Goal: Task Accomplishment & Management: Manage account settings

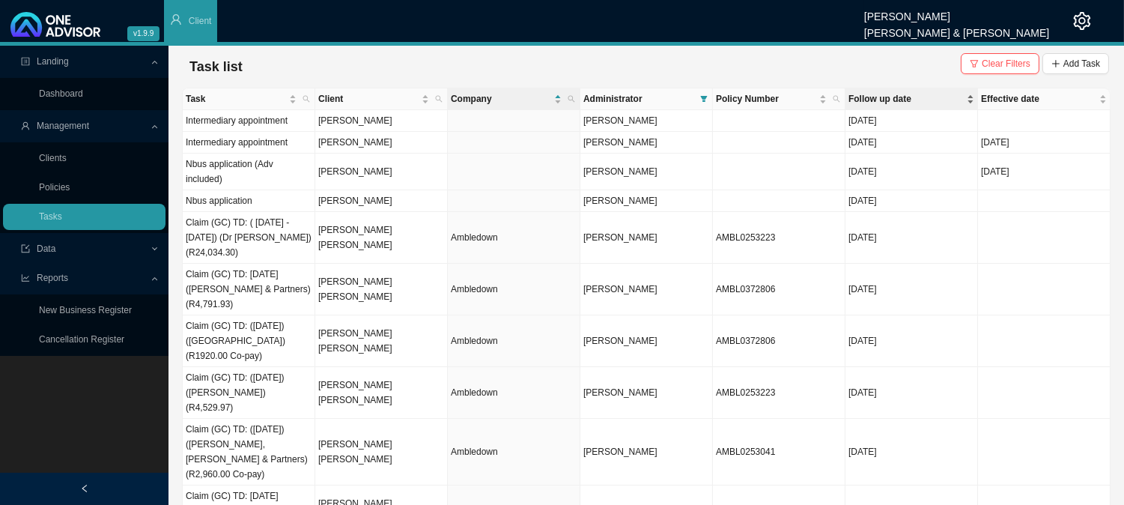
click at [890, 98] on span "Follow up date" at bounding box center [906, 98] width 115 height 15
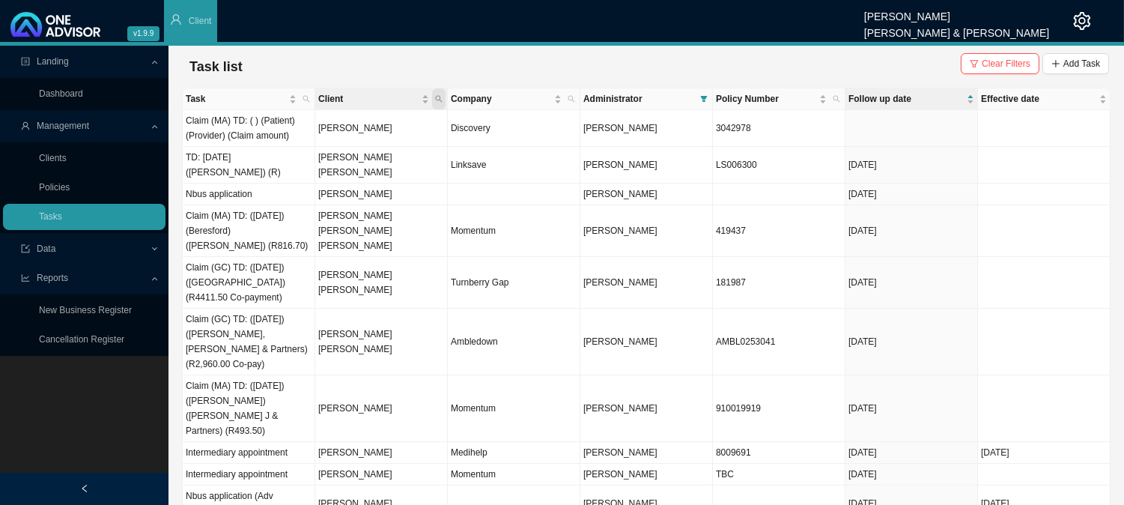
click at [438, 101] on icon "search" at bounding box center [438, 98] width 7 height 7
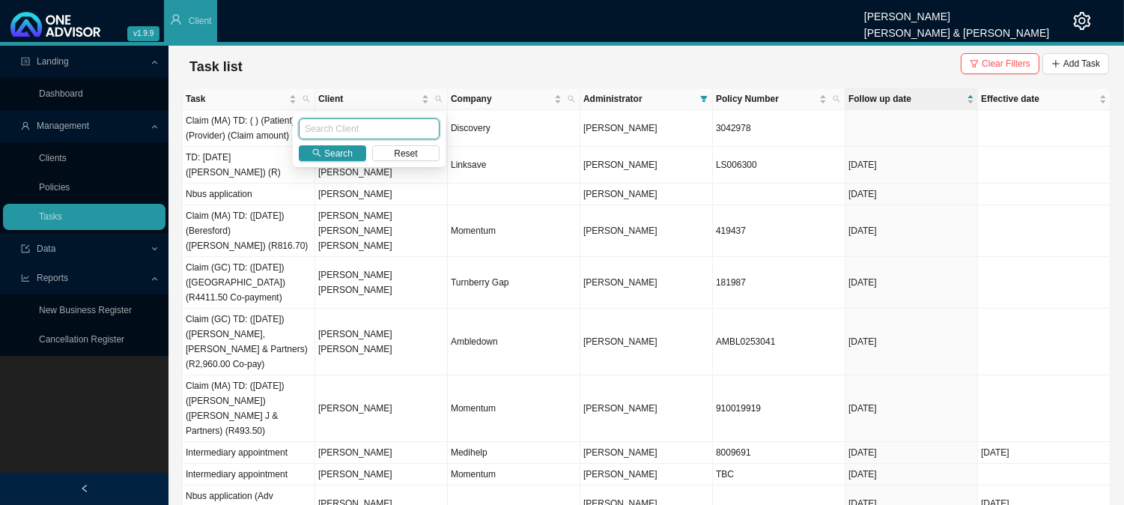
click at [324, 135] on input "text" at bounding box center [369, 128] width 141 height 21
type input "[PERSON_NAME]"
click at [334, 146] on span "Search" at bounding box center [338, 153] width 28 height 15
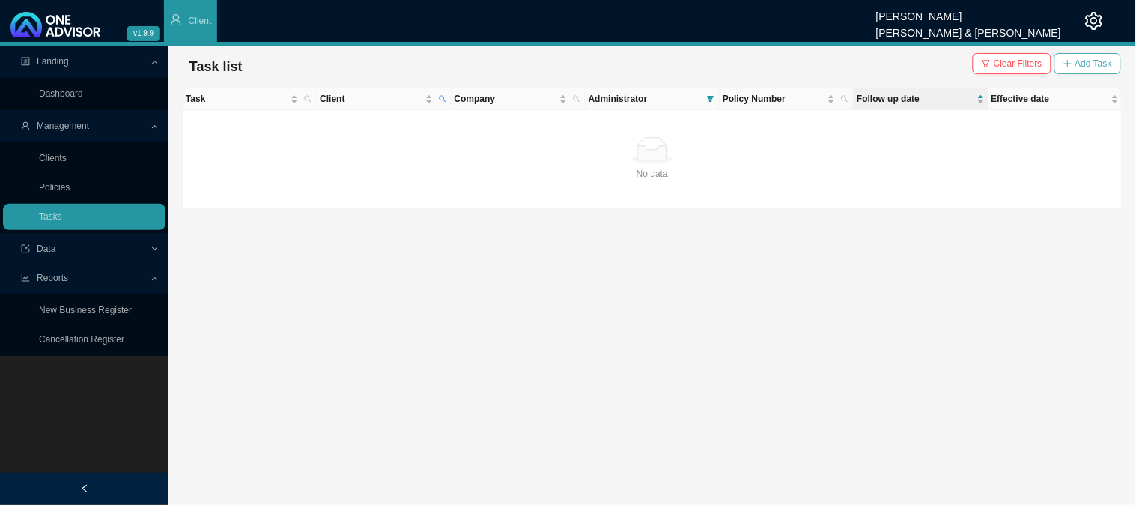
click at [1092, 61] on span "Add Task" at bounding box center [1094, 63] width 37 height 15
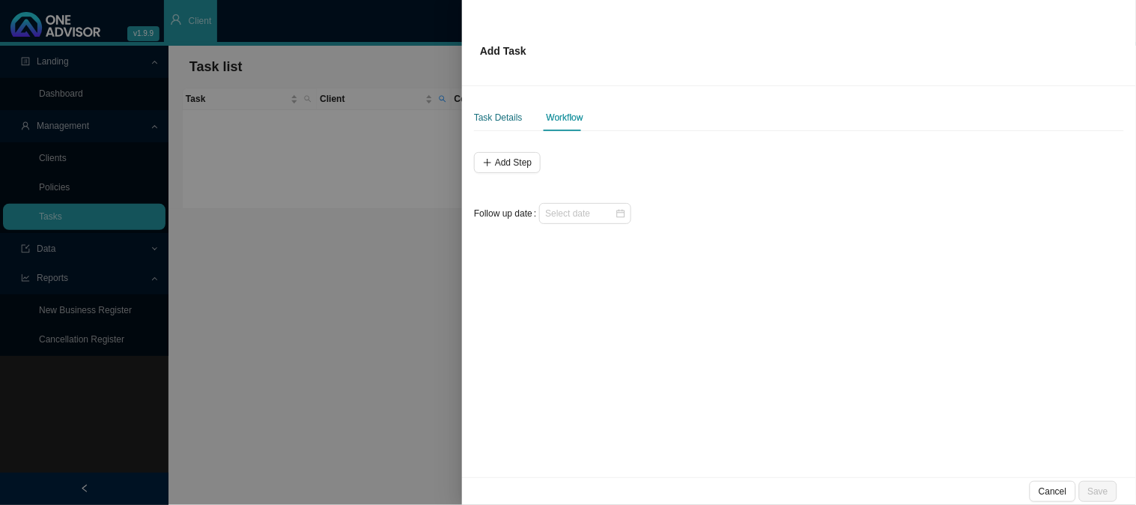
click at [496, 120] on div "Task Details" at bounding box center [498, 117] width 49 height 15
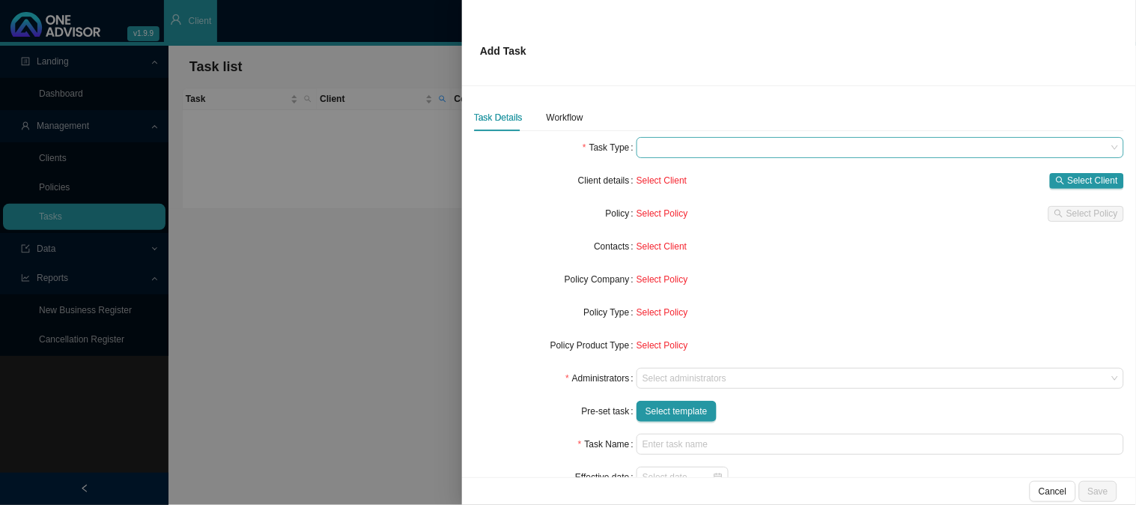
click at [657, 151] on span at bounding box center [881, 147] width 476 height 19
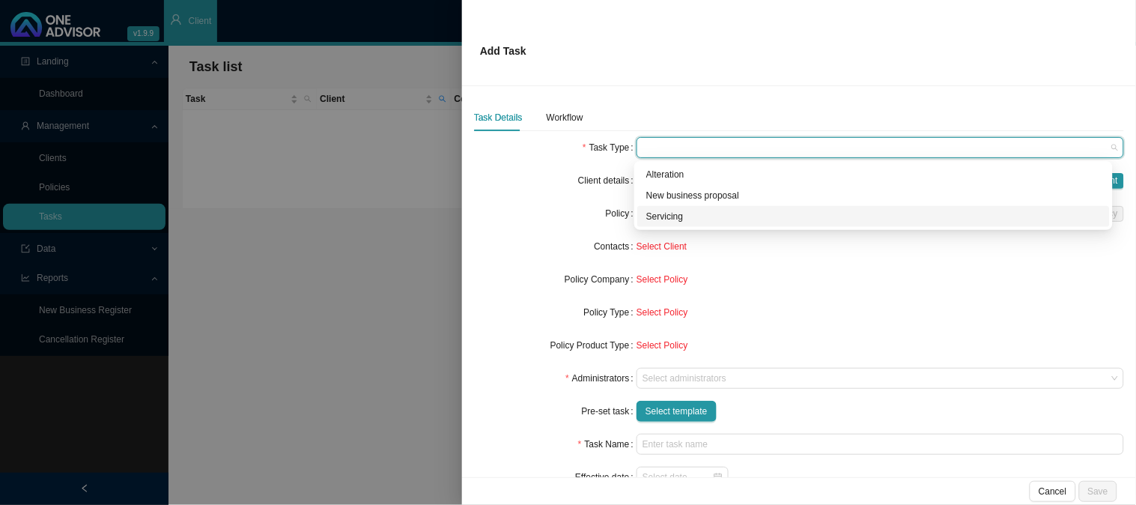
click at [688, 218] on div "Servicing" at bounding box center [873, 216] width 455 height 15
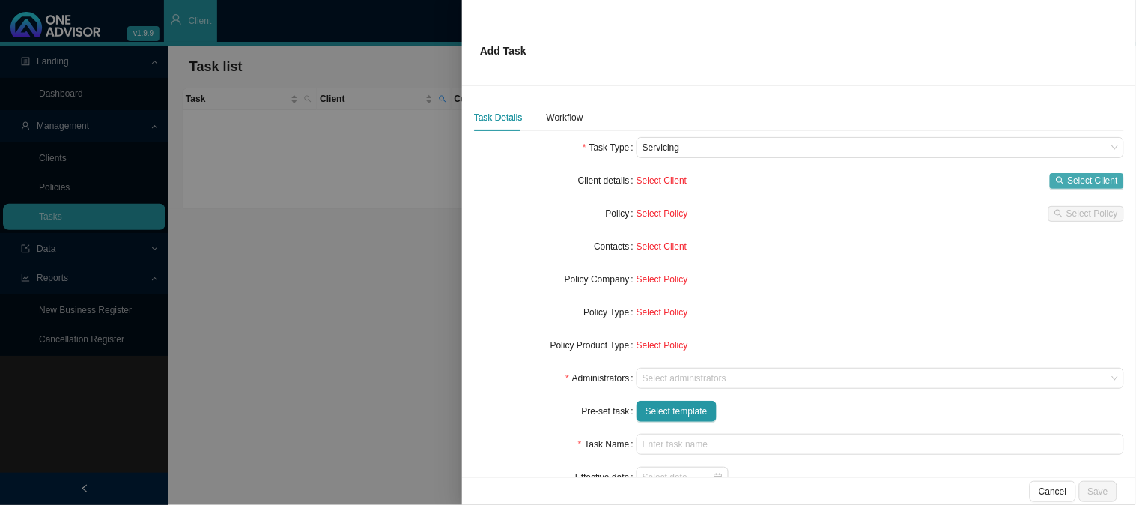
click at [1068, 174] on span "Select Client" at bounding box center [1093, 180] width 50 height 15
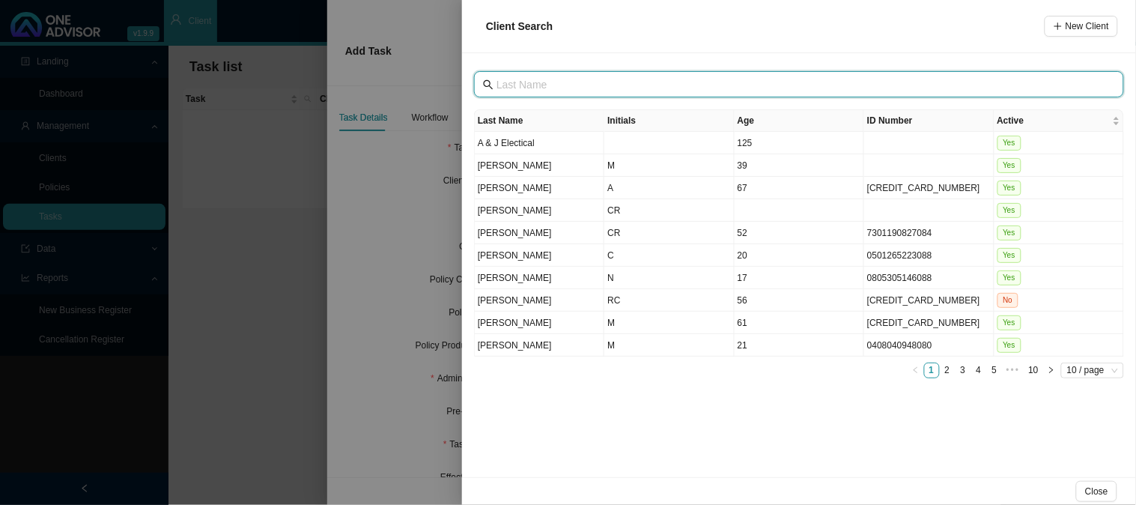
click at [521, 86] on input "text" at bounding box center [801, 84] width 608 height 16
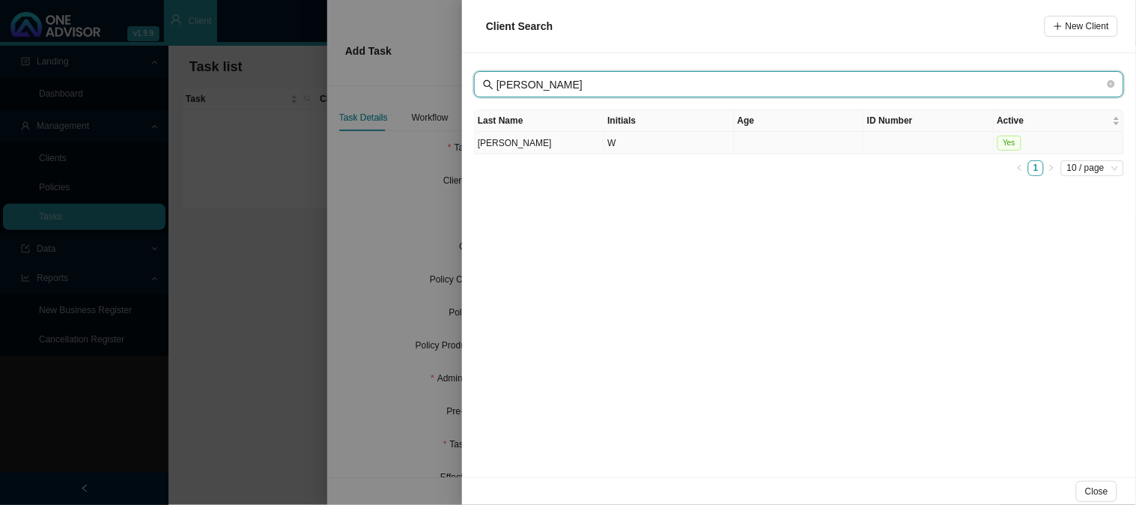
type input "[PERSON_NAME]"
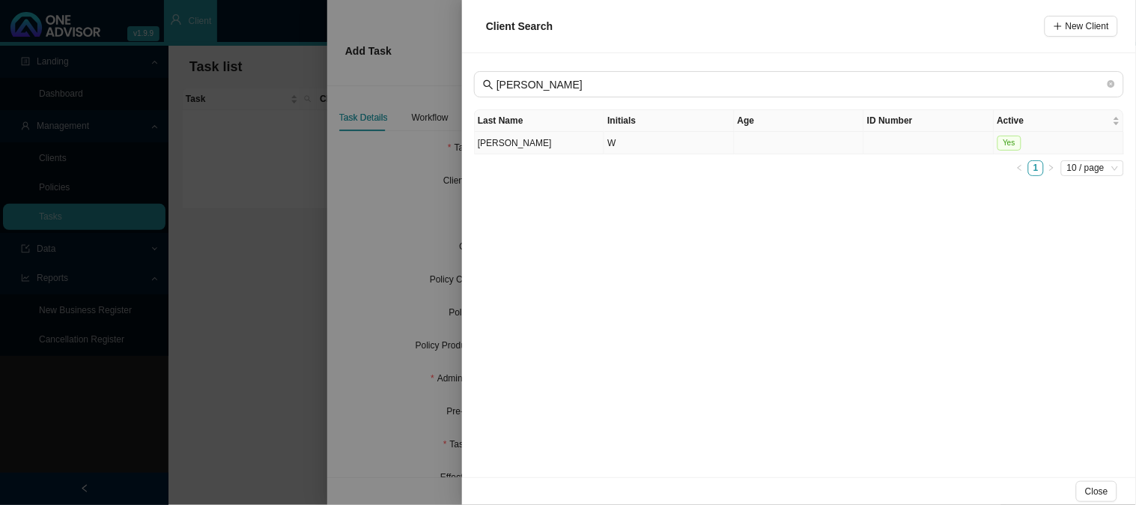
click at [530, 147] on td "[PERSON_NAME]" at bounding box center [540, 143] width 130 height 22
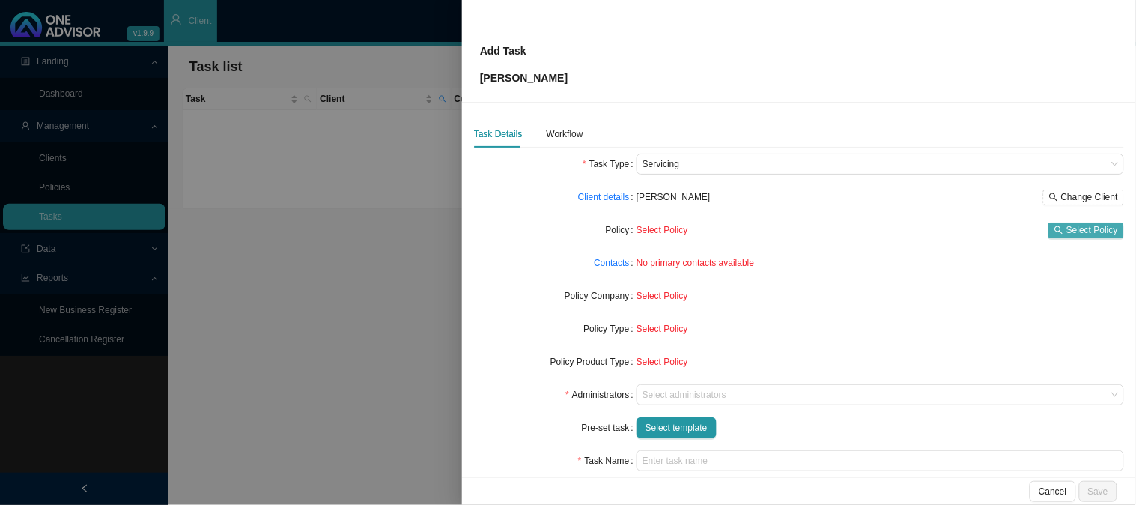
click at [1055, 229] on button "Select Policy" at bounding box center [1087, 230] width 76 height 16
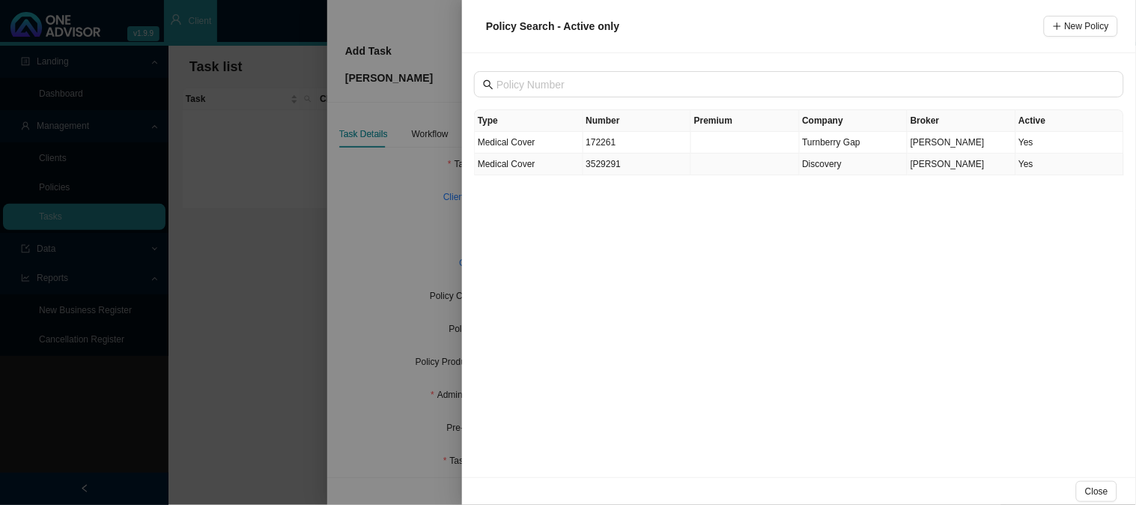
click at [623, 160] on td "3529291" at bounding box center [638, 165] width 109 height 22
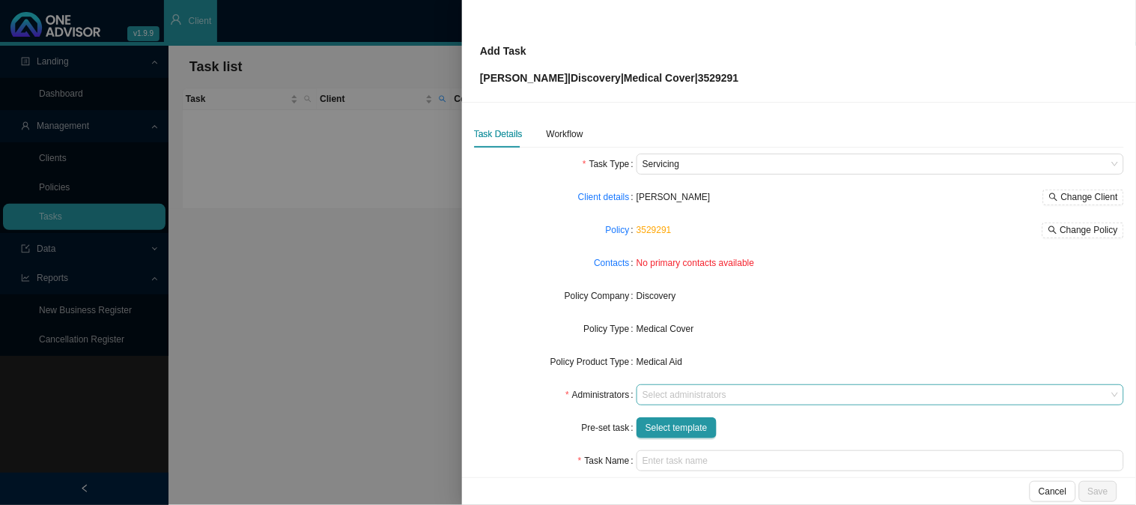
click at [650, 398] on div at bounding box center [873, 395] width 467 height 11
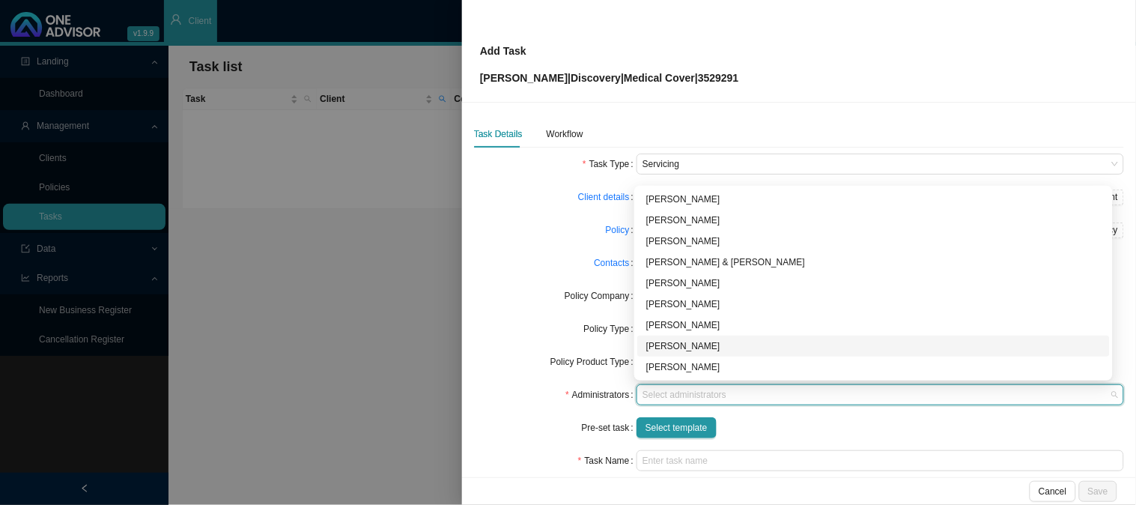
click at [662, 354] on div "[PERSON_NAME]" at bounding box center [873, 346] width 455 height 15
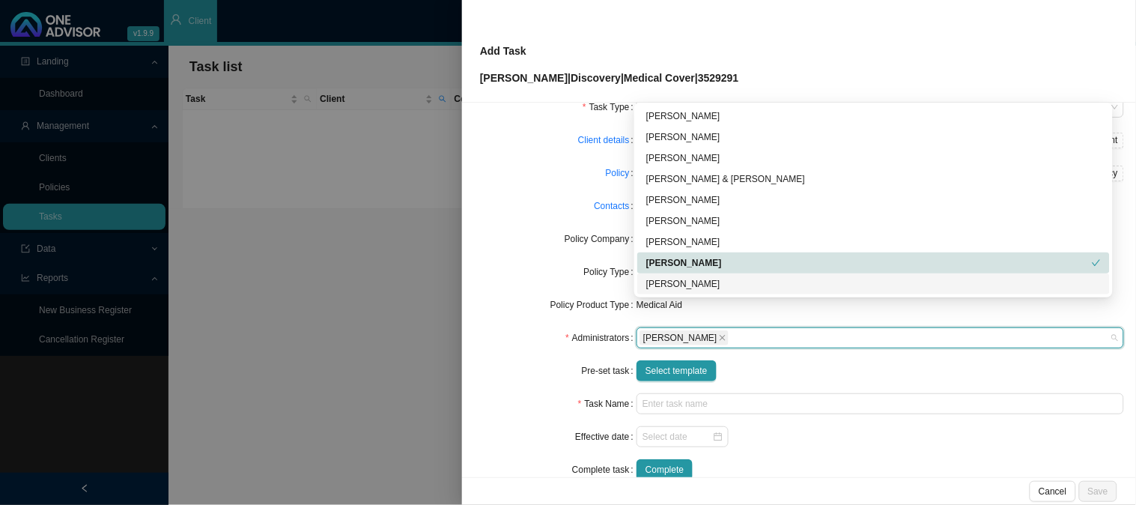
scroll to position [83, 0]
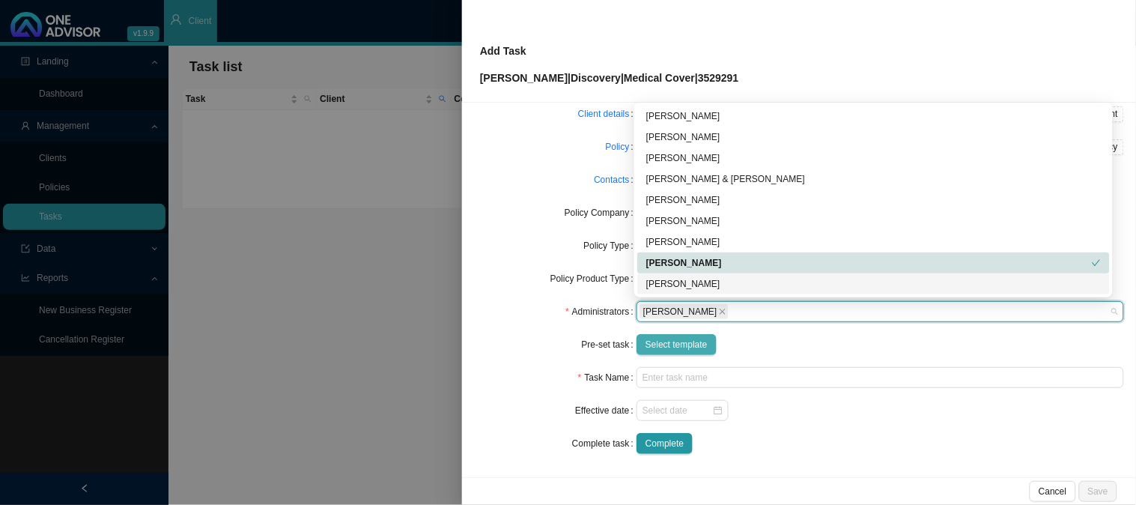
click at [678, 349] on span "Select template" at bounding box center [677, 344] width 62 height 15
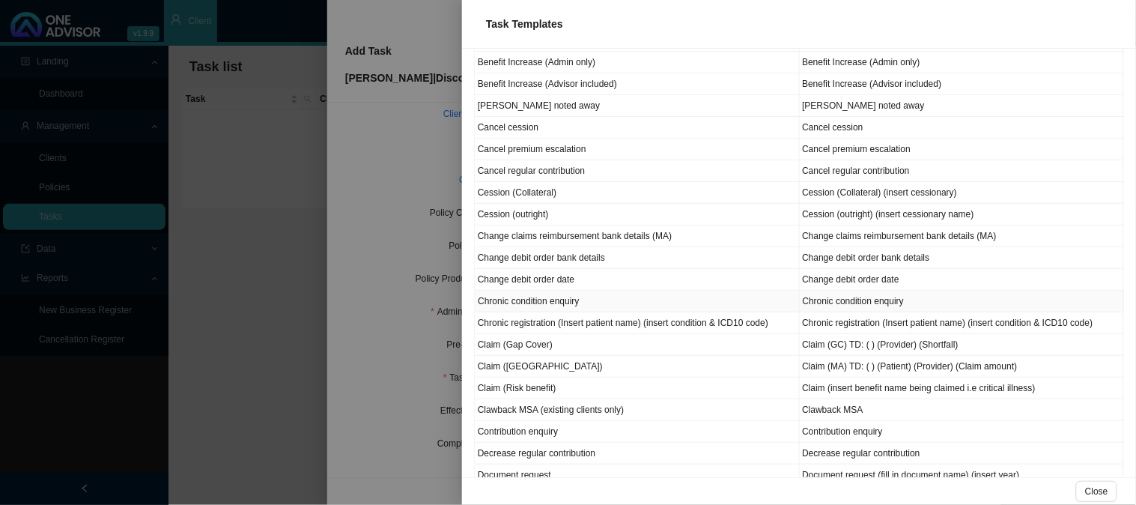
scroll to position [333, 0]
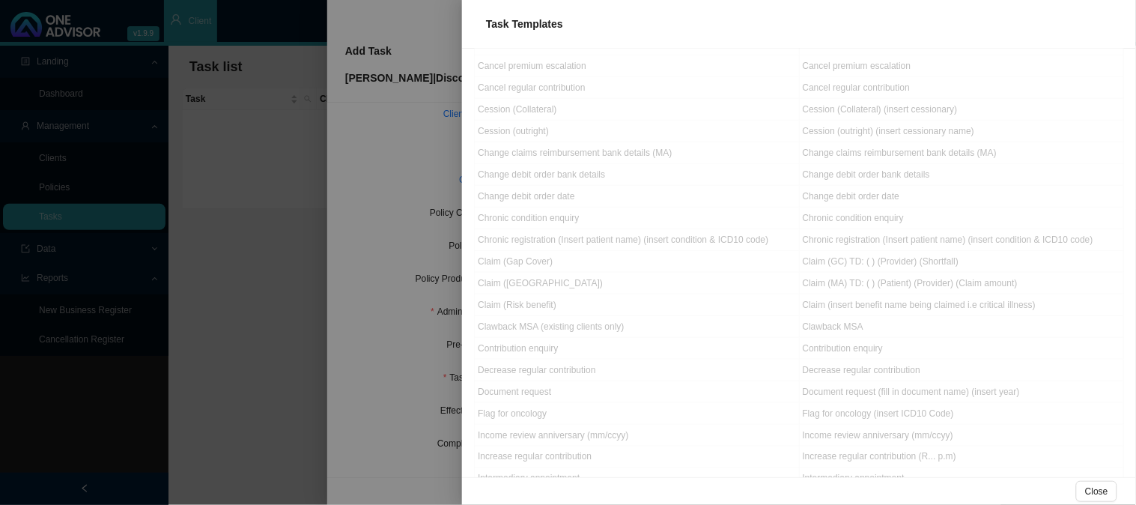
click at [231, 305] on div at bounding box center [568, 252] width 1136 height 505
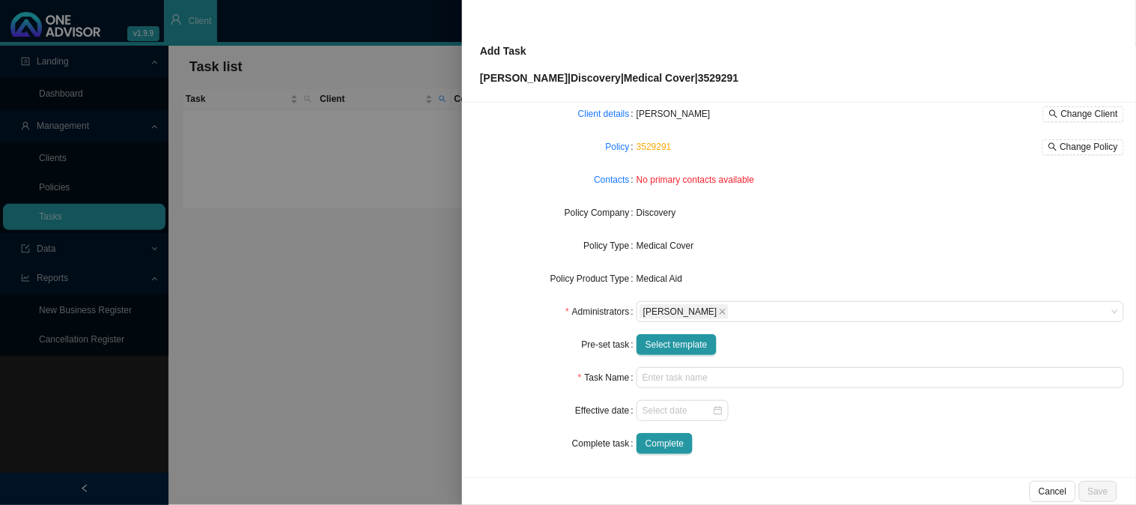
click at [243, 304] on div at bounding box center [568, 252] width 1136 height 505
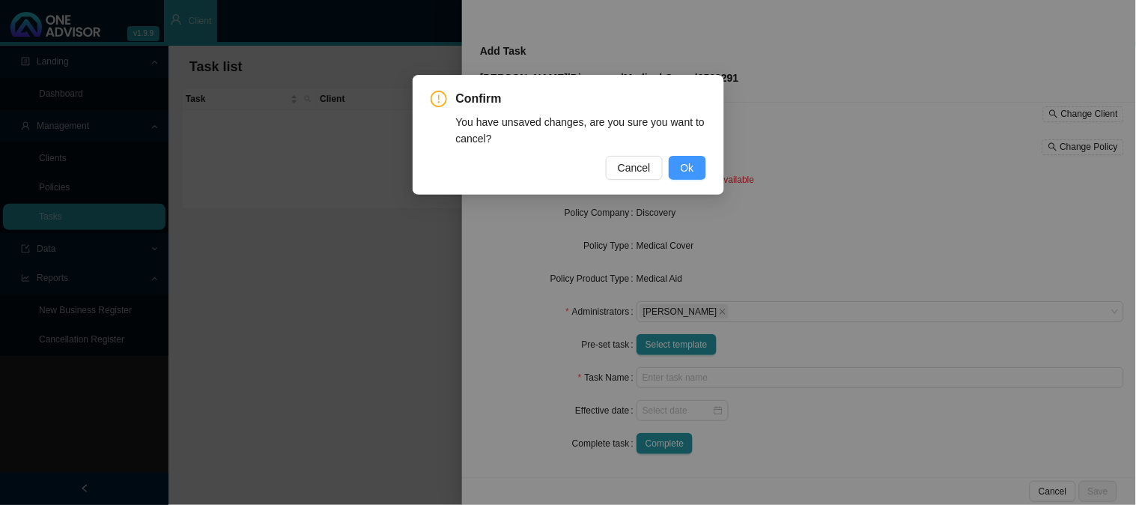
click at [685, 162] on span "Ok" at bounding box center [687, 168] width 13 height 16
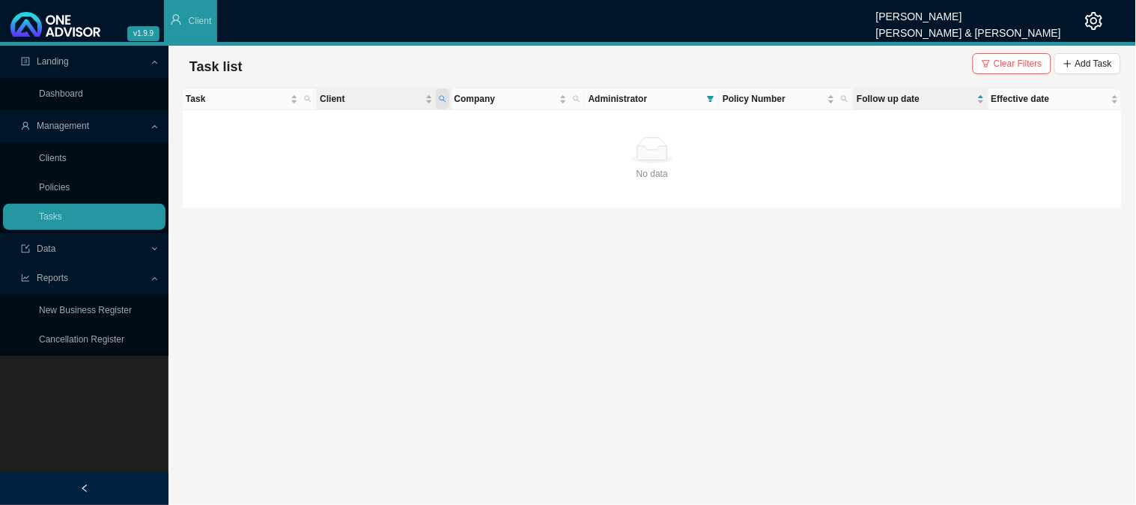
click at [444, 95] on icon "search" at bounding box center [442, 98] width 7 height 7
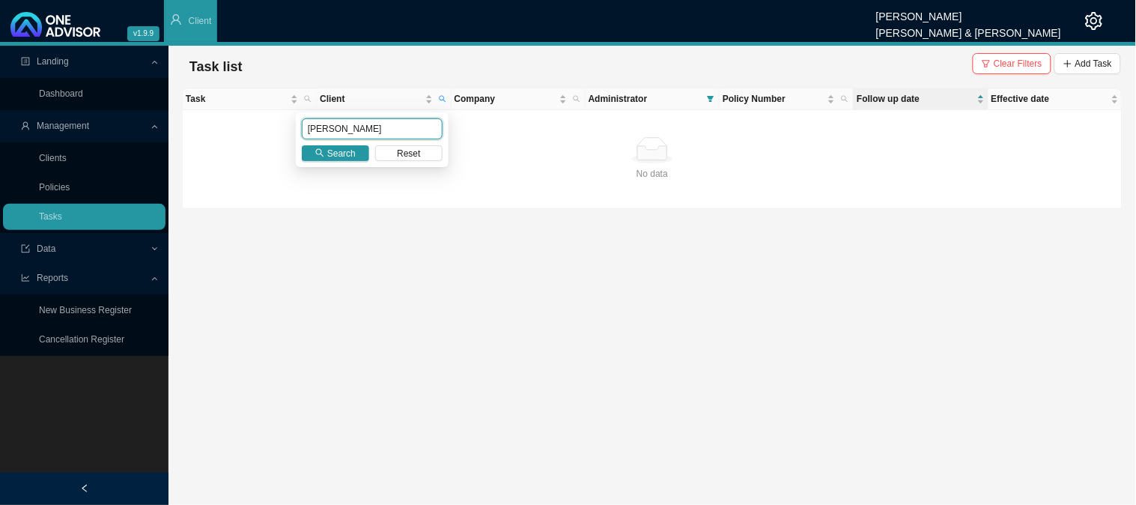
drag, startPoint x: 360, startPoint y: 121, endPoint x: 255, endPoint y: 130, distance: 105.2
click at [255, 130] on body "v1.9.9 [PERSON_NAME] [PERSON_NAME] & [PERSON_NAME] Client Landing Dashboard Man…" at bounding box center [568, 252] width 1136 height 505
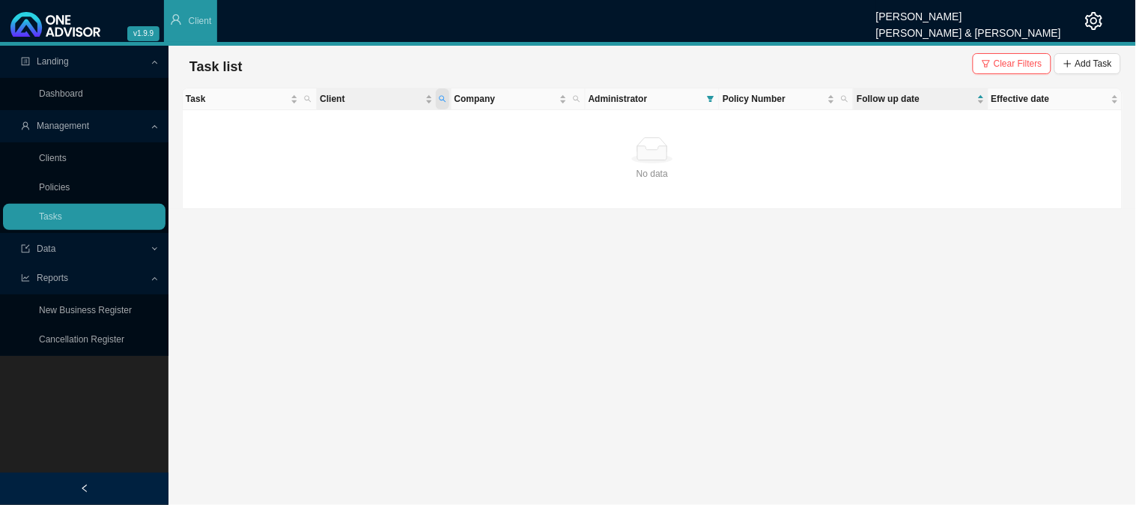
click at [440, 97] on icon "search" at bounding box center [442, 98] width 7 height 7
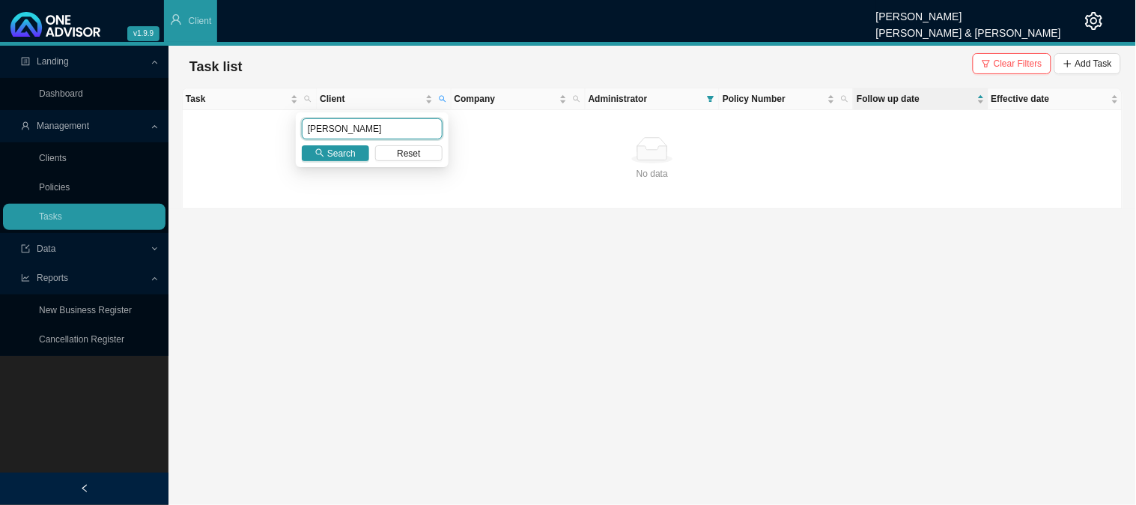
drag, startPoint x: 362, startPoint y: 130, endPoint x: 213, endPoint y: 130, distance: 148.3
click at [213, 130] on body "v1.9.9 [PERSON_NAME] [PERSON_NAME] & [PERSON_NAME] Client Landing Dashboard Man…" at bounding box center [568, 252] width 1136 height 505
type input "[PERSON_NAME]"
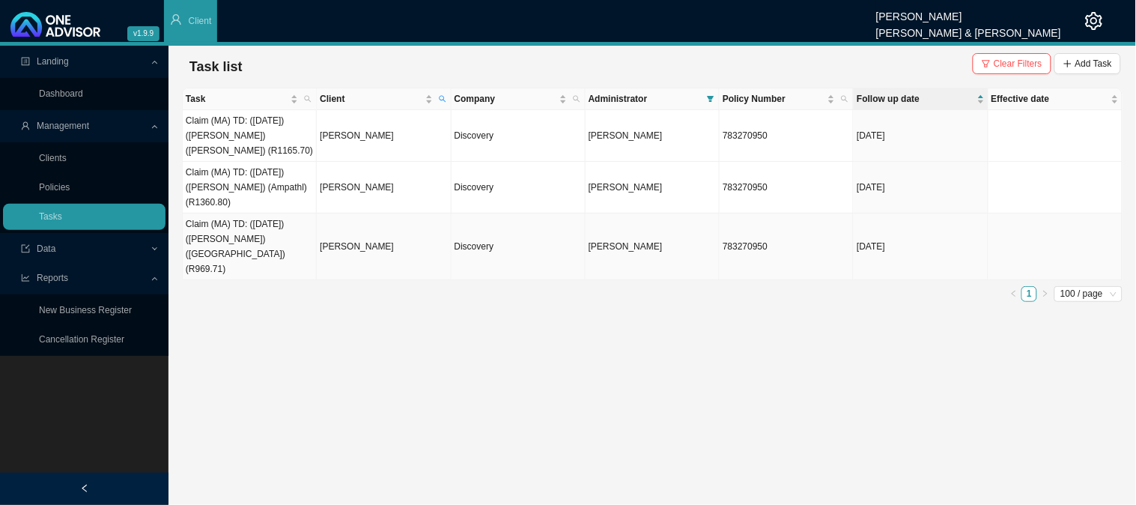
click at [342, 237] on td "[PERSON_NAME]" at bounding box center [384, 246] width 134 height 67
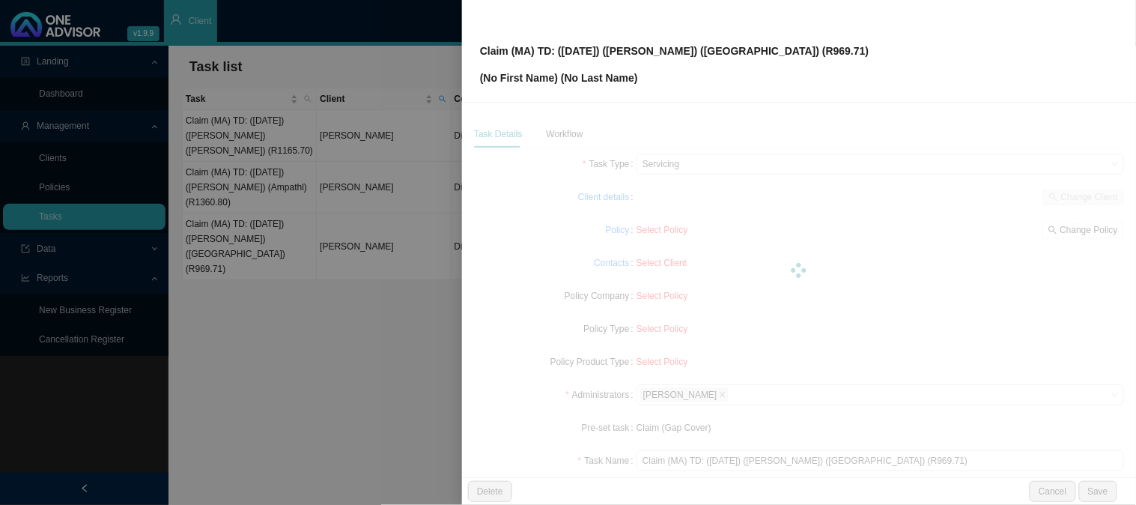
click at [342, 237] on div at bounding box center [568, 252] width 1136 height 505
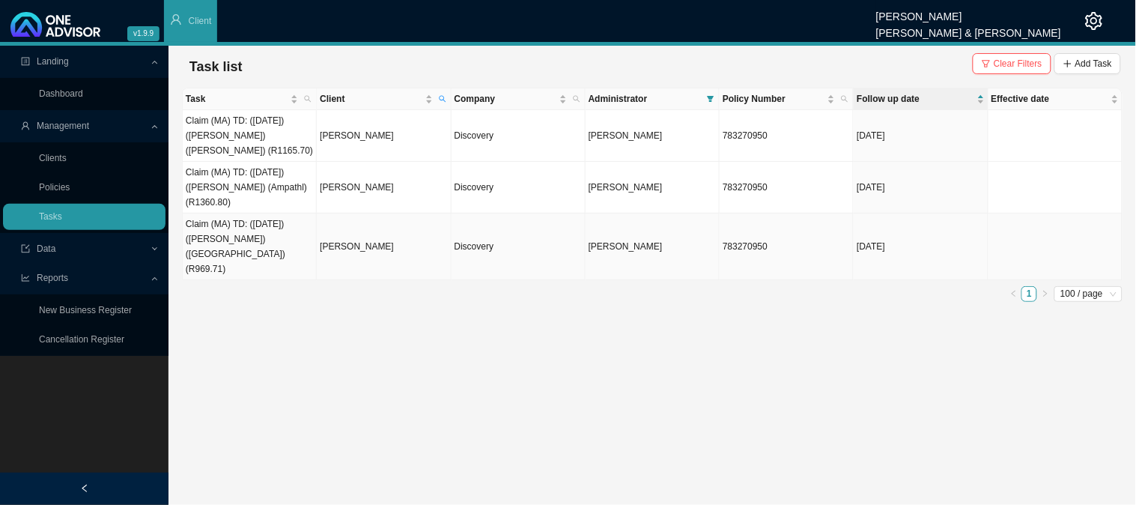
click at [342, 237] on td "[PERSON_NAME]" at bounding box center [384, 246] width 134 height 67
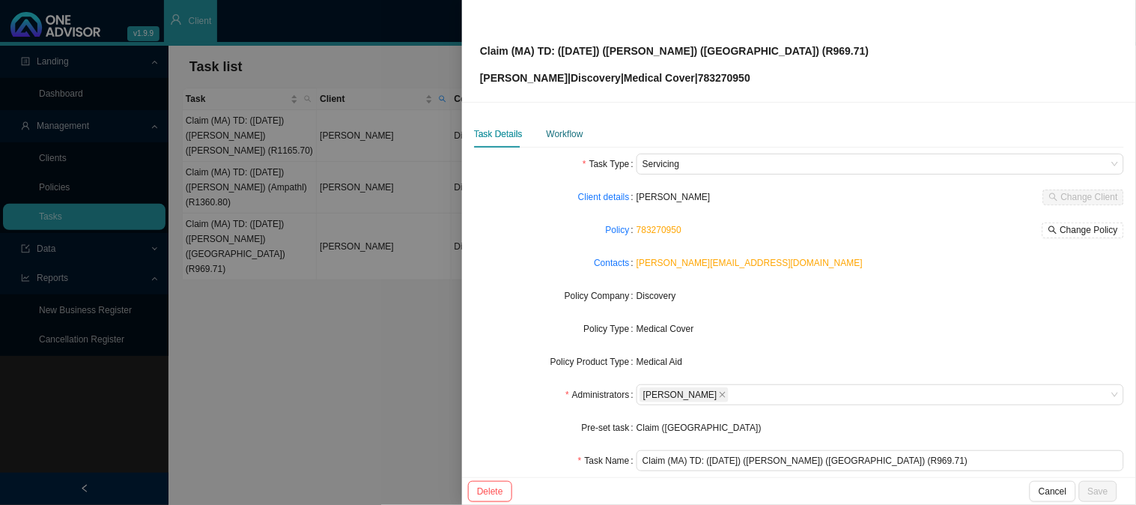
click at [563, 136] on div "Workflow" at bounding box center [565, 134] width 37 height 15
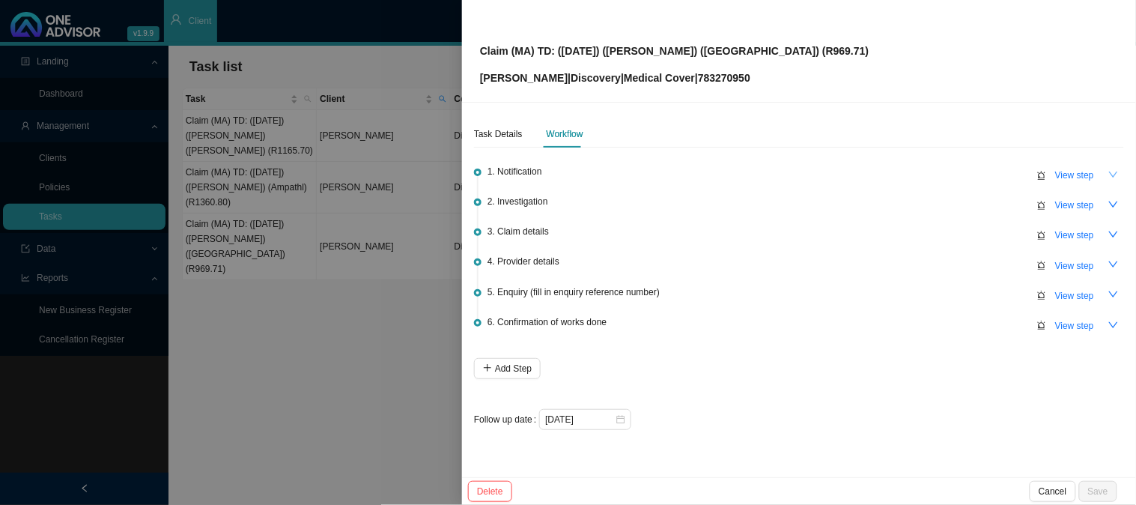
click at [1111, 166] on button "button" at bounding box center [1113, 174] width 21 height 21
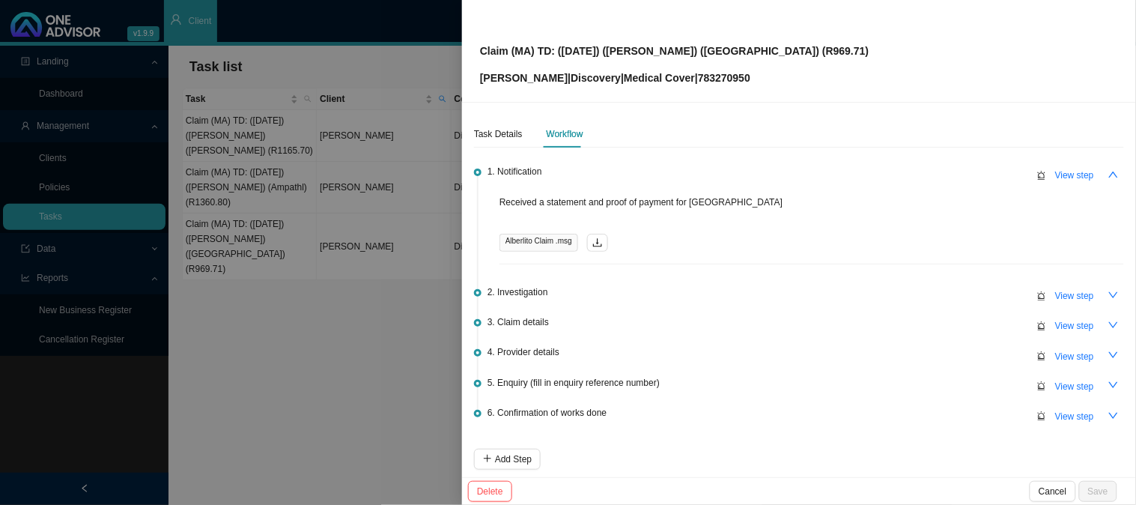
click at [1115, 170] on div "Task Details Workflow 1. Notification View step Received a statement and proof …" at bounding box center [799, 290] width 674 height 375
click at [1103, 175] on button "button" at bounding box center [1113, 174] width 21 height 21
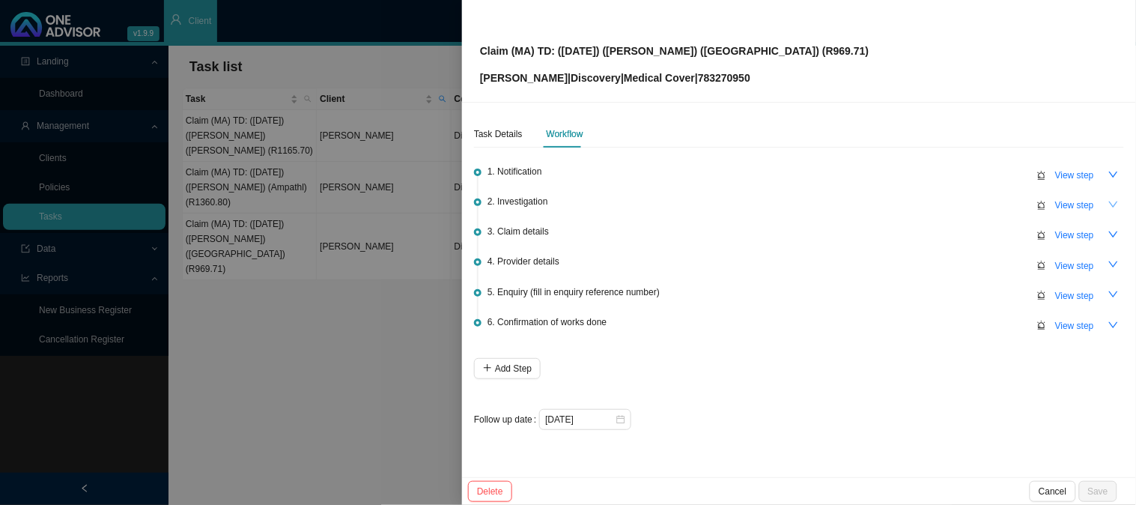
click at [1116, 208] on icon "down" at bounding box center [1114, 204] width 10 height 10
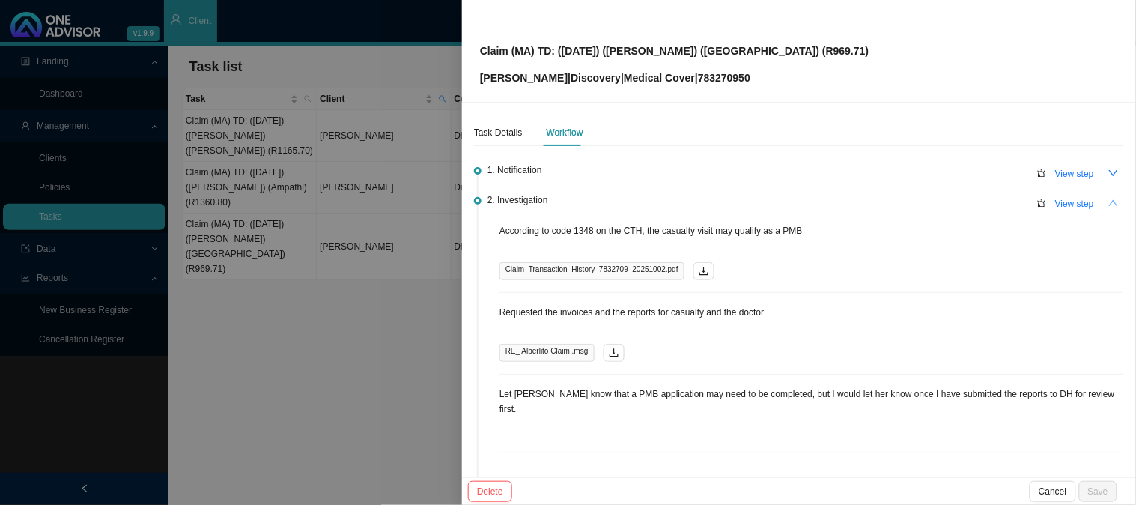
scroll to position [0, 0]
click at [1109, 199] on icon "up" at bounding box center [1114, 204] width 10 height 10
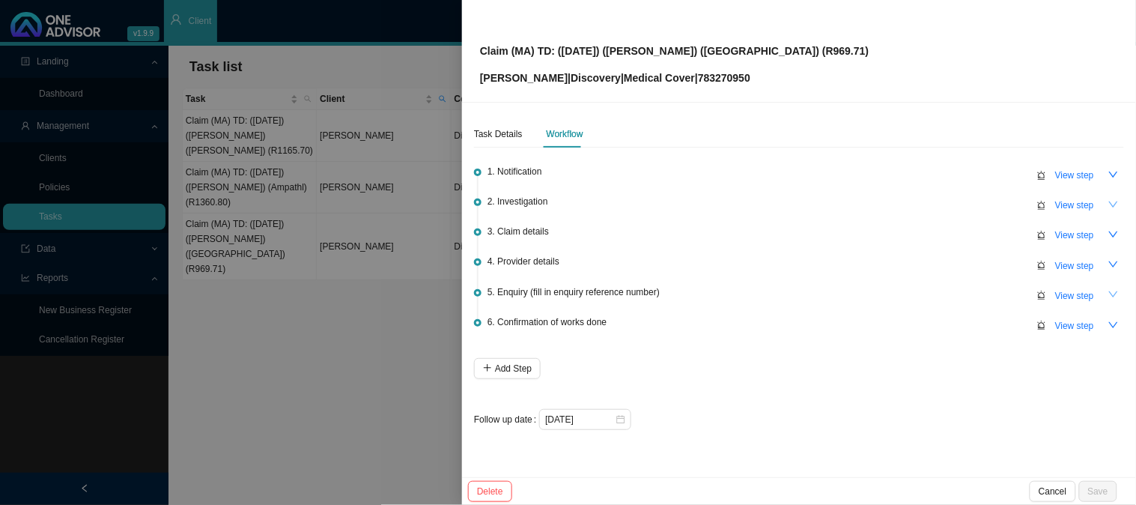
click at [1114, 290] on icon "down" at bounding box center [1114, 294] width 10 height 10
click at [1094, 297] on span "View step" at bounding box center [1075, 295] width 39 height 15
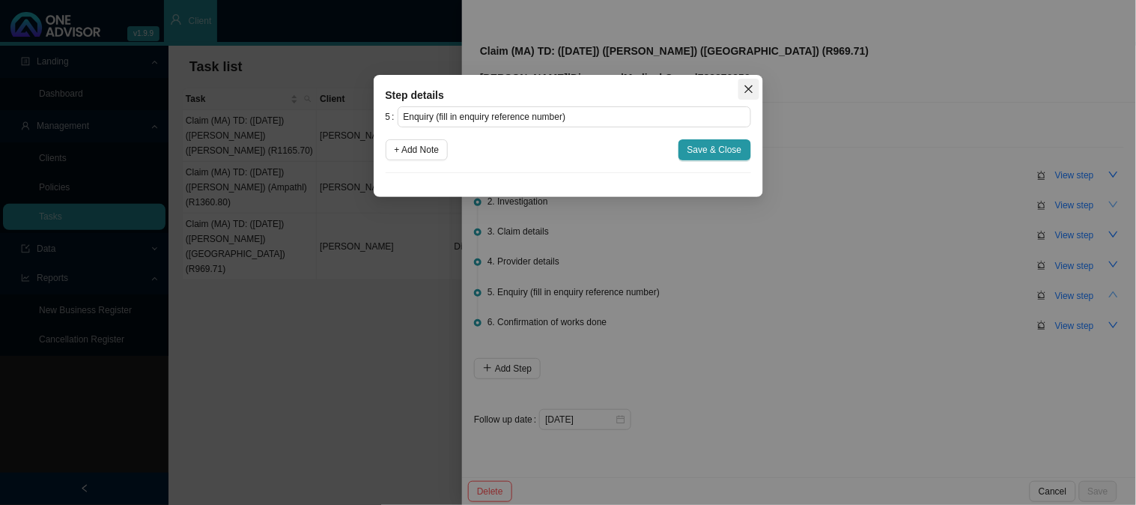
drag, startPoint x: 745, startPoint y: 91, endPoint x: 1110, endPoint y: 199, distance: 381.2
click at [745, 90] on icon "close" at bounding box center [749, 89] width 10 height 10
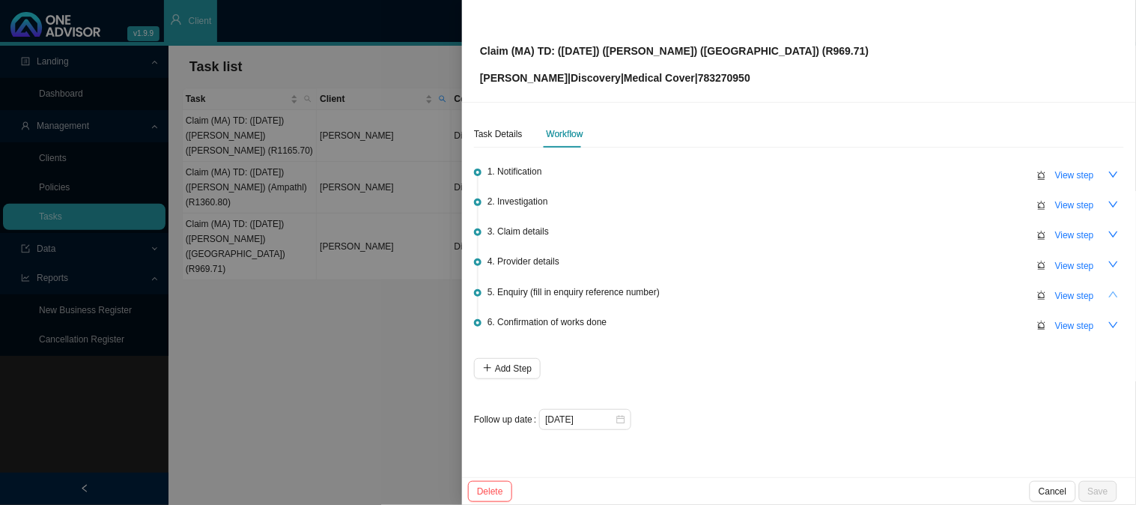
click at [1119, 205] on icon "down" at bounding box center [1114, 204] width 10 height 10
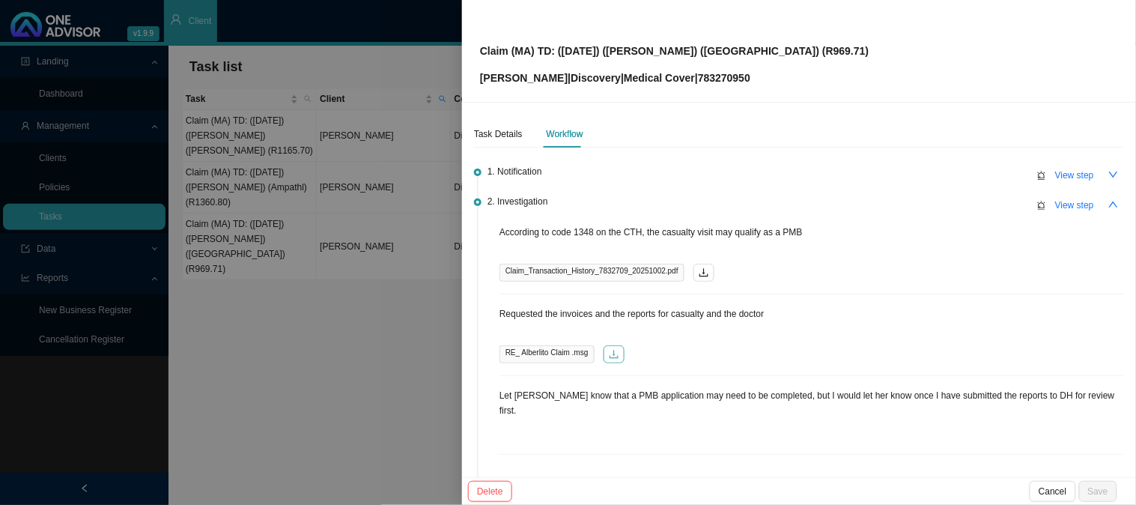
click at [615, 360] on button "button" at bounding box center [614, 354] width 21 height 18
click at [479, 139] on div "Task Details" at bounding box center [498, 134] width 49 height 15
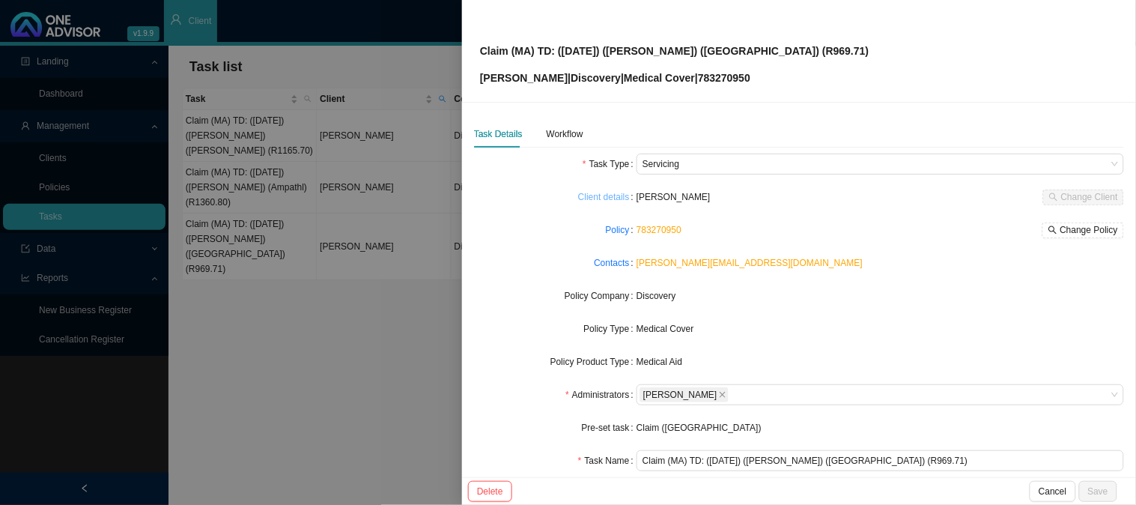
click at [601, 193] on link "Client details" at bounding box center [604, 197] width 52 height 15
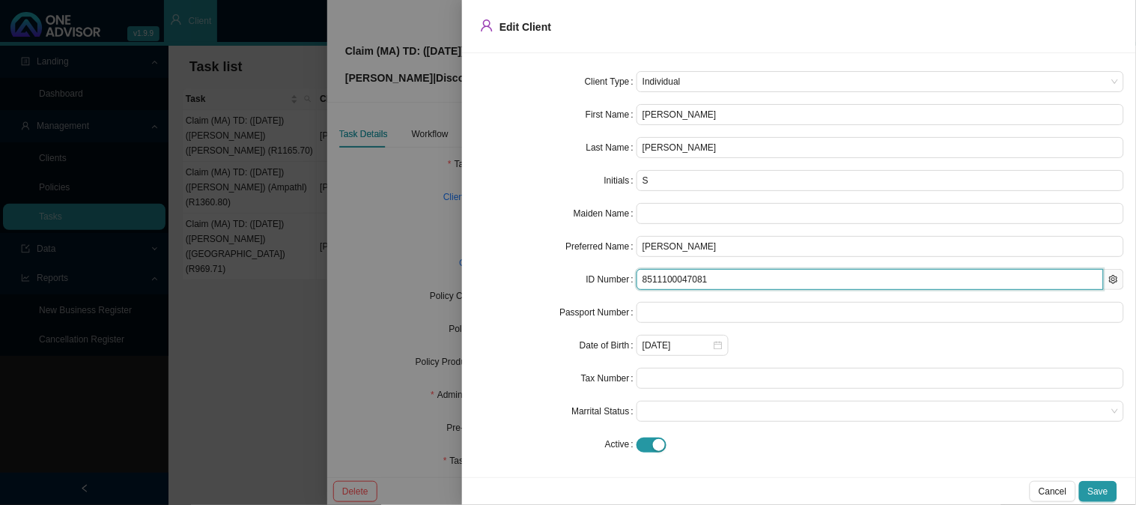
click at [660, 282] on input "8511100047081" at bounding box center [870, 279] width 467 height 21
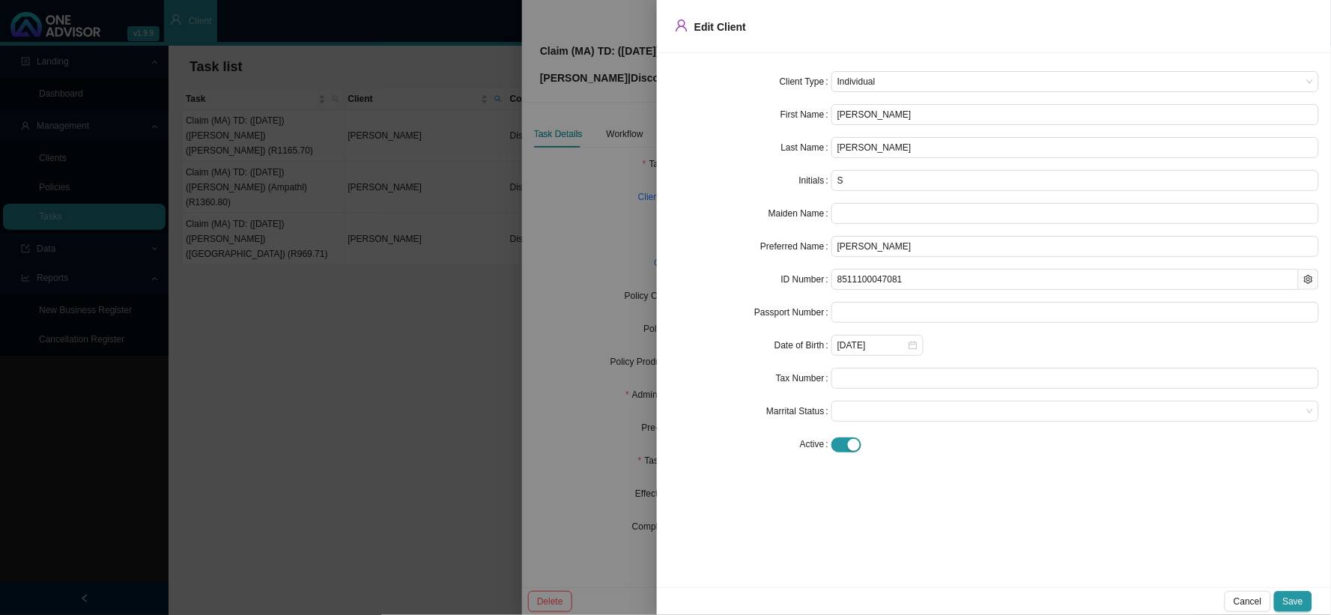
click at [595, 267] on div at bounding box center [665, 307] width 1331 height 615
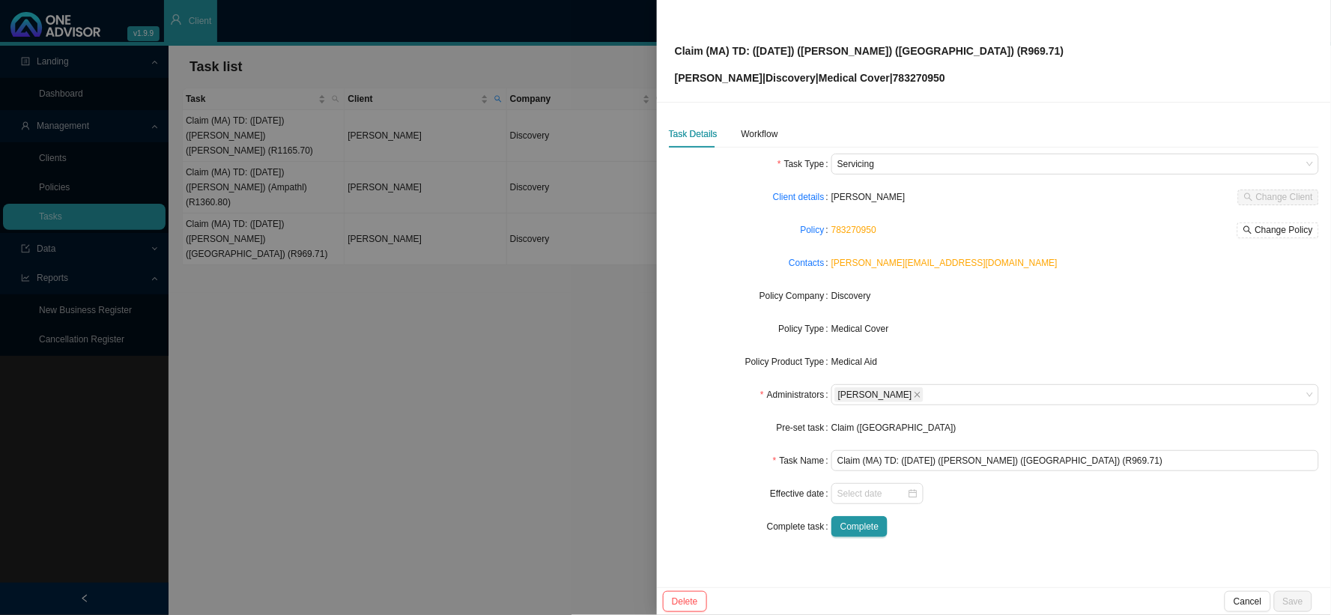
click at [504, 101] on div at bounding box center [665, 307] width 1331 height 615
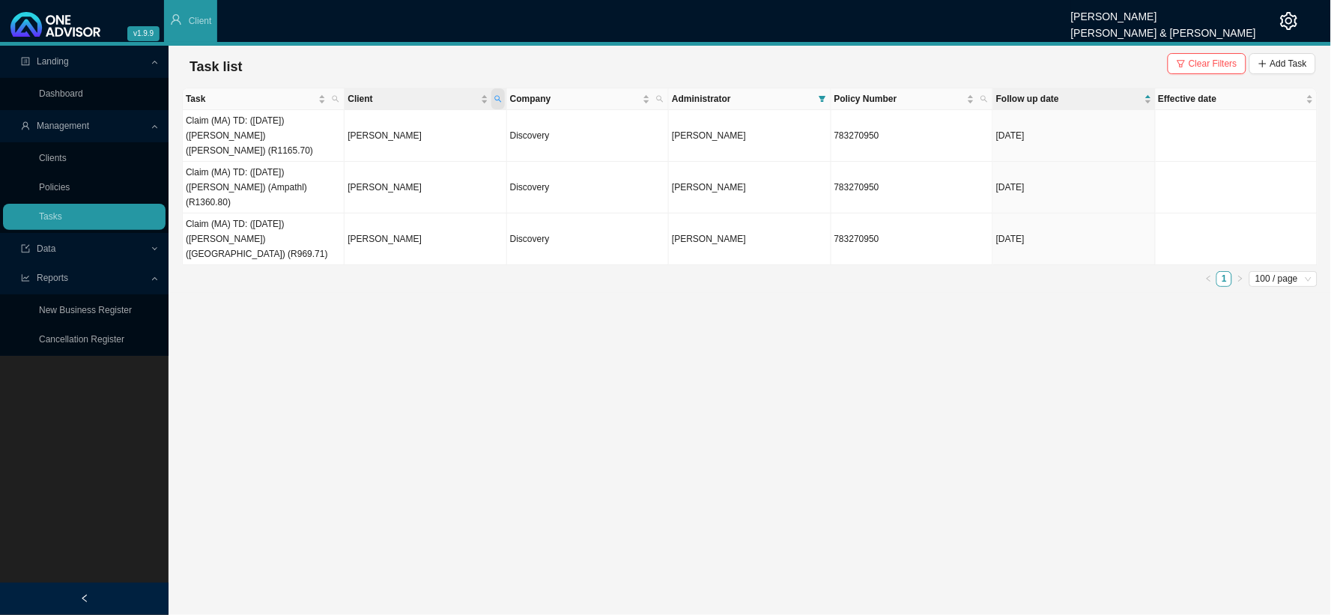
click at [499, 98] on icon "search" at bounding box center [497, 99] width 7 height 7
drag, startPoint x: 396, startPoint y: 128, endPoint x: 330, endPoint y: 124, distance: 65.3
click at [330, 124] on body "v1.9.9 [PERSON_NAME] [PERSON_NAME] & [PERSON_NAME] Client Landing Dashboard Man…" at bounding box center [665, 307] width 1331 height 615
type input "date"
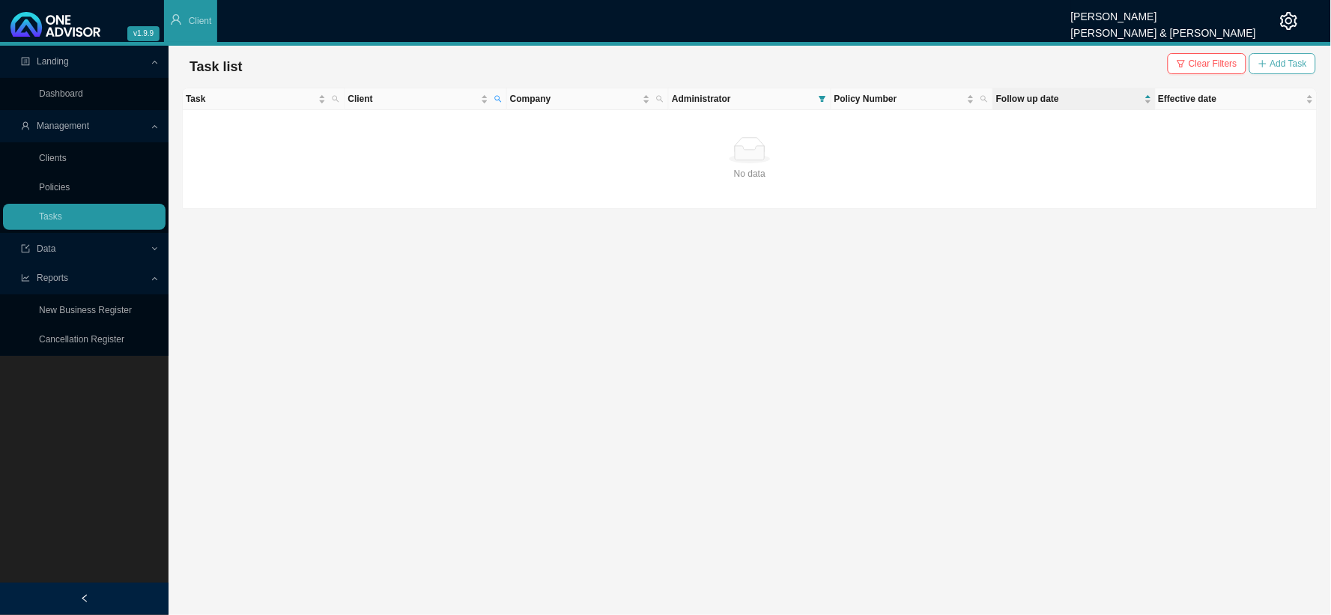
click at [1124, 64] on button "Add Task" at bounding box center [1283, 63] width 67 height 21
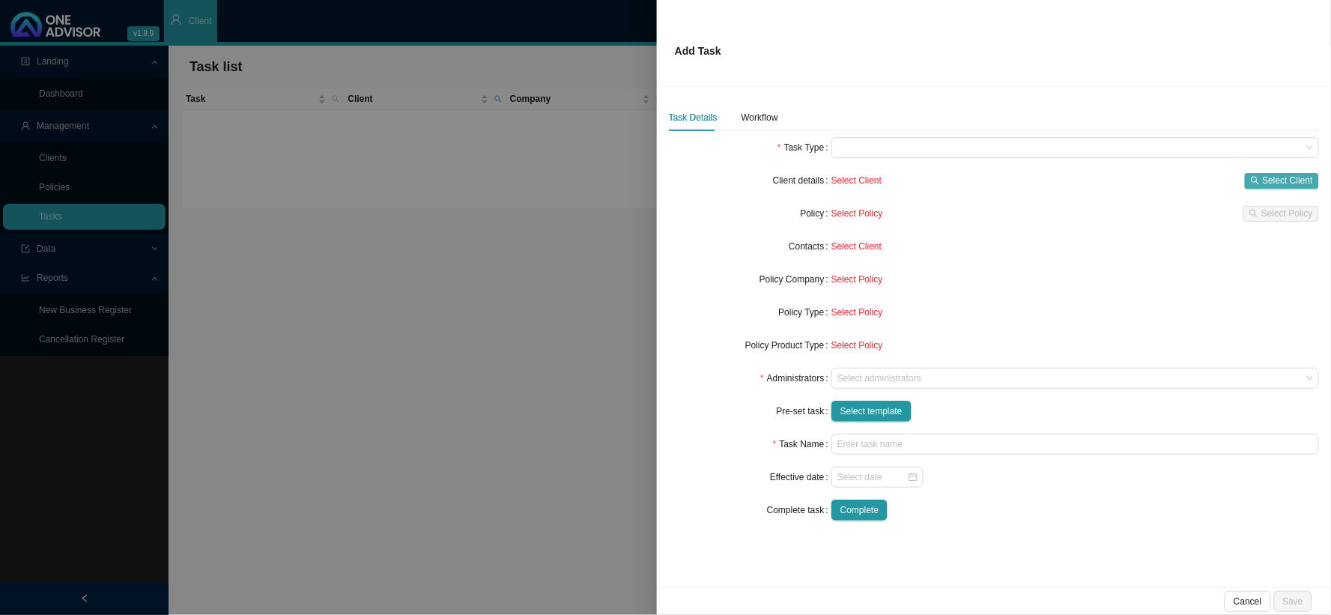
click at [1124, 175] on span "Select Client" at bounding box center [1288, 180] width 50 height 15
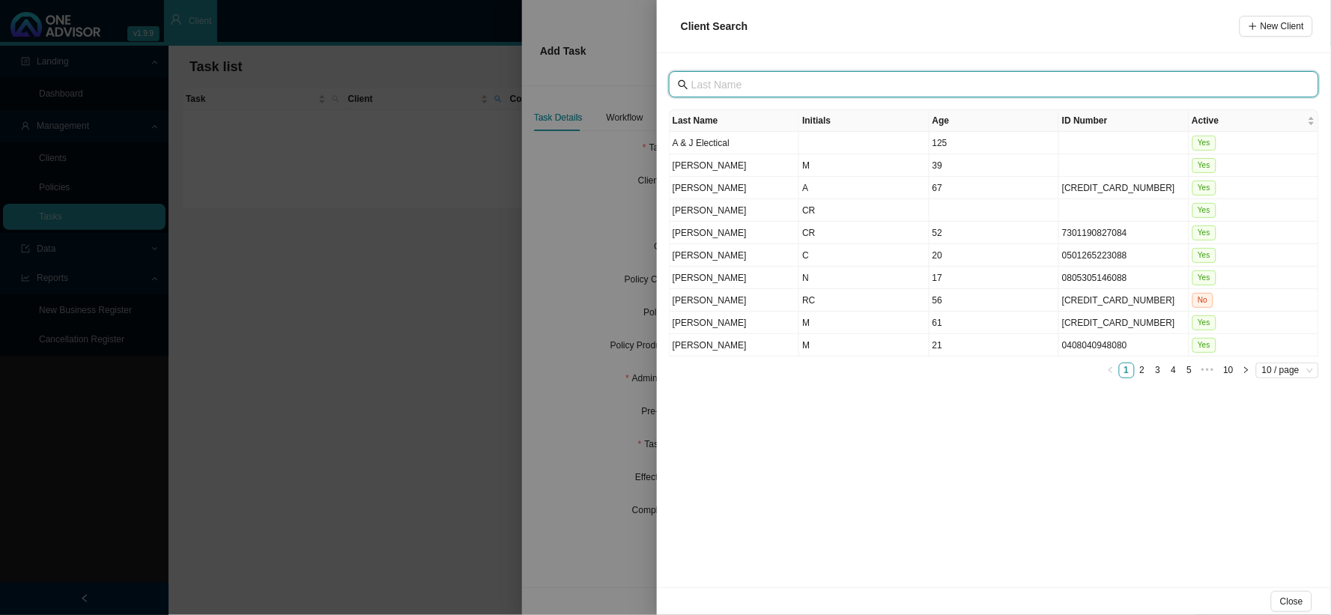
click at [739, 83] on input "text" at bounding box center [995, 84] width 608 height 16
type input "date"
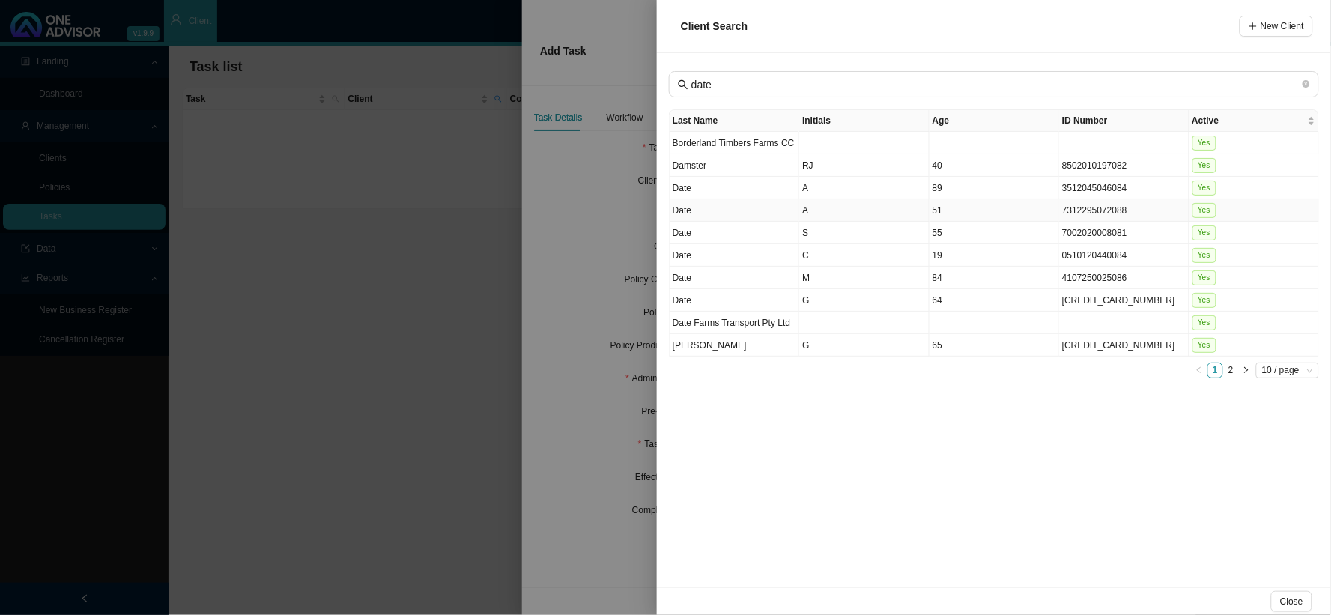
click at [805, 207] on td "A" at bounding box center [864, 210] width 130 height 22
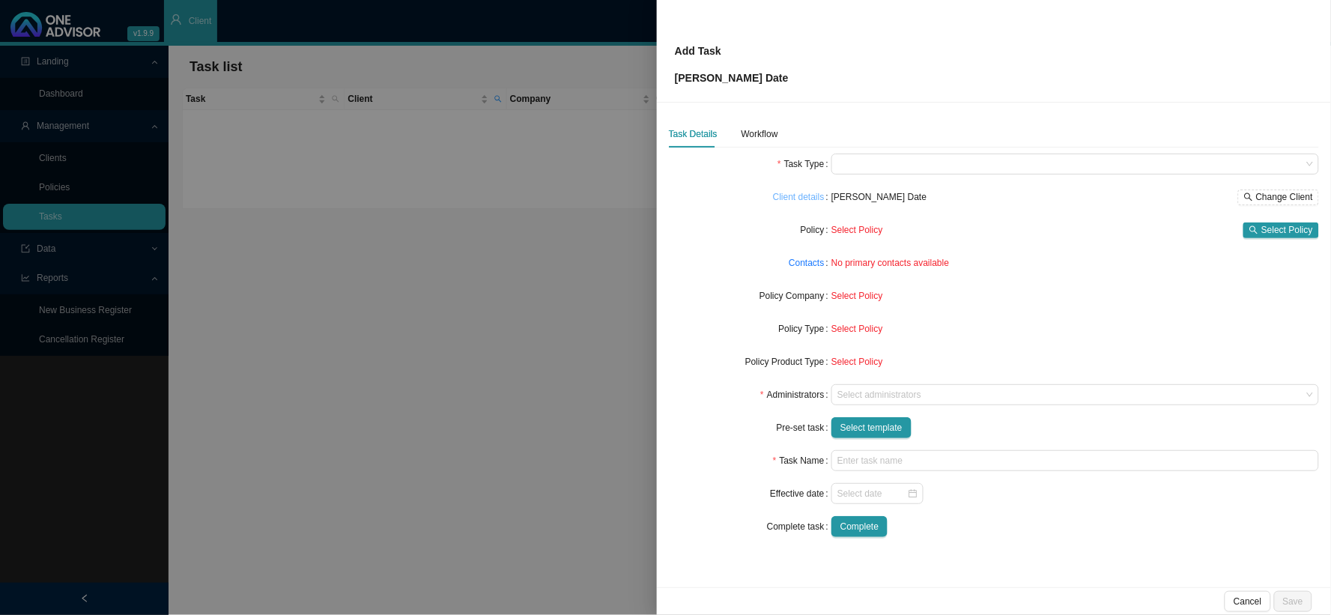
click at [796, 199] on link "Client details" at bounding box center [799, 197] width 52 height 15
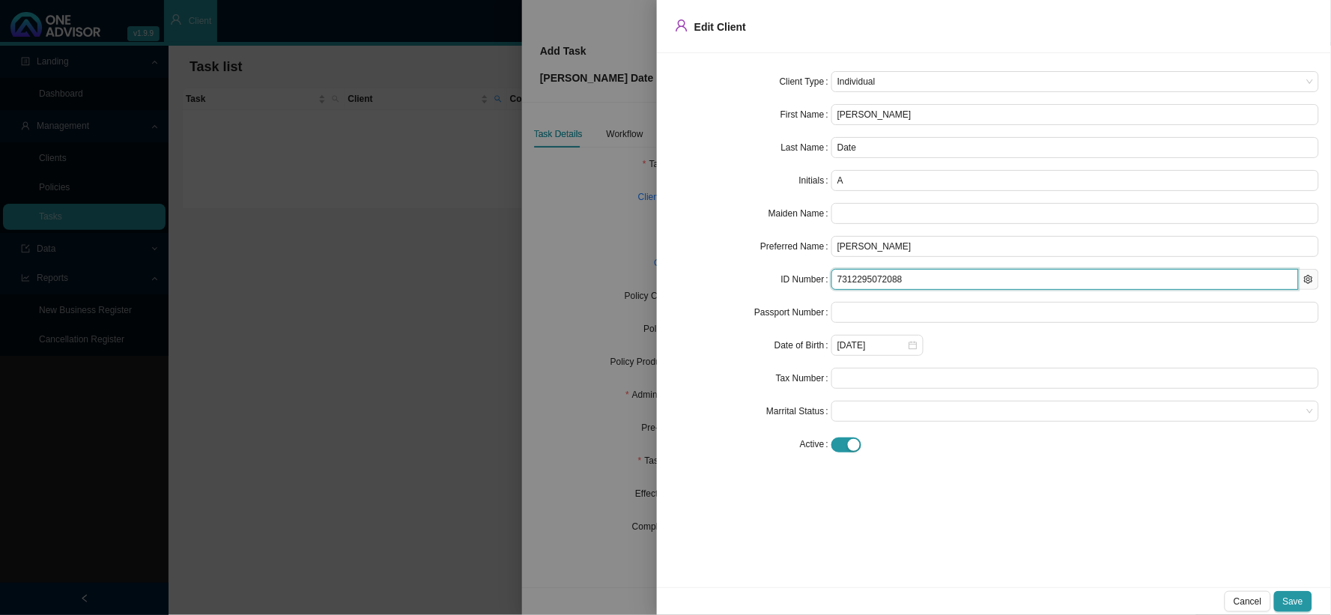
click at [861, 287] on input "7312295072088" at bounding box center [1065, 279] width 467 height 21
click at [440, 133] on div at bounding box center [665, 307] width 1331 height 615
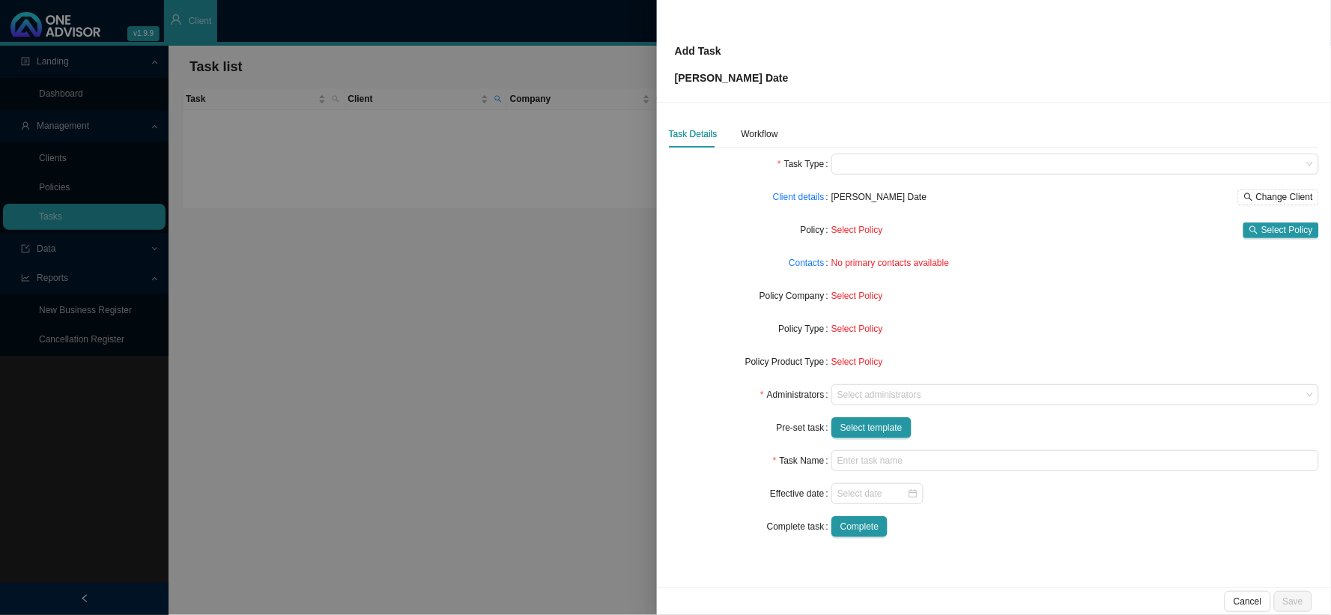
click at [440, 133] on div at bounding box center [665, 307] width 1331 height 615
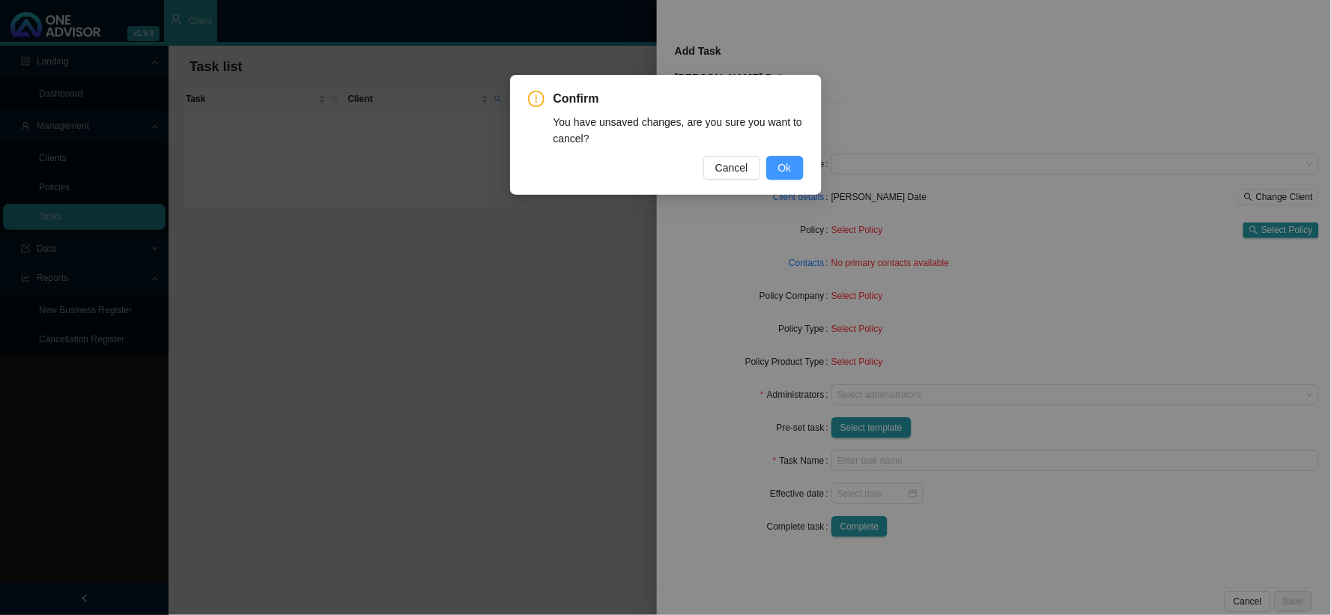
click at [784, 163] on span "Ok" at bounding box center [784, 168] width 13 height 16
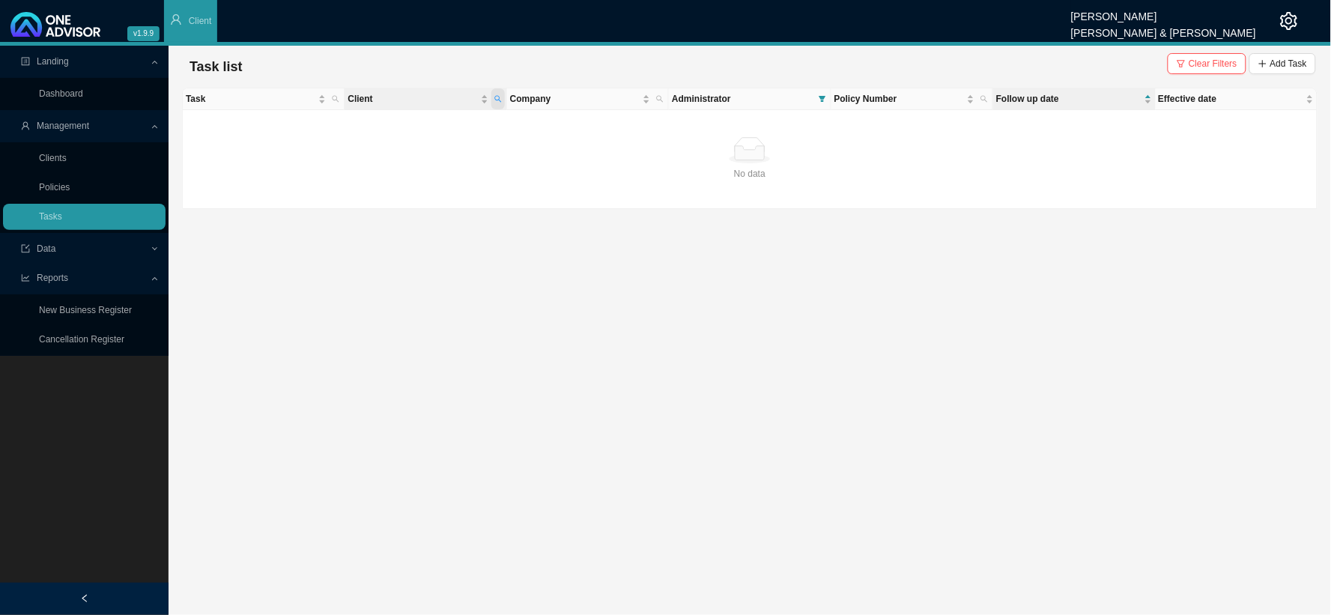
click at [500, 95] on icon "search" at bounding box center [497, 98] width 7 height 7
drag, startPoint x: 345, startPoint y: 126, endPoint x: 327, endPoint y: 126, distance: 18.0
click at [327, 126] on body "v1.9.9 [PERSON_NAME] [PERSON_NAME] & [PERSON_NAME] Client Landing Dashboard Man…" at bounding box center [665, 307] width 1331 height 615
type input "[PERSON_NAME]"
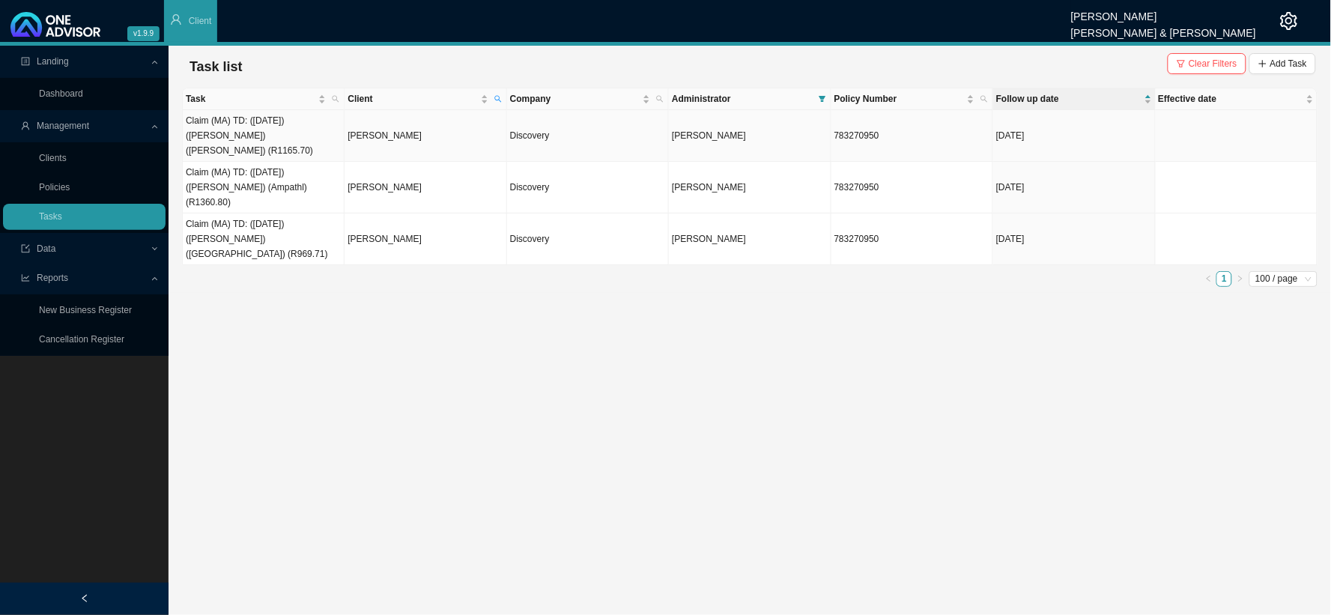
click at [378, 126] on td "[PERSON_NAME]" at bounding box center [426, 136] width 162 height 52
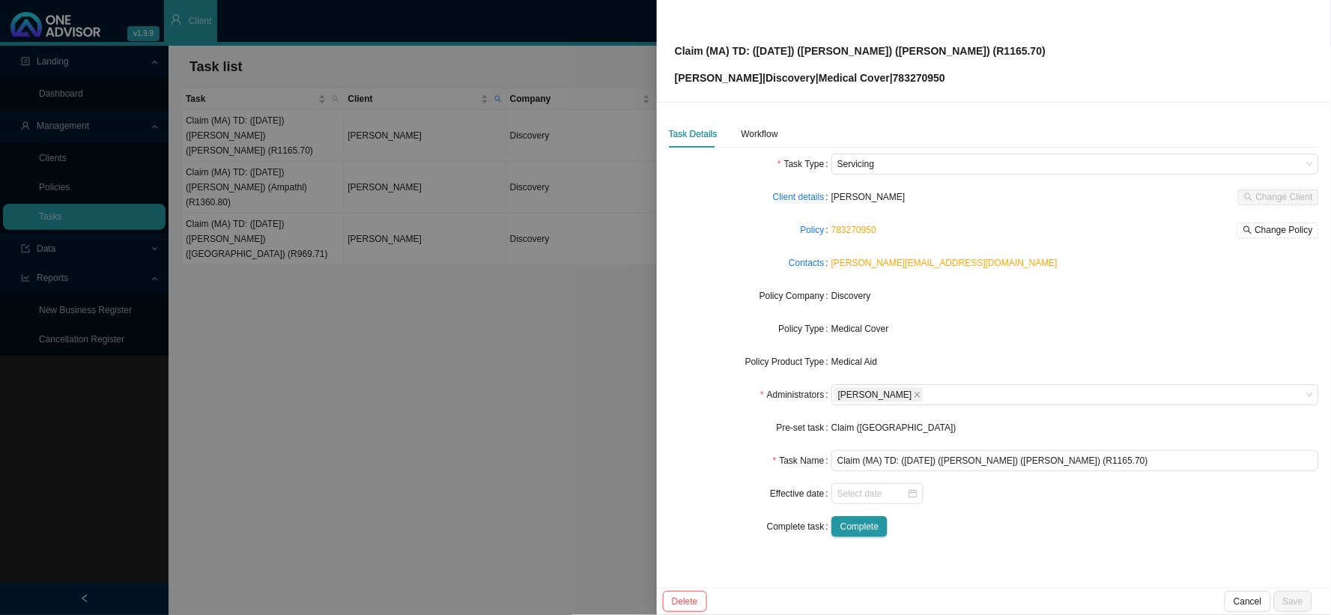
click at [743, 116] on div "Task Details Workflow Task Type Servicing Client details [PERSON_NAME] Change C…" at bounding box center [994, 345] width 674 height 485
click at [754, 131] on div "Workflow" at bounding box center [760, 134] width 37 height 15
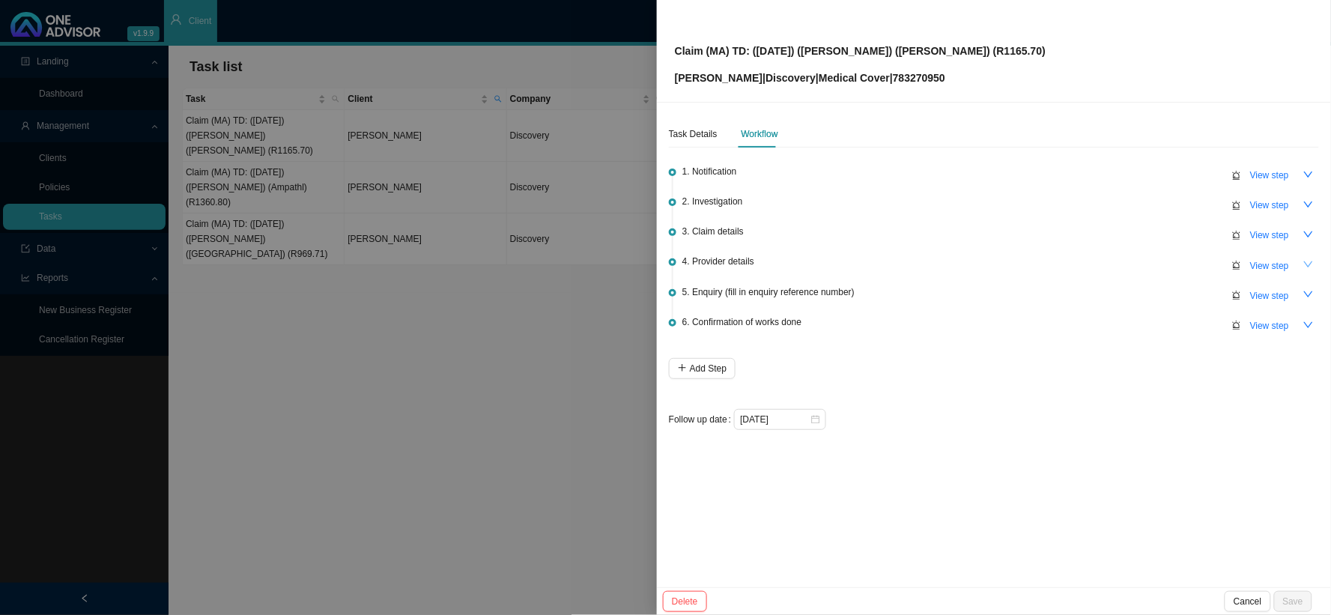
click at [1124, 264] on icon "down" at bounding box center [1308, 264] width 10 height 10
click at [1124, 267] on icon "up" at bounding box center [1308, 264] width 10 height 10
click at [1124, 237] on span "View step" at bounding box center [1269, 235] width 39 height 15
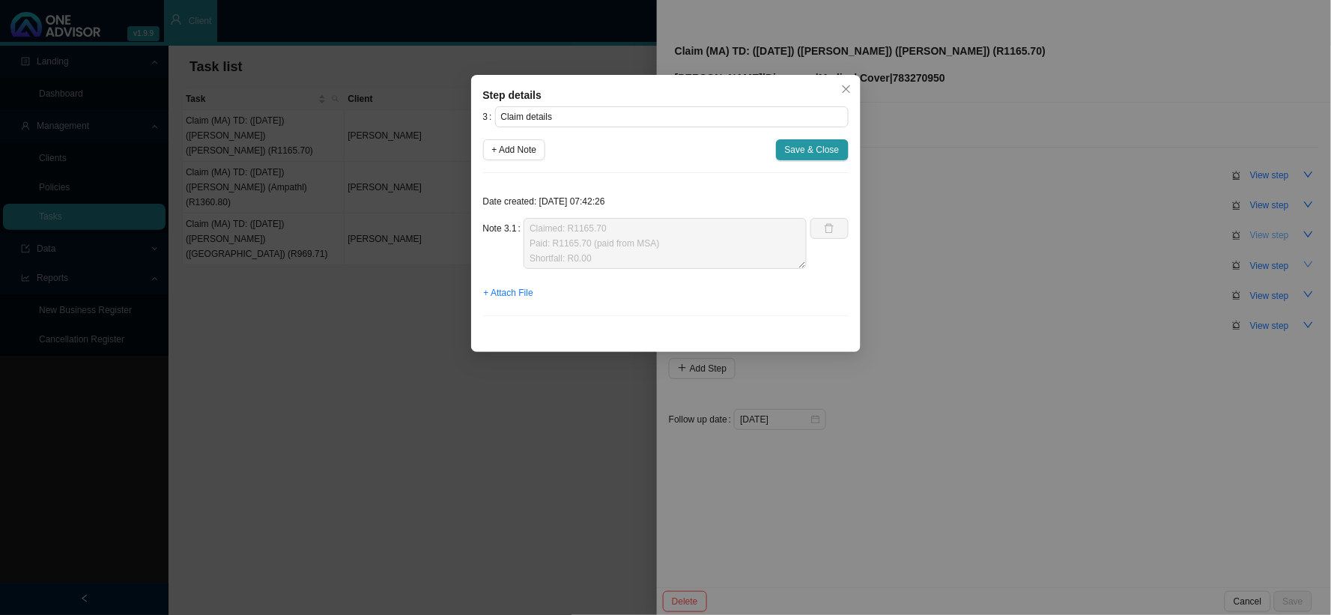
click at [1124, 237] on div "Step details 3 Claim details + Add Note Save & Close Date created: [DATE] 07:42…" at bounding box center [665, 307] width 1331 height 615
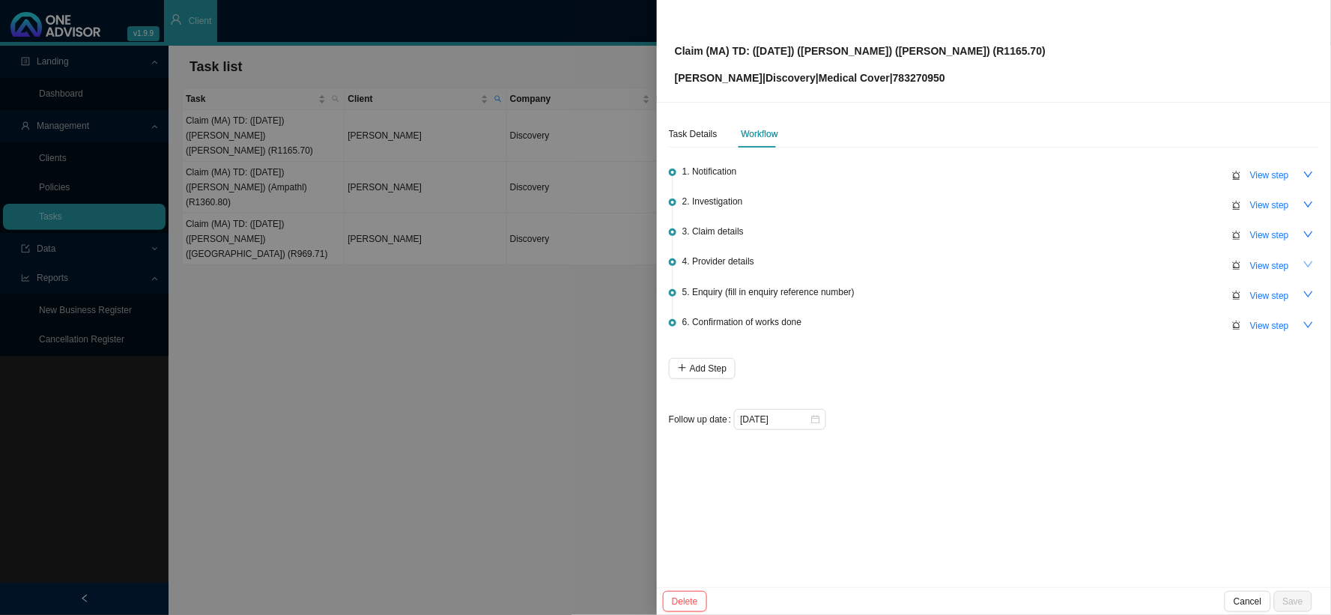
click at [585, 214] on div at bounding box center [665, 307] width 1331 height 615
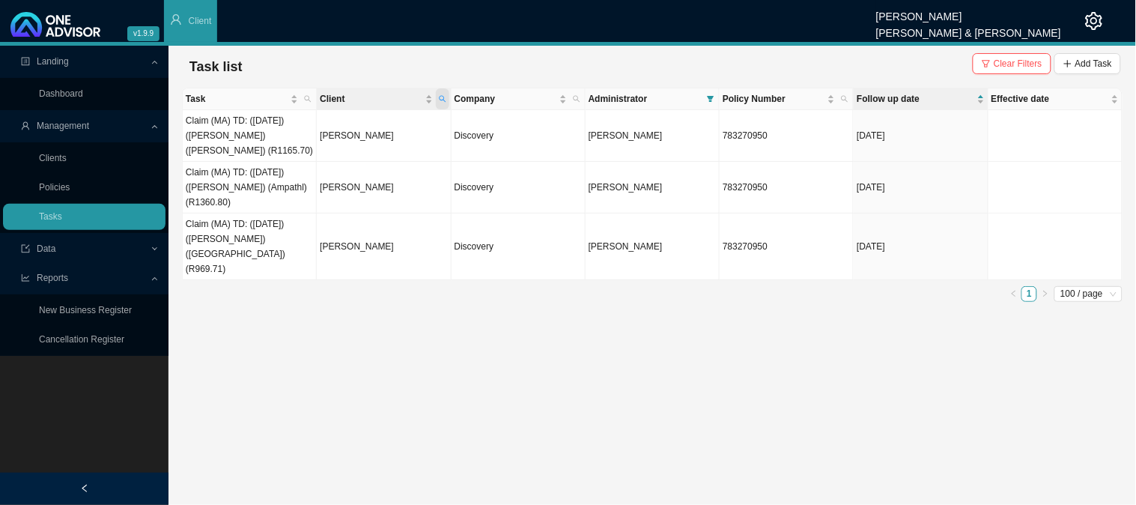
click at [440, 98] on icon "search" at bounding box center [442, 98] width 7 height 7
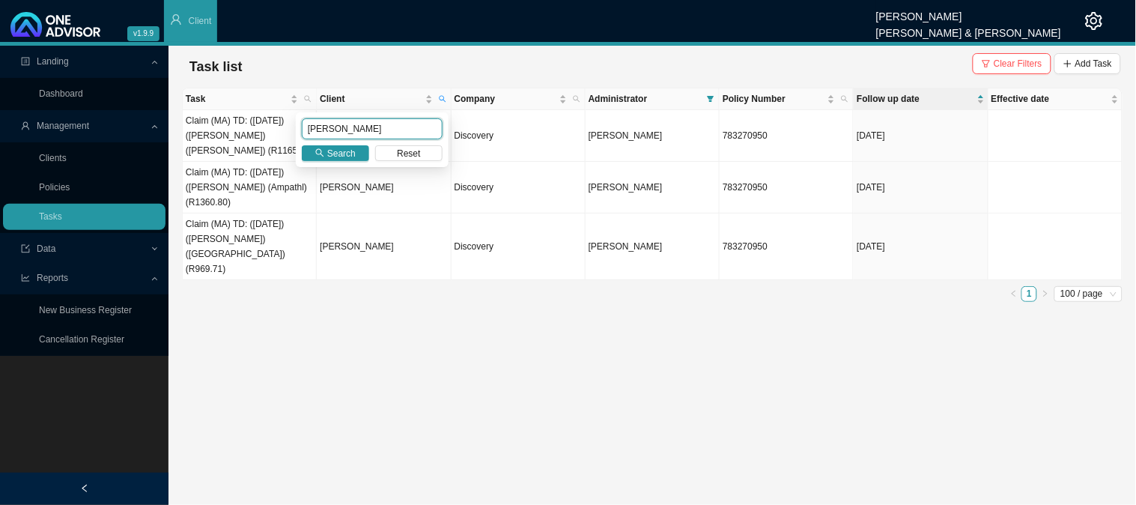
drag, startPoint x: 333, startPoint y: 131, endPoint x: 283, endPoint y: 136, distance: 50.5
click at [283, 136] on body "v1.9.9 [PERSON_NAME] [PERSON_NAME] & [PERSON_NAME] Client Landing Dashboard Man…" at bounding box center [568, 252] width 1136 height 505
click at [352, 157] on span "Search" at bounding box center [341, 153] width 28 height 15
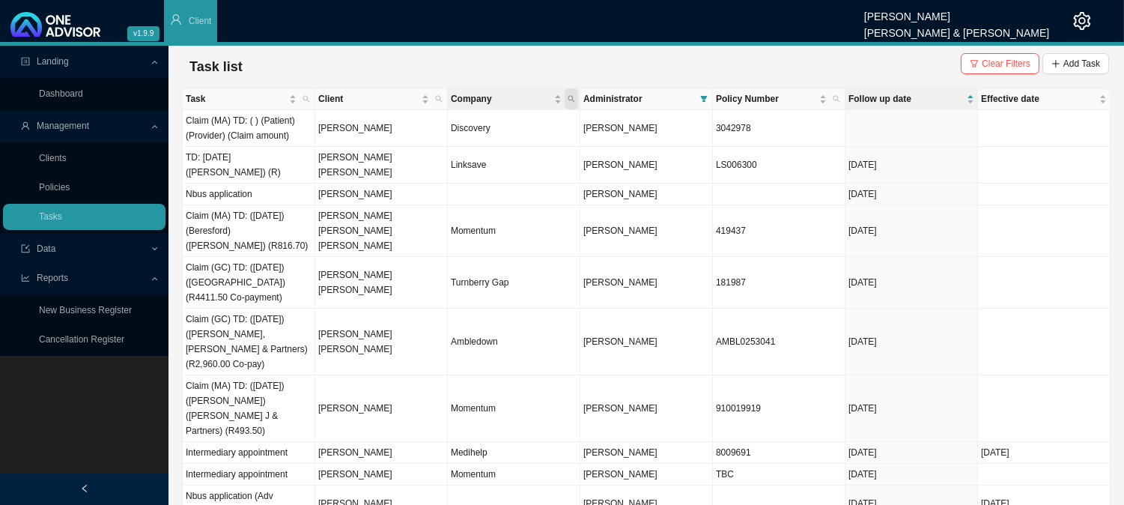
click at [572, 100] on icon "search" at bounding box center [572, 99] width 7 height 7
click at [518, 96] on span "Company" at bounding box center [501, 98] width 100 height 15
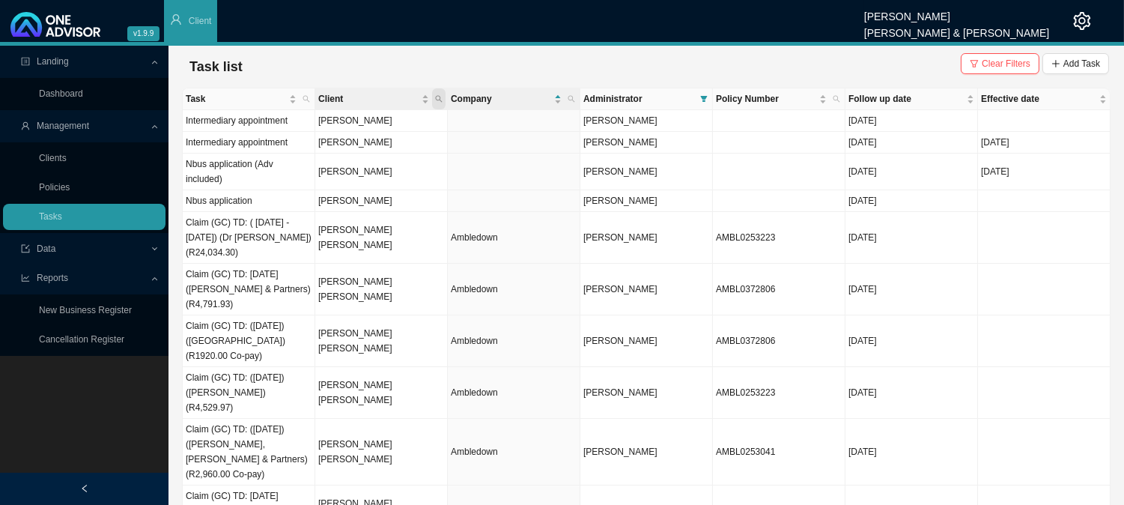
click at [440, 96] on icon "search" at bounding box center [438, 98] width 7 height 7
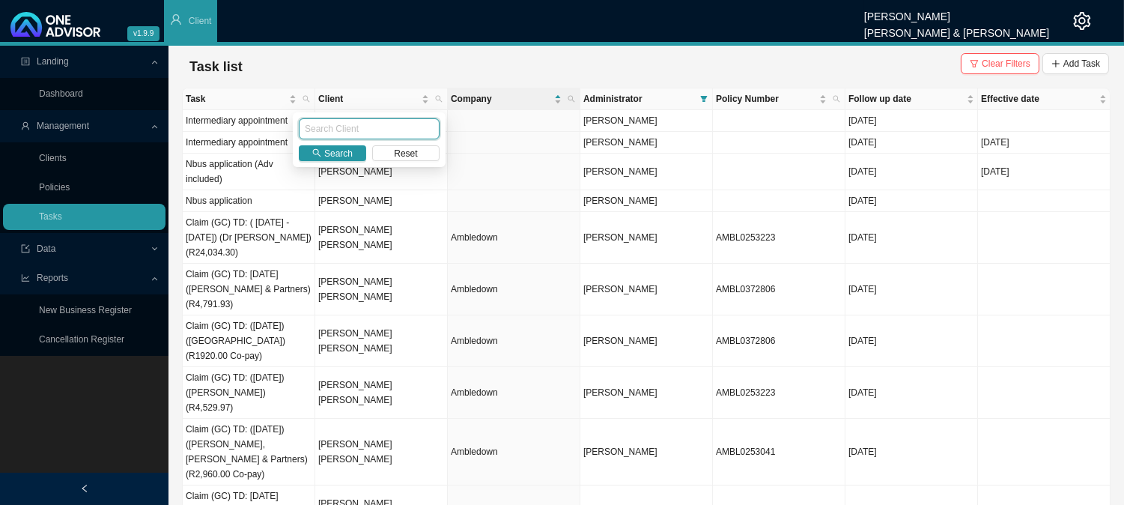
click at [357, 124] on input "text" at bounding box center [369, 128] width 141 height 21
type input "[PERSON_NAME]"
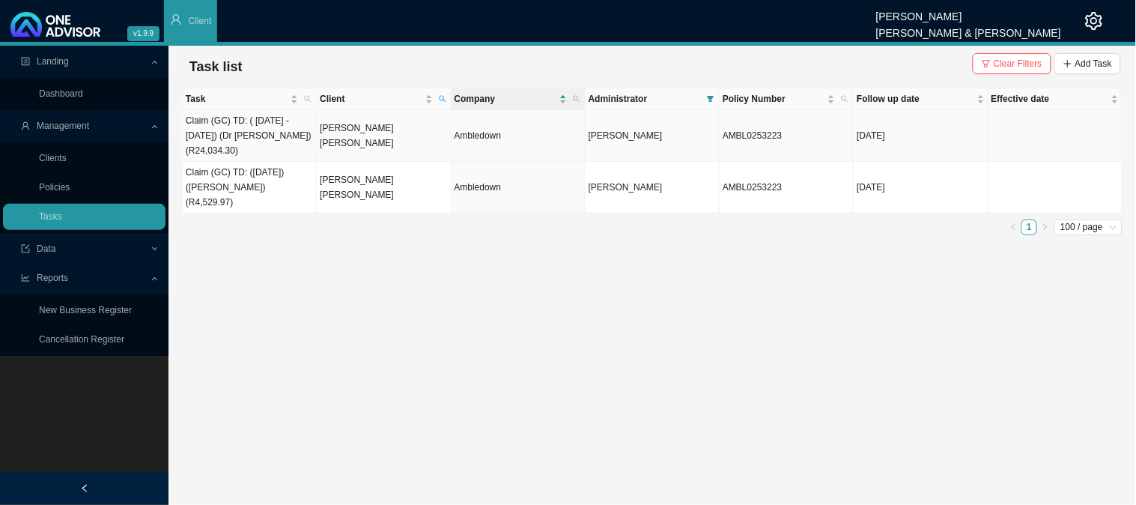
click at [366, 129] on td "[PERSON_NAME] [PERSON_NAME]" at bounding box center [384, 136] width 134 height 52
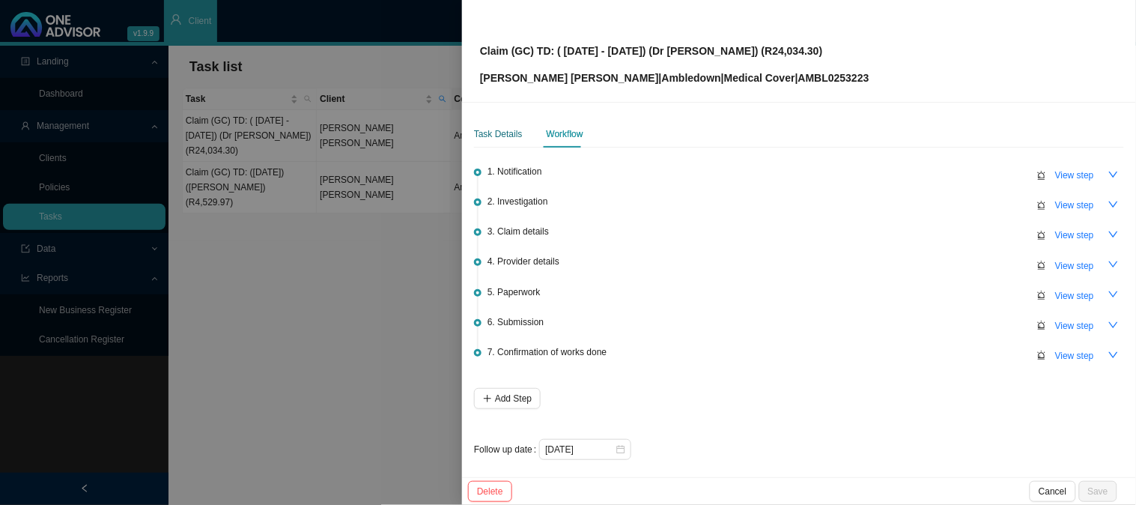
click at [503, 133] on div "Task Details" at bounding box center [498, 134] width 49 height 15
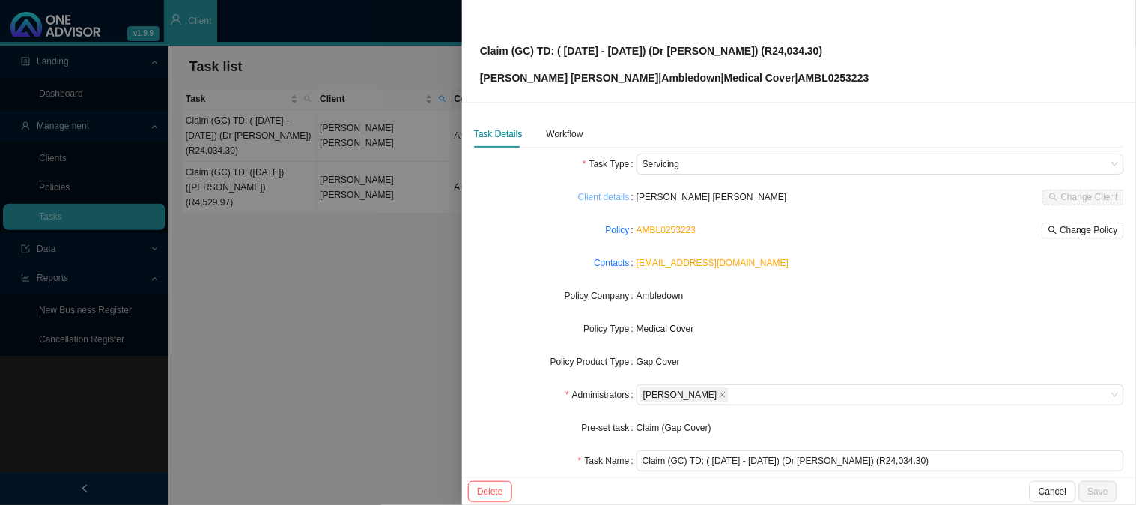
click at [605, 196] on link "Client details" at bounding box center [604, 197] width 52 height 15
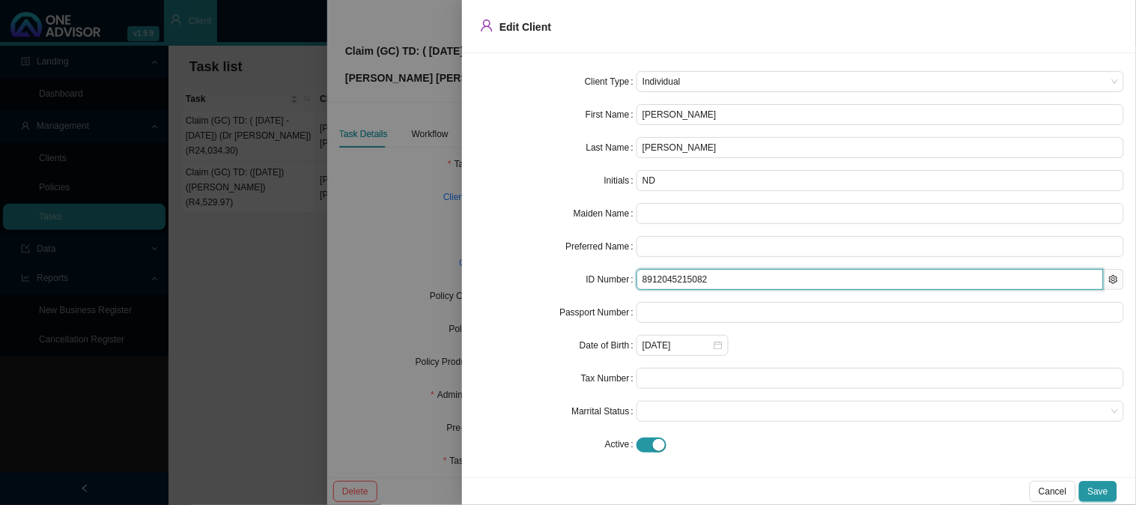
click at [664, 274] on input "8912045215082" at bounding box center [870, 279] width 467 height 21
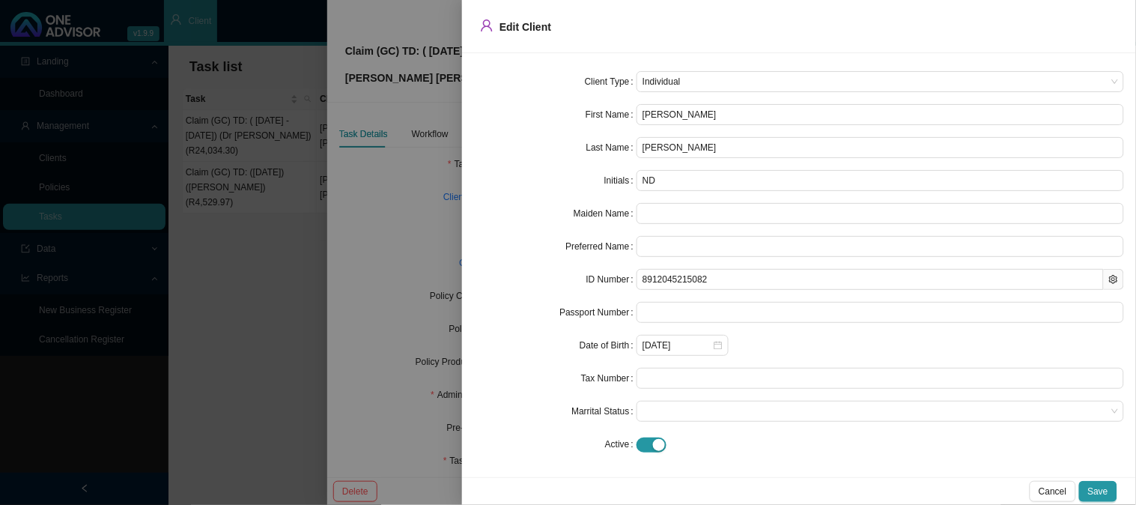
click at [403, 243] on div at bounding box center [568, 252] width 1136 height 505
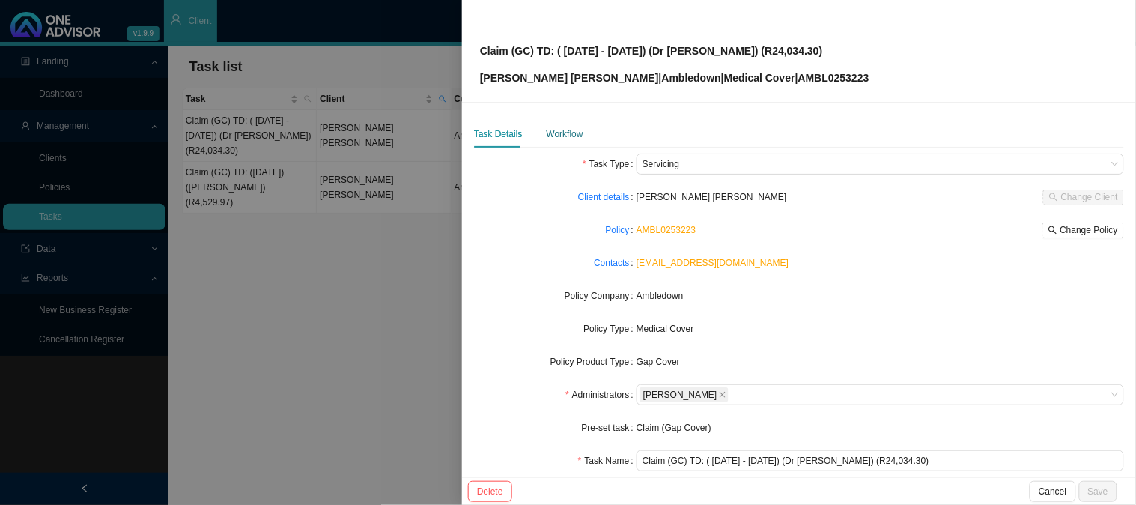
click at [570, 135] on div "Workflow" at bounding box center [565, 134] width 37 height 15
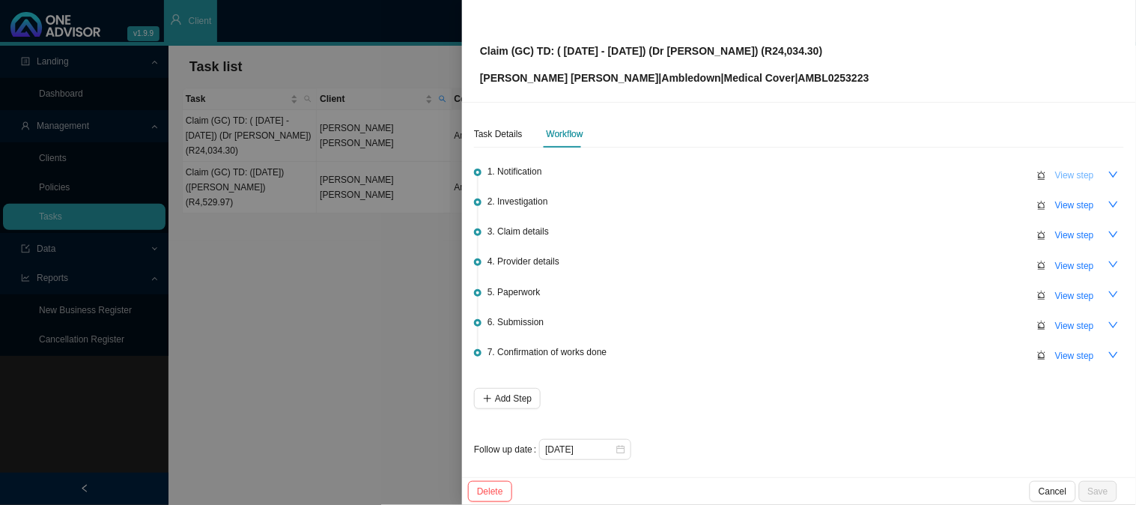
click at [1056, 174] on span "View step" at bounding box center [1075, 175] width 39 height 15
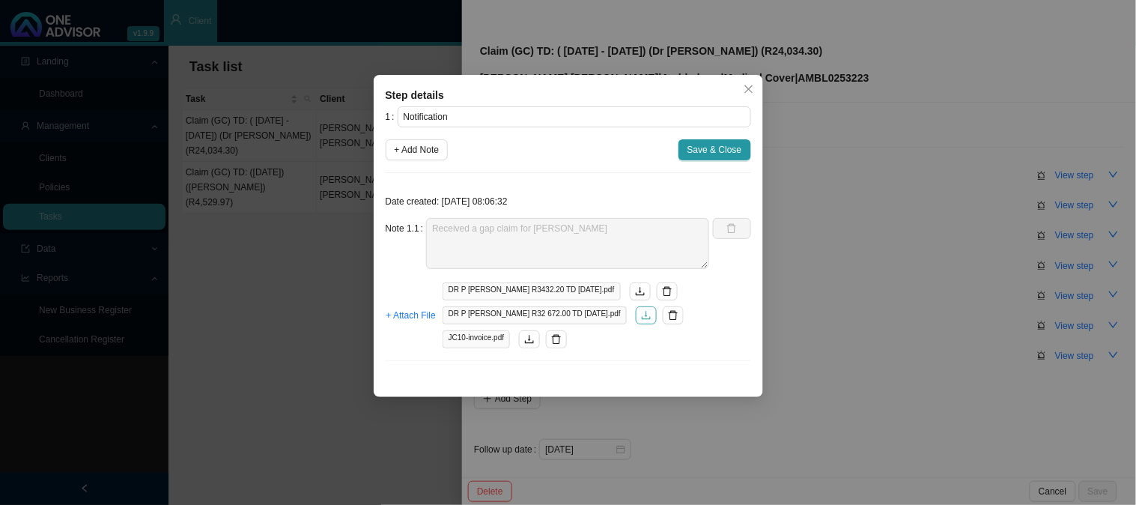
click at [641, 317] on icon "download" at bounding box center [646, 315] width 10 height 10
click at [521, 345] on button "button" at bounding box center [529, 339] width 21 height 18
click at [533, 337] on icon "download" at bounding box center [529, 339] width 10 height 10
click at [749, 86] on icon "close" at bounding box center [749, 89] width 10 height 10
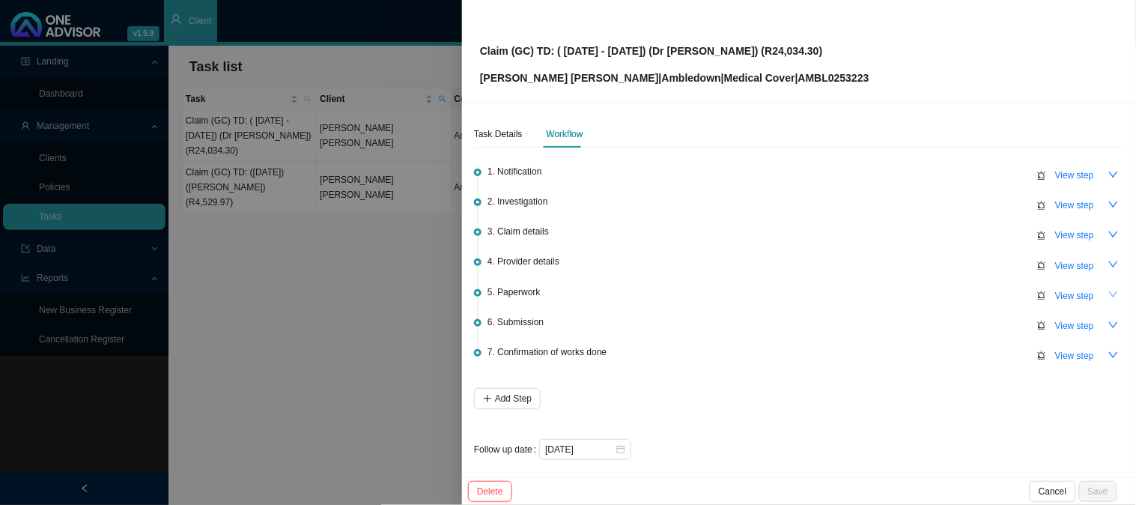
click at [1109, 294] on icon "down" at bounding box center [1114, 294] width 10 height 10
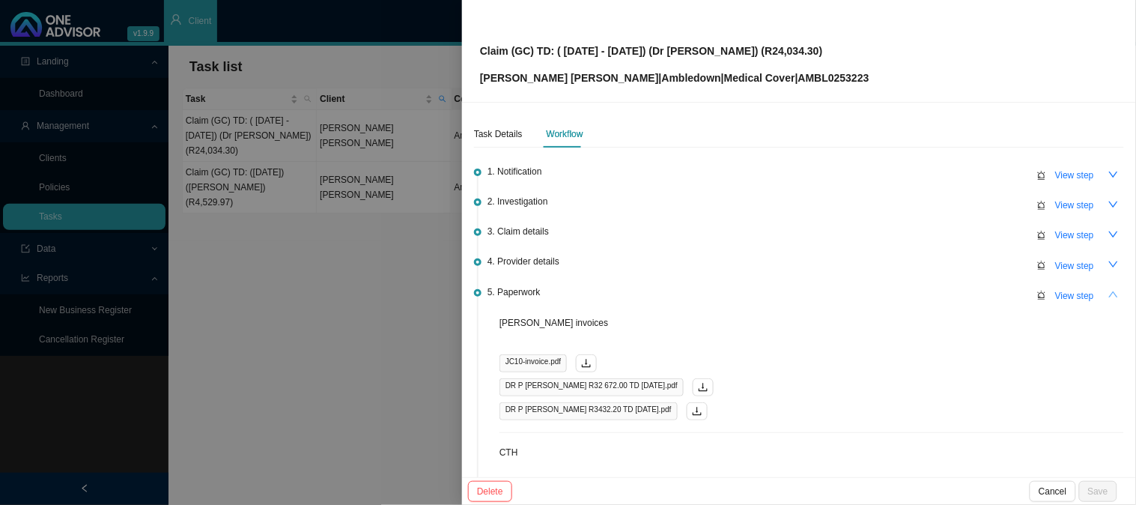
scroll to position [83, 0]
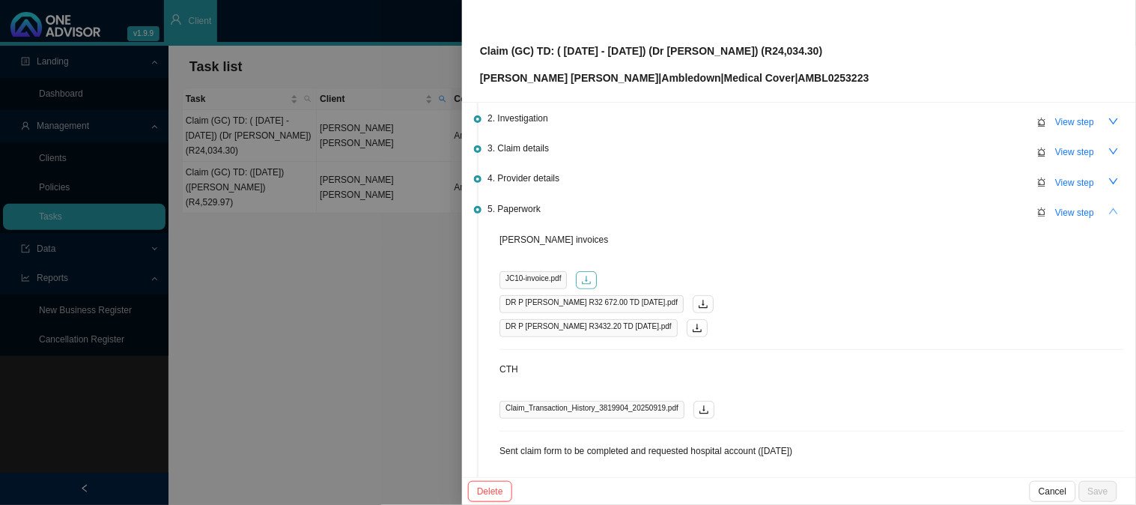
click at [590, 279] on icon "download" at bounding box center [586, 280] width 10 height 10
click at [705, 411] on button "button" at bounding box center [704, 410] width 21 height 18
click at [417, 318] on div at bounding box center [568, 252] width 1136 height 505
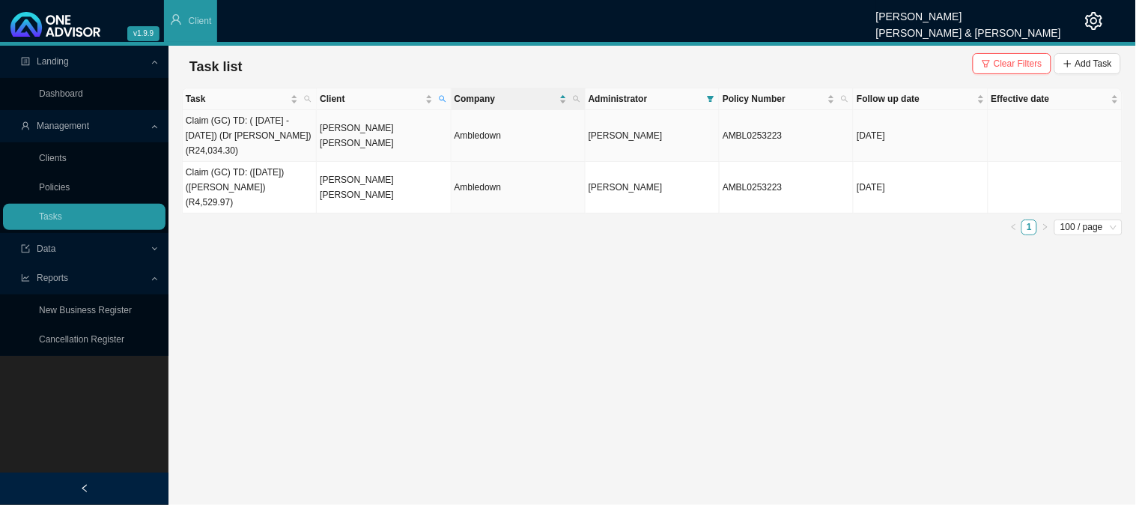
click at [365, 139] on td "[PERSON_NAME] [PERSON_NAME]" at bounding box center [384, 136] width 134 height 52
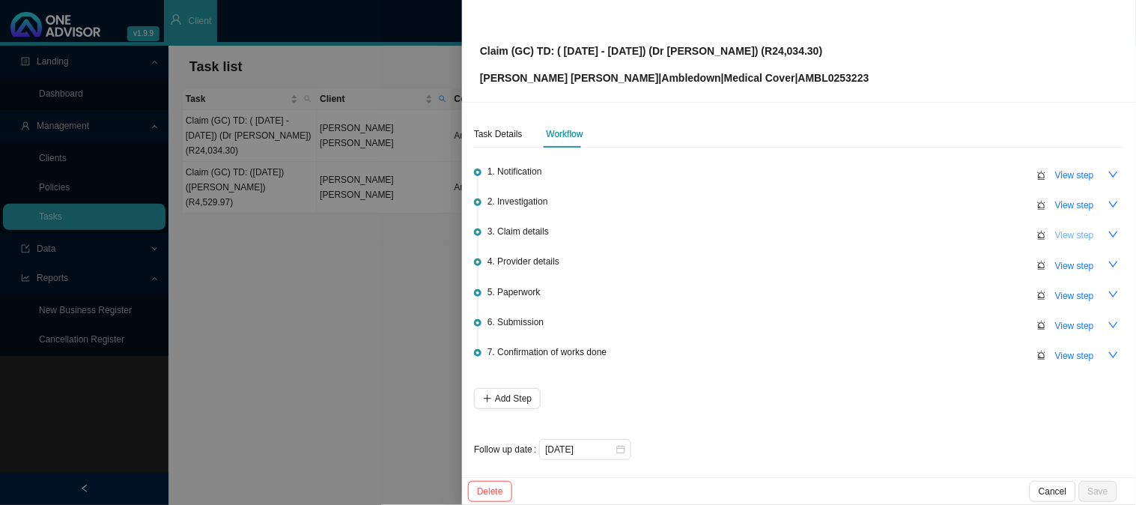
click at [1056, 230] on span "View step" at bounding box center [1075, 235] width 39 height 15
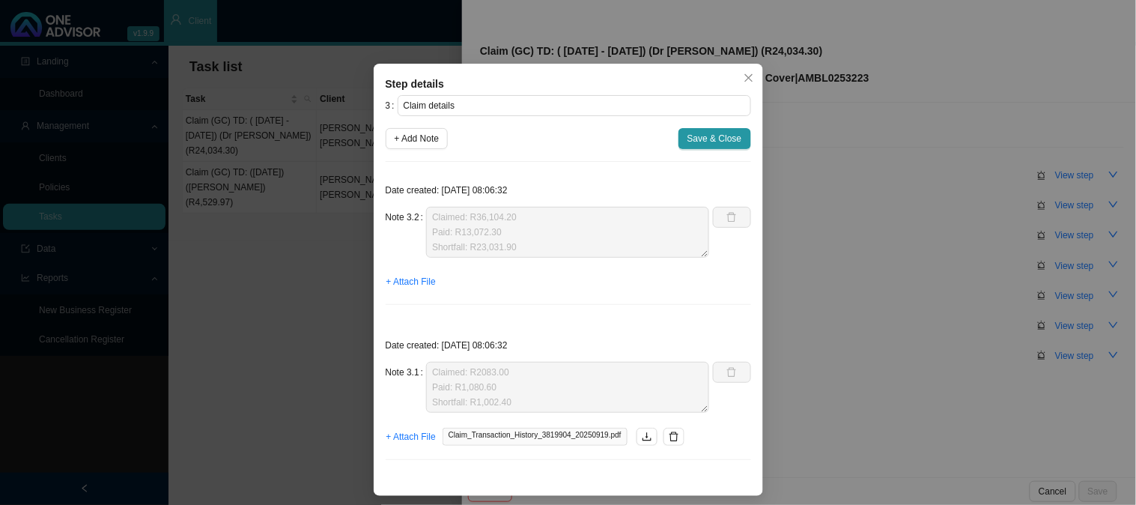
scroll to position [13, 0]
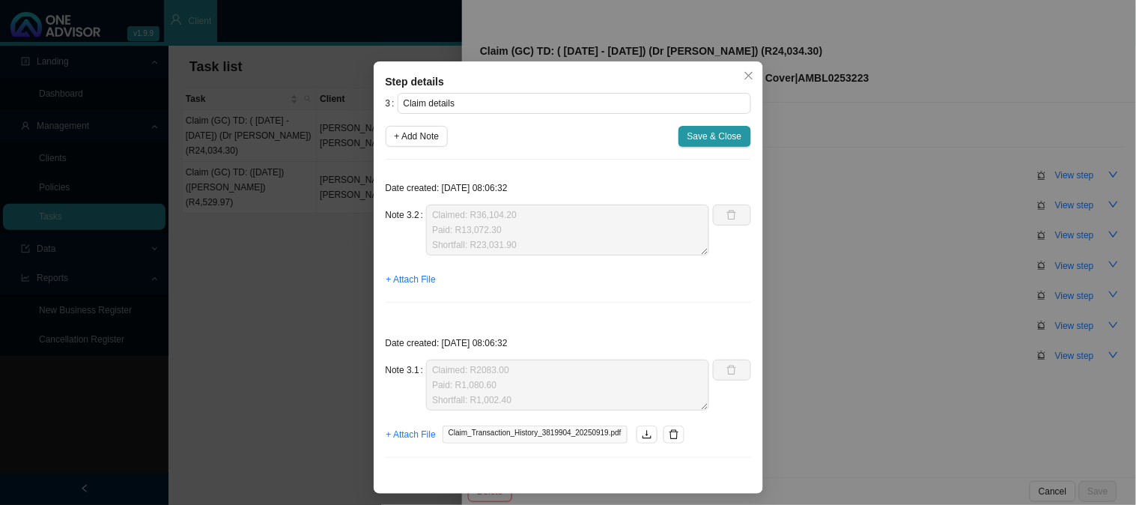
click at [835, 155] on div "Step details 3 Claim details + Add Note Save & Close Date created: [DATE] 08:06…" at bounding box center [568, 252] width 1136 height 505
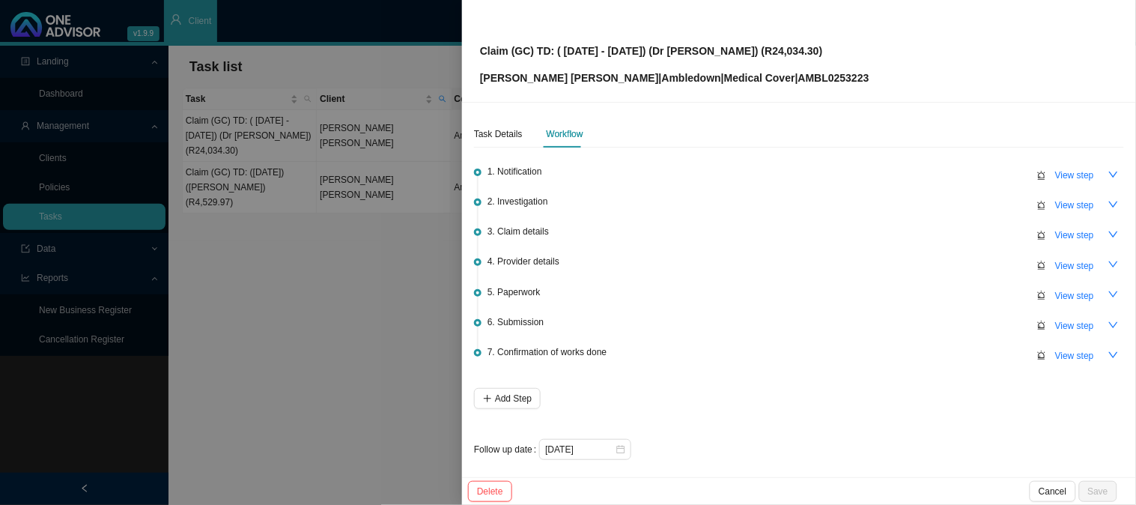
scroll to position [0, 0]
click at [507, 137] on div "Task Details" at bounding box center [498, 134] width 49 height 15
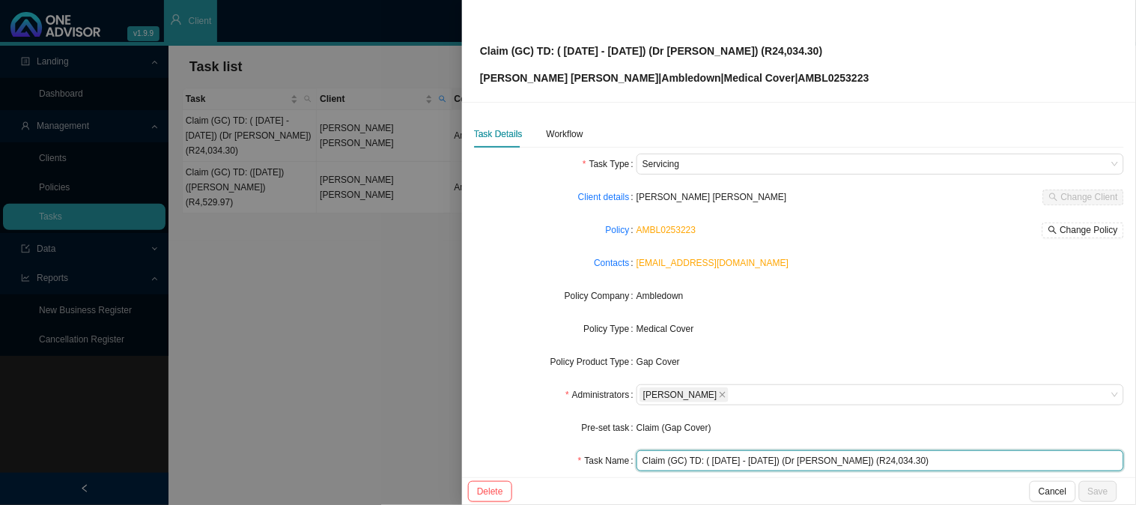
click at [873, 461] on input "Claim (GC) TD: ( [DATE] - [DATE]) (Dr [PERSON_NAME]) (R24,034.30)" at bounding box center [881, 460] width 488 height 21
type input "Claim (GC) TD: ( [DATE] - [DATE]) (Dr [PERSON_NAME]) (R20,549.70)"
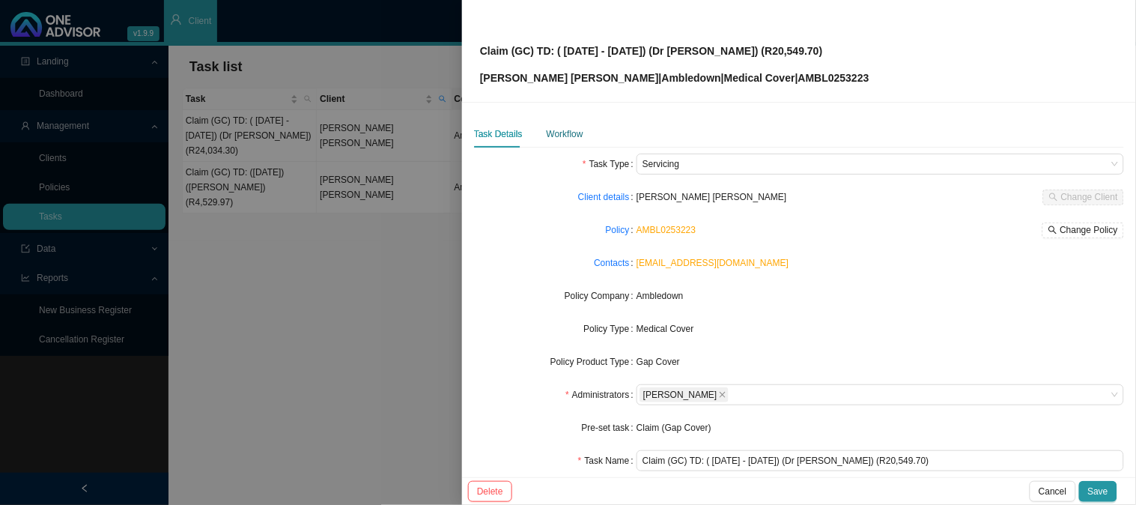
click at [560, 128] on div "Workflow" at bounding box center [565, 134] width 37 height 15
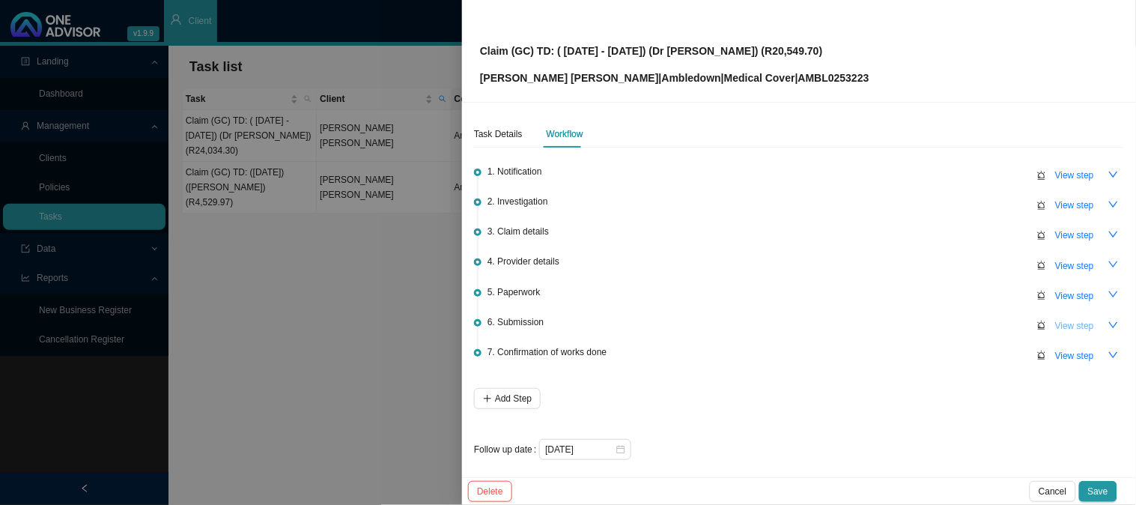
click at [1064, 318] on span "View step" at bounding box center [1075, 325] width 39 height 15
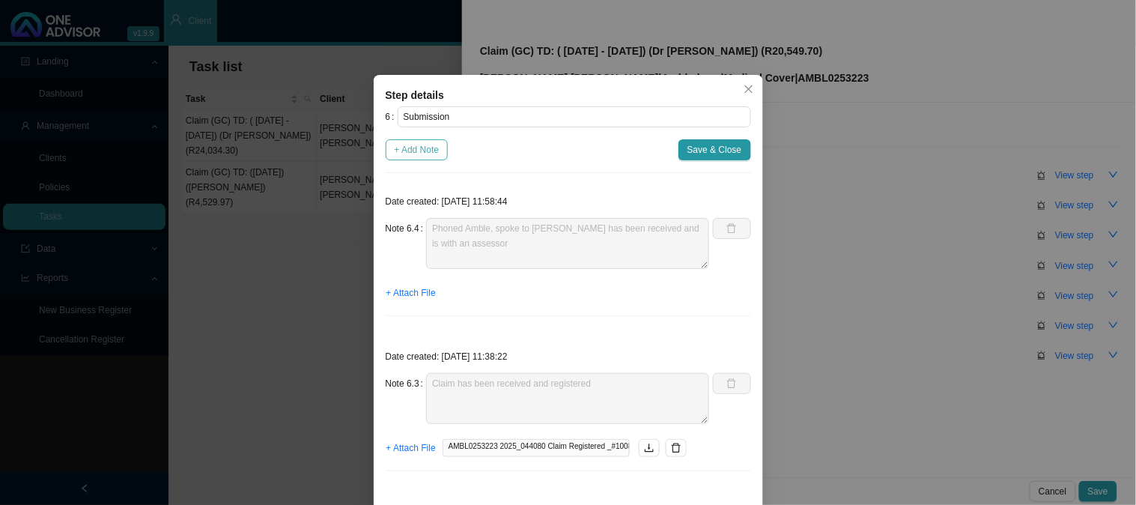
click at [399, 154] on span "+ Add Note" at bounding box center [417, 149] width 45 height 15
type textarea "Phoned Amble, spoke to [PERSON_NAME] has been received and is with an assessor"
type textarea "Claim has been received and registered"
type textarea "Sent feedback"
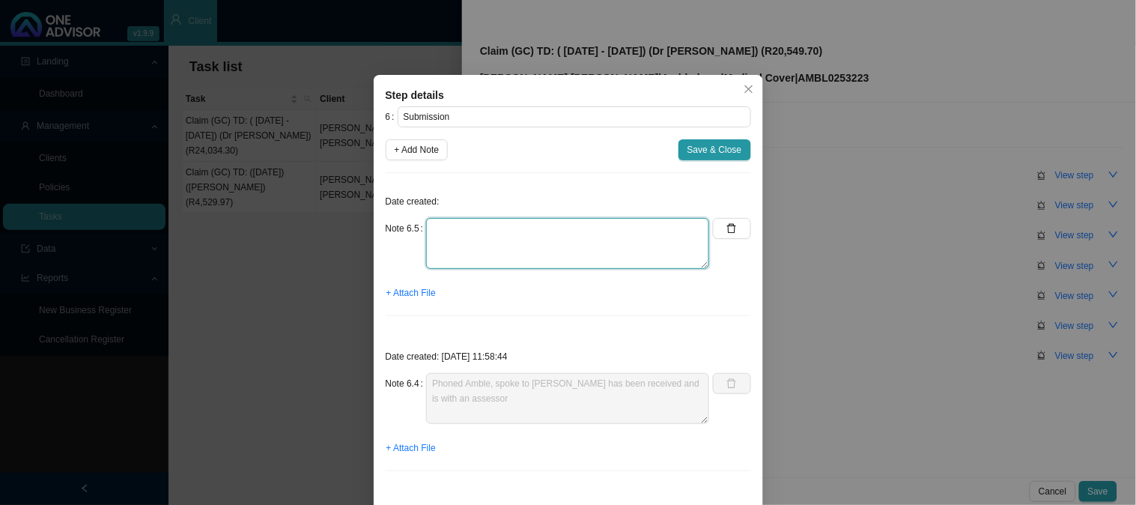
click at [458, 241] on textarea at bounding box center [567, 243] width 283 height 51
type textarea "c"
type textarea "Claim has been approved"
click at [399, 294] on span "+ Attach File" at bounding box center [411, 292] width 49 height 15
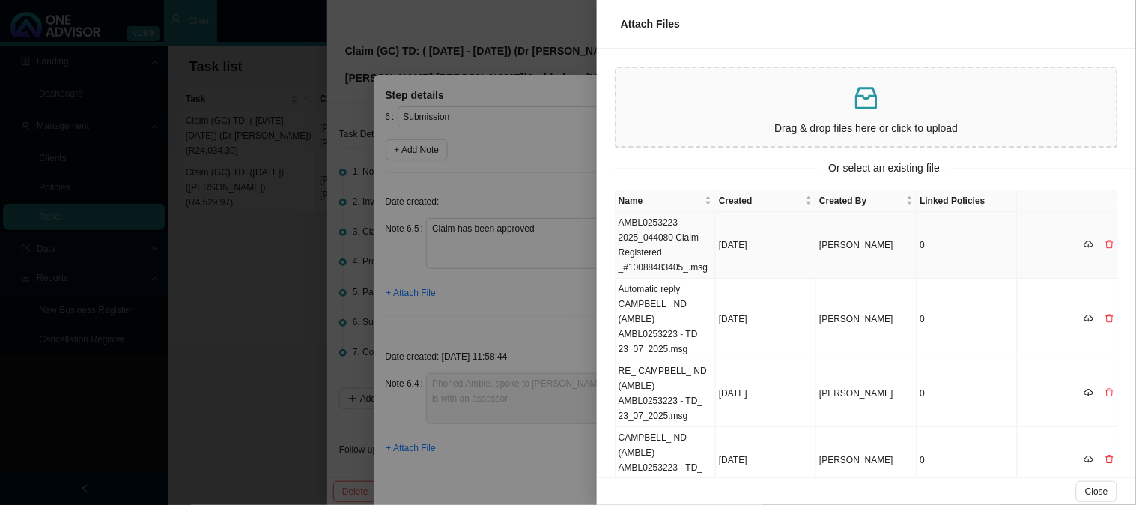
click at [659, 220] on td "AMBL0253223 2025_044080 Claim Registered _#10088483405_.msg" at bounding box center [666, 245] width 100 height 67
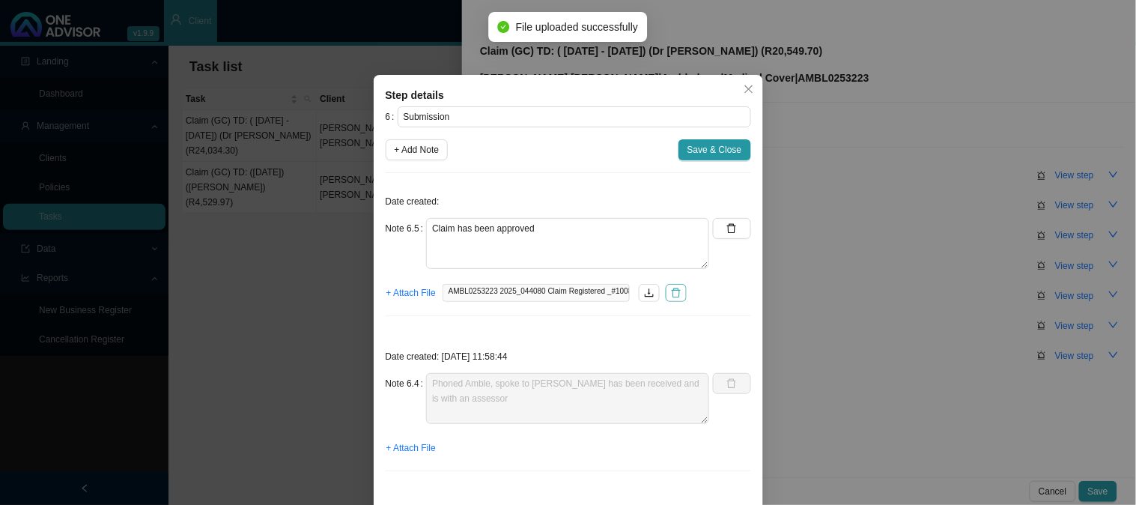
click at [672, 288] on icon "delete" at bounding box center [676, 293] width 9 height 10
click at [416, 297] on span "+ Attach File" at bounding box center [411, 292] width 49 height 15
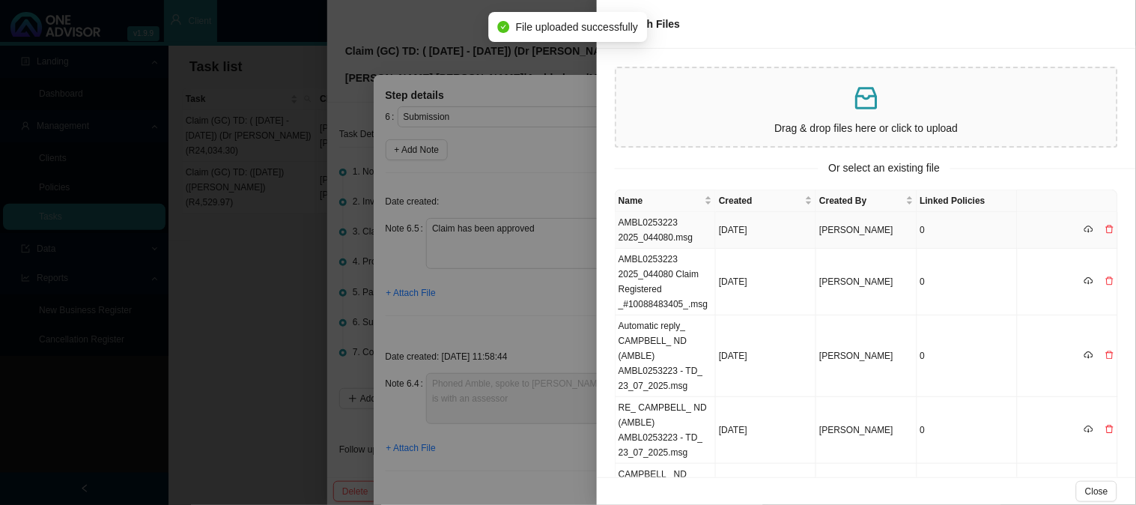
click at [757, 222] on td "[DATE]" at bounding box center [766, 230] width 100 height 37
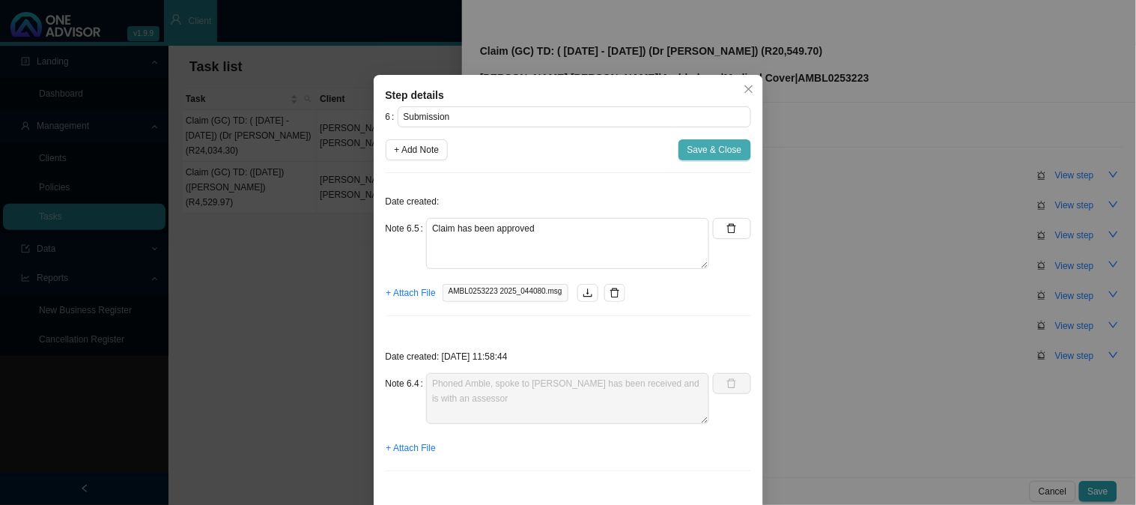
click at [716, 154] on span "Save & Close" at bounding box center [715, 149] width 55 height 15
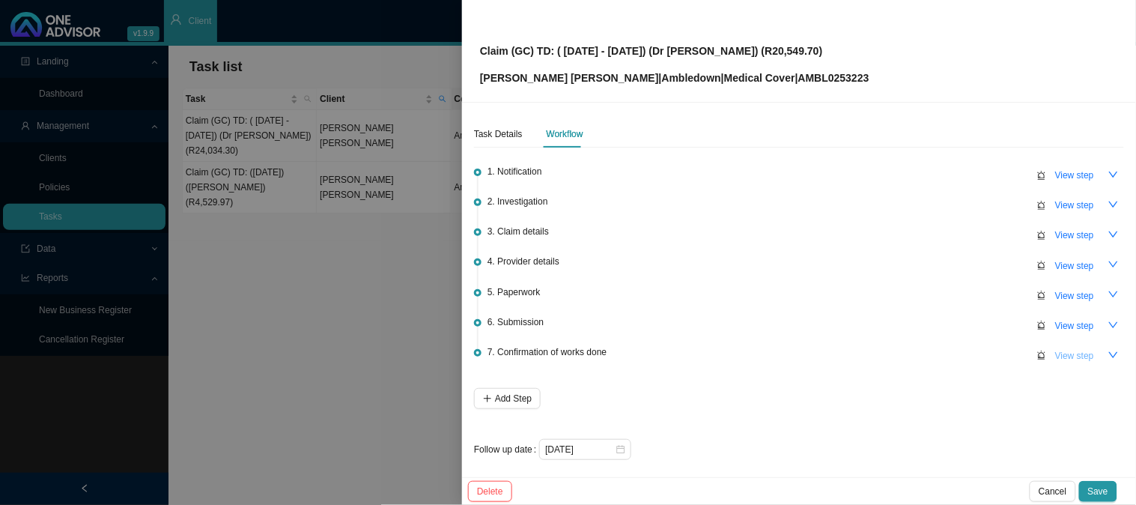
click at [1076, 351] on span "View step" at bounding box center [1075, 355] width 39 height 15
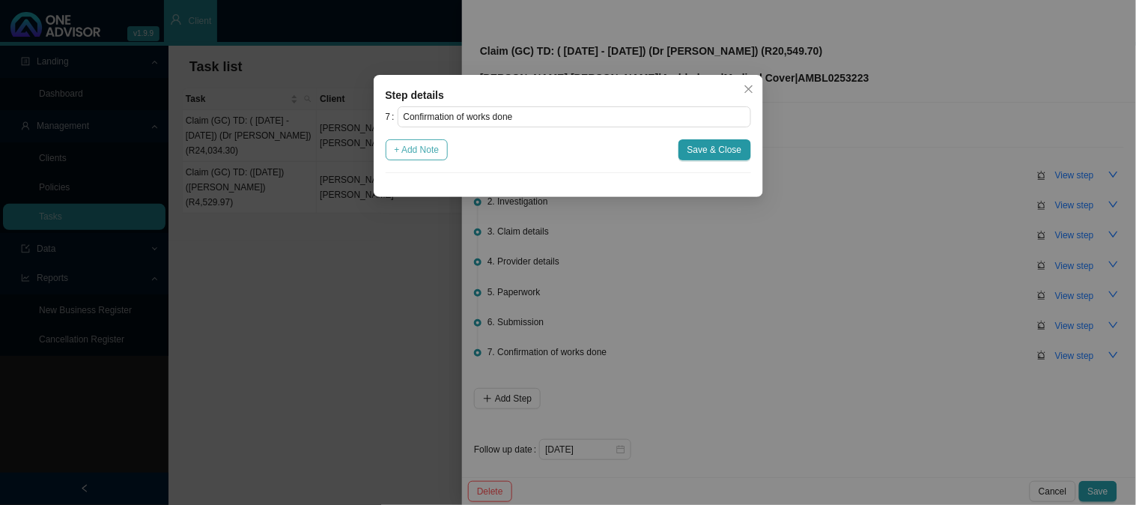
click at [425, 151] on span "+ Add Note" at bounding box center [417, 149] width 45 height 15
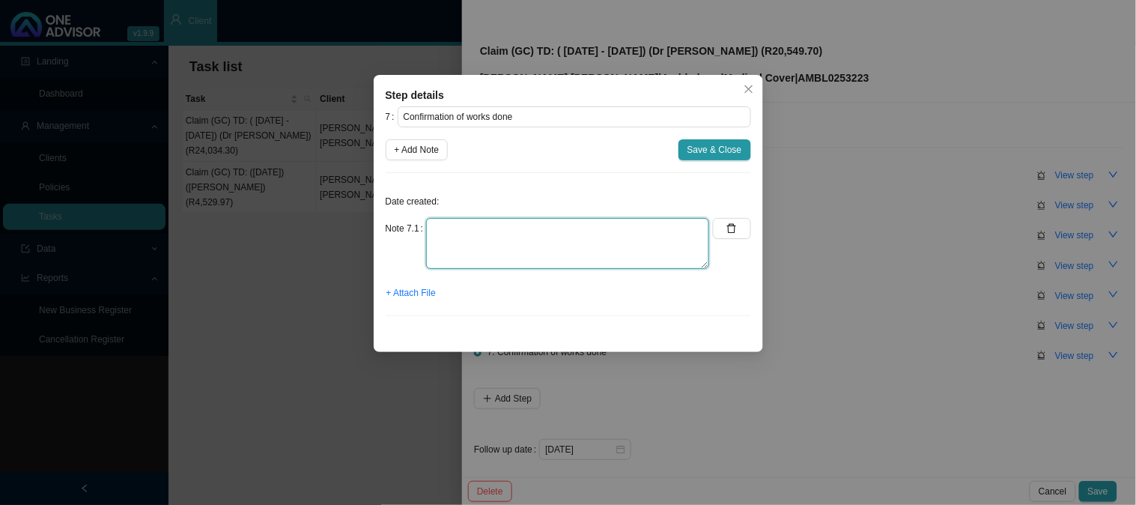
click at [509, 241] on textarea at bounding box center [567, 243] width 283 height 51
type textarea "Sent confirmation of works done"
click at [424, 293] on span "+ Attach File" at bounding box center [411, 292] width 49 height 15
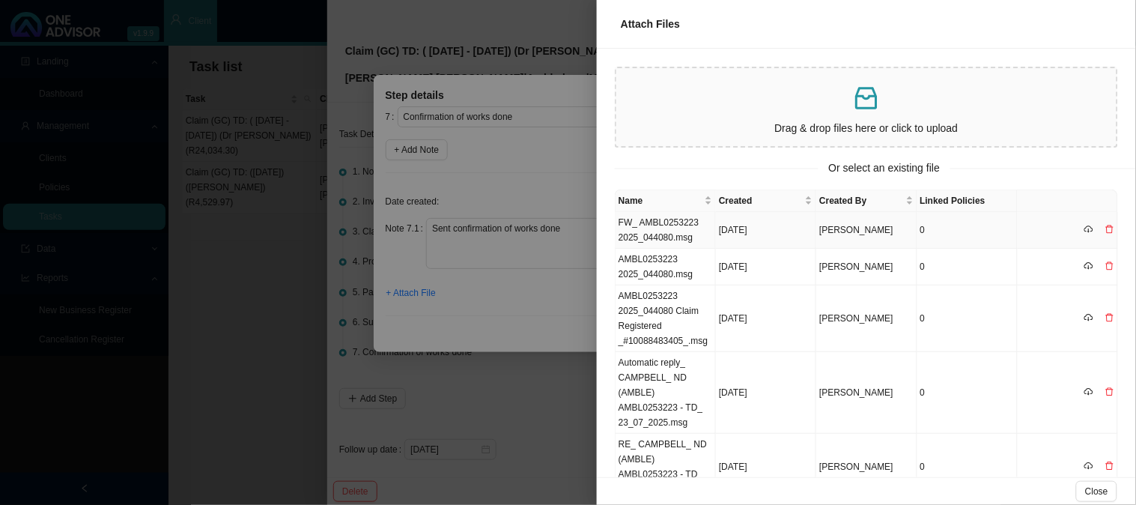
click at [667, 228] on td "FW_ AMBL0253223 2025_044080.msg" at bounding box center [666, 230] width 100 height 37
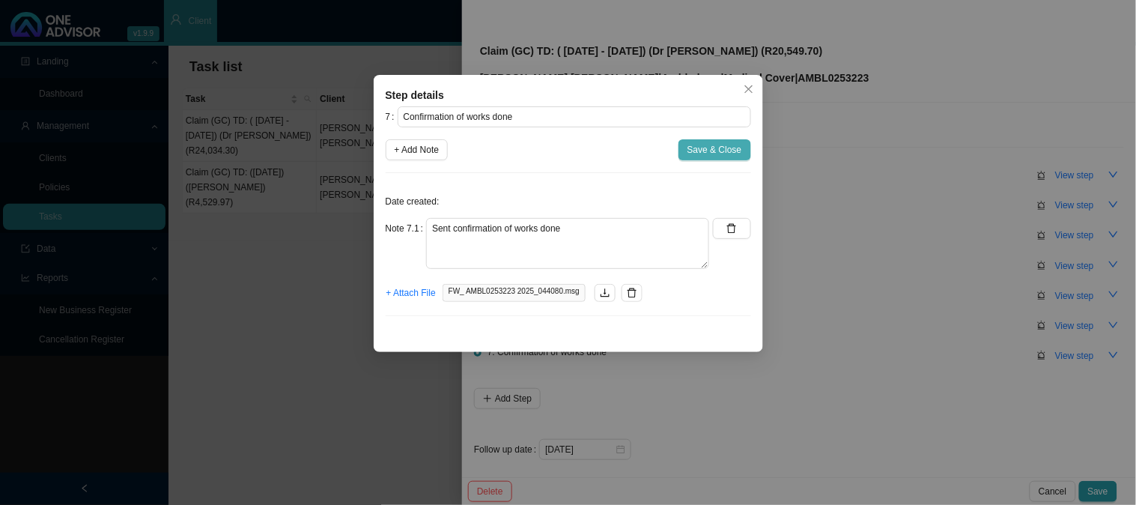
click at [705, 154] on span "Save & Close" at bounding box center [715, 149] width 55 height 15
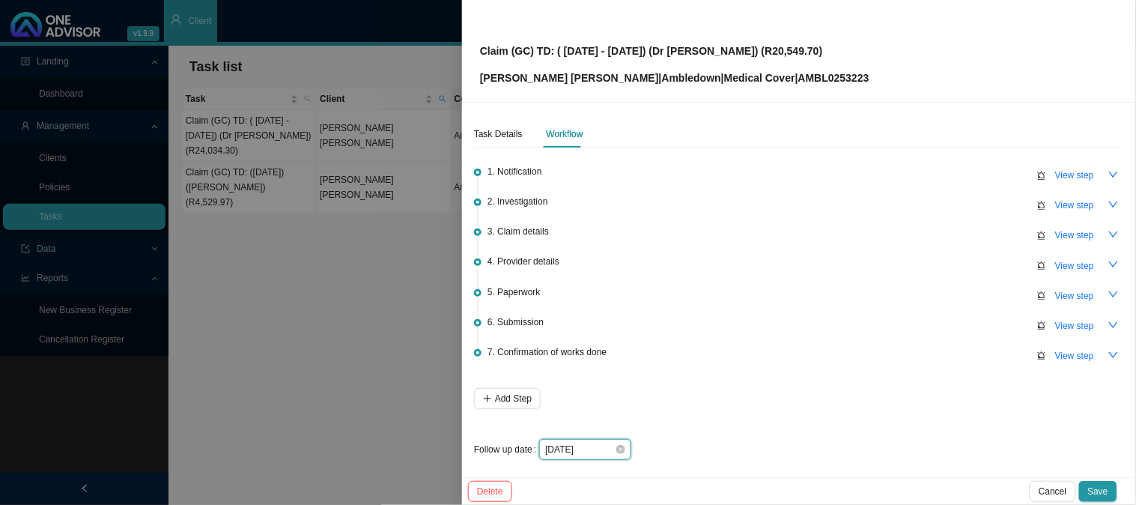
click at [605, 446] on input "[DATE]" at bounding box center [580, 449] width 70 height 15
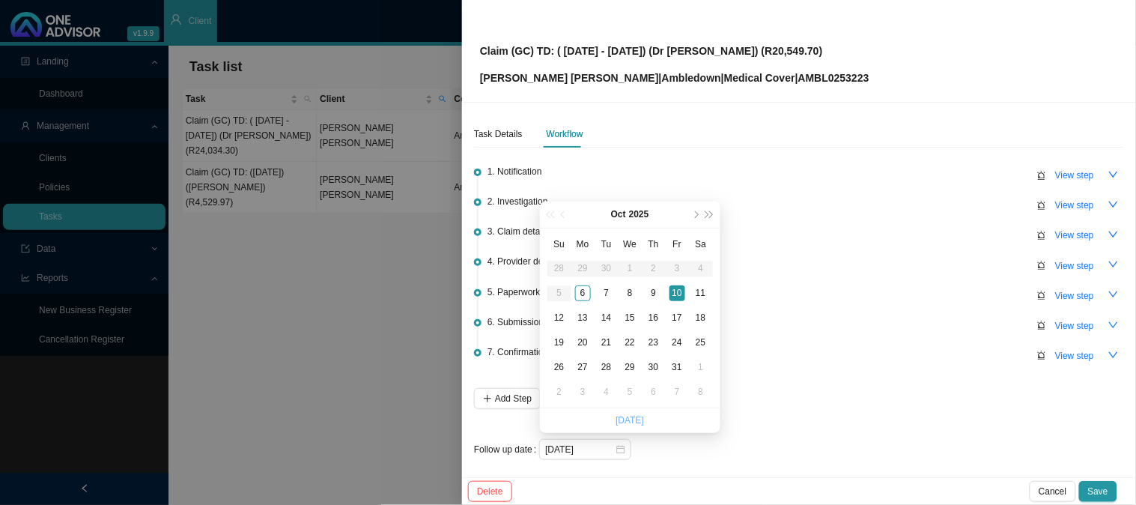
click at [625, 415] on link "[DATE]" at bounding box center [630, 420] width 28 height 10
type input "[DATE]"
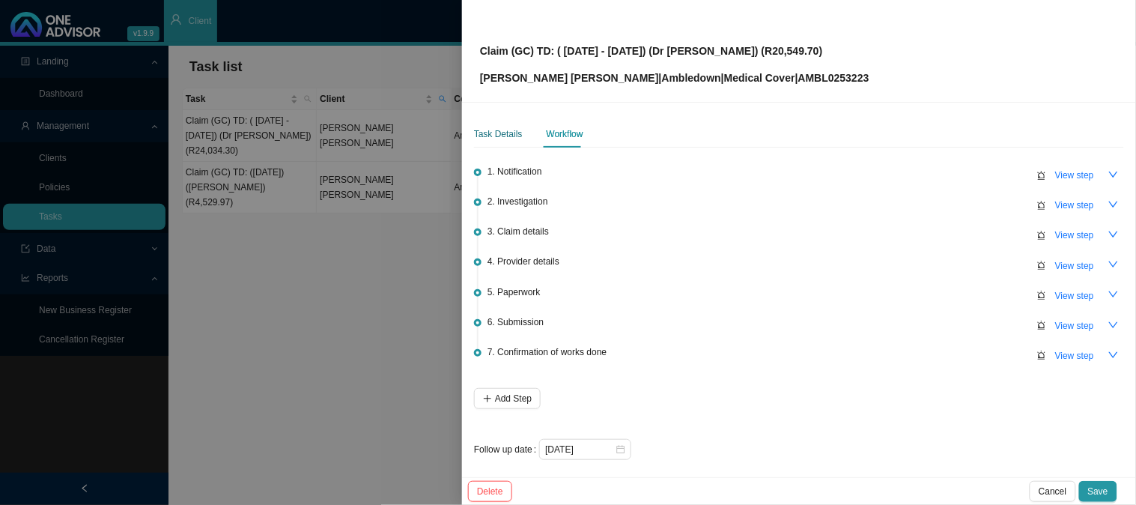
click at [500, 130] on div "Task Details" at bounding box center [498, 134] width 49 height 15
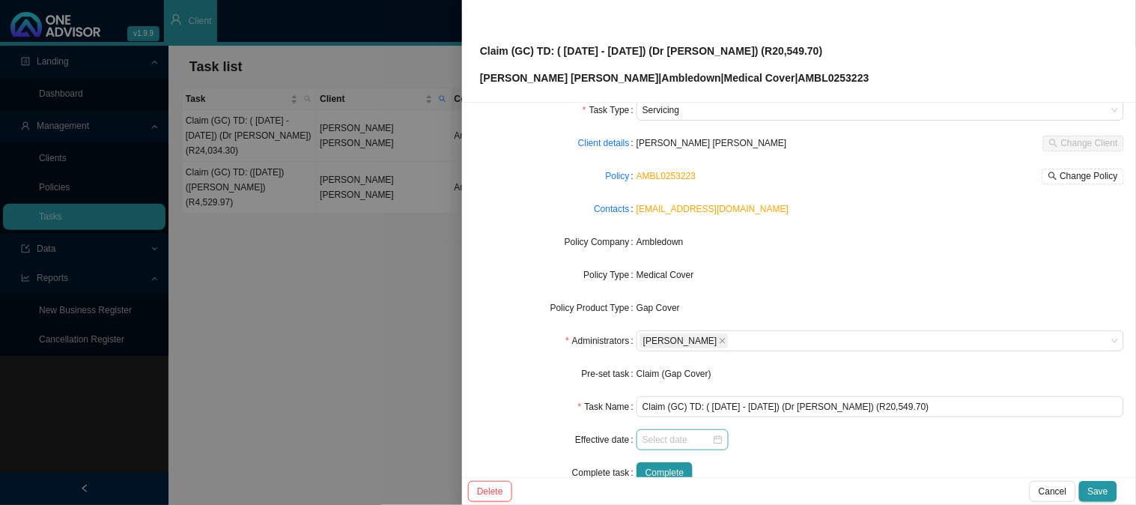
scroll to position [83, 0]
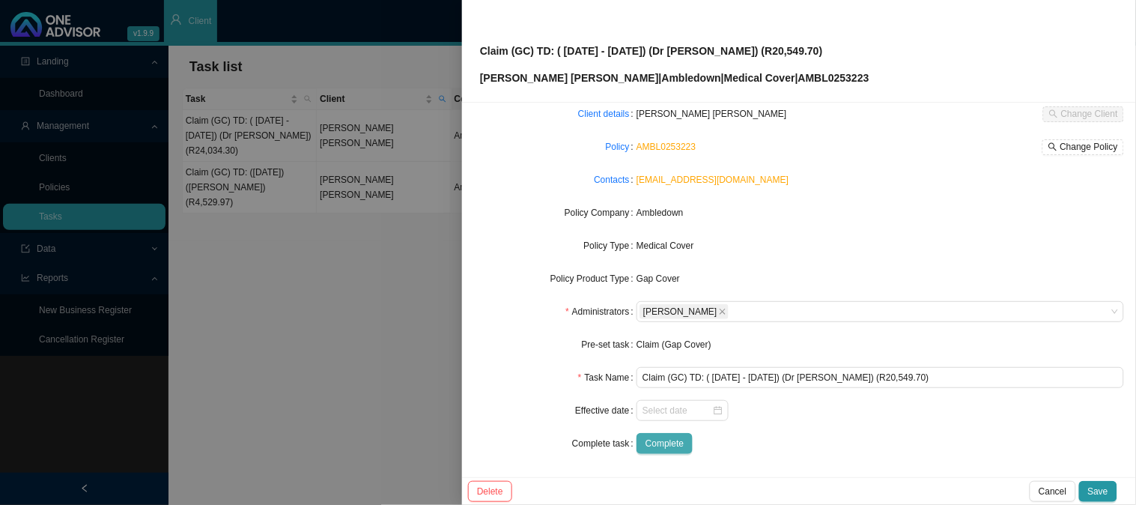
click at [664, 438] on span "Complete" at bounding box center [665, 443] width 38 height 15
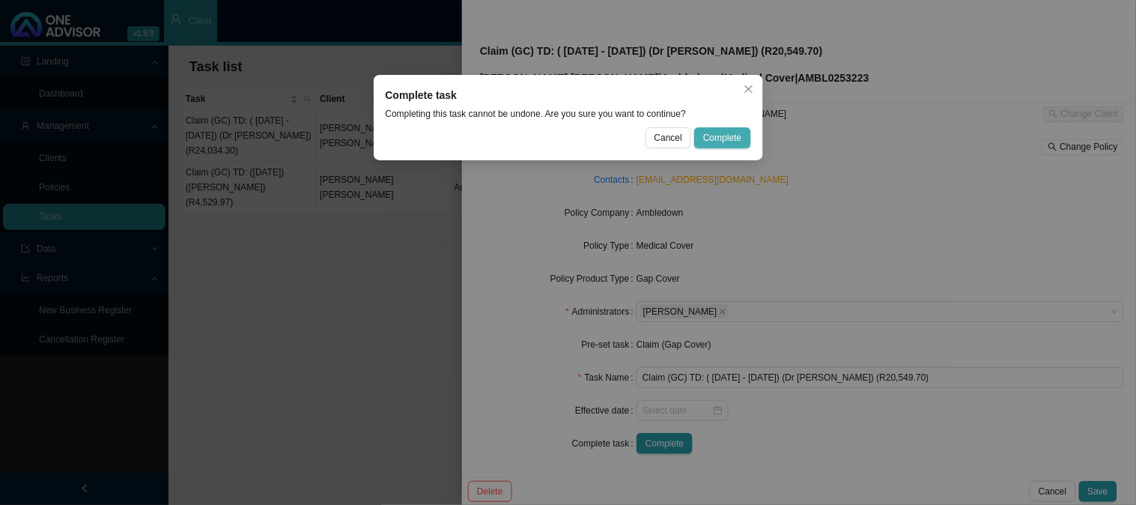
click at [727, 133] on span "Complete" at bounding box center [722, 137] width 38 height 15
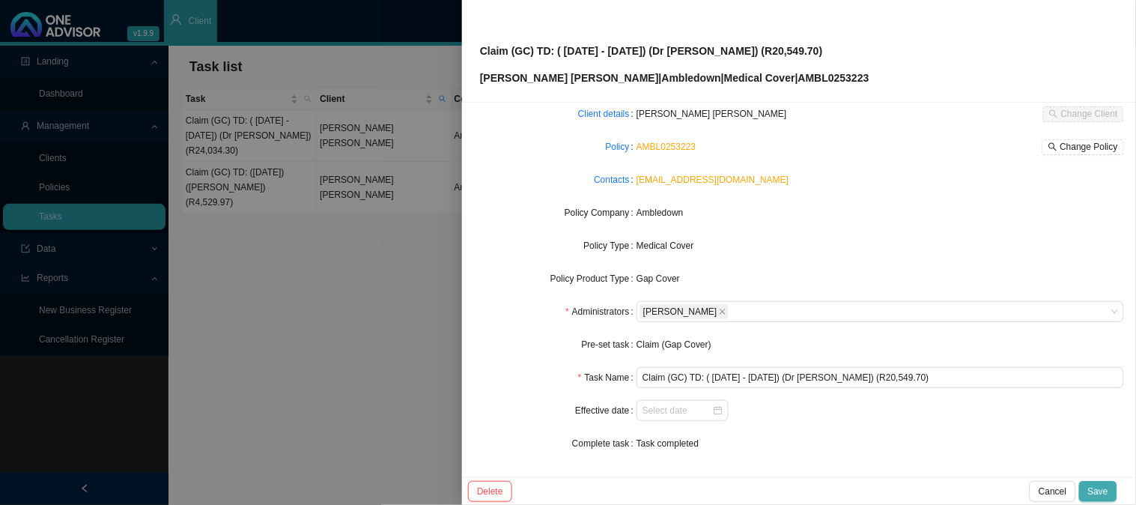
click at [1092, 492] on span "Save" at bounding box center [1098, 491] width 20 height 15
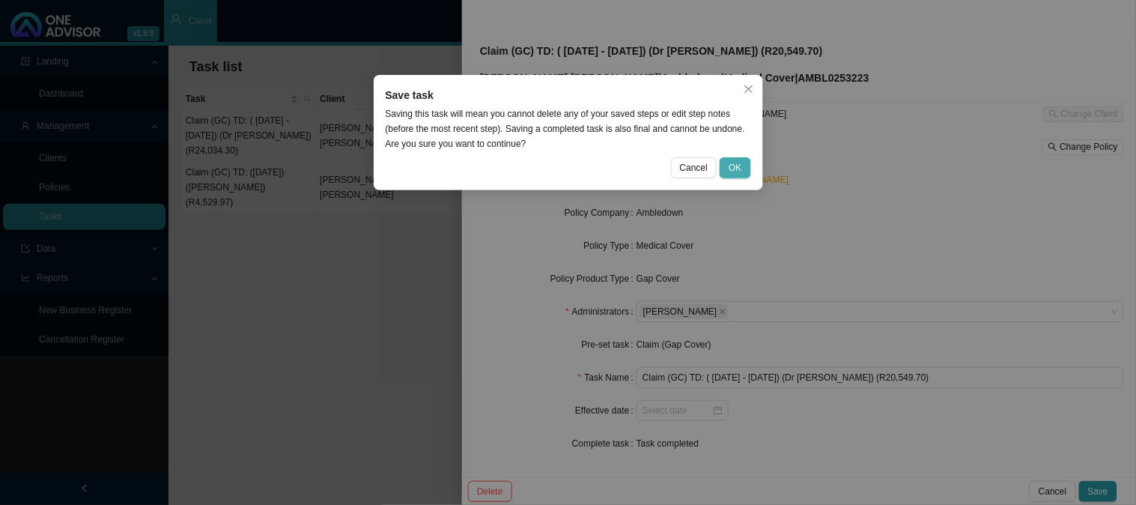
click at [724, 163] on button "OK" at bounding box center [735, 167] width 31 height 21
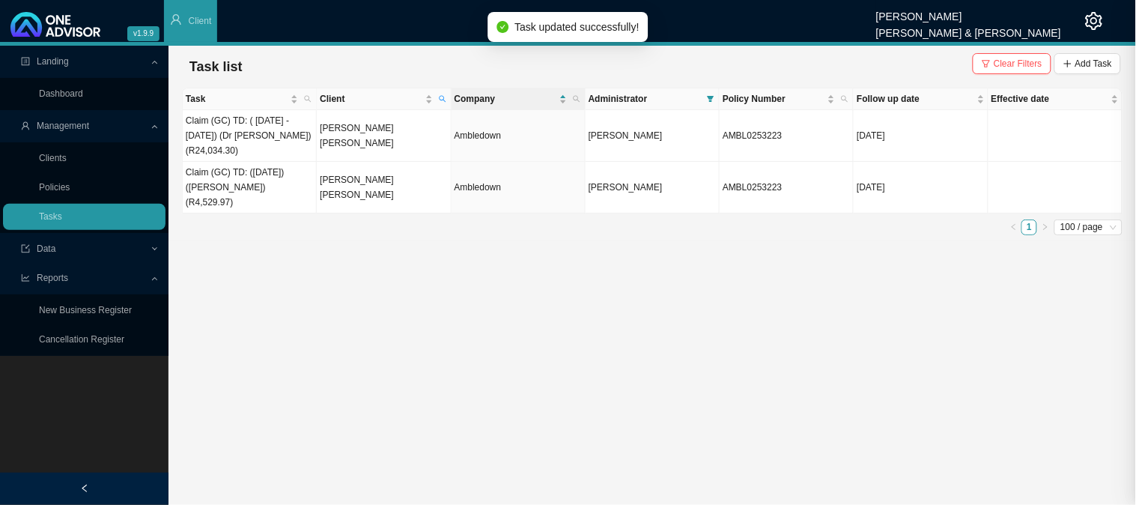
scroll to position [67, 0]
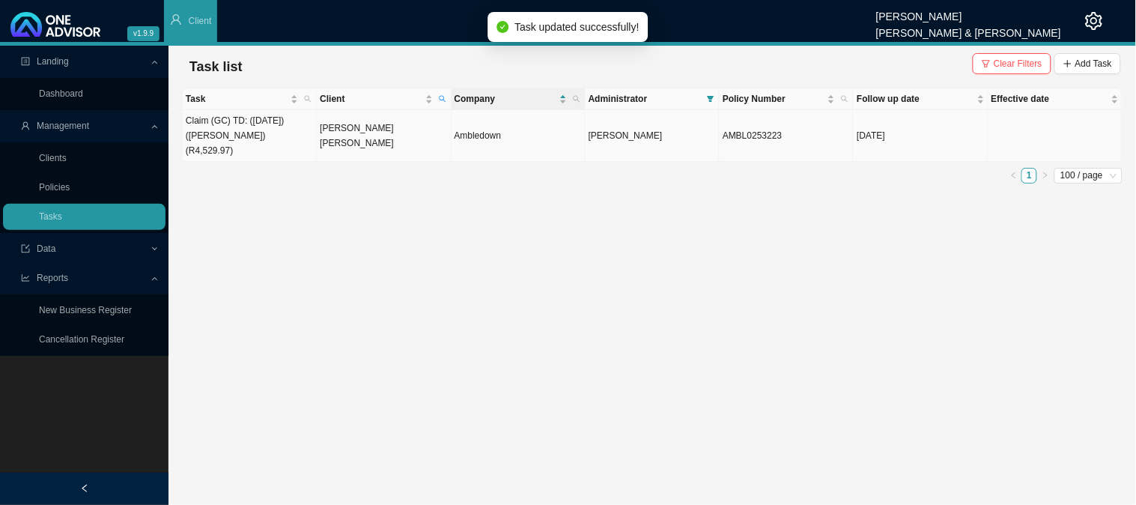
click at [334, 127] on td "[PERSON_NAME] [PERSON_NAME]" at bounding box center [384, 136] width 134 height 52
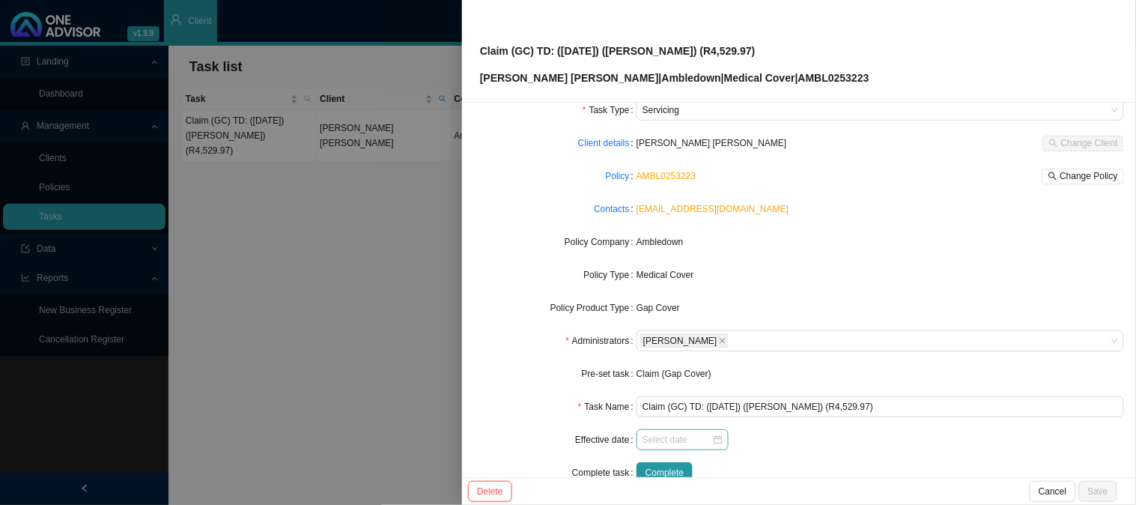
scroll to position [83, 0]
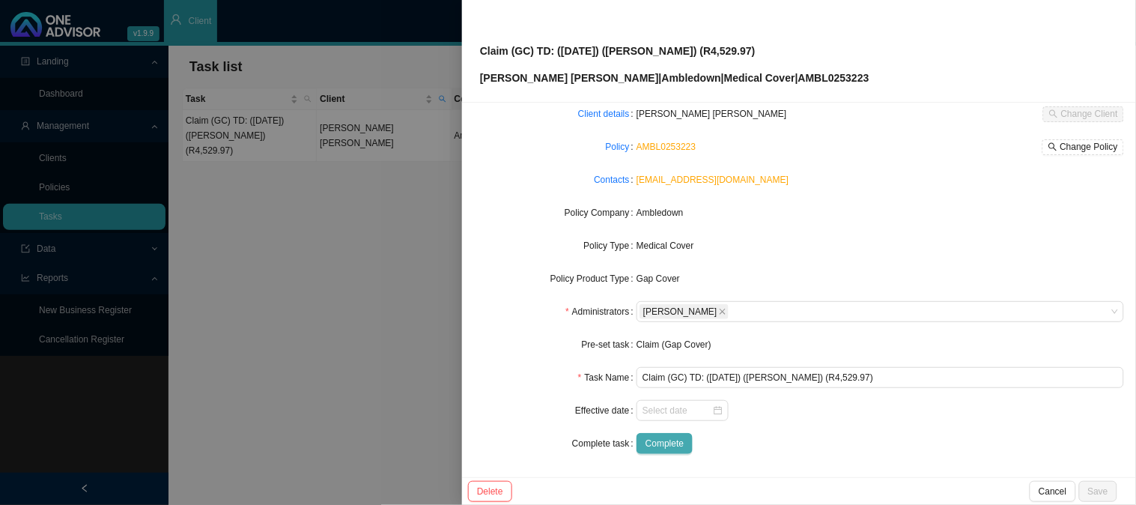
click at [670, 446] on span "Complete" at bounding box center [665, 443] width 38 height 15
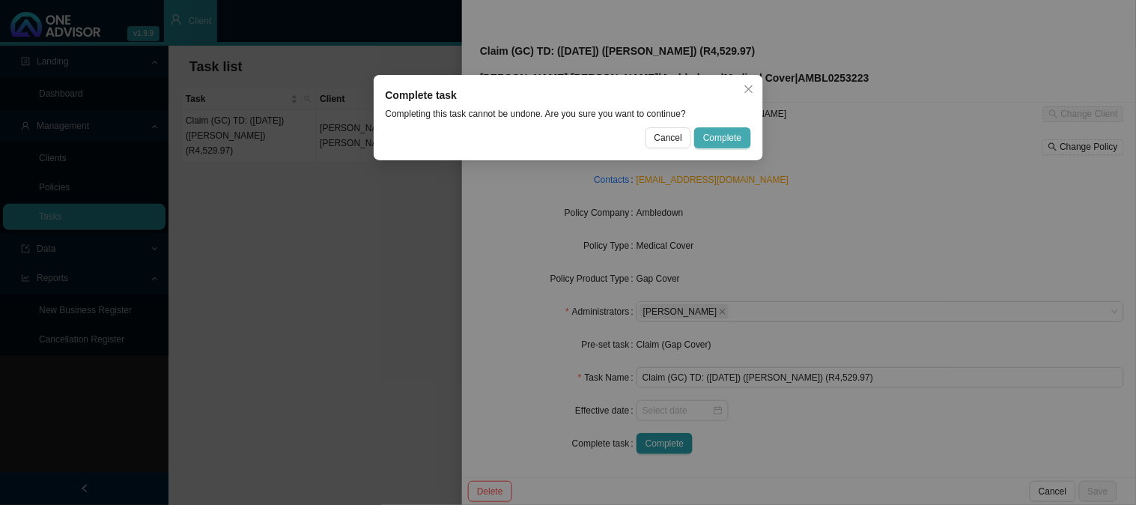
click at [724, 135] on span "Complete" at bounding box center [722, 137] width 38 height 15
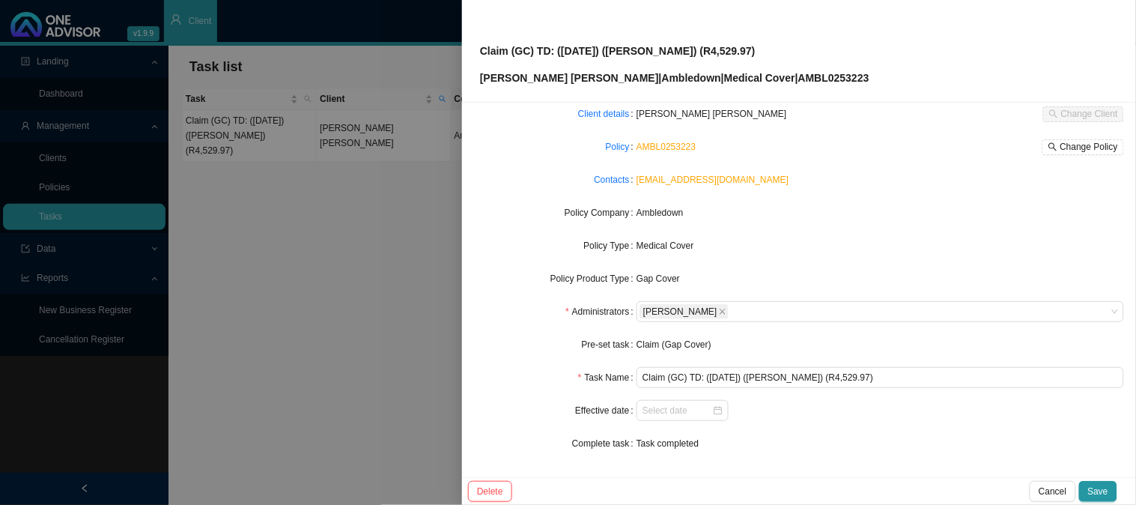
scroll to position [0, 0]
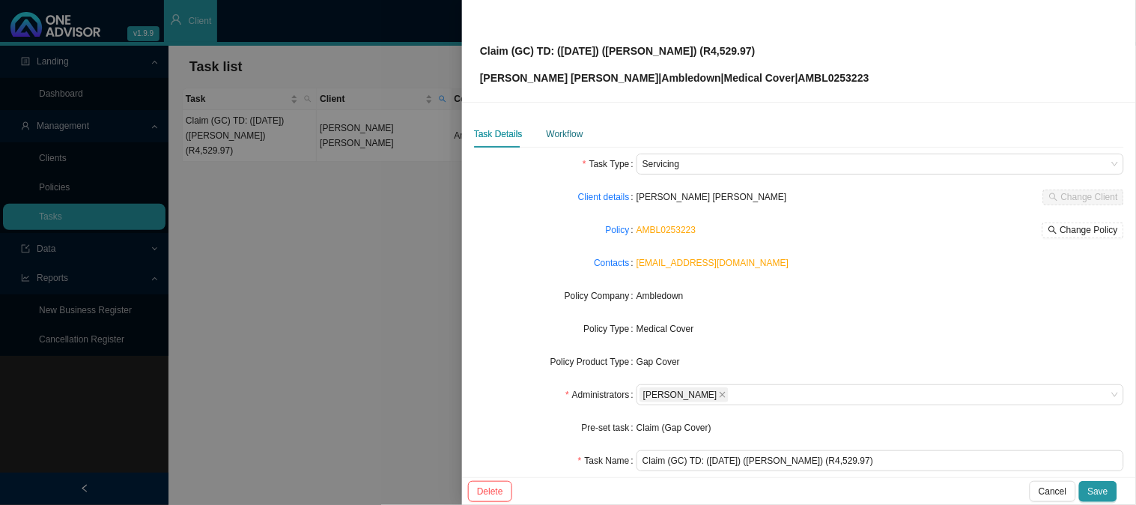
click at [560, 137] on div "Workflow" at bounding box center [565, 134] width 37 height 15
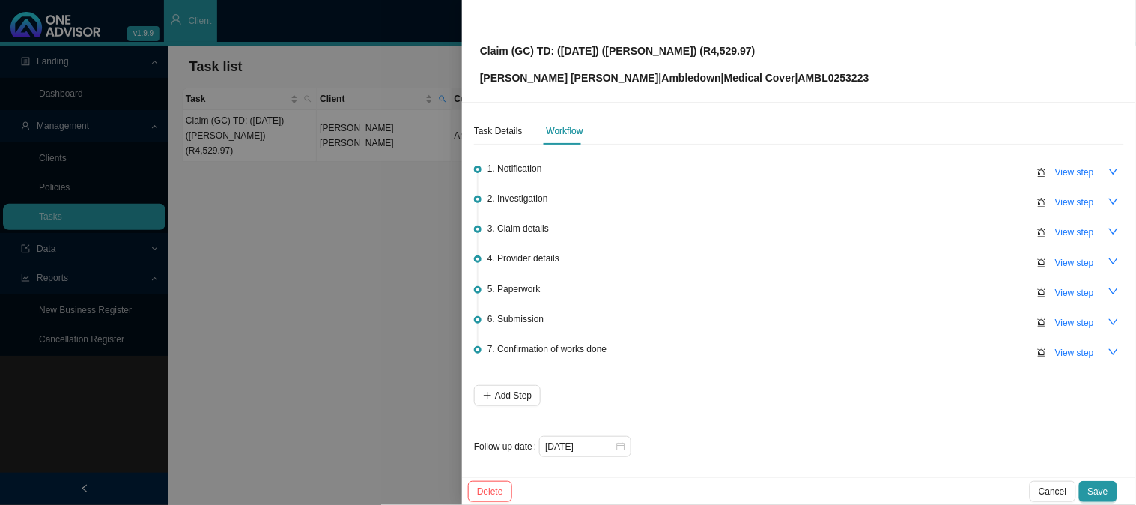
scroll to position [4, 0]
click at [1056, 324] on span "View step" at bounding box center [1075, 322] width 39 height 15
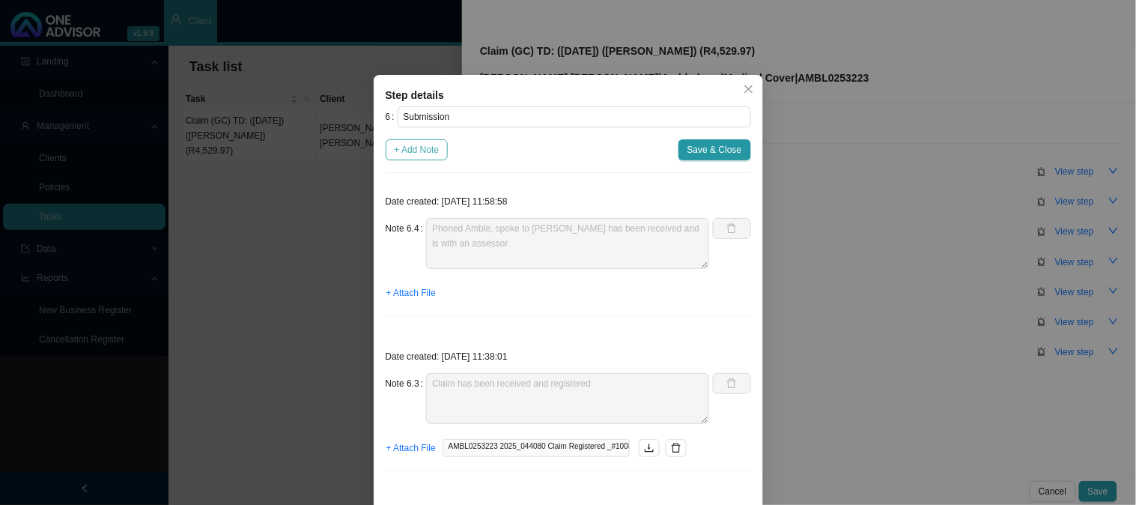
click at [412, 148] on span "+ Add Note" at bounding box center [417, 149] width 45 height 15
type textarea "Phoned Amble, spoke to [PERSON_NAME] has been received and is with an assessor"
type textarea "Claim has been received and registered"
type textarea "Sent feedback"
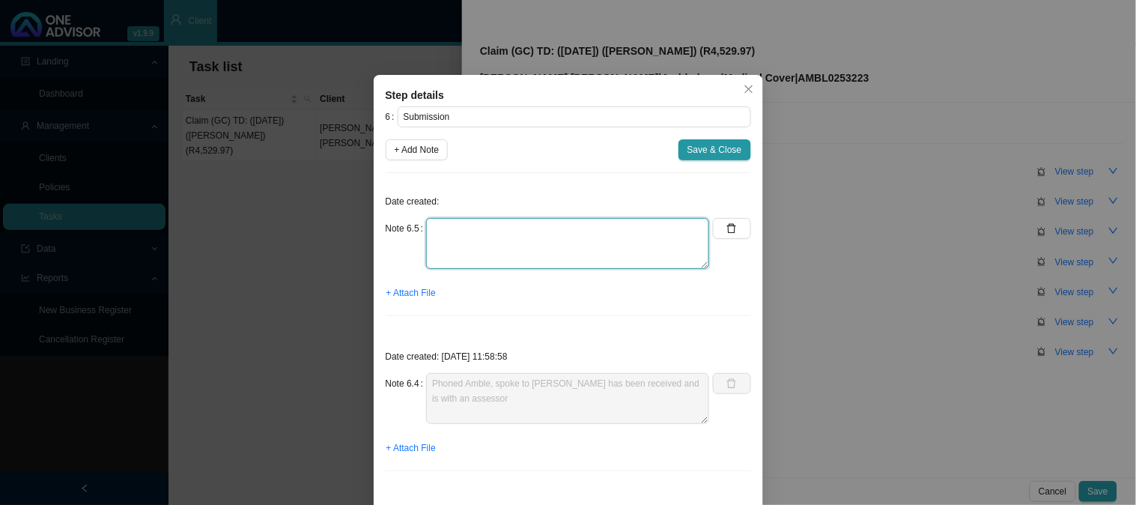
click at [479, 228] on textarea at bounding box center [567, 243] width 283 height 51
type textarea "Claim has been approved"
click at [408, 286] on span "+ Attach File" at bounding box center [411, 292] width 49 height 15
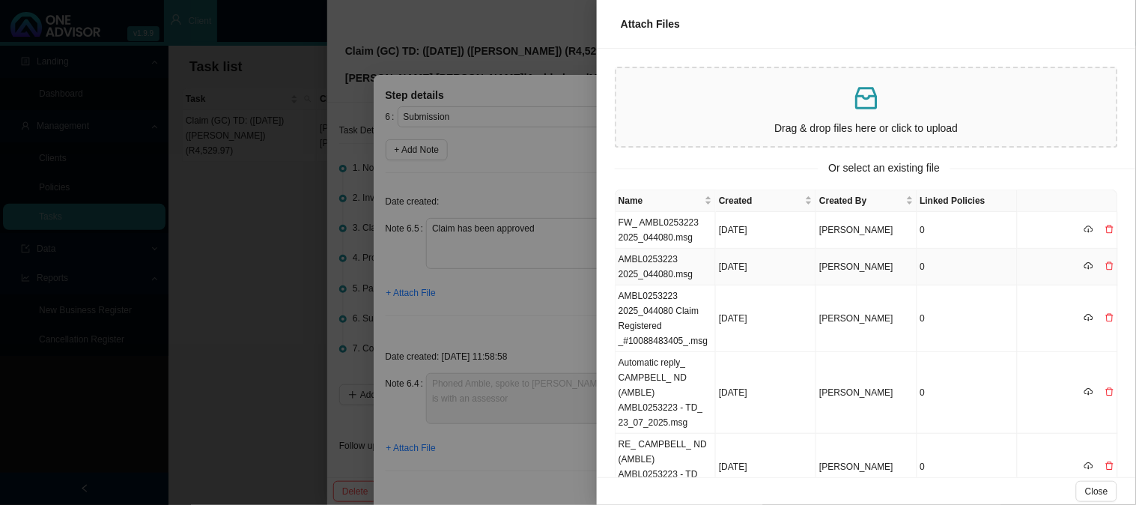
click at [655, 268] on td "AMBL0253223 2025_044080.msg" at bounding box center [666, 267] width 100 height 37
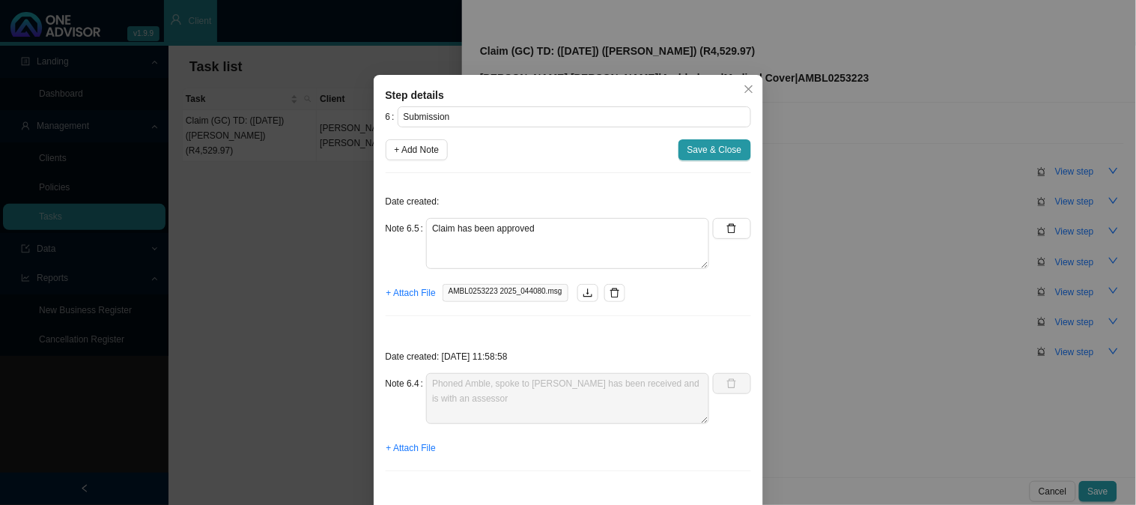
click at [715, 154] on span "Save & Close" at bounding box center [715, 149] width 55 height 15
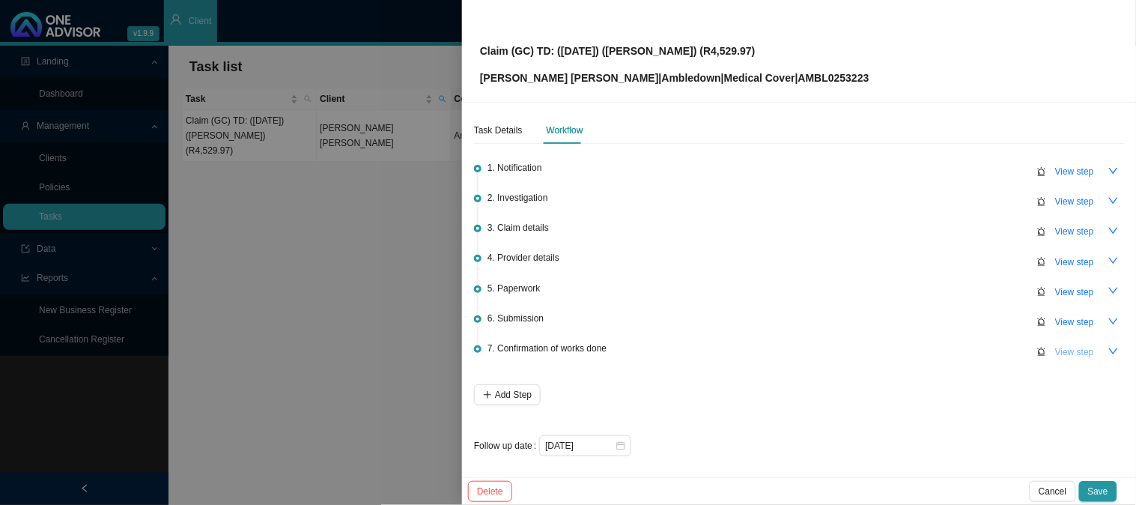
click at [1061, 346] on span "View step" at bounding box center [1075, 352] width 39 height 15
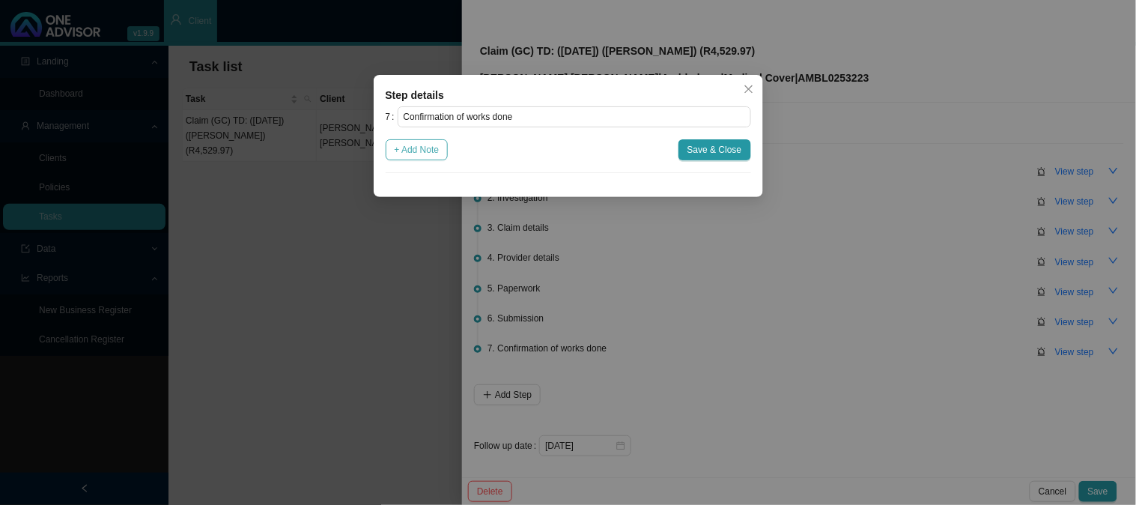
click at [430, 150] on span "+ Add Note" at bounding box center [417, 149] width 45 height 15
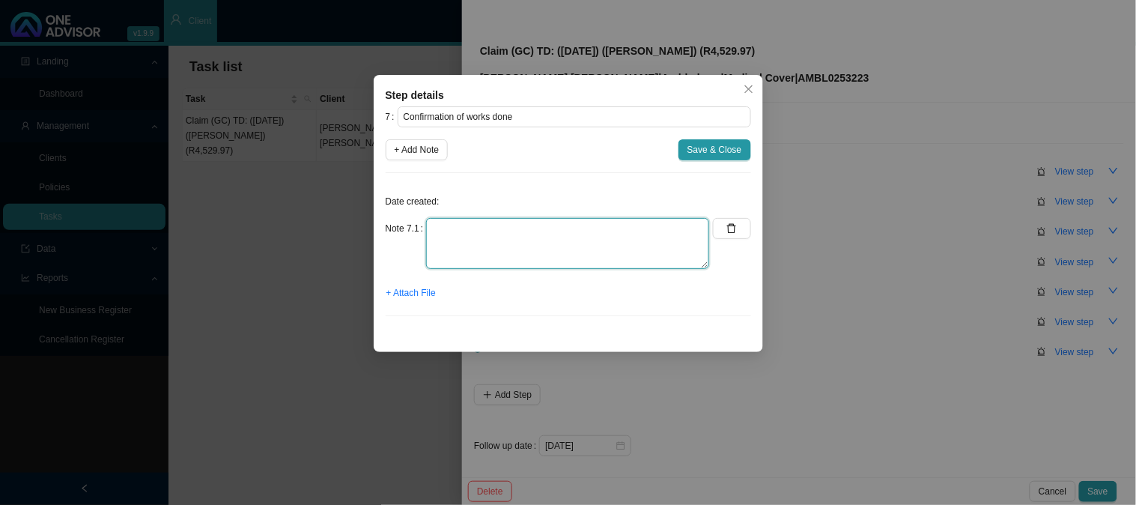
click at [522, 237] on textarea at bounding box center [567, 243] width 283 height 51
type textarea "Sent confirmation of works done"
click at [410, 292] on span "+ Attach File" at bounding box center [411, 292] width 49 height 15
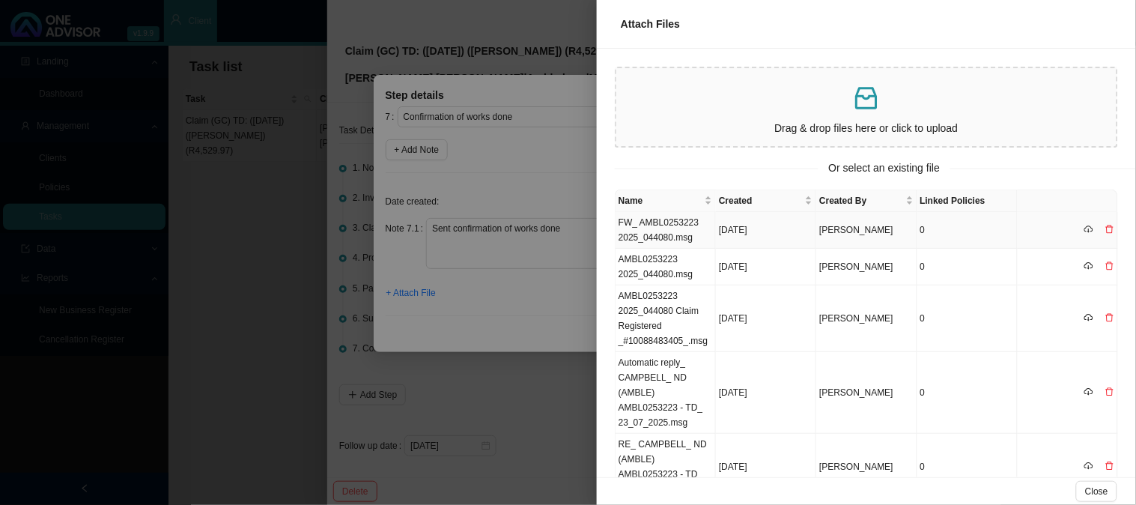
click at [652, 222] on td "FW_ AMBL0253223 2025_044080.msg" at bounding box center [666, 230] width 100 height 37
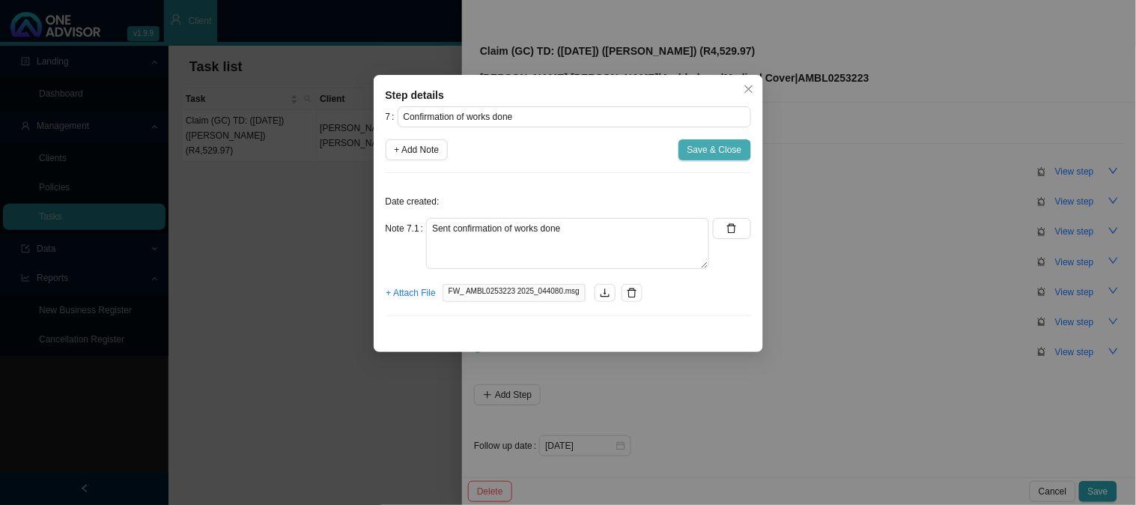
click at [721, 146] on span "Save & Close" at bounding box center [715, 149] width 55 height 15
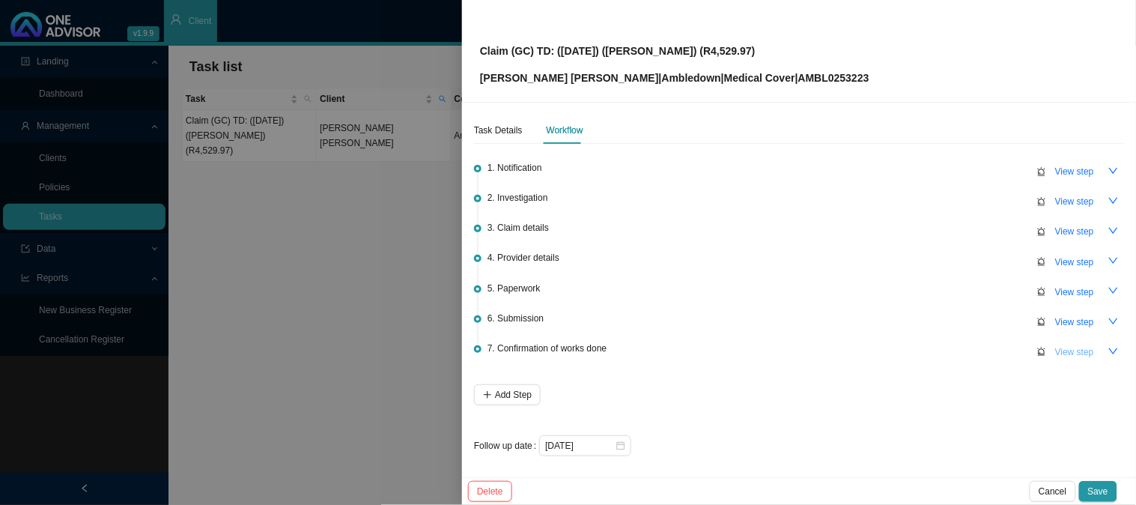
click at [1069, 347] on span "View step" at bounding box center [1075, 352] width 39 height 15
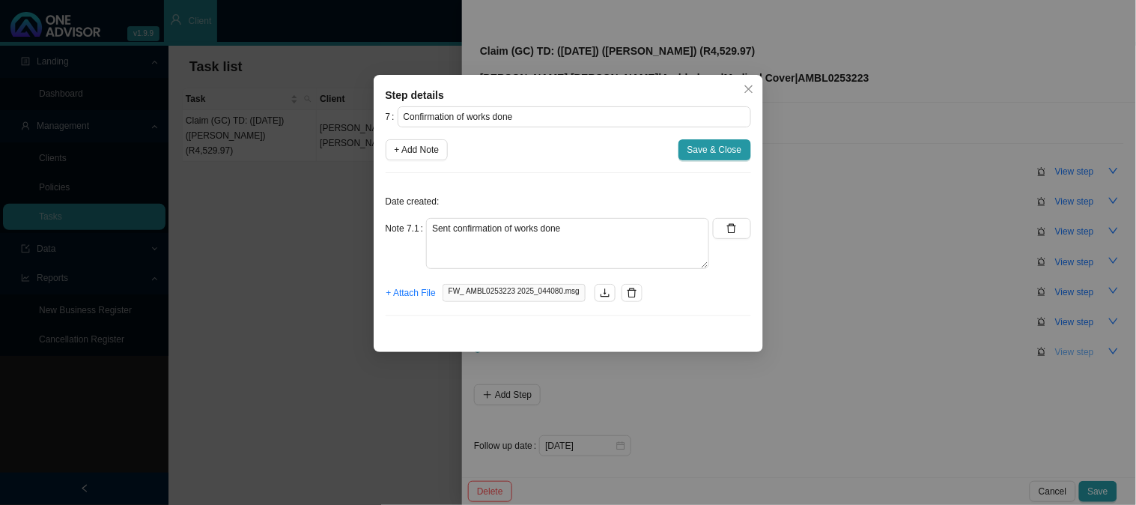
click at [1069, 347] on div "Step details 7 Confirmation of works done + Add Note Save & Close Date created:…" at bounding box center [568, 252] width 1136 height 505
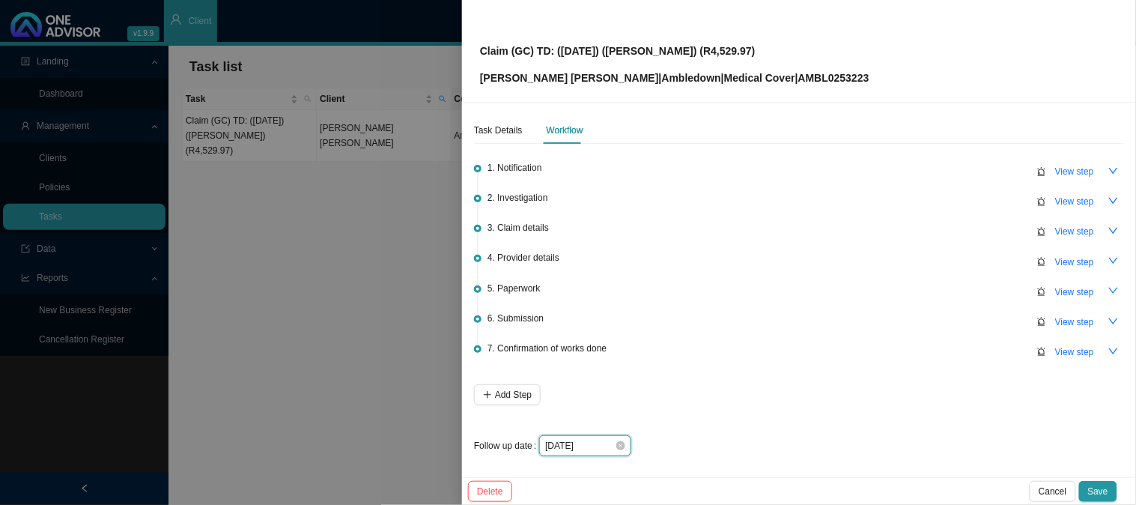
click at [587, 450] on input "[DATE]" at bounding box center [580, 445] width 70 height 15
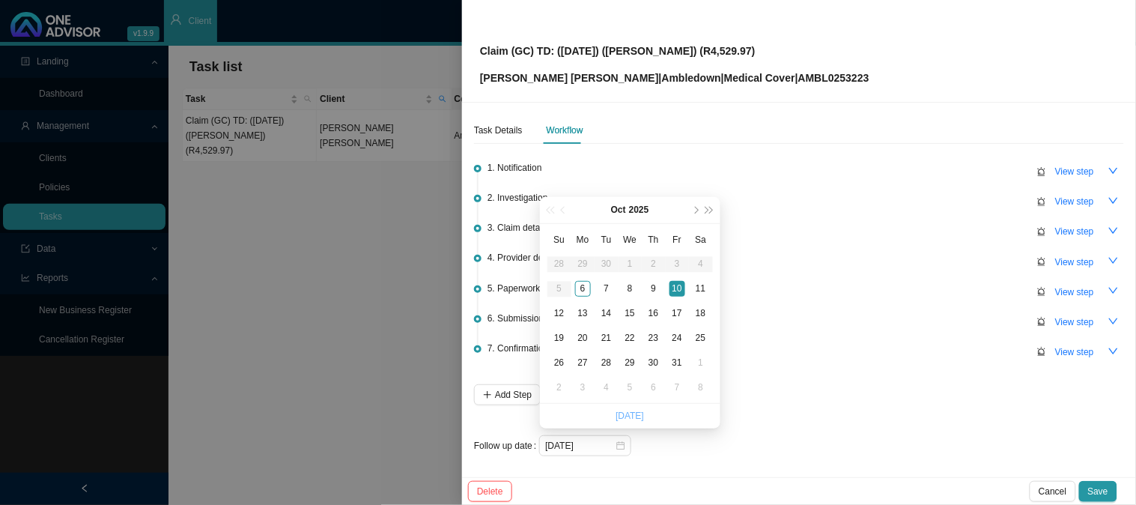
click at [631, 415] on link "[DATE]" at bounding box center [630, 416] width 28 height 10
type input "[DATE]"
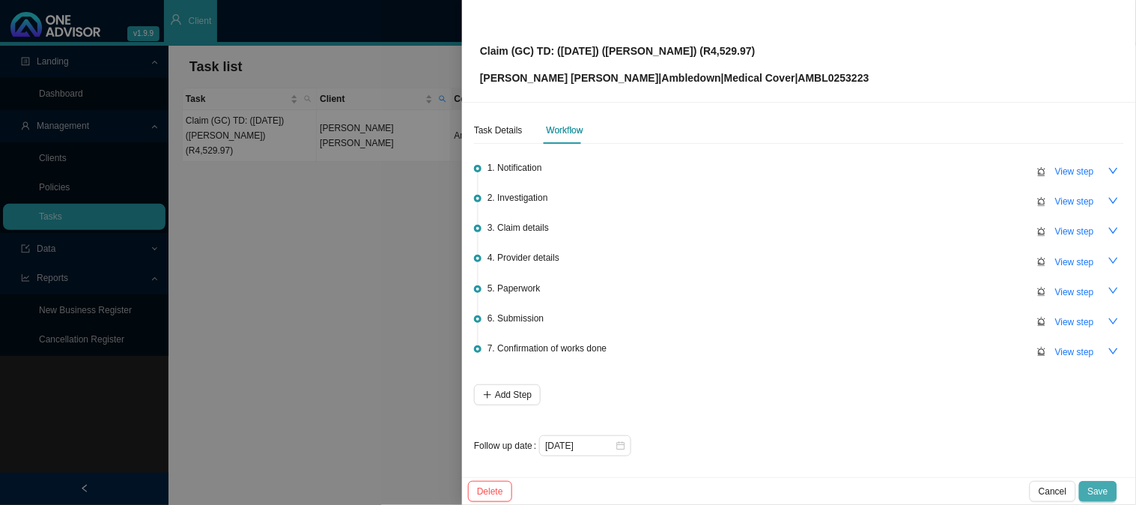
click at [1097, 492] on span "Save" at bounding box center [1098, 491] width 20 height 15
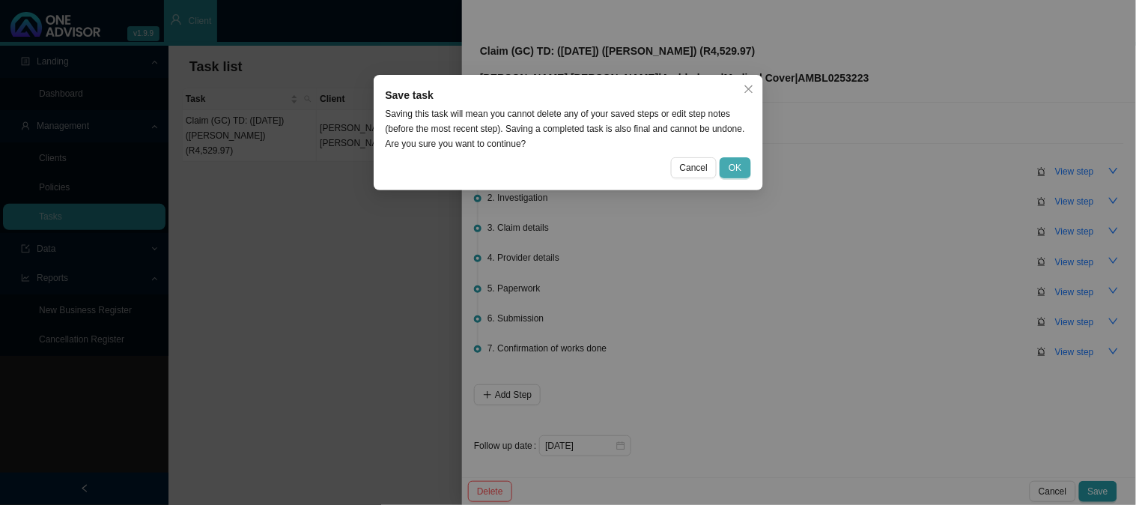
click at [739, 172] on span "OK" at bounding box center [735, 167] width 13 height 15
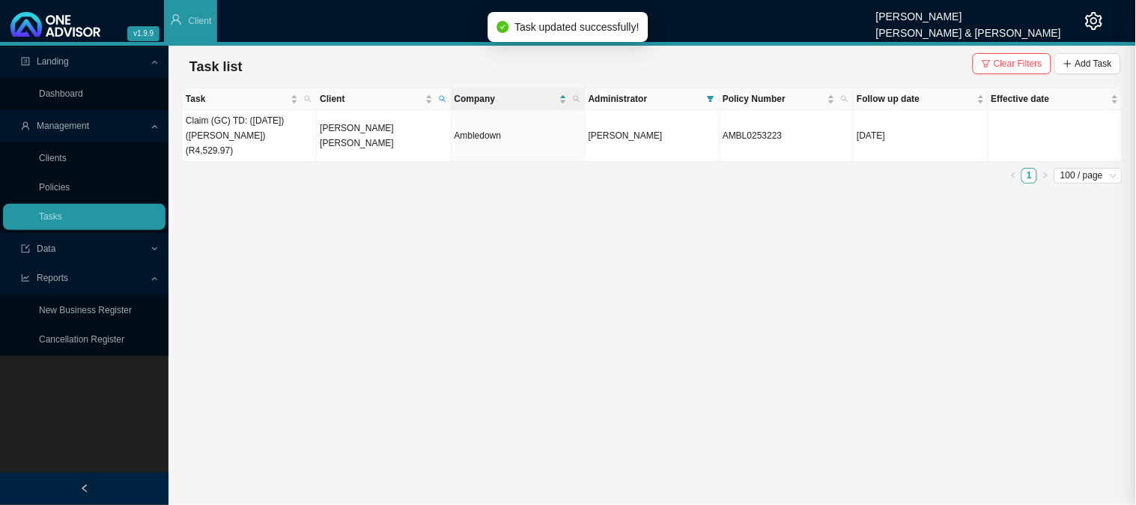
scroll to position [0, 0]
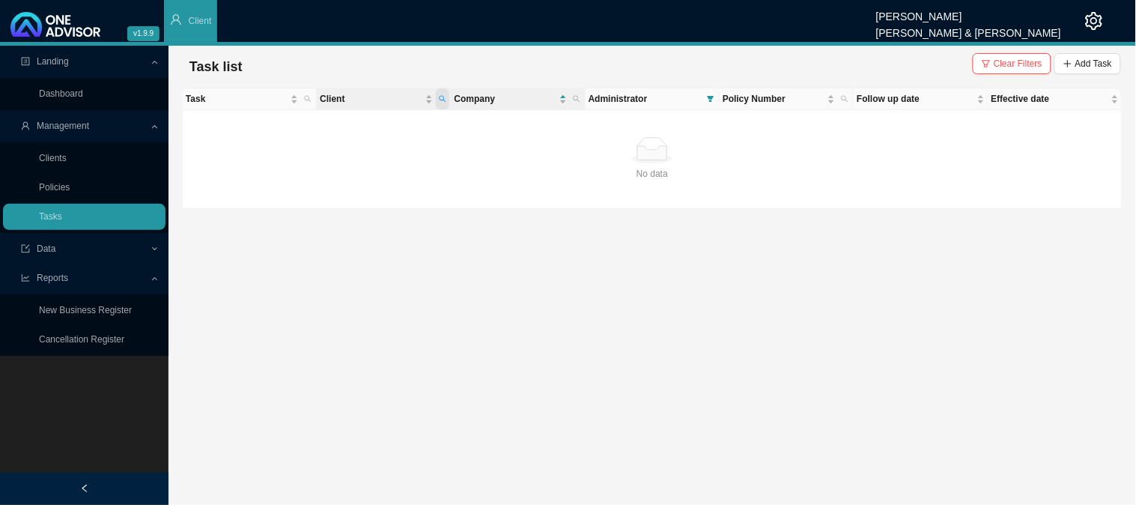
click at [443, 93] on span "Client" at bounding box center [442, 98] width 13 height 21
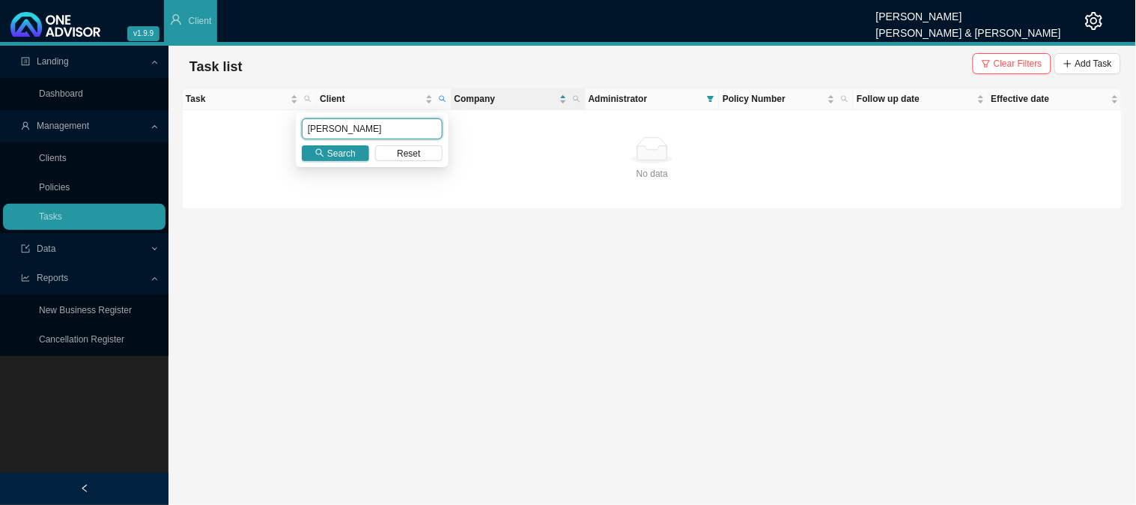
drag, startPoint x: 346, startPoint y: 129, endPoint x: 270, endPoint y: 133, distance: 75.8
click at [270, 133] on body "v1.9.9 [PERSON_NAME] [PERSON_NAME] & [PERSON_NAME] Client Landing Dashboard Man…" at bounding box center [568, 252] width 1136 height 505
click at [342, 147] on span "Search" at bounding box center [341, 153] width 28 height 15
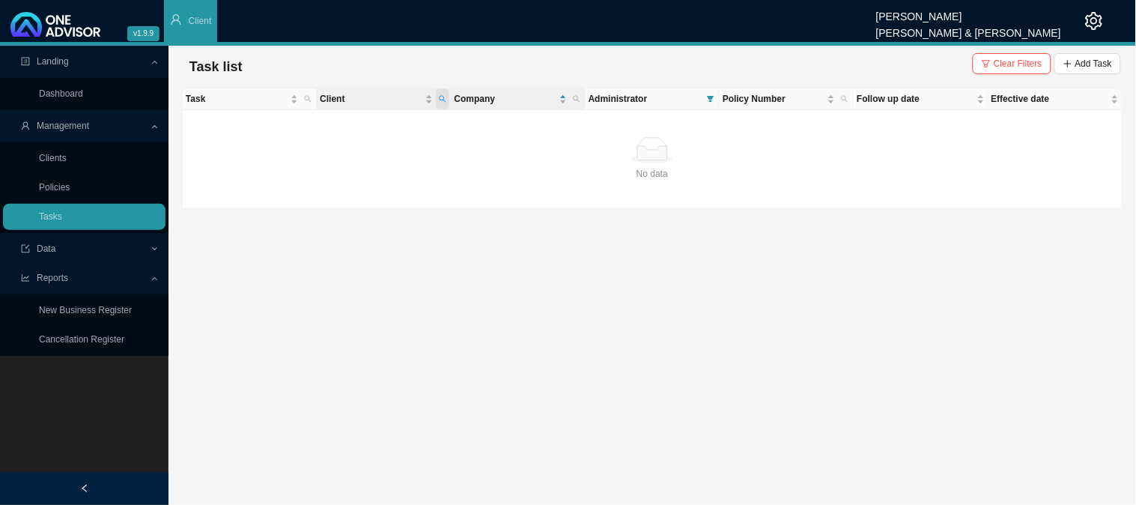
click at [446, 98] on icon "search" at bounding box center [442, 98] width 7 height 7
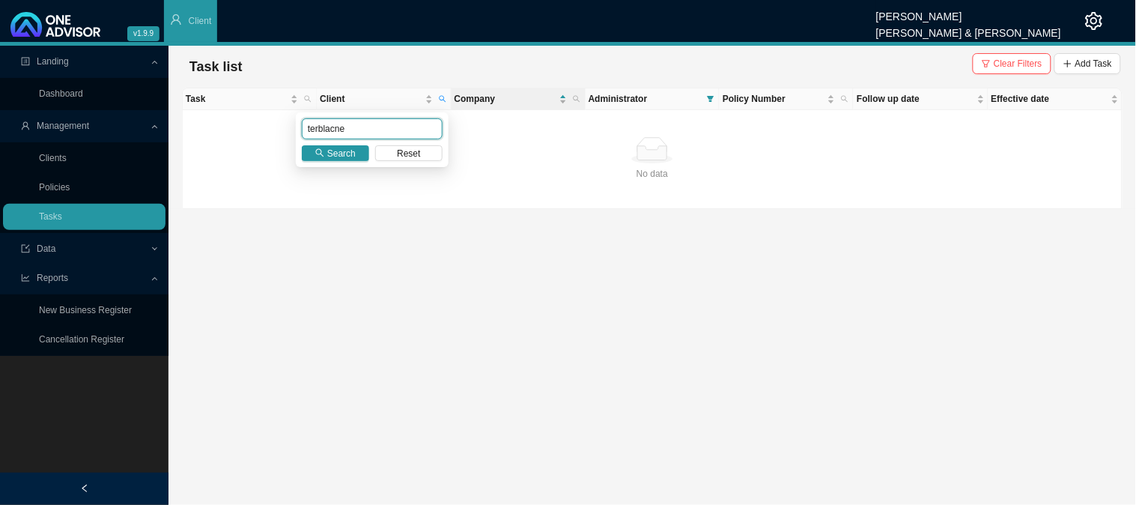
drag, startPoint x: 367, startPoint y: 124, endPoint x: 264, endPoint y: 133, distance: 103.8
click at [264, 133] on body "v1.9.9 [PERSON_NAME] [PERSON_NAME] & [PERSON_NAME] Client Landing Dashboard Man…" at bounding box center [568, 252] width 1136 height 505
type input "terblanche"
click at [340, 151] on span "Search" at bounding box center [341, 153] width 28 height 15
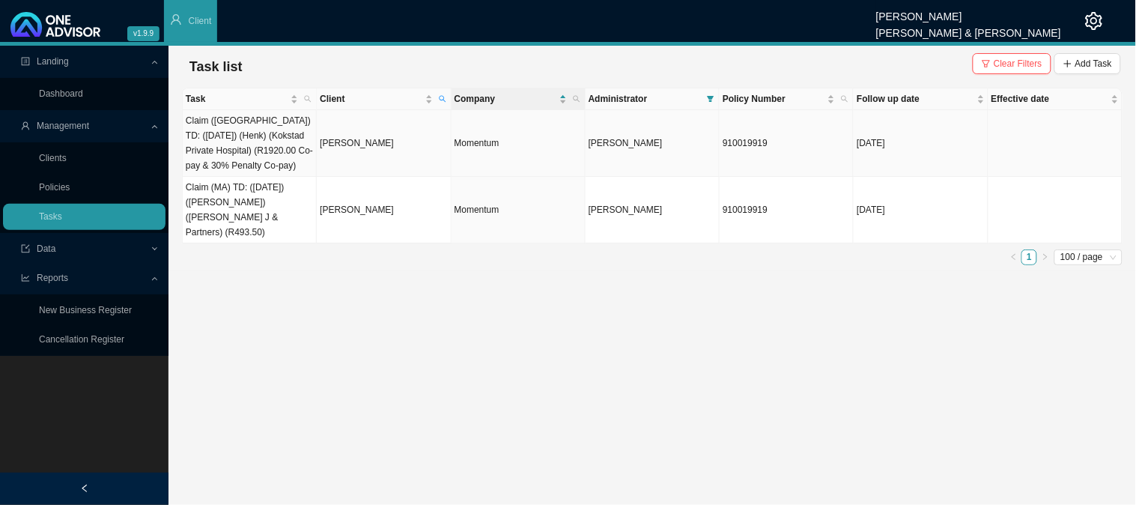
click at [340, 148] on td "[PERSON_NAME]" at bounding box center [384, 143] width 134 height 67
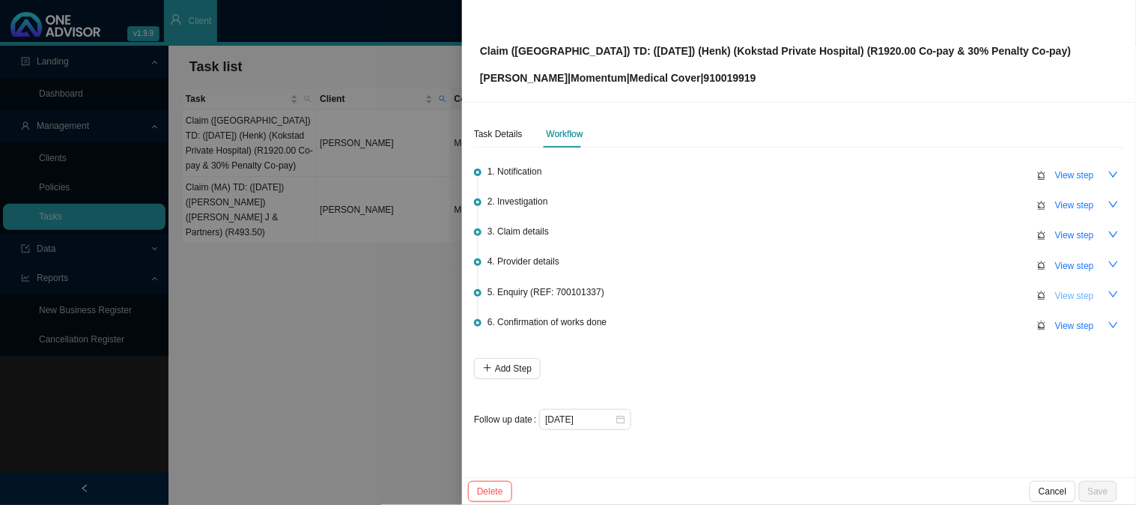
click at [1065, 298] on span "View step" at bounding box center [1075, 295] width 39 height 15
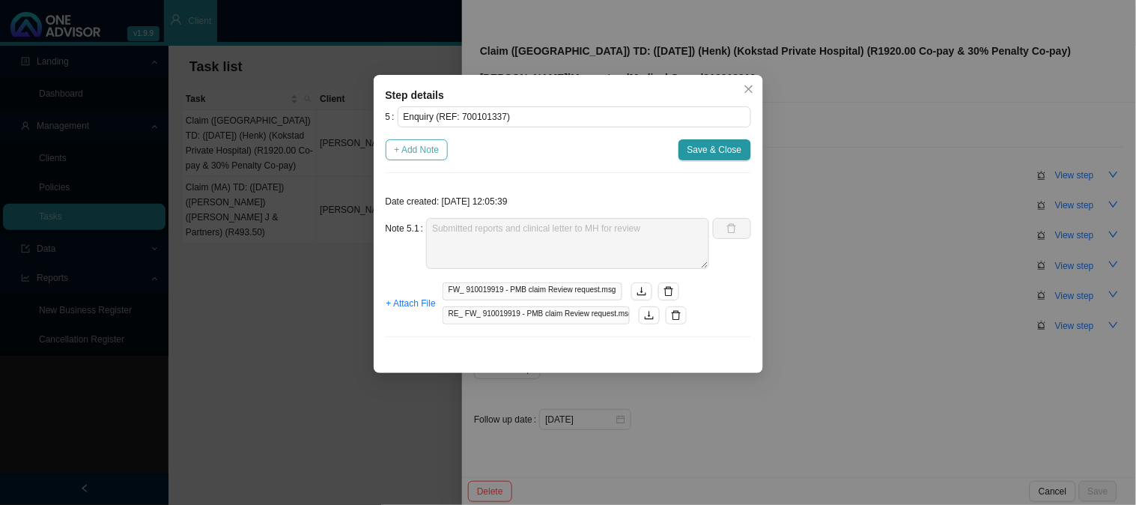
click at [425, 153] on span "+ Add Note" at bounding box center [417, 149] width 45 height 15
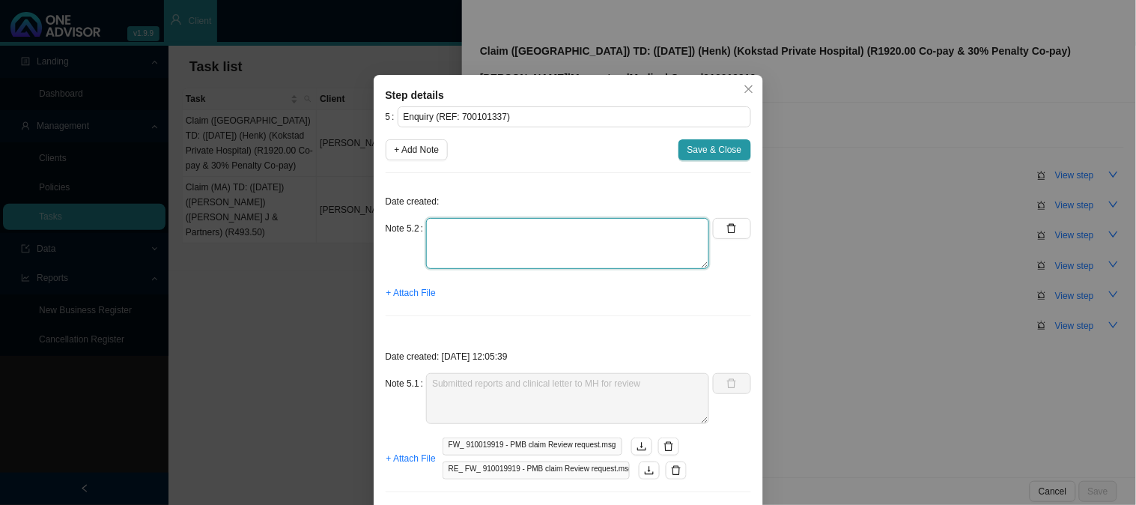
click at [517, 241] on textarea at bounding box center [567, 243] width 283 height 51
click at [510, 229] on textarea "30% penalty co-payament has been waivered" at bounding box center [567, 243] width 283 height 51
type textarea "30% penalty co-payment has been waivered"
click at [402, 291] on span "+ Attach File" at bounding box center [411, 292] width 49 height 15
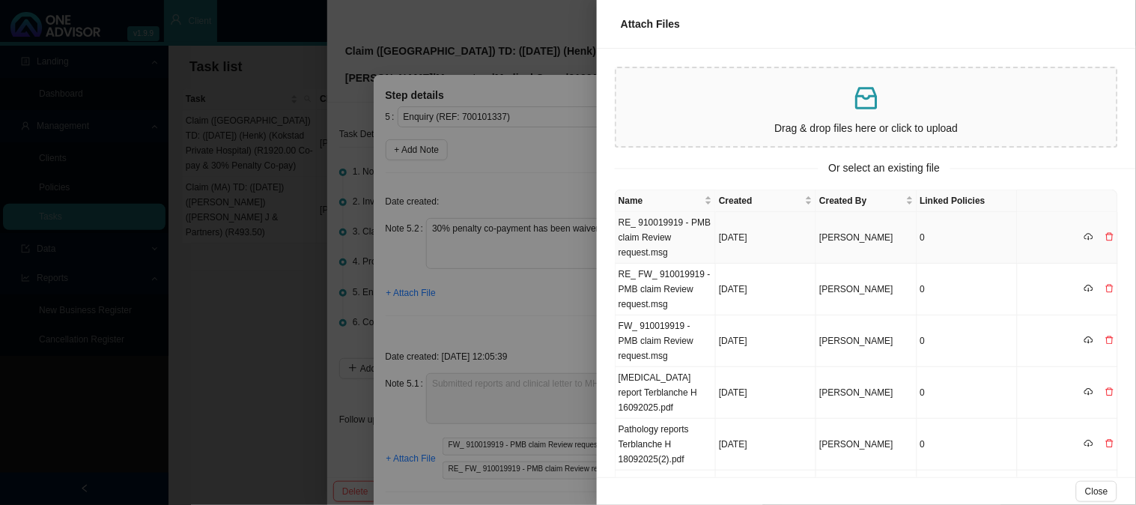
click at [760, 234] on td "[DATE]" at bounding box center [766, 238] width 100 height 52
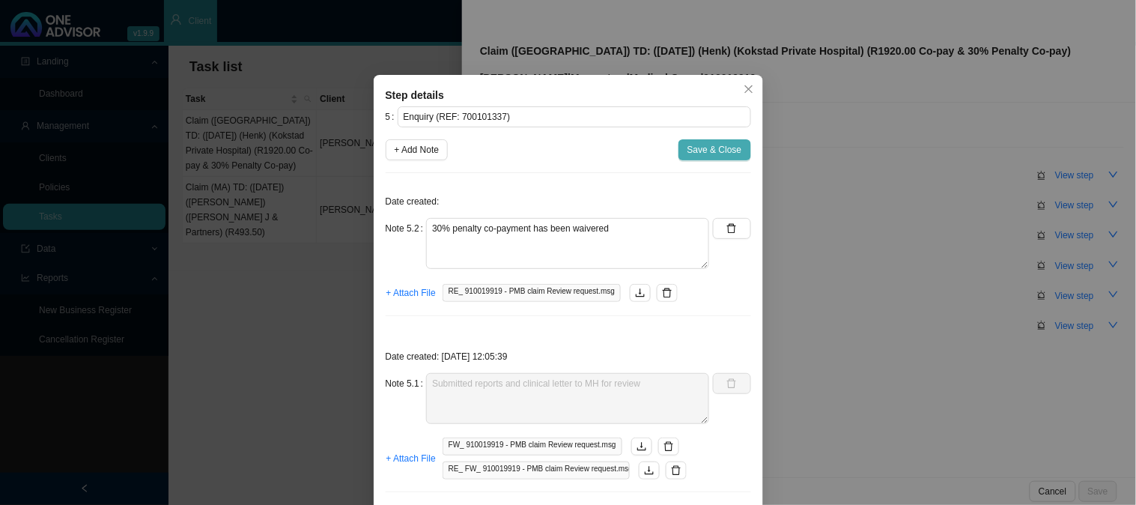
click at [724, 152] on span "Save & Close" at bounding box center [715, 149] width 55 height 15
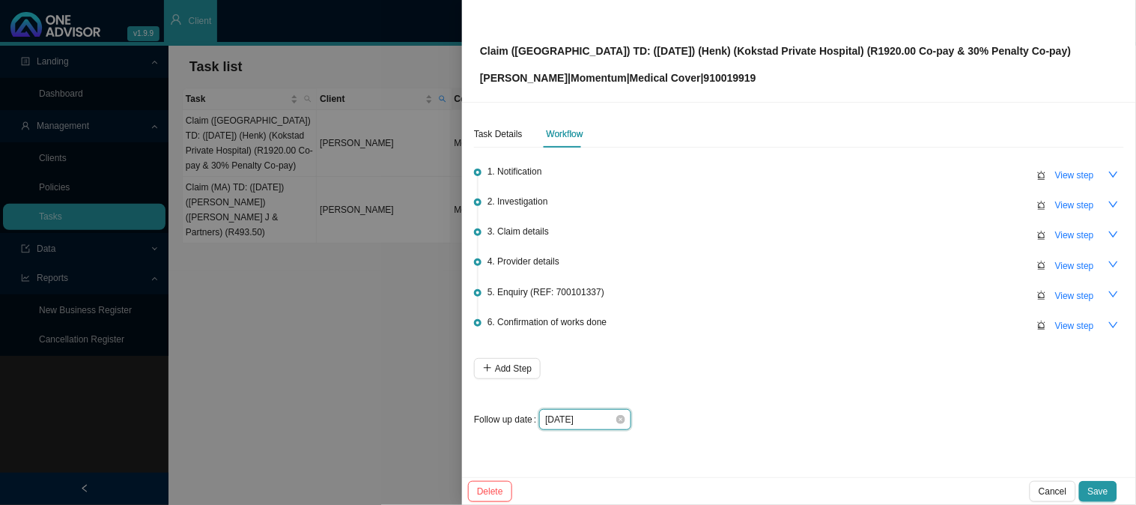
click at [597, 421] on input "[DATE]" at bounding box center [580, 419] width 70 height 15
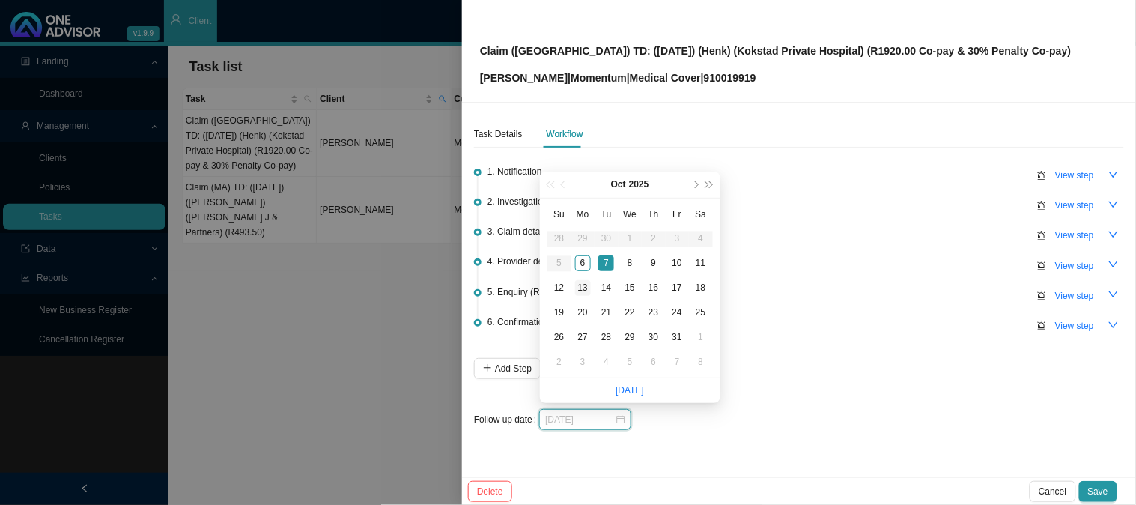
type input "[DATE]"
click at [583, 287] on div "13" at bounding box center [583, 288] width 16 height 16
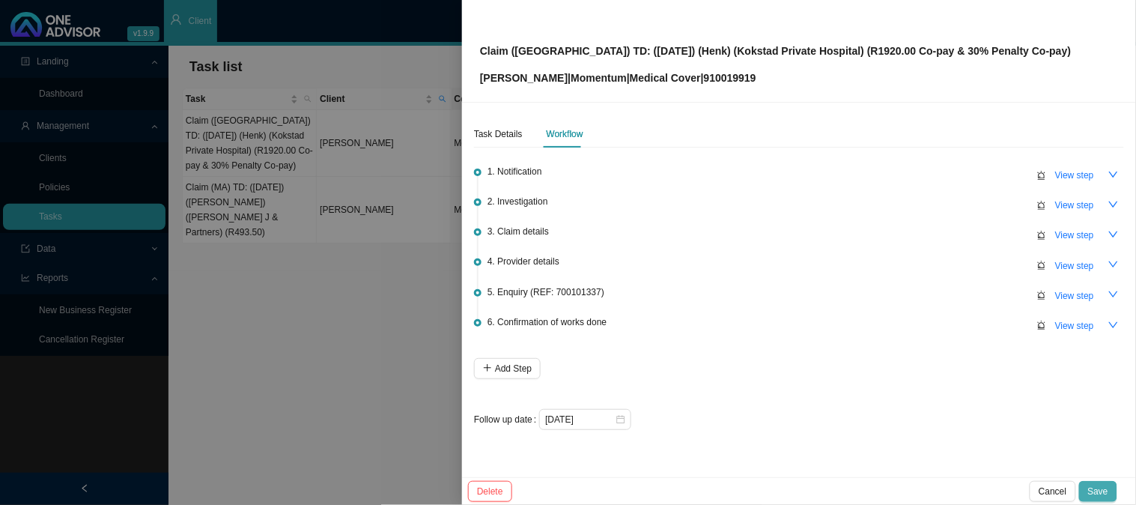
click at [1099, 485] on span "Save" at bounding box center [1098, 491] width 20 height 15
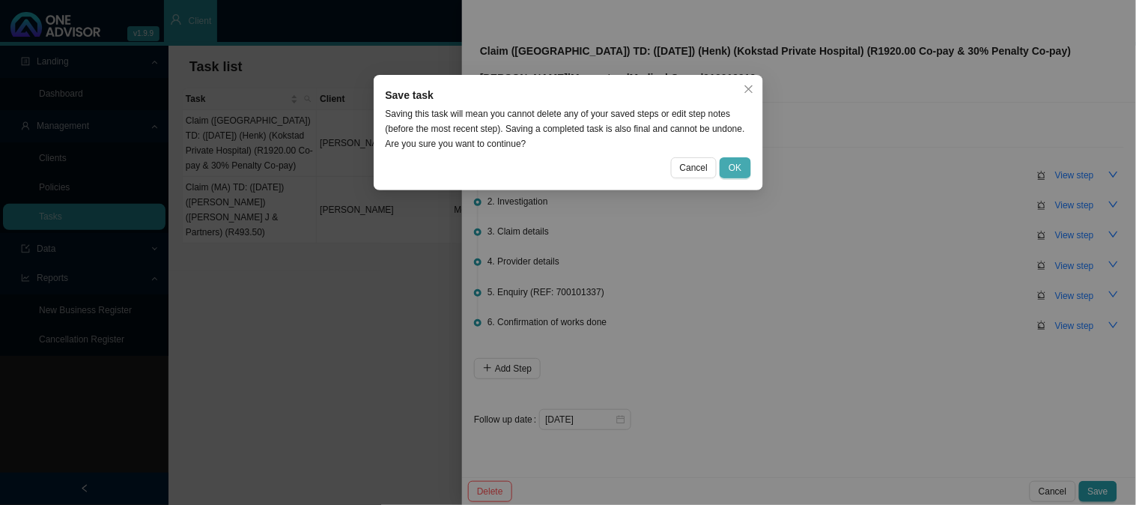
click at [736, 163] on span "OK" at bounding box center [735, 167] width 13 height 15
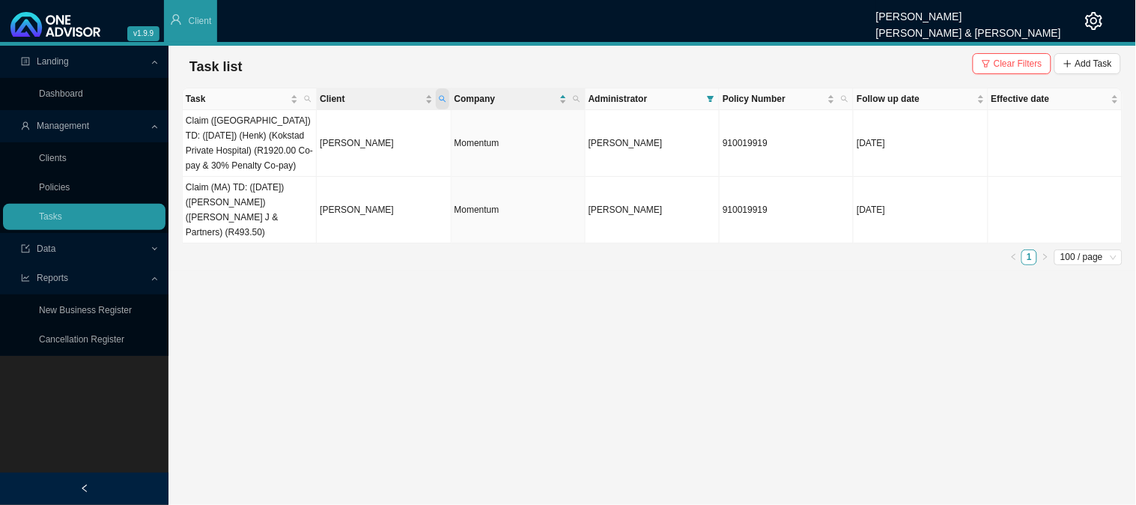
click at [446, 96] on icon "search" at bounding box center [442, 98] width 7 height 7
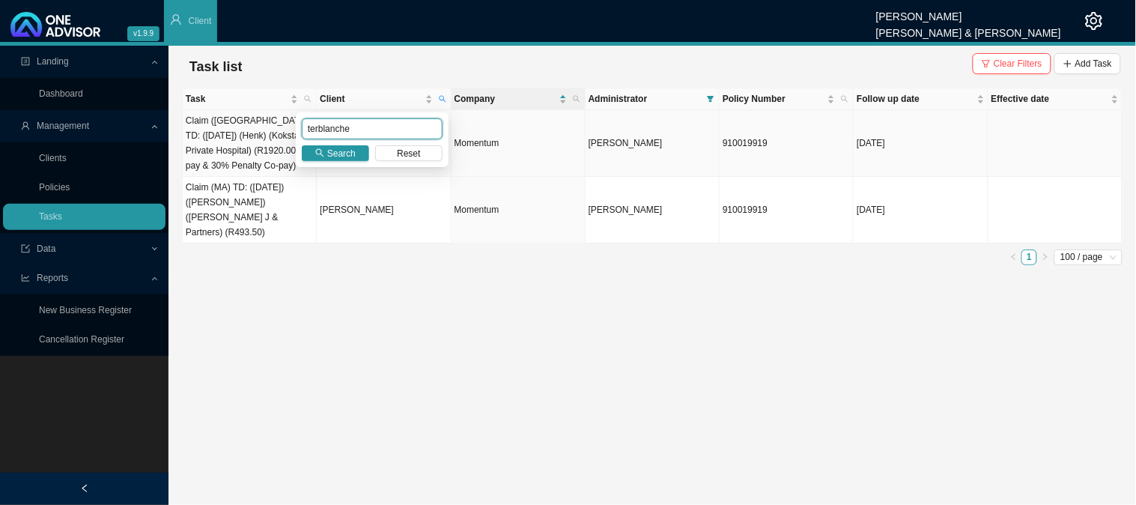
drag, startPoint x: 356, startPoint y: 124, endPoint x: 270, endPoint y: 125, distance: 86.2
click at [270, 125] on body "v1.9.9 [PERSON_NAME] [PERSON_NAME] & [PERSON_NAME] Client Landing Dashboard Man…" at bounding box center [568, 252] width 1136 height 505
click at [324, 148] on icon "search" at bounding box center [319, 152] width 9 height 9
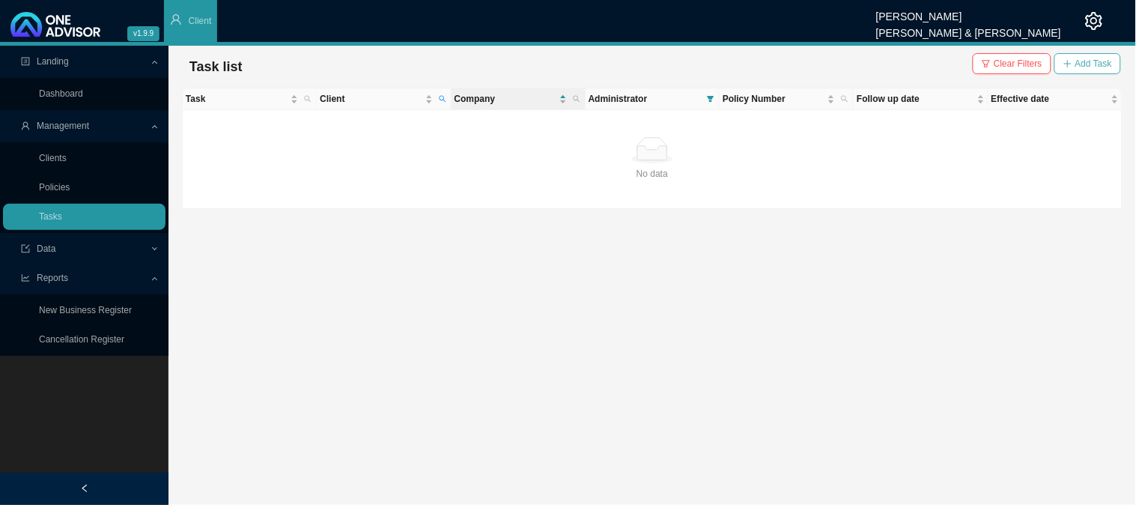
click at [1079, 60] on span "Add Task" at bounding box center [1094, 63] width 37 height 15
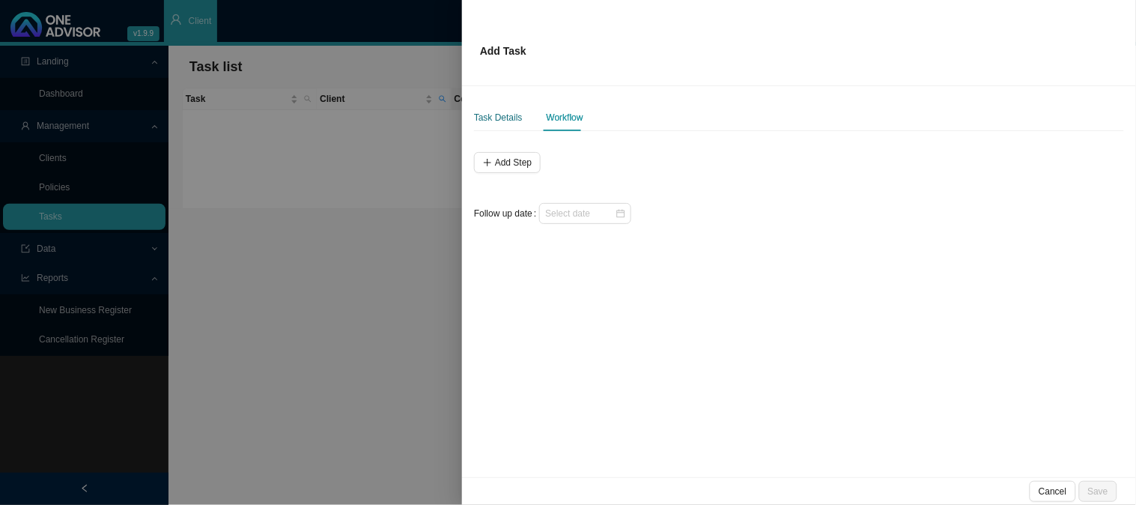
click at [484, 121] on div "Task Details" at bounding box center [498, 117] width 49 height 15
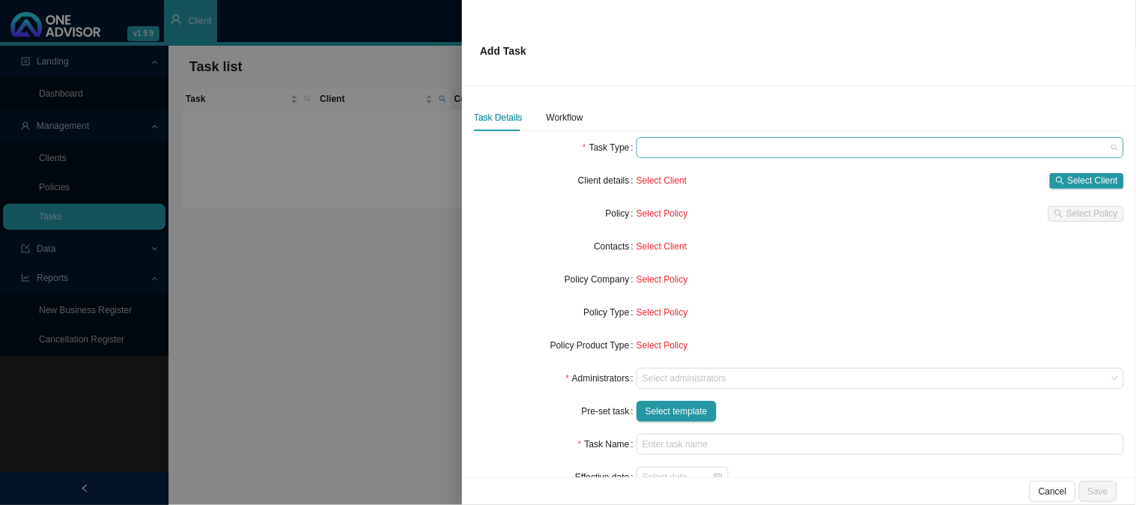
click at [673, 144] on span at bounding box center [881, 147] width 476 height 19
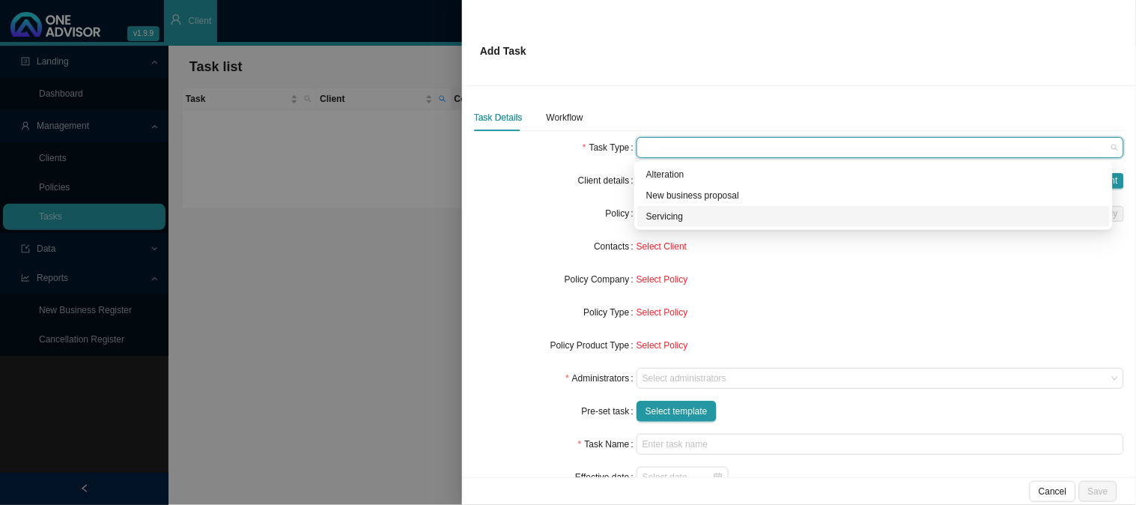
click at [672, 218] on div "Servicing" at bounding box center [873, 216] width 455 height 15
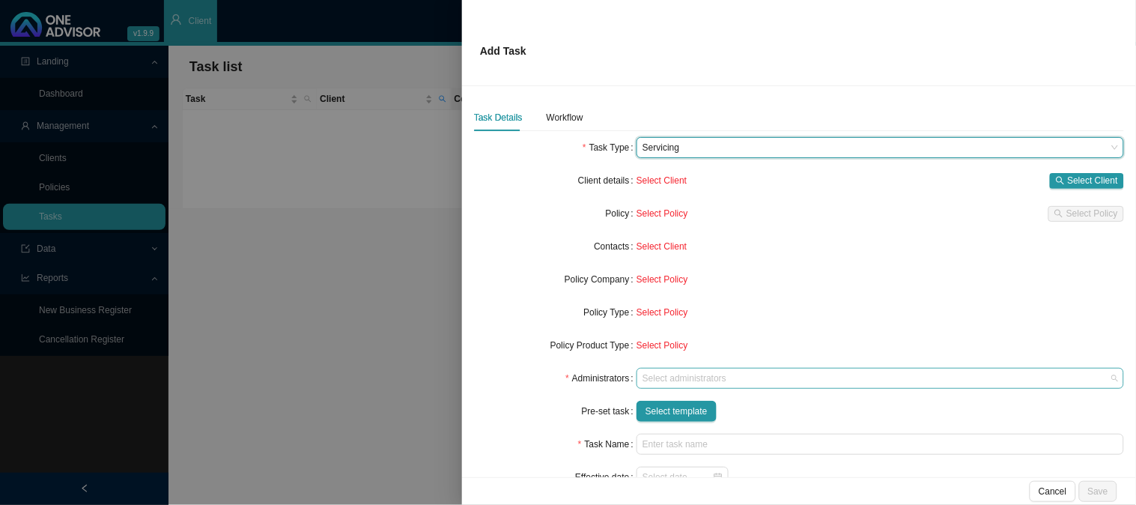
click at [659, 377] on div at bounding box center [873, 378] width 467 height 11
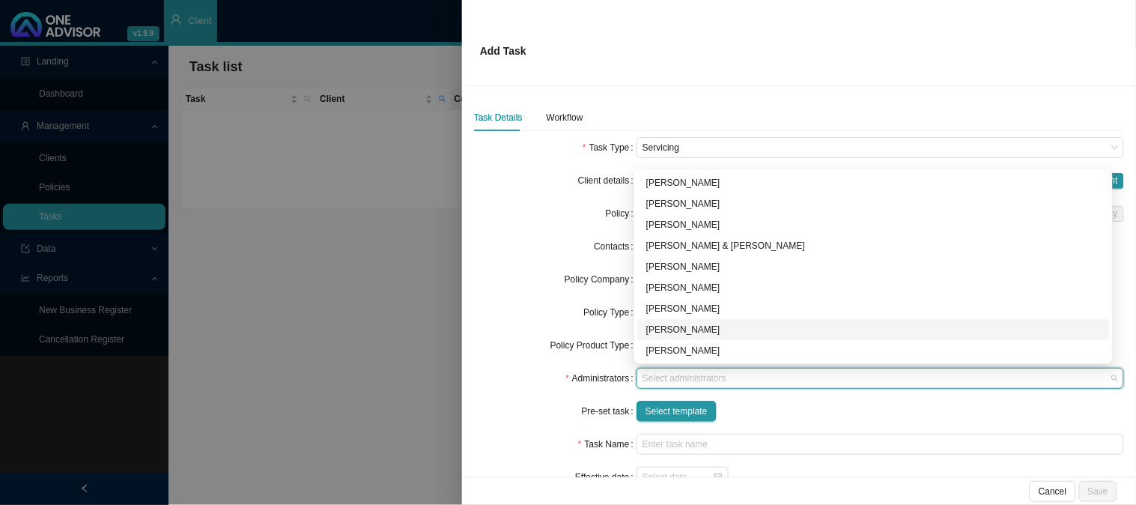
click at [664, 325] on div "[PERSON_NAME]" at bounding box center [873, 329] width 455 height 15
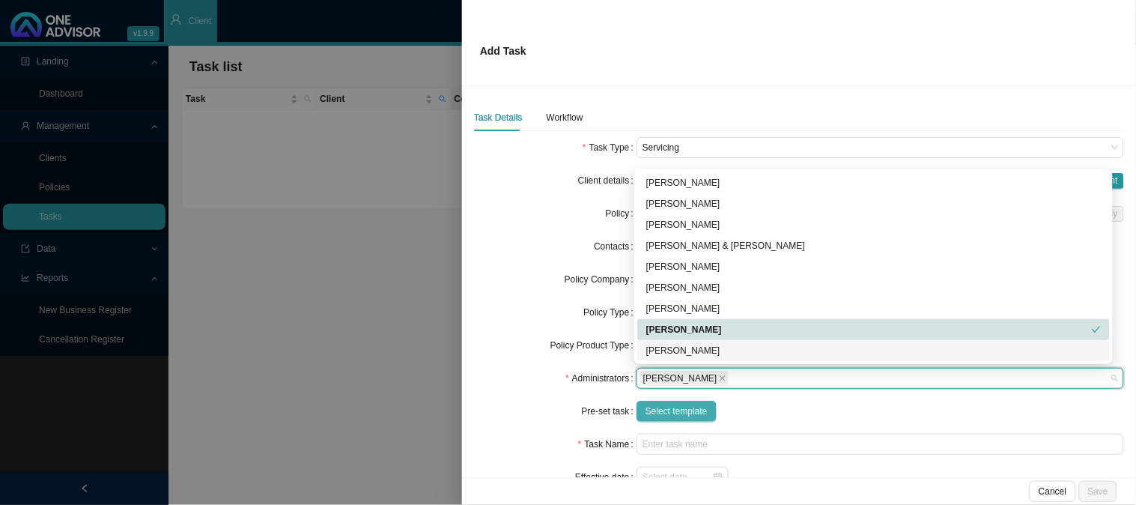
click at [664, 413] on span "Select template" at bounding box center [677, 411] width 62 height 15
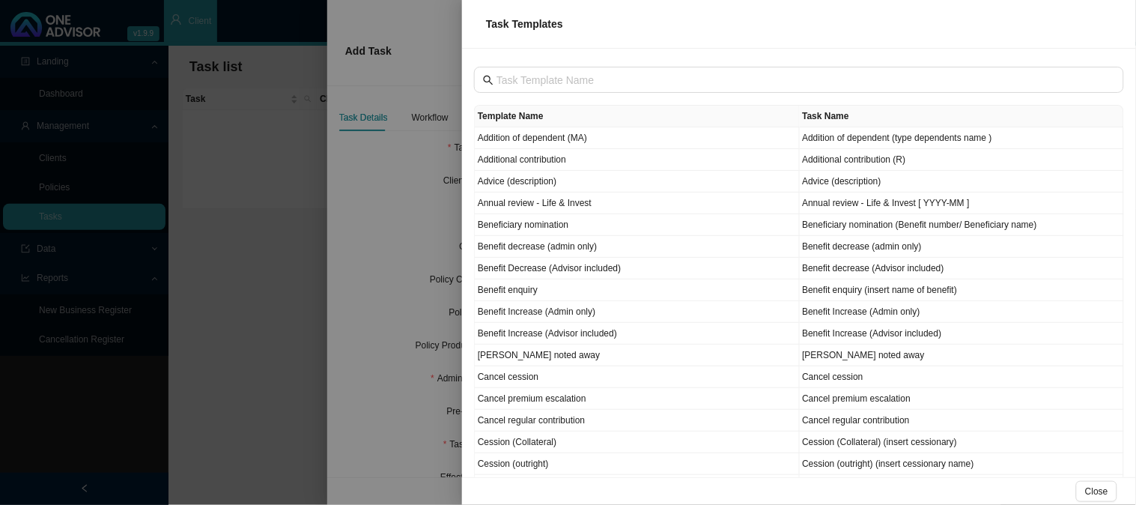
click at [297, 206] on div at bounding box center [568, 252] width 1136 height 505
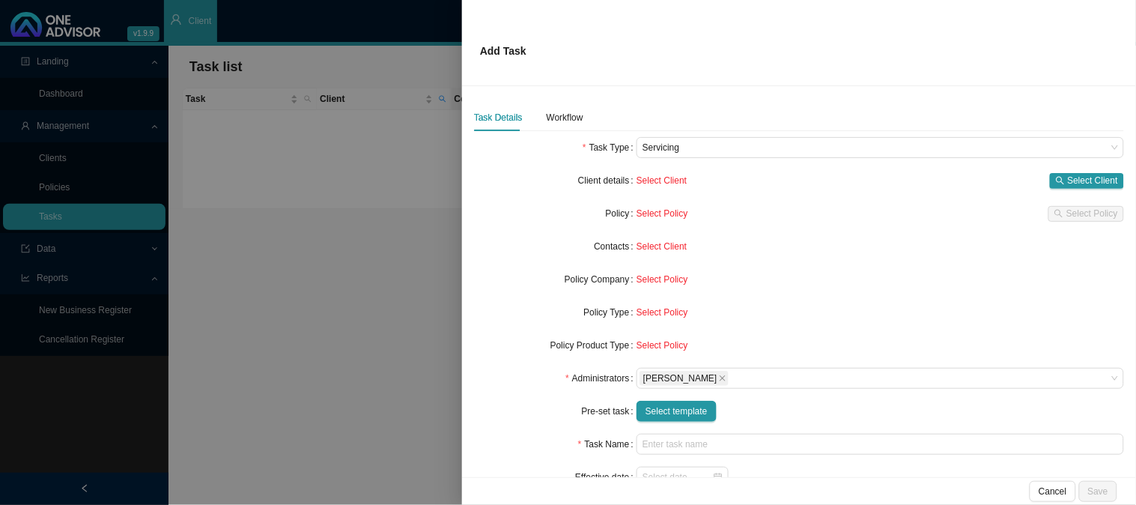
click at [297, 206] on div at bounding box center [568, 252] width 1136 height 505
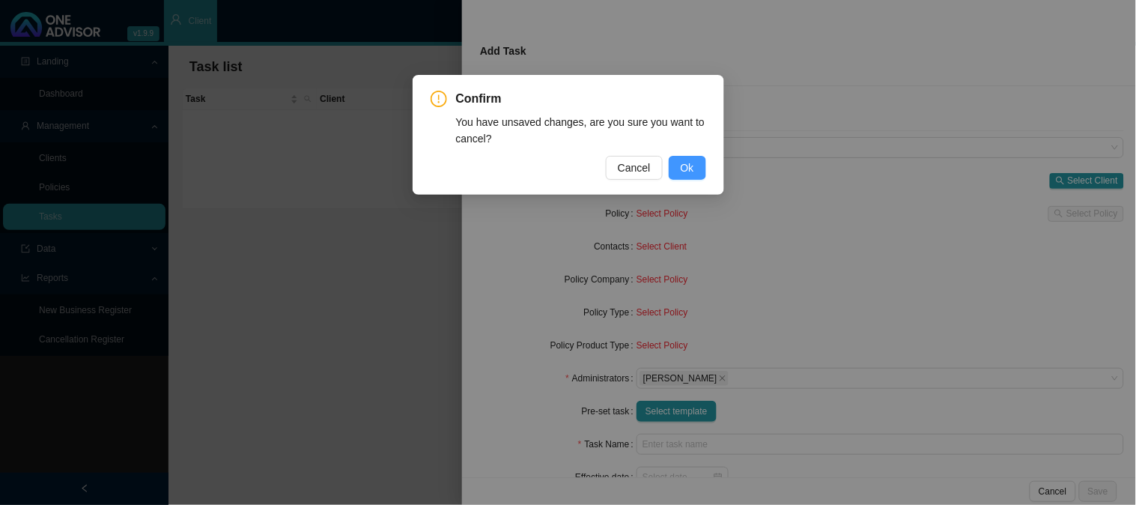
click at [694, 166] on span "Ok" at bounding box center [687, 168] width 13 height 16
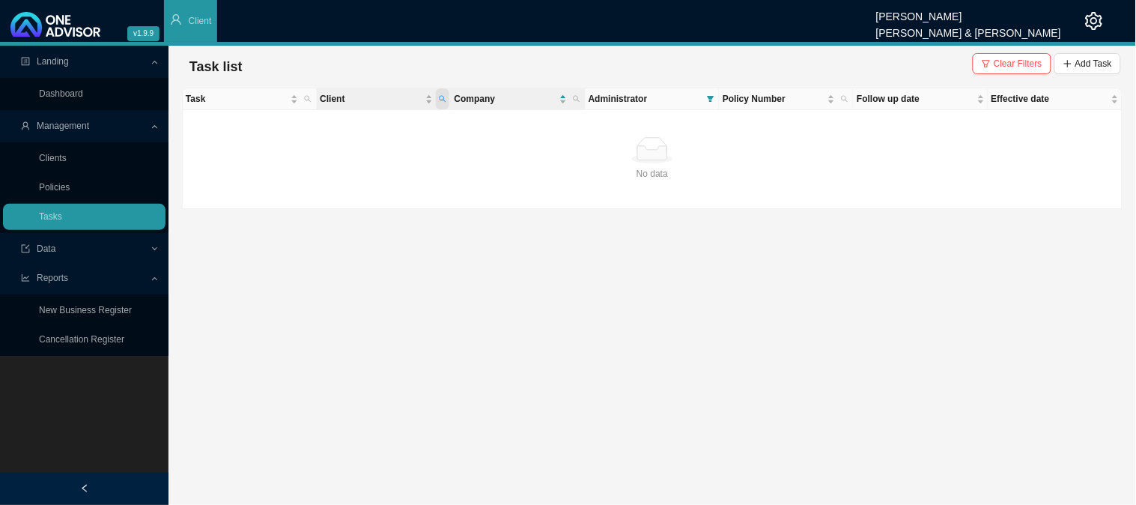
click at [445, 98] on icon "search" at bounding box center [442, 98] width 7 height 7
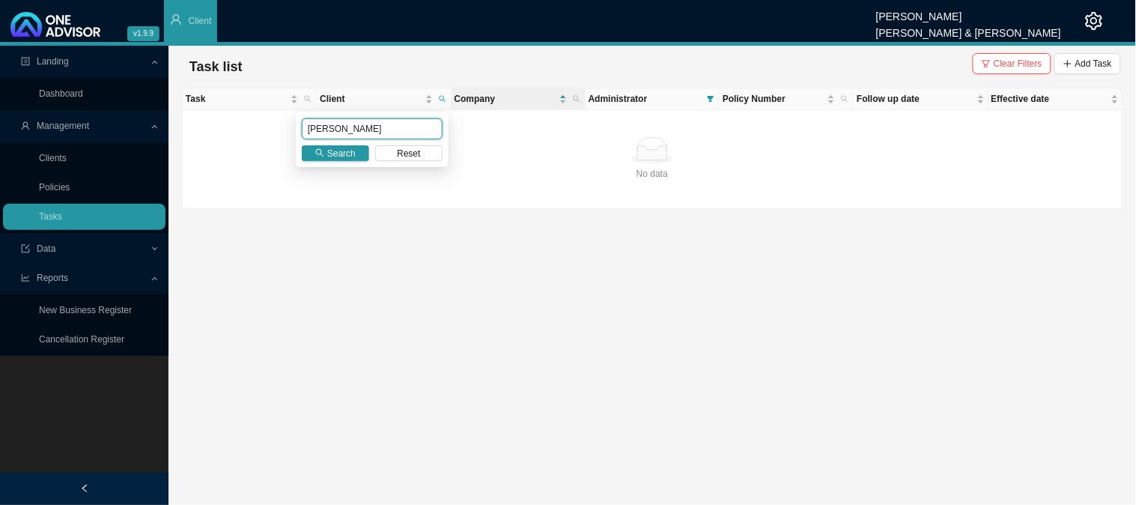
drag, startPoint x: 340, startPoint y: 121, endPoint x: 273, endPoint y: 130, distance: 67.9
click at [273, 130] on body "v1.9.9 [PERSON_NAME] [PERSON_NAME] & [PERSON_NAME] Client Landing Dashboard Man…" at bounding box center [568, 252] width 1136 height 505
type input "[PERSON_NAME]"
click at [338, 153] on span "Search" at bounding box center [341, 153] width 28 height 15
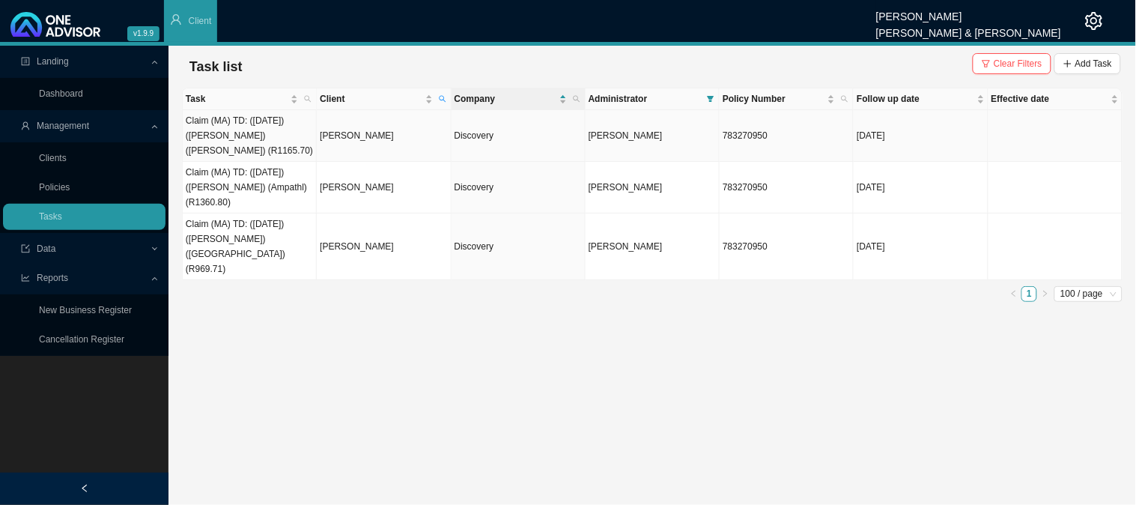
click at [393, 138] on td "[PERSON_NAME]" at bounding box center [384, 136] width 134 height 52
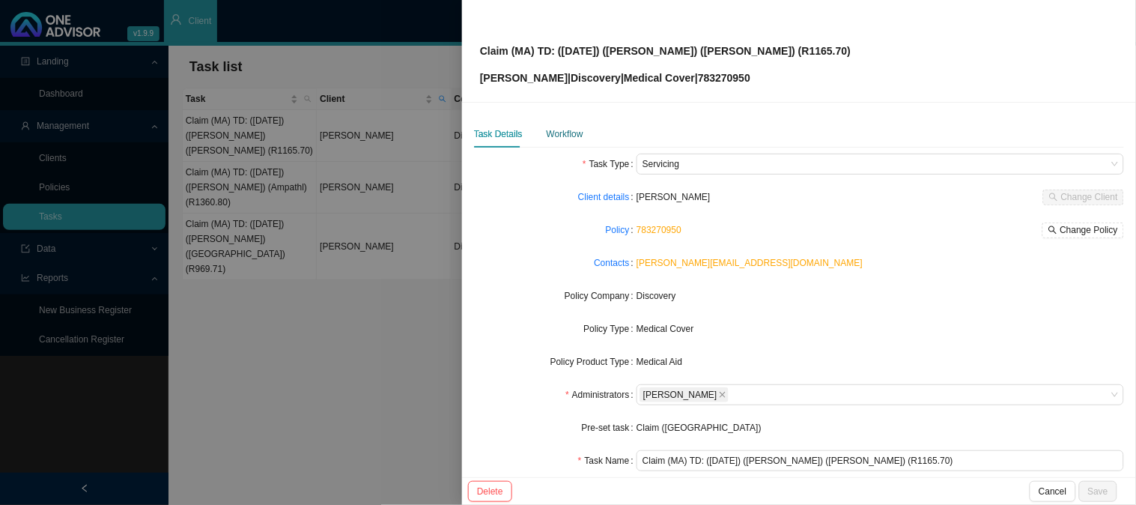
click at [550, 128] on div "Workflow" at bounding box center [565, 134] width 37 height 15
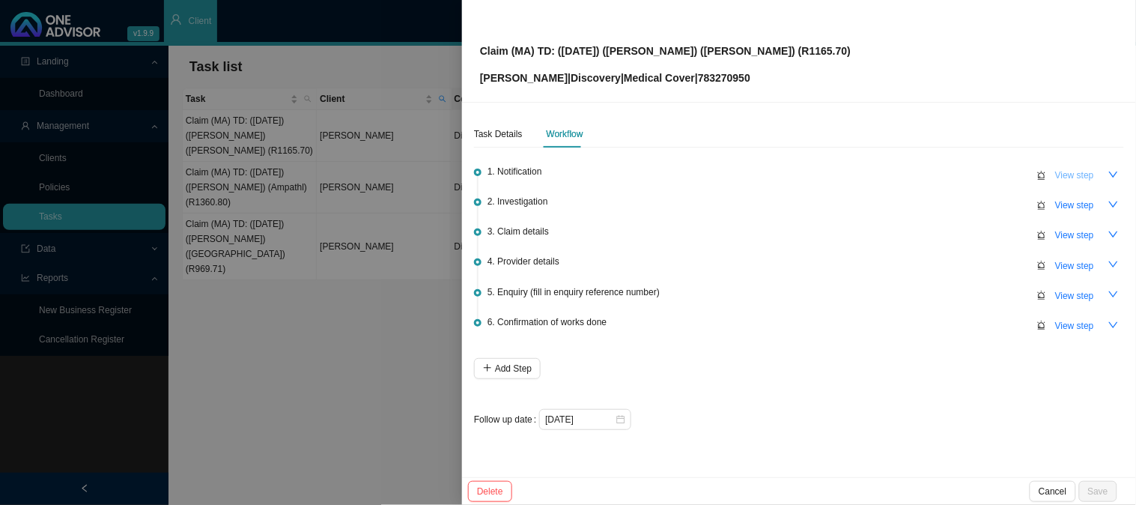
click at [1068, 173] on span "View step" at bounding box center [1075, 175] width 39 height 15
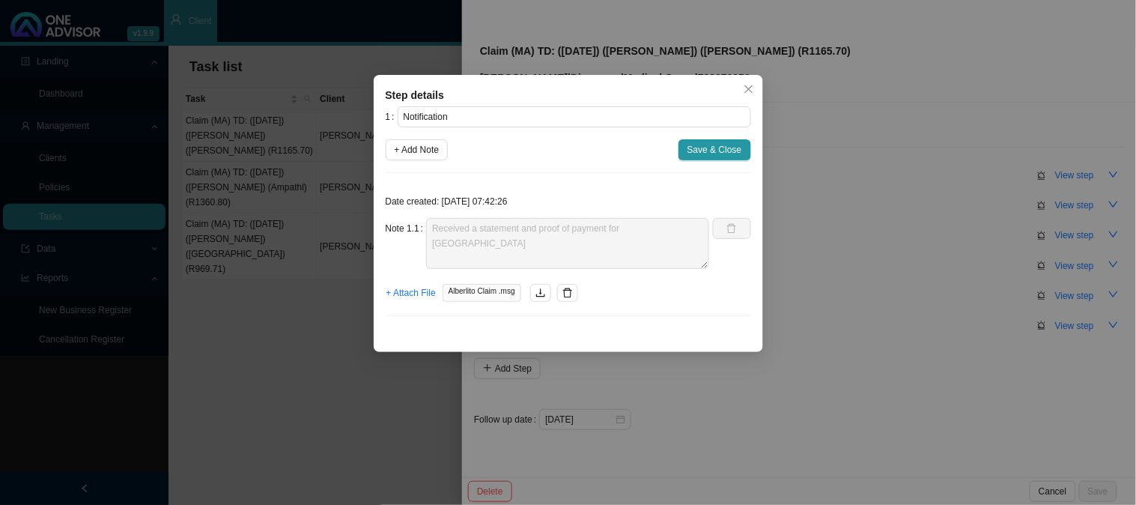
click at [821, 257] on div "Step details 1 Notification + Add Note Save & Close Date created: [DATE] 07:42:…" at bounding box center [568, 252] width 1136 height 505
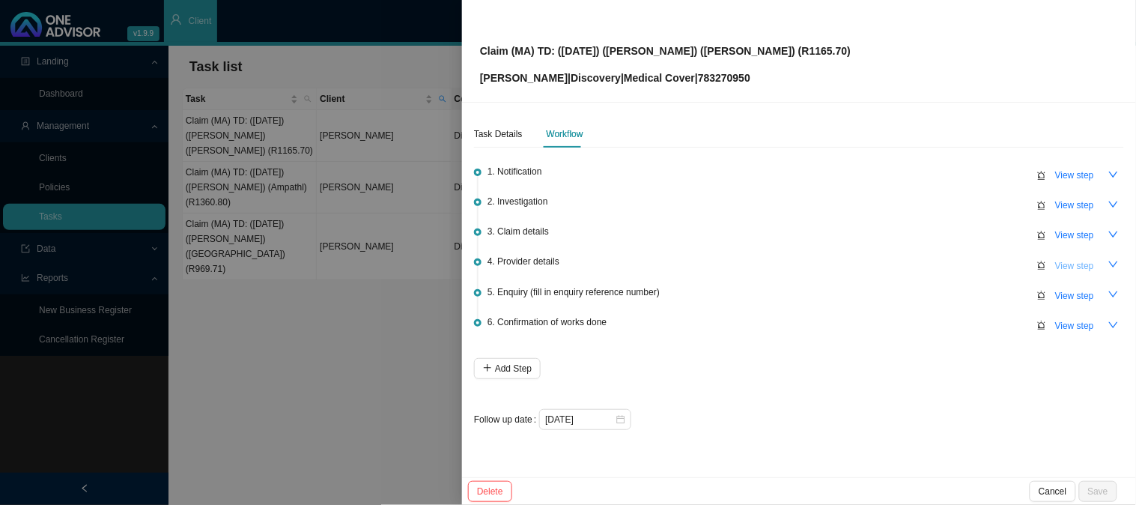
click at [1095, 267] on button "View step" at bounding box center [1075, 265] width 57 height 21
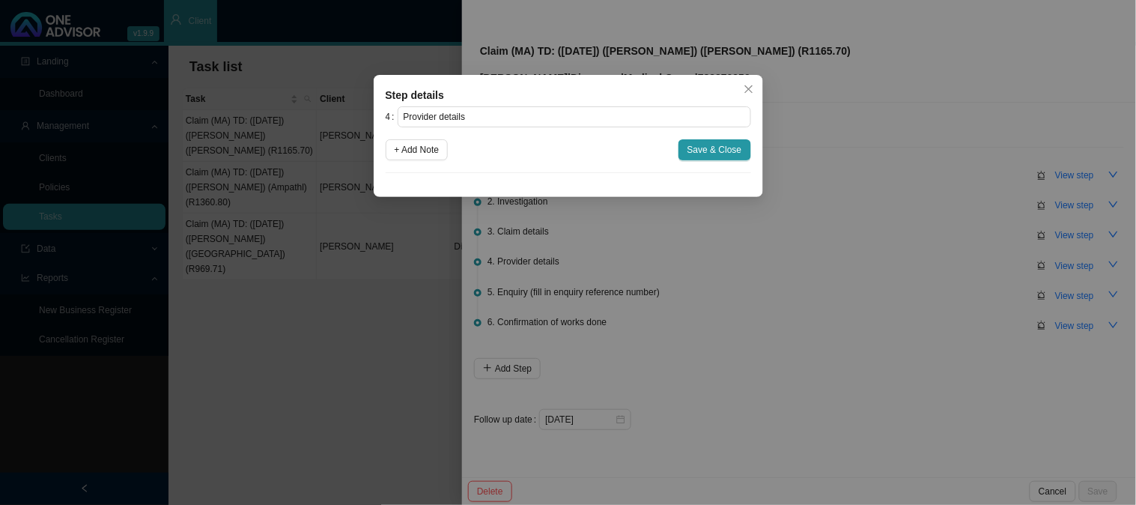
click at [1088, 264] on div "Step details 4 Provider details + Add Note Save & Close Cancel OK" at bounding box center [568, 252] width 1136 height 505
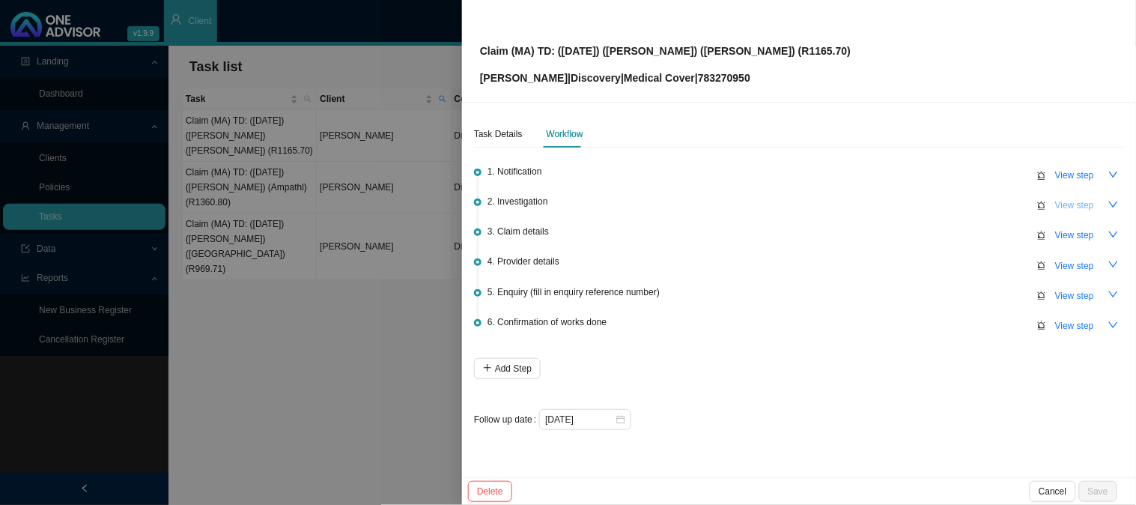
click at [1082, 208] on span "View step" at bounding box center [1075, 205] width 39 height 15
type input "Investigation"
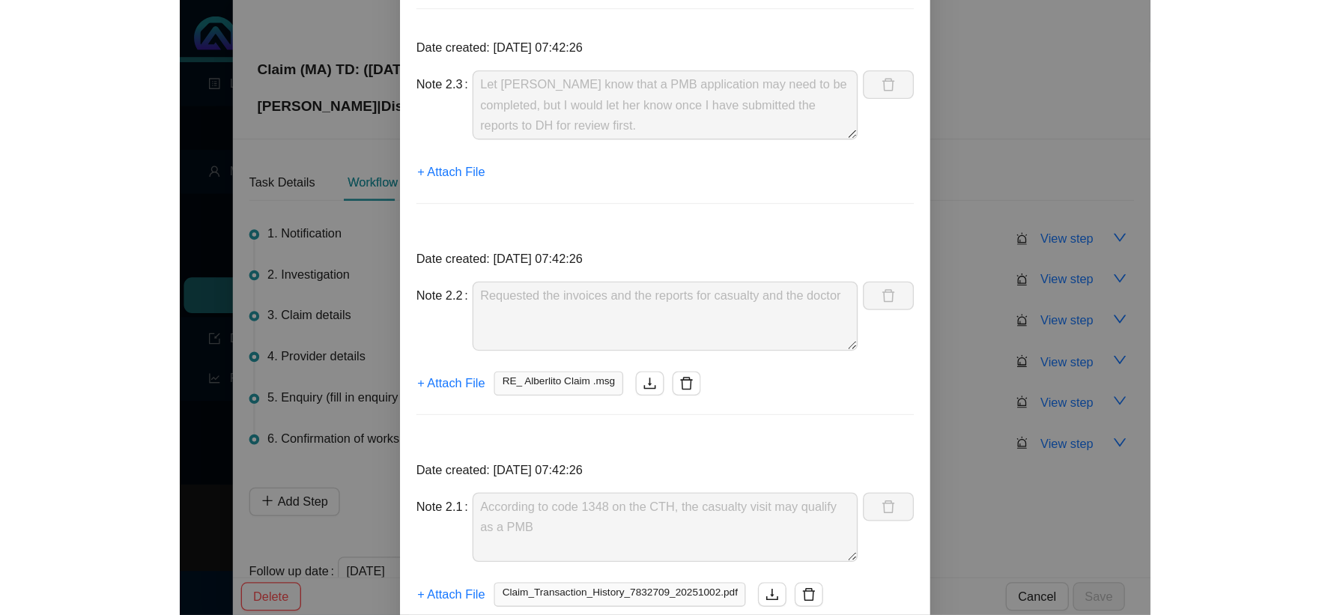
scroll to position [60, 0]
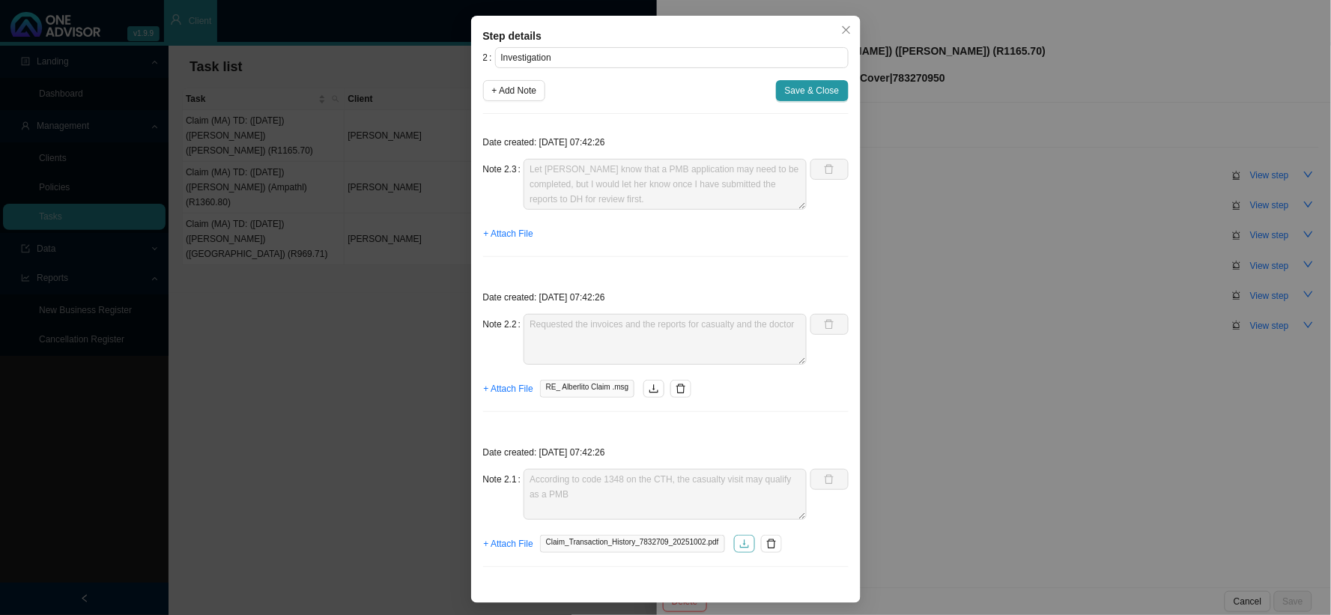
click at [734, 504] on button "button" at bounding box center [744, 544] width 21 height 18
click at [841, 246] on div "Date created: [DATE] 07:42:26 Note 2.3 Let [PERSON_NAME] know that a PMB applic…" at bounding box center [666, 197] width 366 height 143
click at [986, 240] on div "Step details 2 Investigation + Add Note Save & Close Date created: [DATE] 07:42…" at bounding box center [665, 307] width 1331 height 615
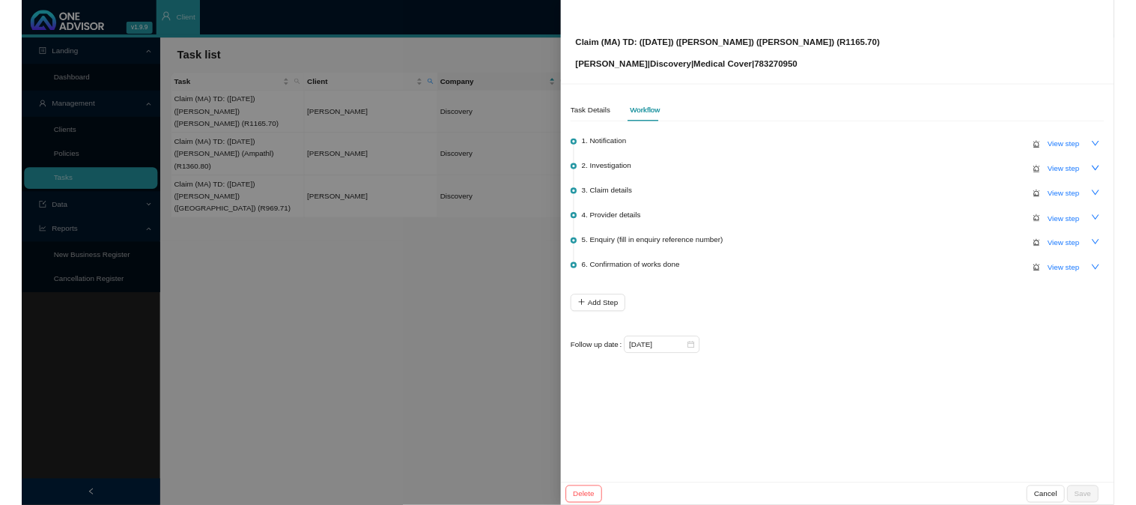
scroll to position [0, 0]
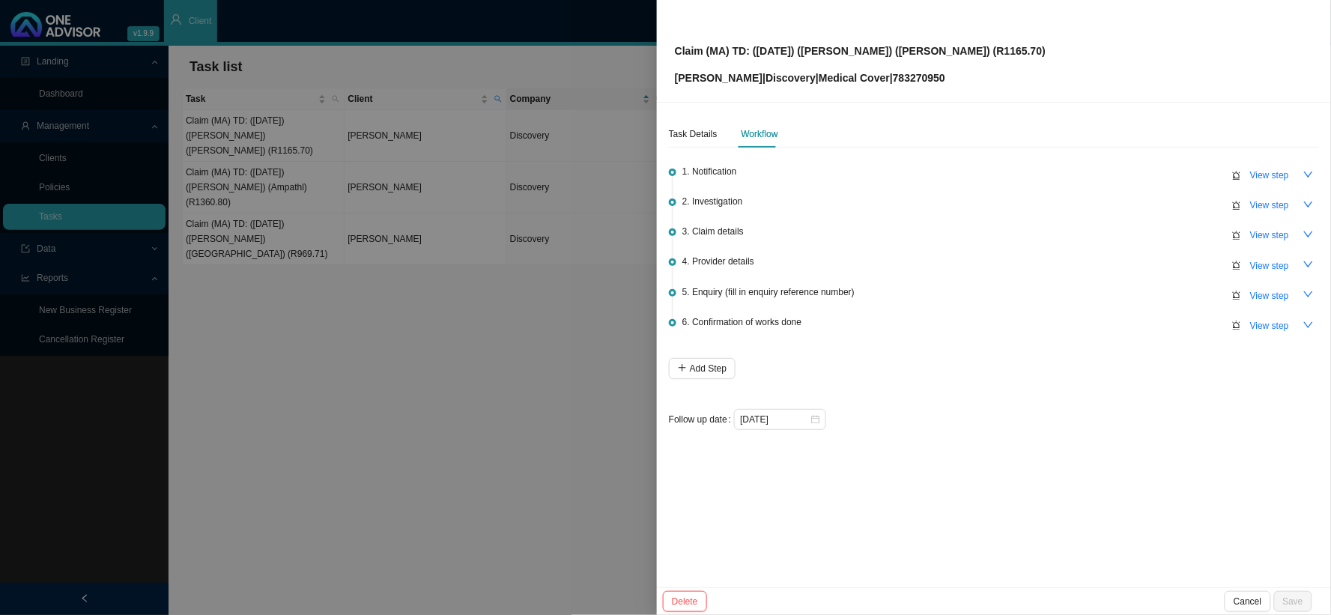
click at [503, 257] on div at bounding box center [665, 307] width 1331 height 615
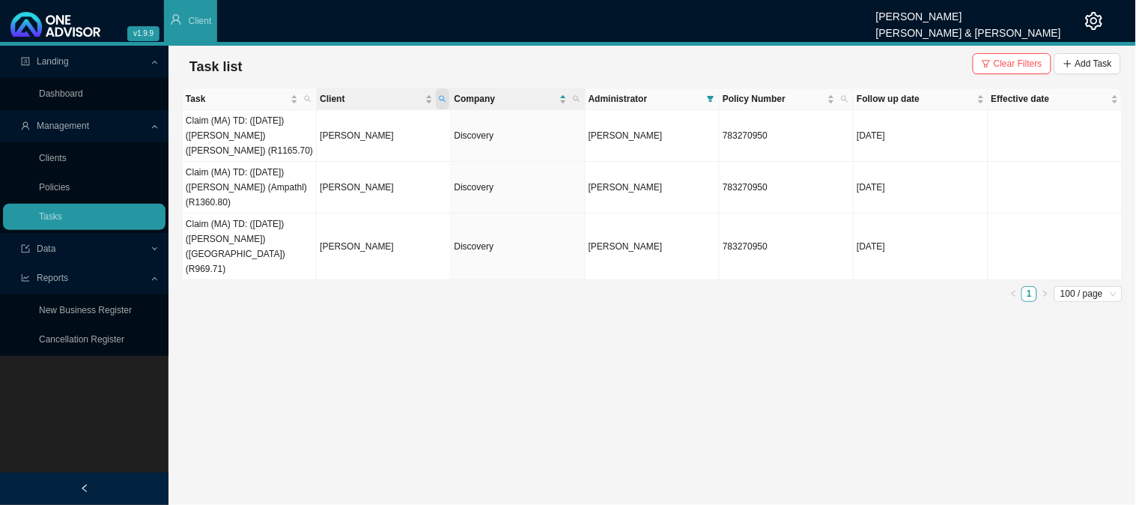
click at [445, 99] on icon "search" at bounding box center [442, 98] width 7 height 7
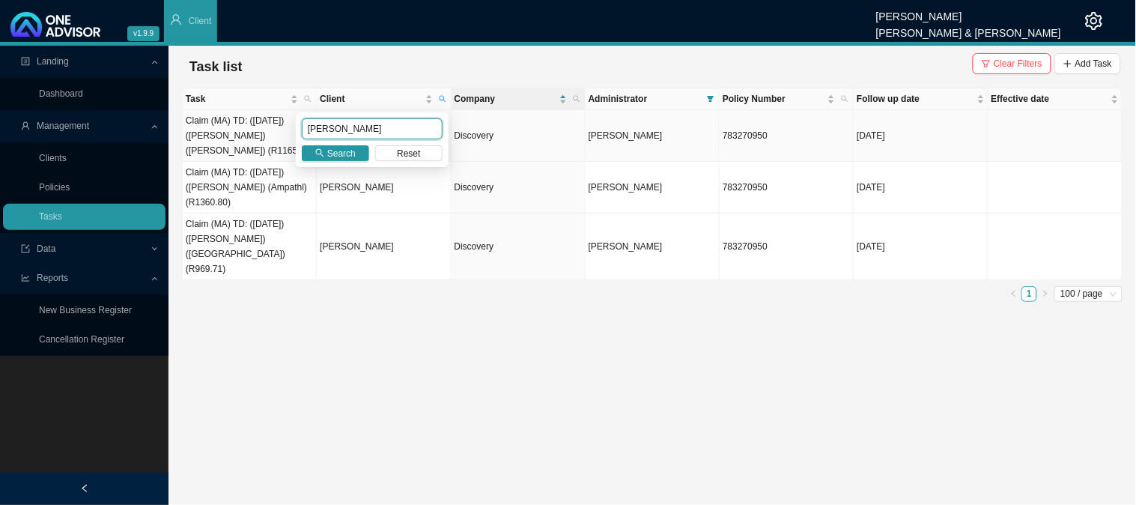
drag, startPoint x: 338, startPoint y: 128, endPoint x: 258, endPoint y: 130, distance: 79.4
click at [258, 130] on body "v1.9.9 [PERSON_NAME] [PERSON_NAME] & [PERSON_NAME] Client Landing Dashboard Man…" at bounding box center [568, 252] width 1136 height 505
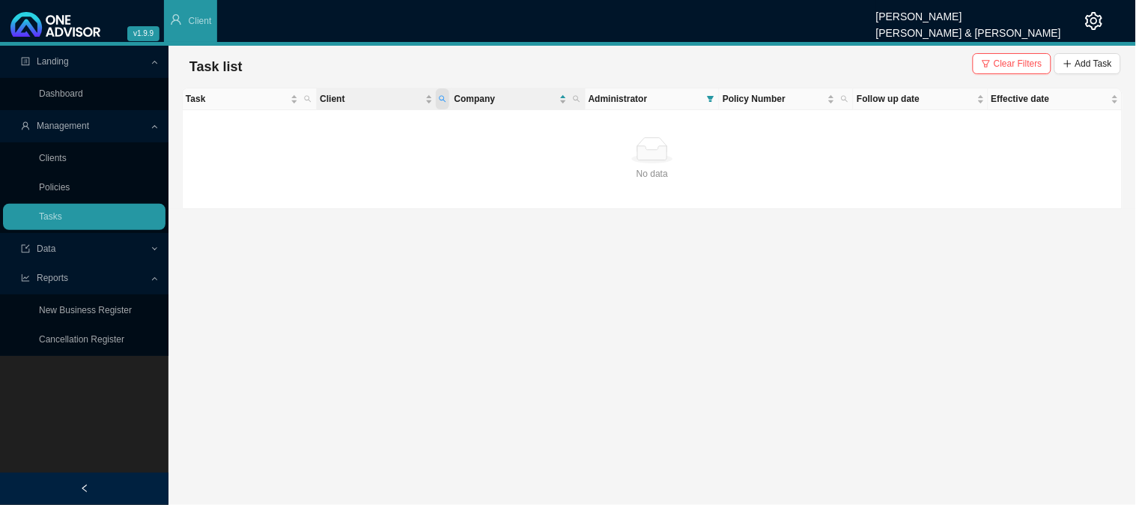
click at [446, 94] on span "Client" at bounding box center [442, 98] width 13 height 21
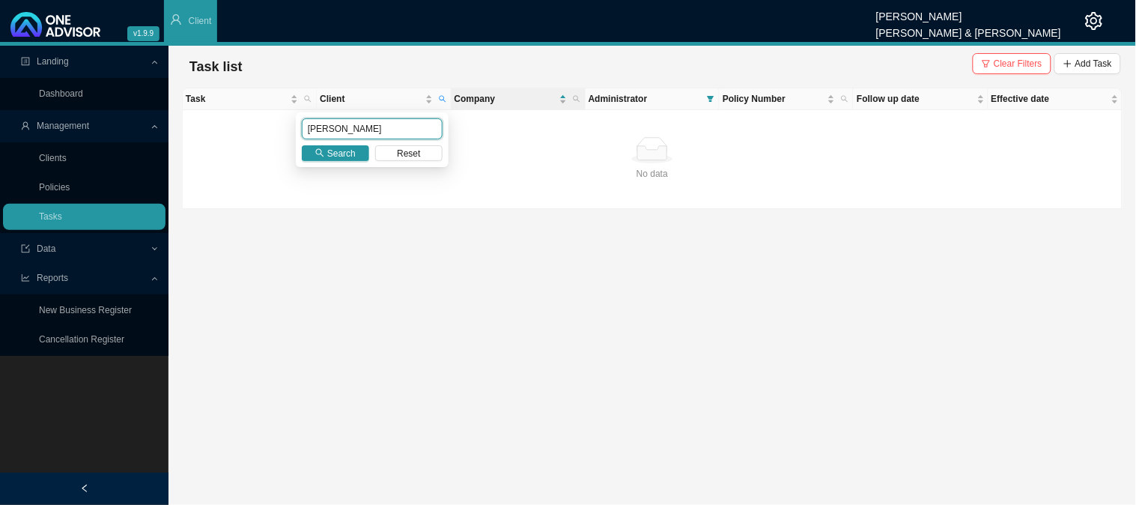
drag, startPoint x: 371, startPoint y: 129, endPoint x: 264, endPoint y: 129, distance: 107.1
click at [264, 129] on body "v1.9.9 [PERSON_NAME] [PERSON_NAME] & [PERSON_NAME] Client Landing Dashboard Man…" at bounding box center [568, 252] width 1136 height 505
click at [349, 130] on input "[PERSON_NAME]" at bounding box center [372, 128] width 141 height 21
drag, startPoint x: 353, startPoint y: 126, endPoint x: 243, endPoint y: 126, distance: 110.1
click at [243, 126] on body "v1.9.9 [PERSON_NAME] [PERSON_NAME] & [PERSON_NAME] Client Landing Dashboard Man…" at bounding box center [568, 252] width 1136 height 505
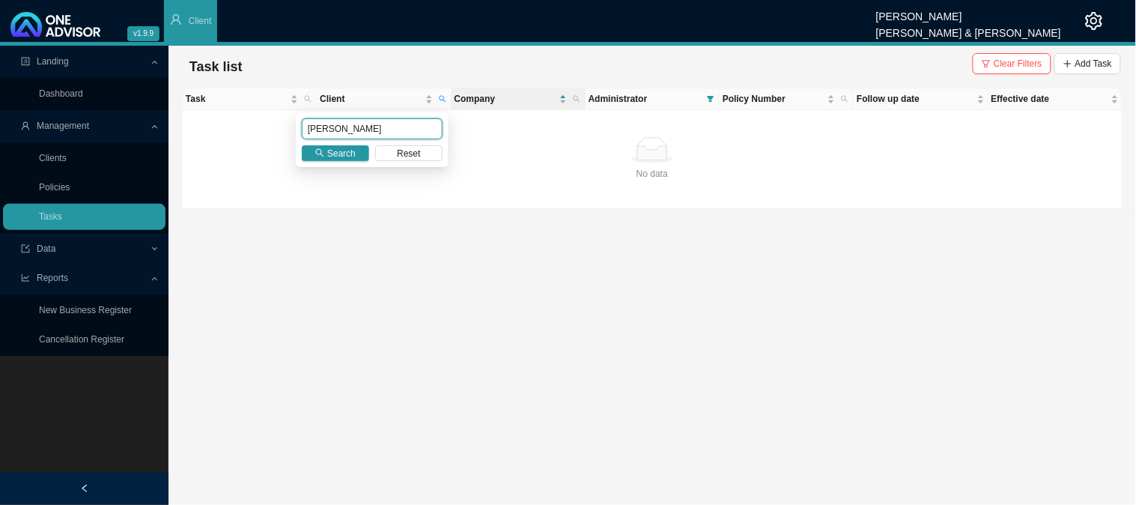
type input "[PERSON_NAME]"
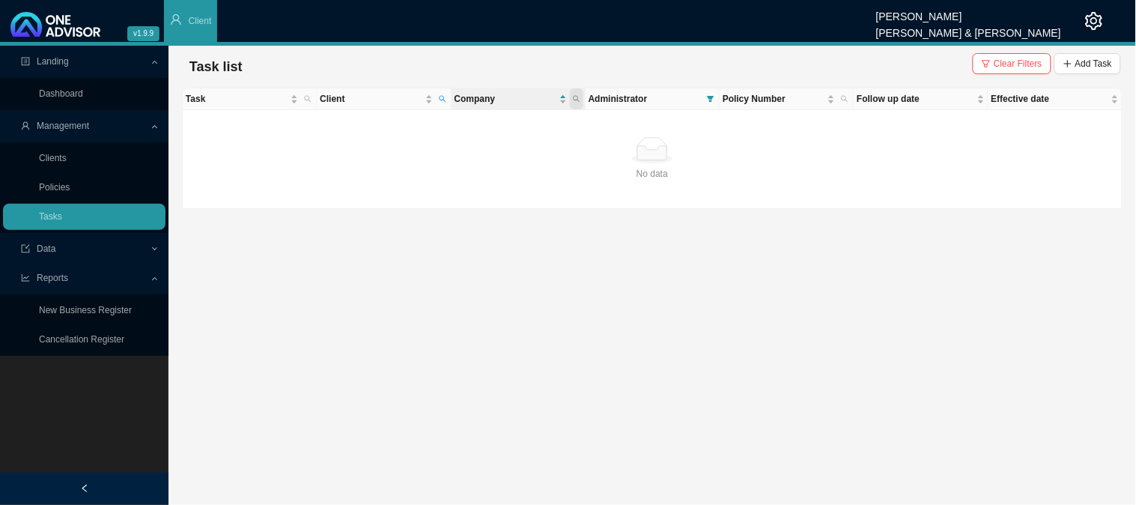
click at [581, 98] on span at bounding box center [576, 98] width 13 height 21
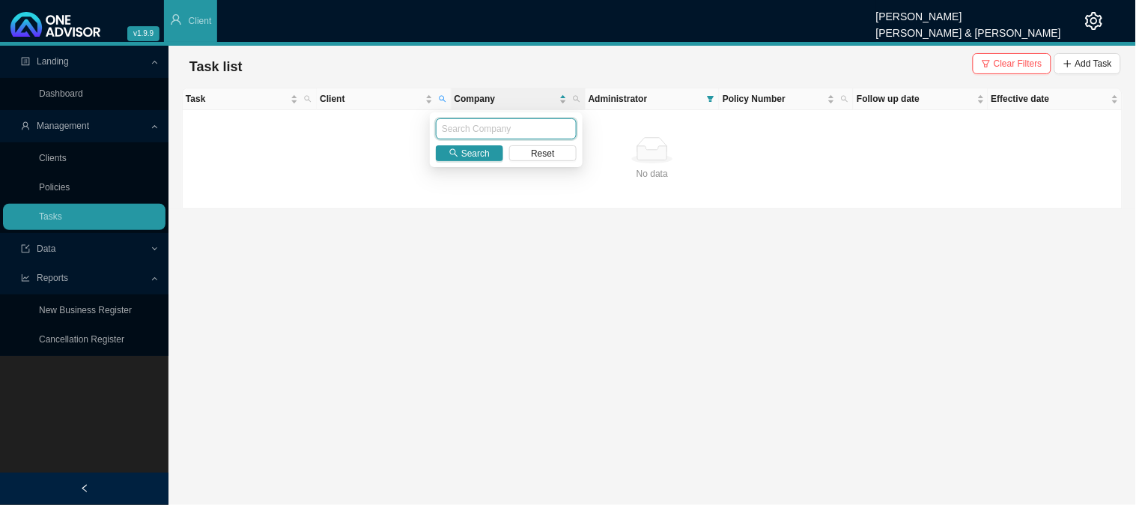
click at [468, 121] on input "text" at bounding box center [506, 128] width 141 height 21
click at [710, 92] on span at bounding box center [710, 98] width 13 height 21
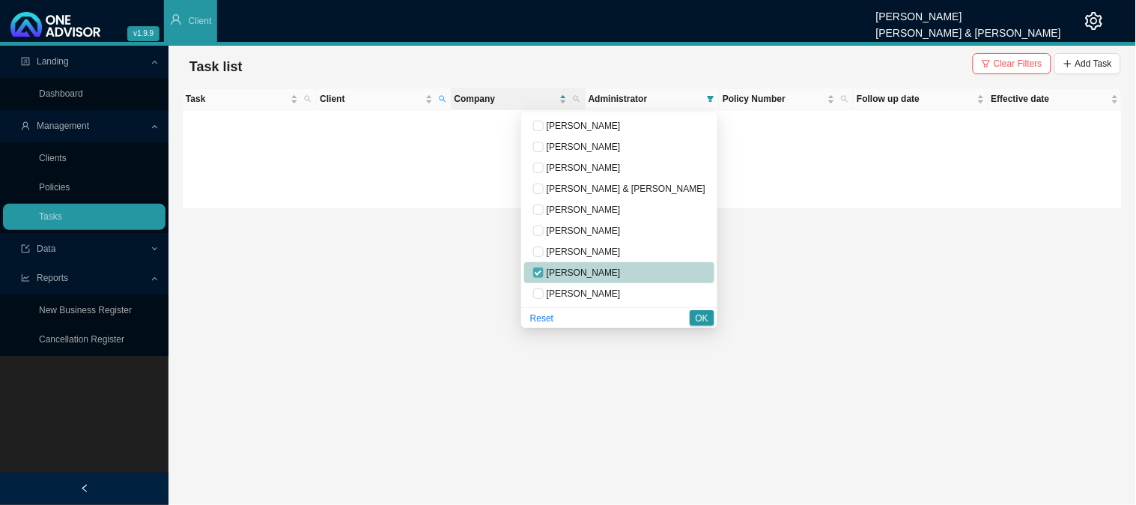
click at [544, 275] on input "checkbox" at bounding box center [538, 272] width 10 height 10
checkbox input "false"
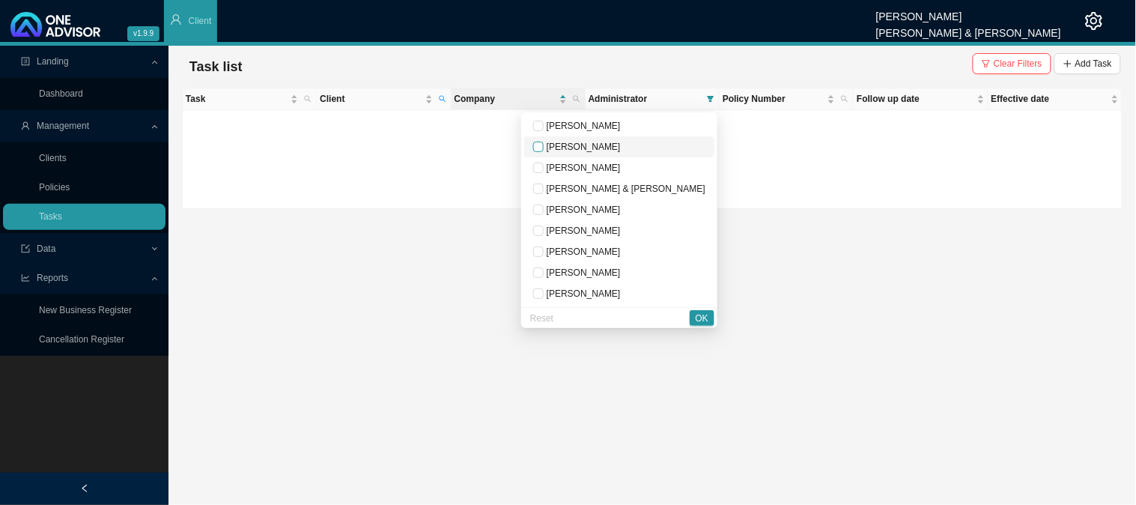
click at [544, 142] on input "checkbox" at bounding box center [538, 147] width 10 height 10
checkbox input "true"
click at [715, 308] on div "Reset OK" at bounding box center [619, 317] width 196 height 21
click at [709, 316] on button "OK" at bounding box center [702, 318] width 25 height 16
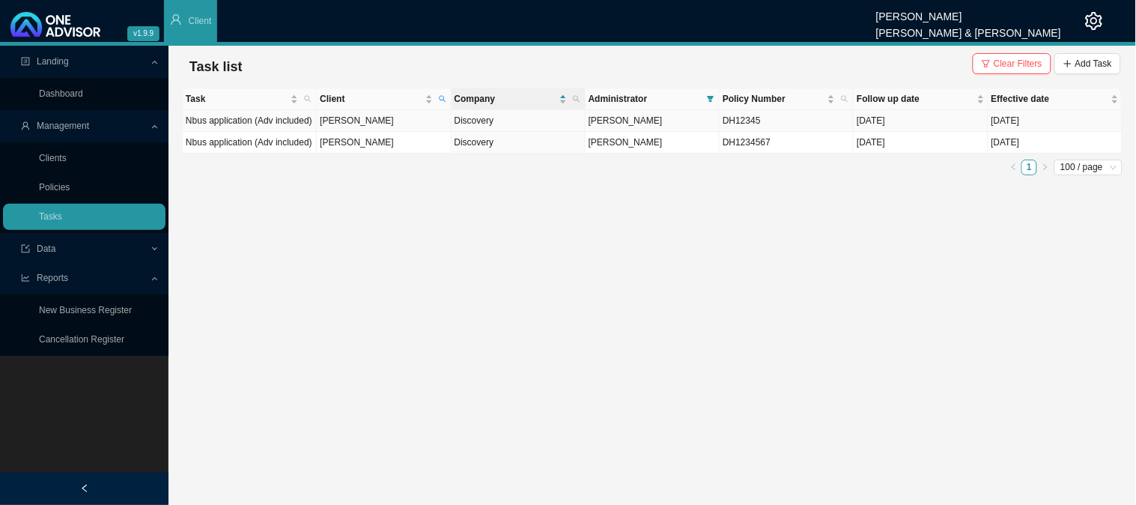
click at [363, 123] on td "[PERSON_NAME]" at bounding box center [384, 121] width 134 height 22
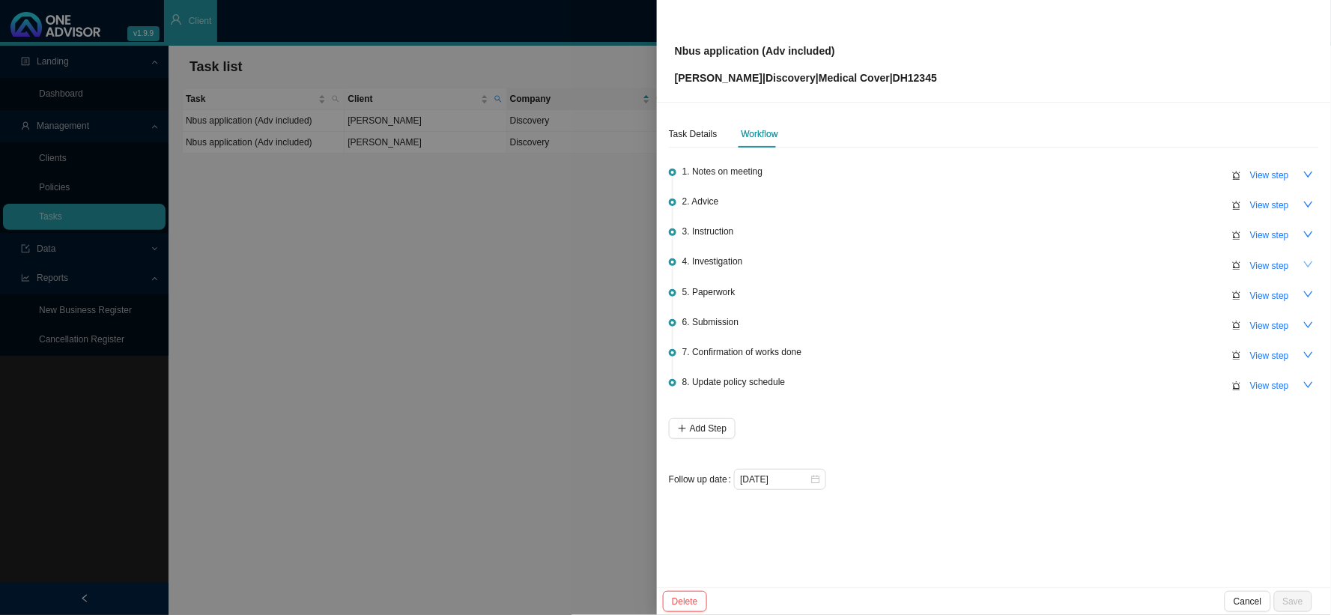
click at [1124, 262] on icon "down" at bounding box center [1308, 264] width 10 height 10
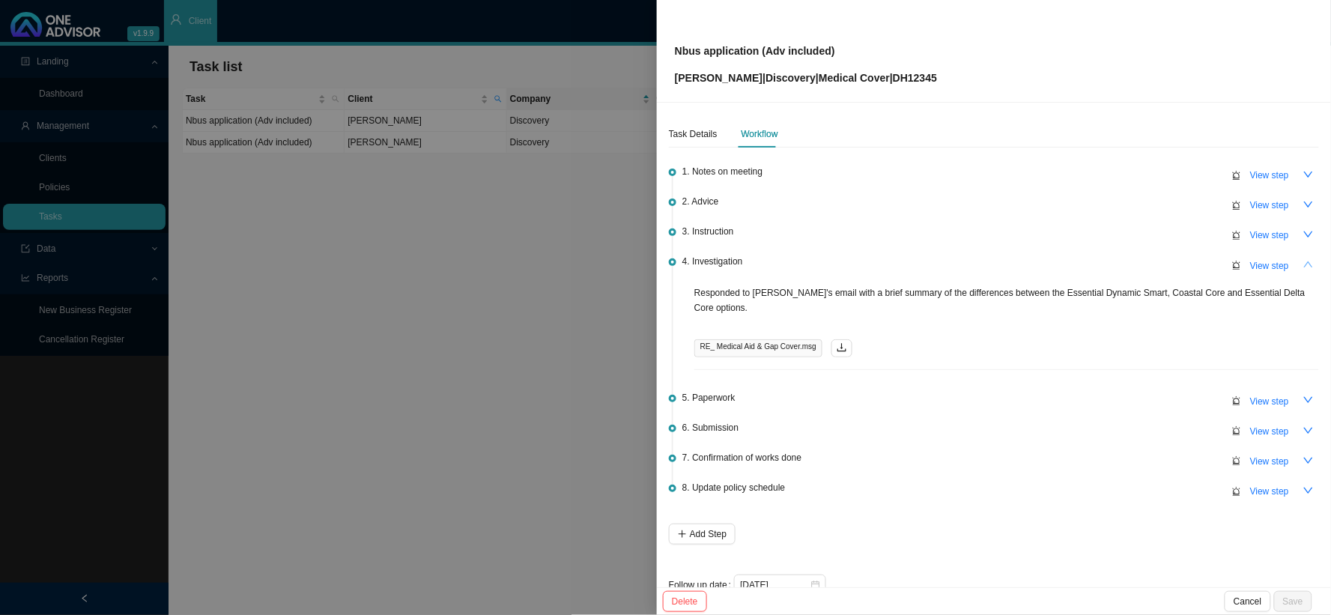
click at [1124, 262] on button "button" at bounding box center [1308, 264] width 21 height 21
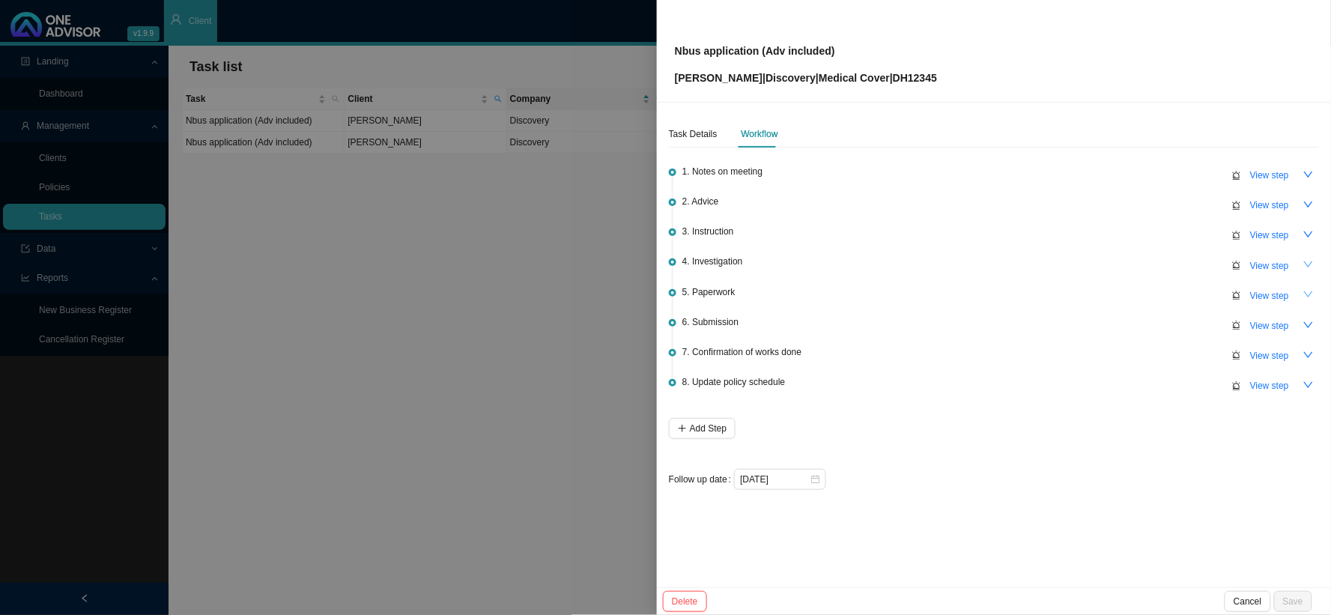
click at [1124, 291] on icon "down" at bounding box center [1308, 294] width 10 height 10
click at [1124, 294] on button "button" at bounding box center [1308, 295] width 21 height 21
click at [1124, 320] on icon "down" at bounding box center [1308, 325] width 10 height 10
click at [1124, 320] on icon "up" at bounding box center [1308, 325] width 10 height 10
click at [539, 180] on div at bounding box center [665, 307] width 1331 height 615
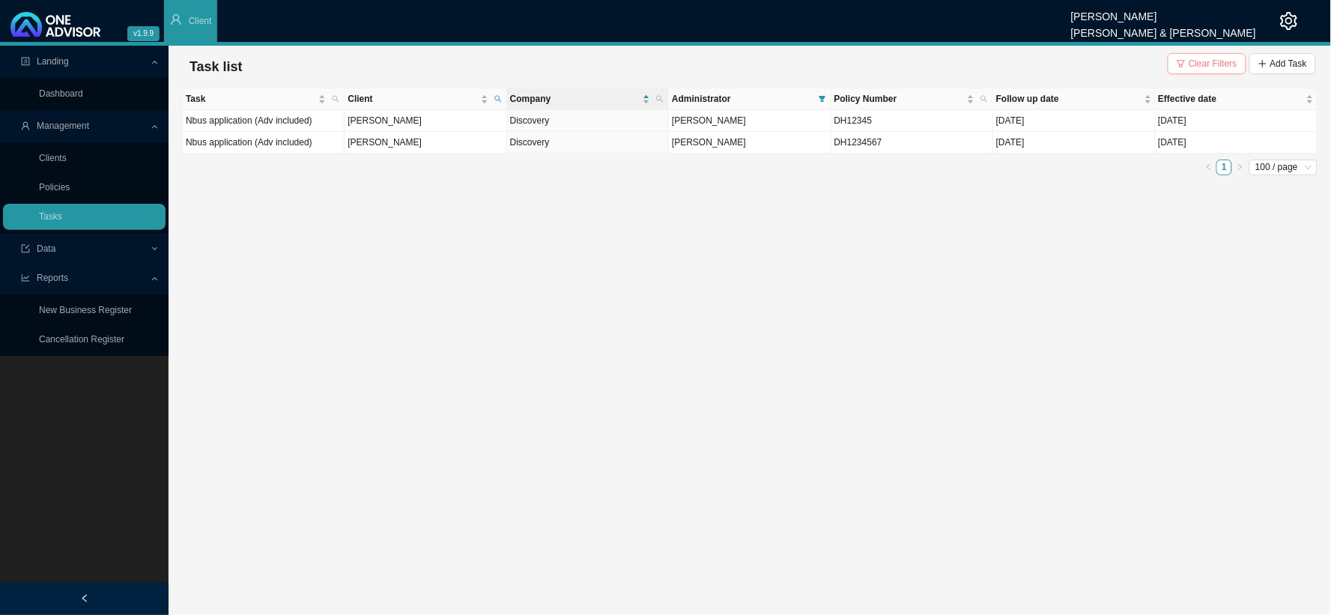
click at [1124, 61] on span "Clear Filters" at bounding box center [1213, 63] width 49 height 15
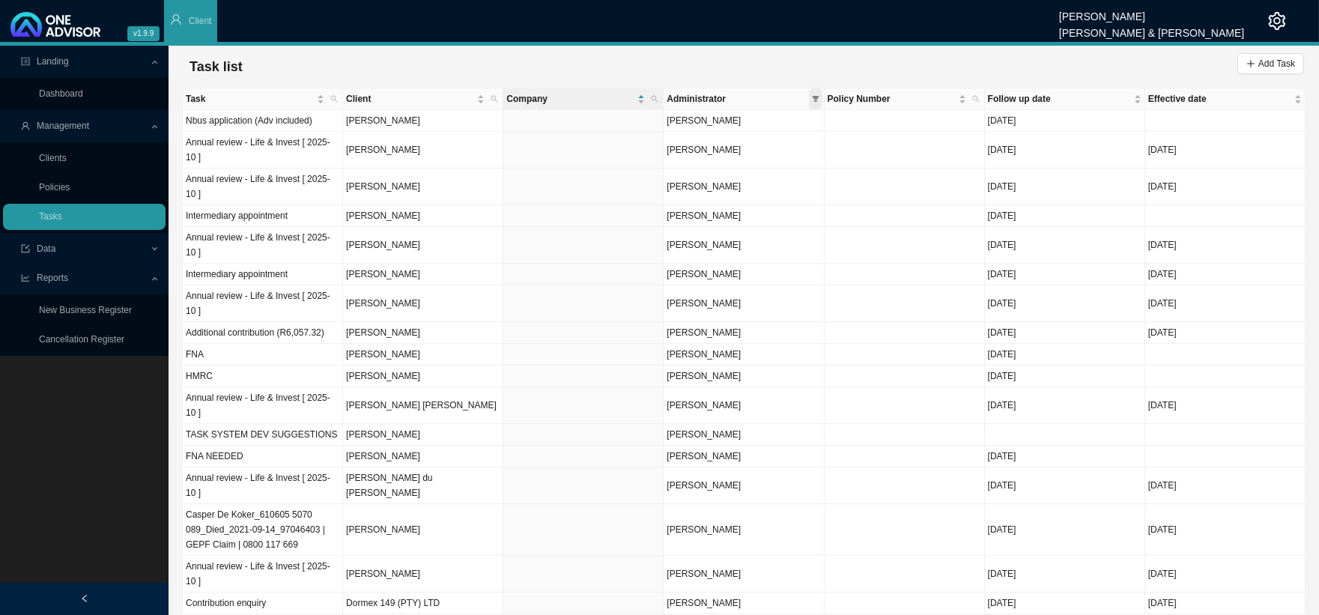
click at [814, 103] on span at bounding box center [815, 98] width 13 height 21
checkbox input "false"
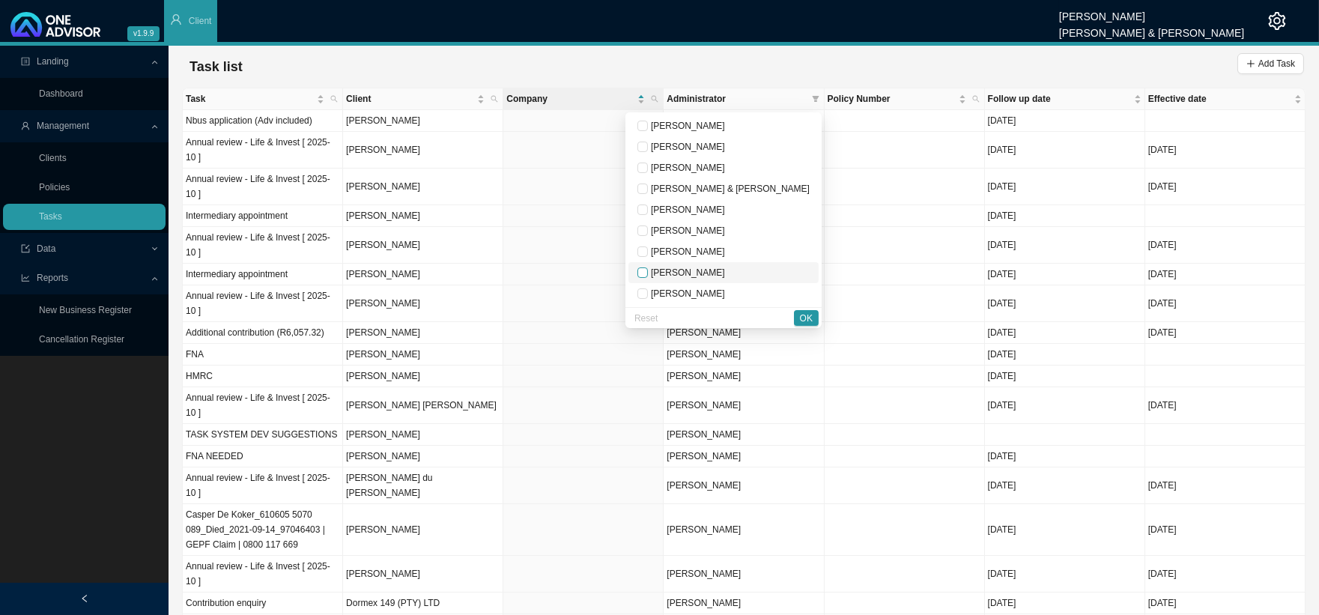
click at [648, 271] on input "checkbox" at bounding box center [642, 272] width 10 height 10
checkbox input "true"
click at [811, 317] on span "OK" at bounding box center [806, 318] width 13 height 15
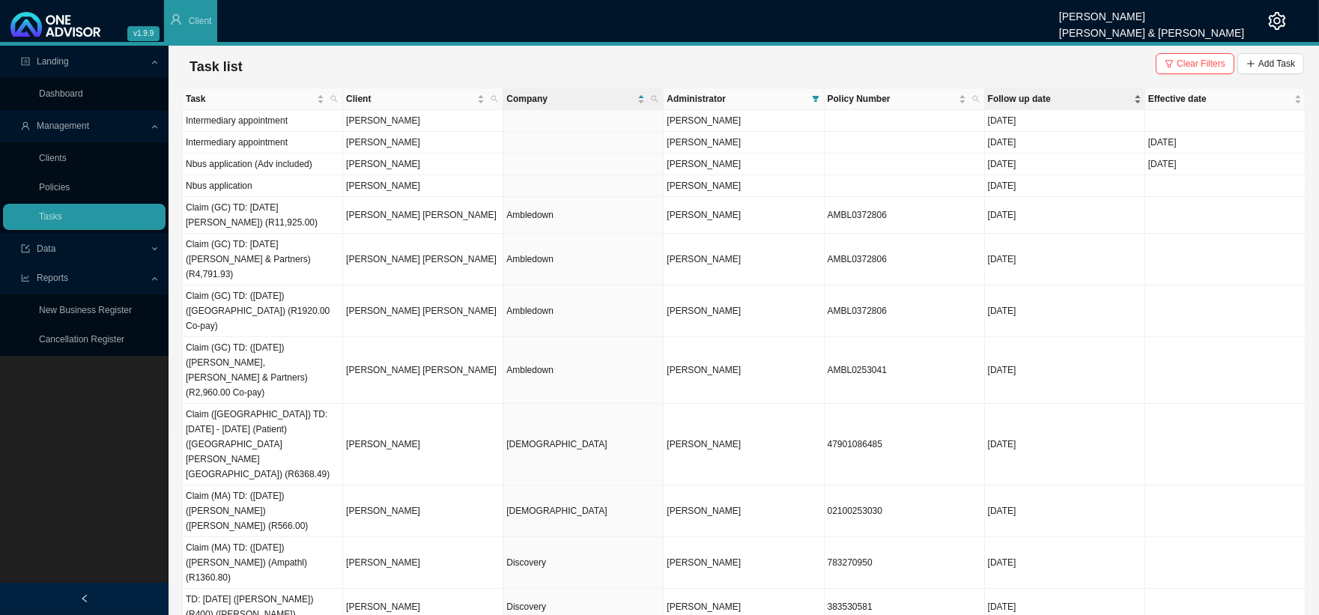
click at [1037, 94] on span "Follow up date" at bounding box center [1059, 98] width 143 height 15
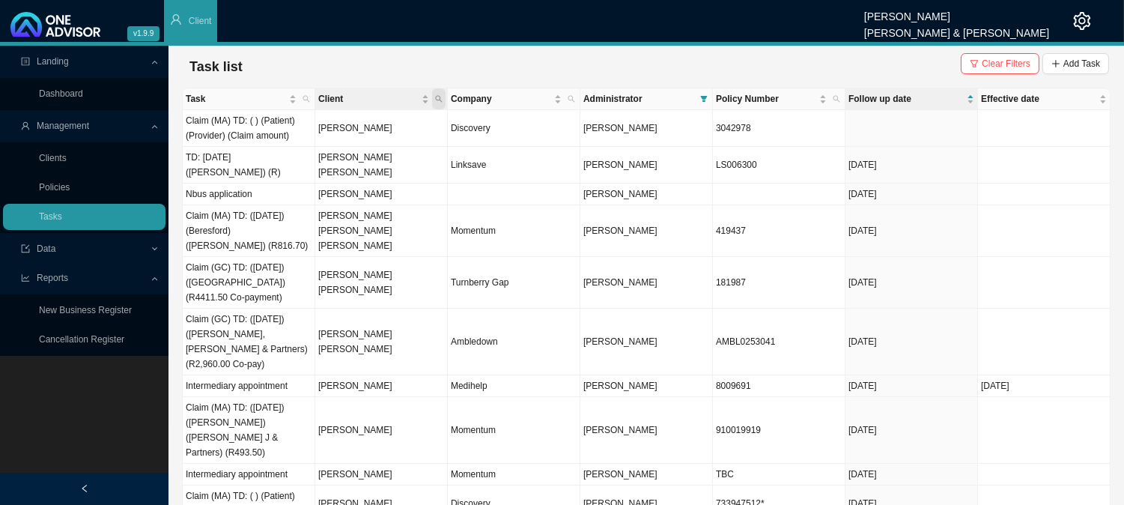
click at [440, 100] on icon "search" at bounding box center [439, 99] width 7 height 7
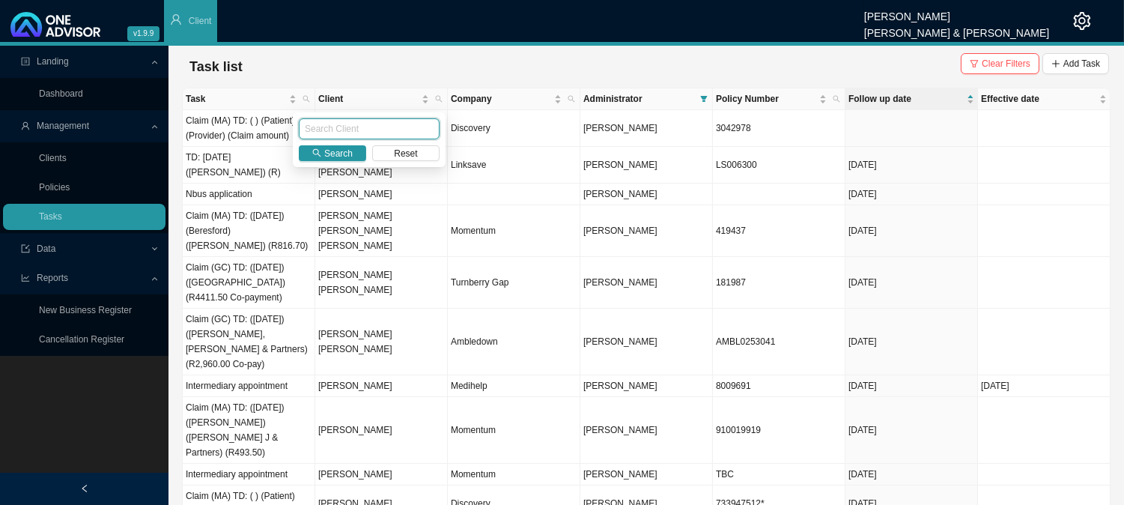
click at [335, 124] on input "text" at bounding box center [369, 128] width 141 height 21
type input "[PERSON_NAME]"
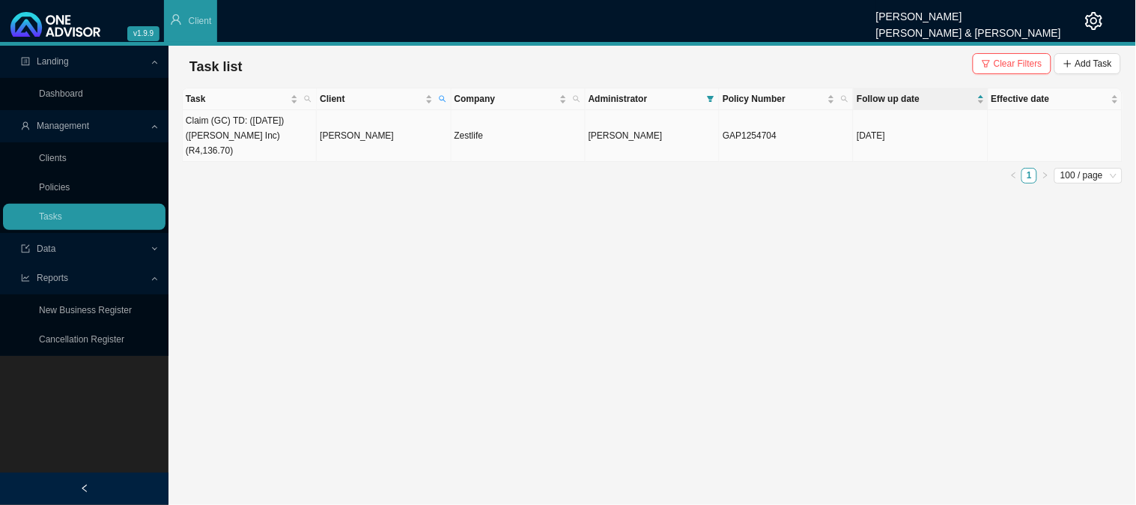
click at [394, 127] on td "[PERSON_NAME]" at bounding box center [384, 136] width 134 height 52
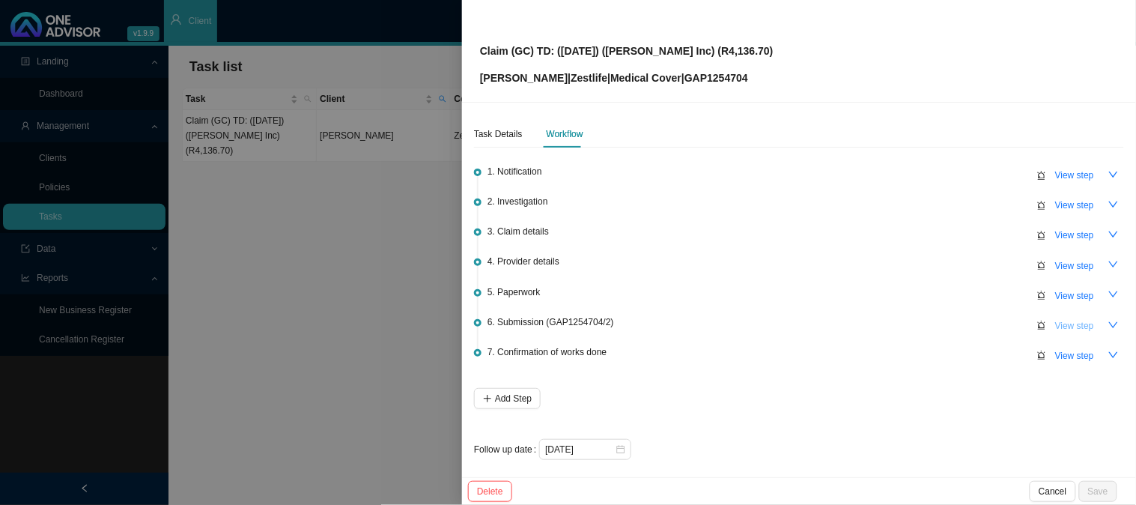
click at [1065, 324] on span "View step" at bounding box center [1075, 325] width 39 height 15
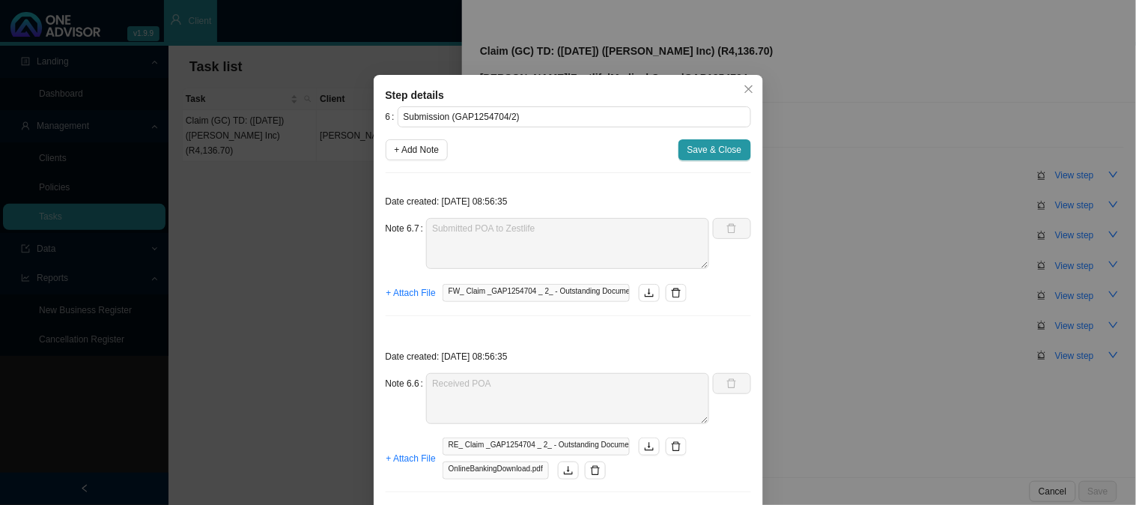
click at [513, 31] on div "Step details 6 Submission (GAP1254704/2) + Add Note Save & Close Date created: …" at bounding box center [568, 252] width 1136 height 505
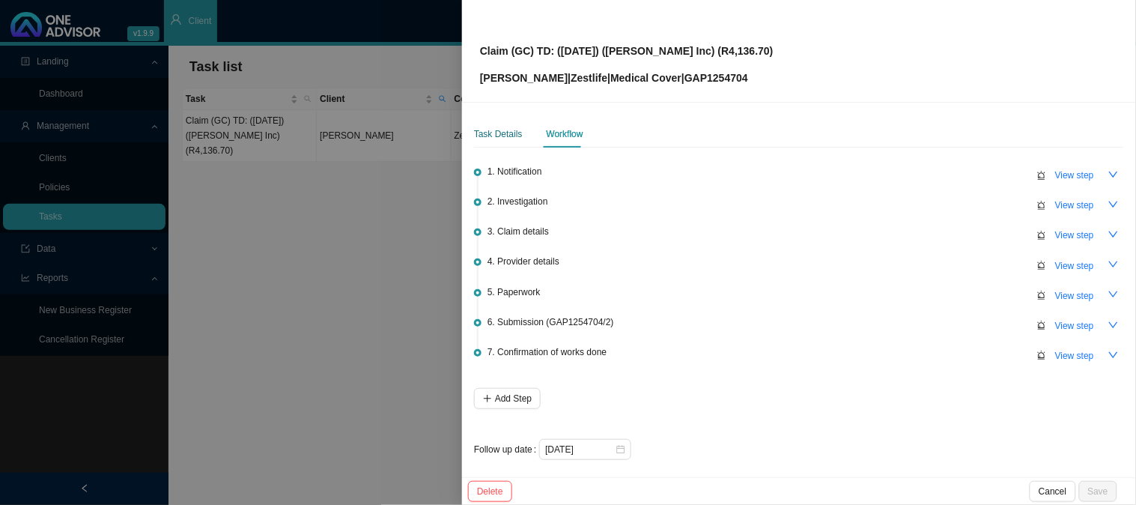
click at [503, 140] on div "Task Details" at bounding box center [498, 134] width 49 height 15
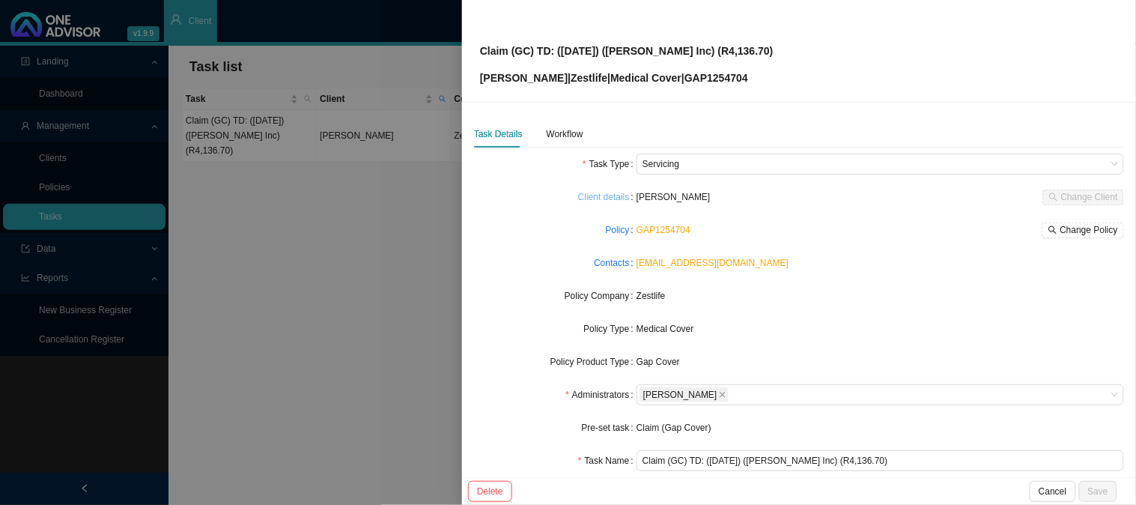
click at [607, 197] on link "Client details" at bounding box center [604, 197] width 52 height 15
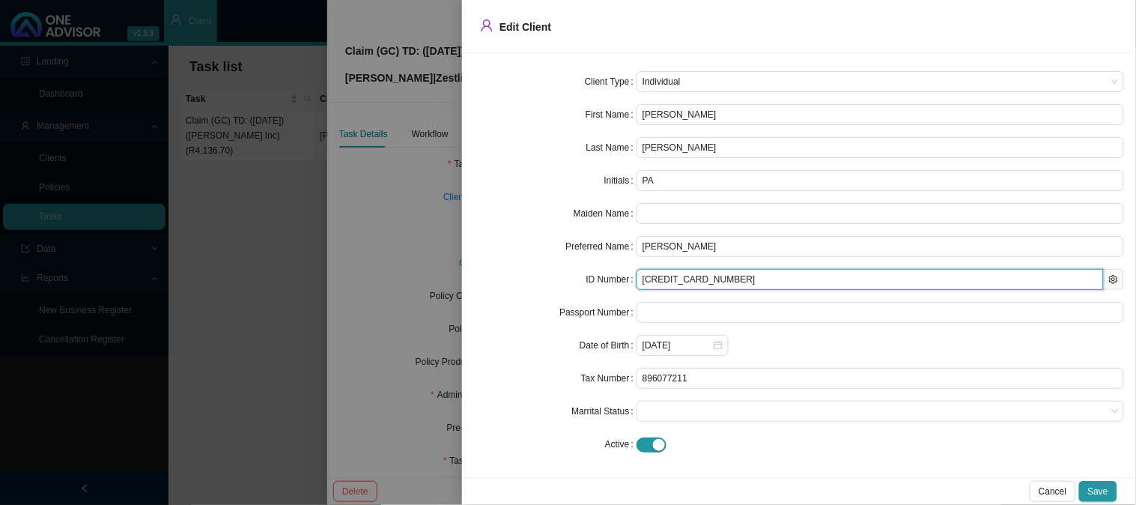
click at [663, 285] on input "[CREDIT_CARD_NUMBER]" at bounding box center [870, 279] width 467 height 21
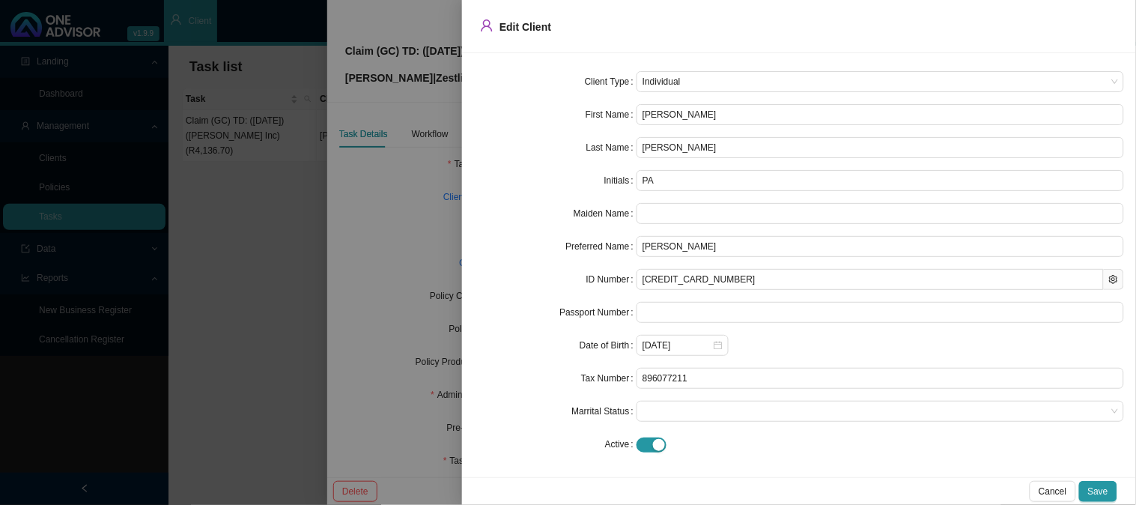
drag, startPoint x: 431, startPoint y: 268, endPoint x: 437, endPoint y: 262, distance: 9.0
click at [431, 268] on div at bounding box center [568, 252] width 1136 height 505
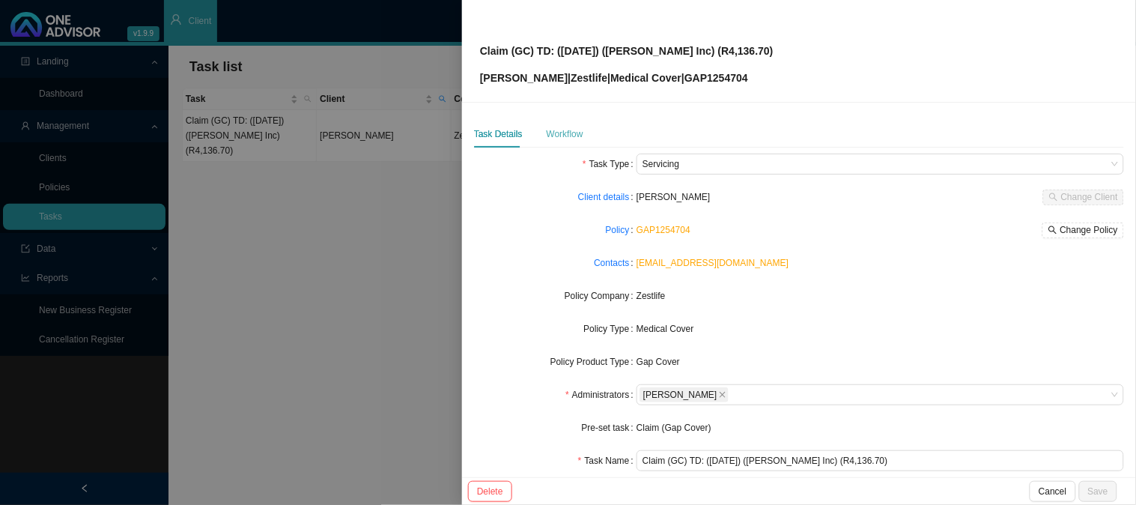
click at [551, 121] on div "Workflow" at bounding box center [565, 134] width 37 height 27
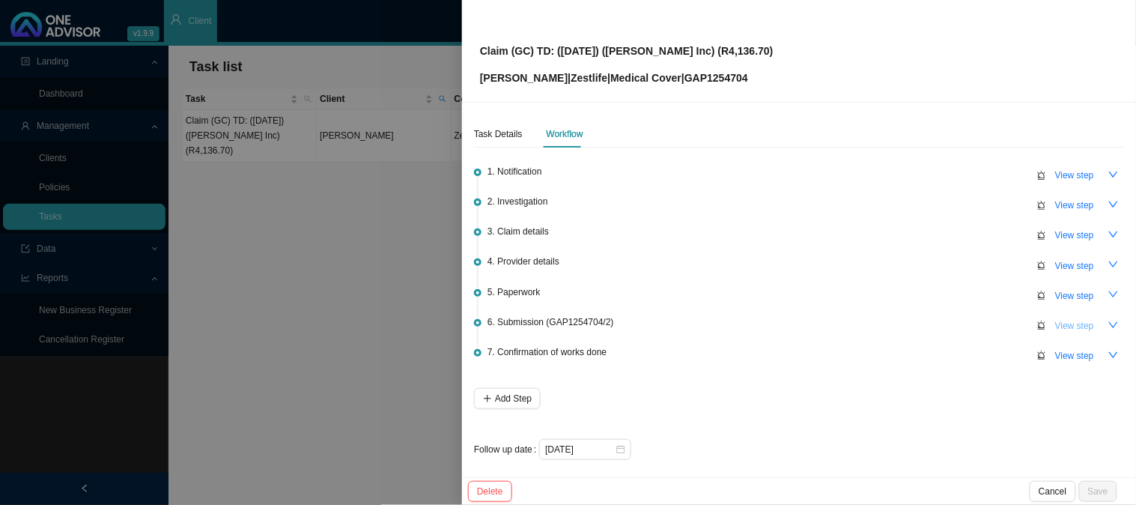
click at [1056, 321] on span "View step" at bounding box center [1075, 325] width 39 height 15
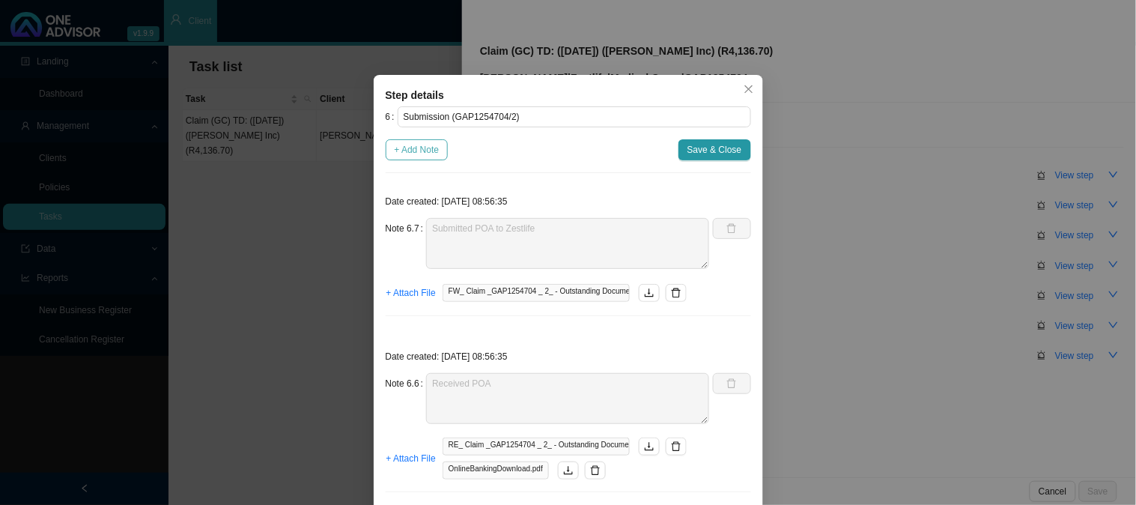
click at [415, 153] on span "+ Add Note" at bounding box center [417, 149] width 45 height 15
type textarea "Submitted POA to Zestlife"
type textarea "Received POA"
type textarea "Requested proof of account"
type textarea "Received requirements - proof of account is required Password: [SECURITY_DATA]"
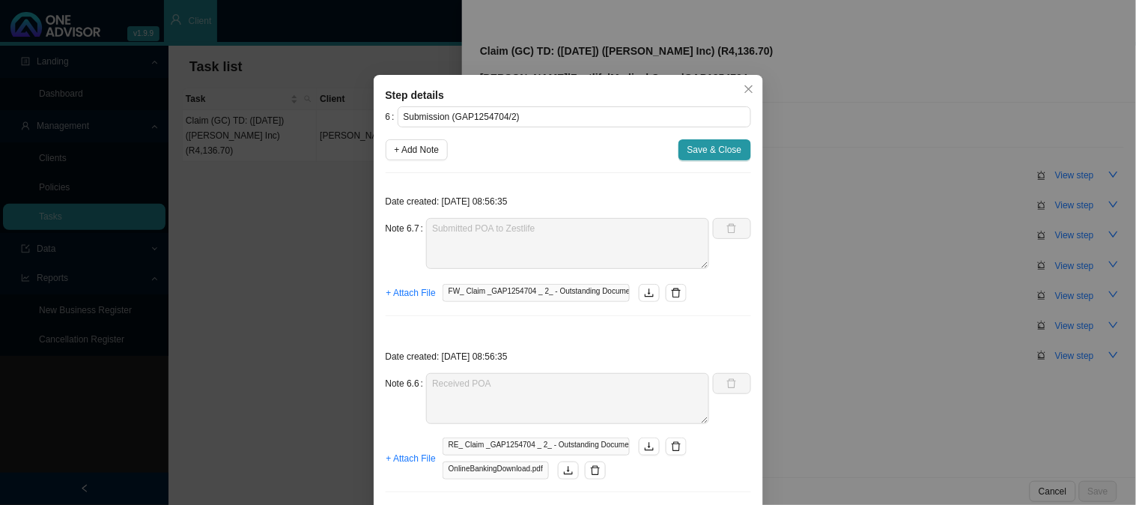
type textarea "Claim has been received"
type textarea "Sent feedback"
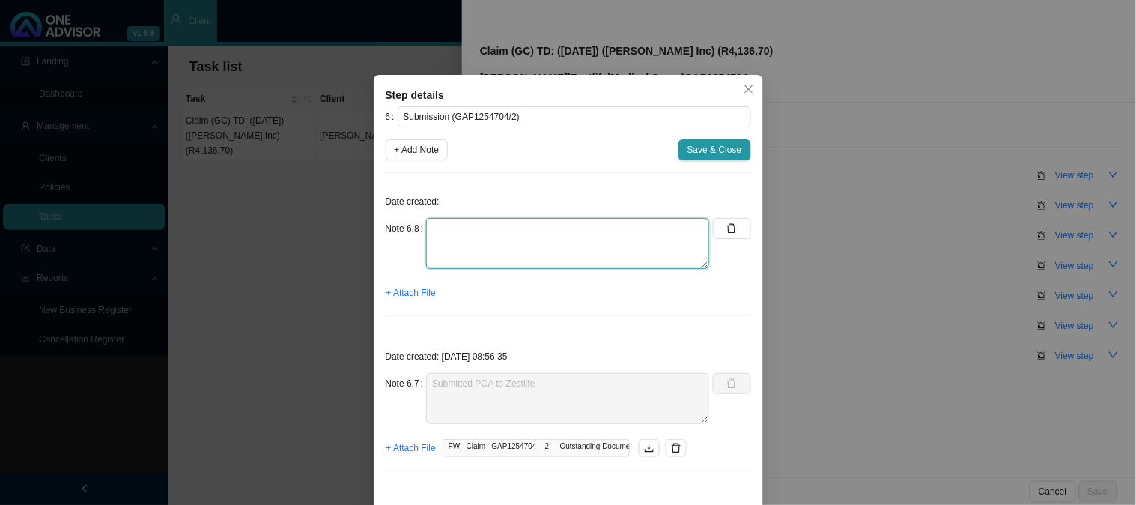
click at [481, 238] on textarea at bounding box center [567, 243] width 283 height 51
type textarea "p"
click at [403, 291] on span "+ Attach File" at bounding box center [411, 292] width 49 height 15
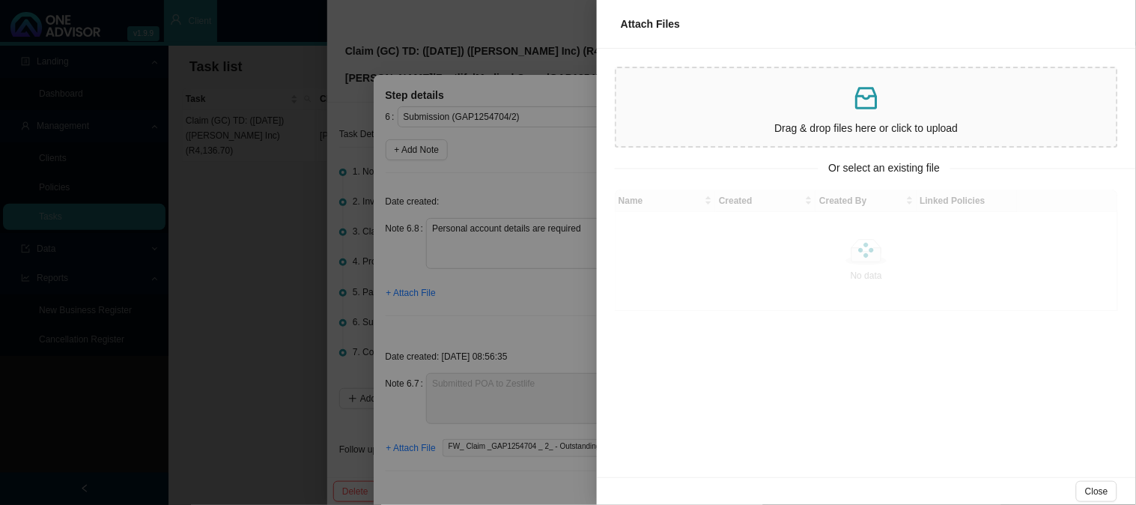
click at [584, 233] on div at bounding box center [568, 252] width 1136 height 505
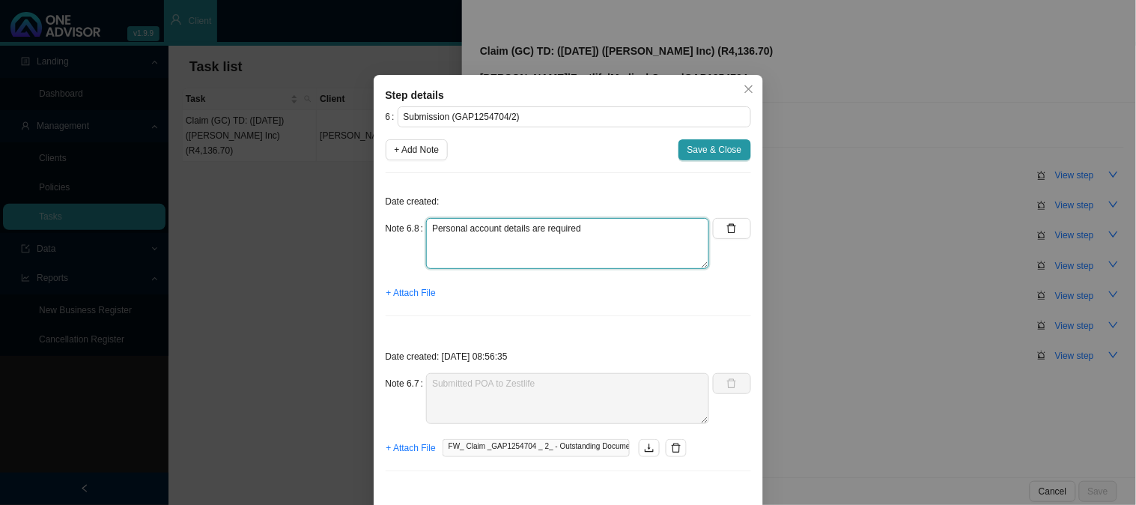
click at [589, 232] on textarea "Personal account details are required" at bounding box center [567, 243] width 283 height 51
paste textarea "[CREDIT_CARD_NUMBER]"
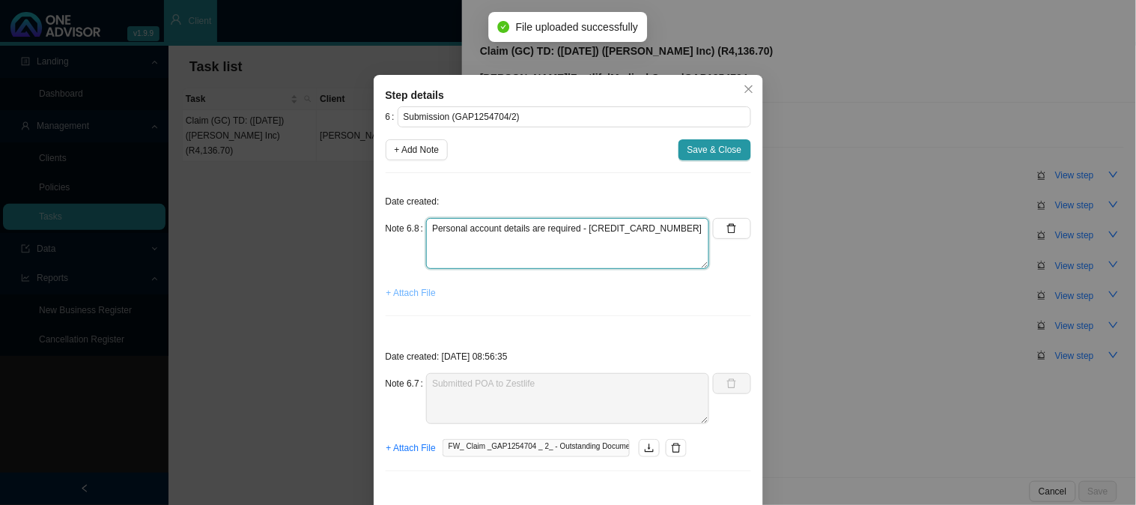
type textarea "Personal account details are required - [CREDIT_CARD_NUMBER]"
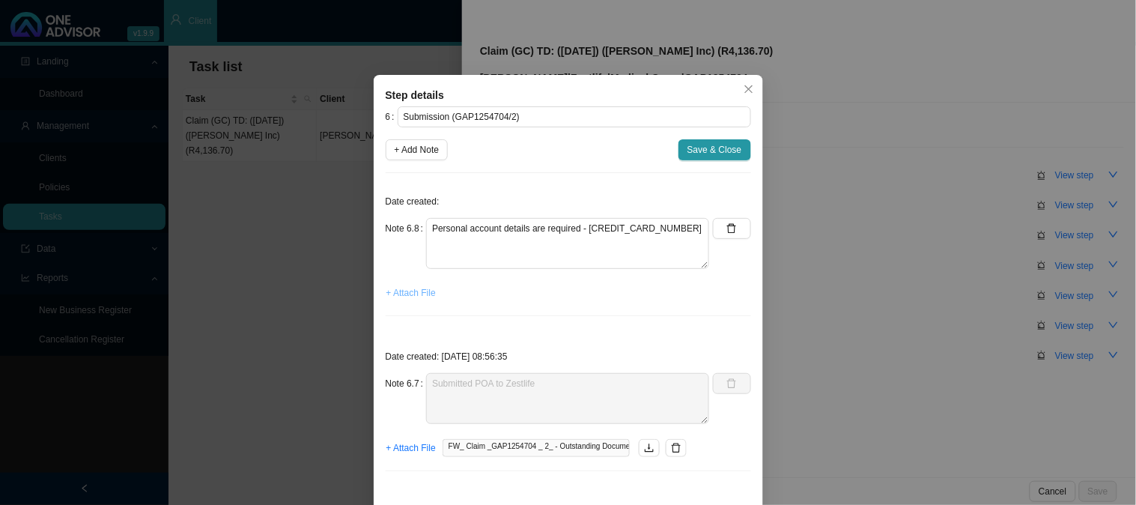
click at [425, 291] on span "+ Attach File" at bounding box center [411, 292] width 49 height 15
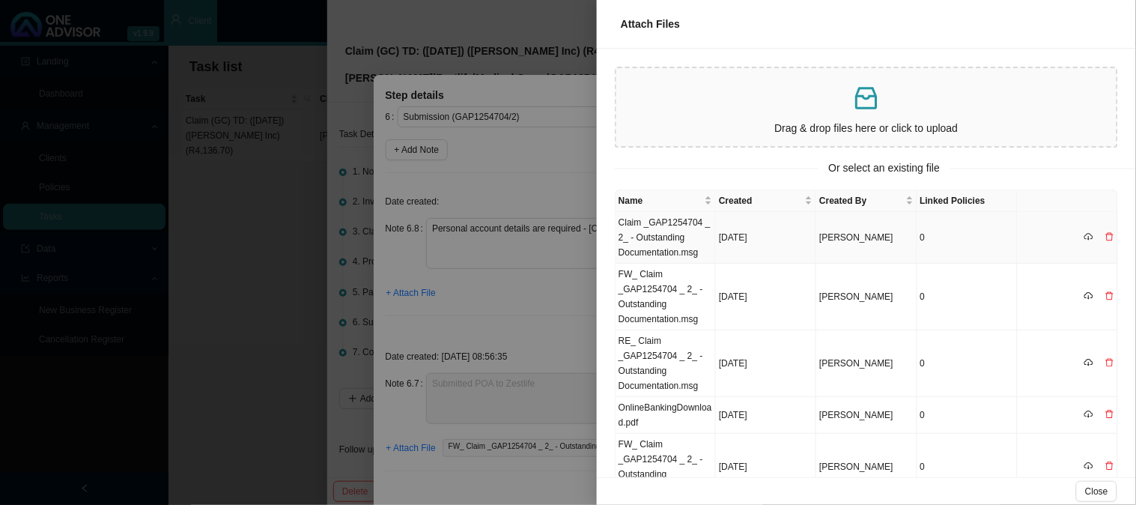
click at [669, 241] on td "Claim _GAP1254704 _ 2_ - Outstanding Documentation.msg" at bounding box center [666, 238] width 100 height 52
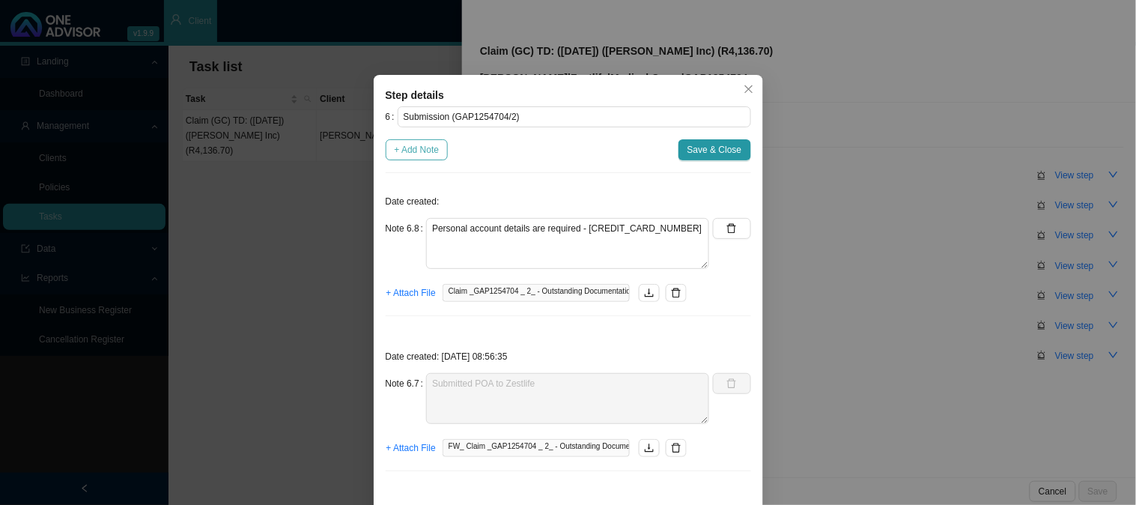
click at [421, 146] on span "+ Add Note" at bounding box center [417, 149] width 45 height 15
type textarea "Personal account details are required - [CREDIT_CARD_NUMBER]"
type textarea "Submitted POA to Zestlife"
type textarea "Received POA"
type textarea "Requested proof of account"
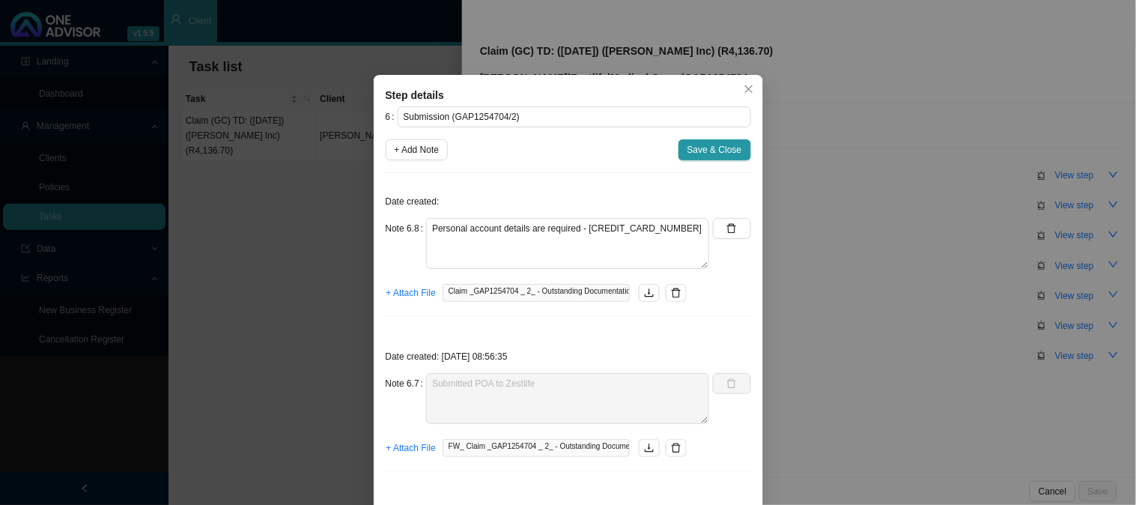
type textarea "Received requirements - proof of account is required Password: [SECURITY_DATA]"
type textarea "Claim has been received"
type textarea "Sent feedback"
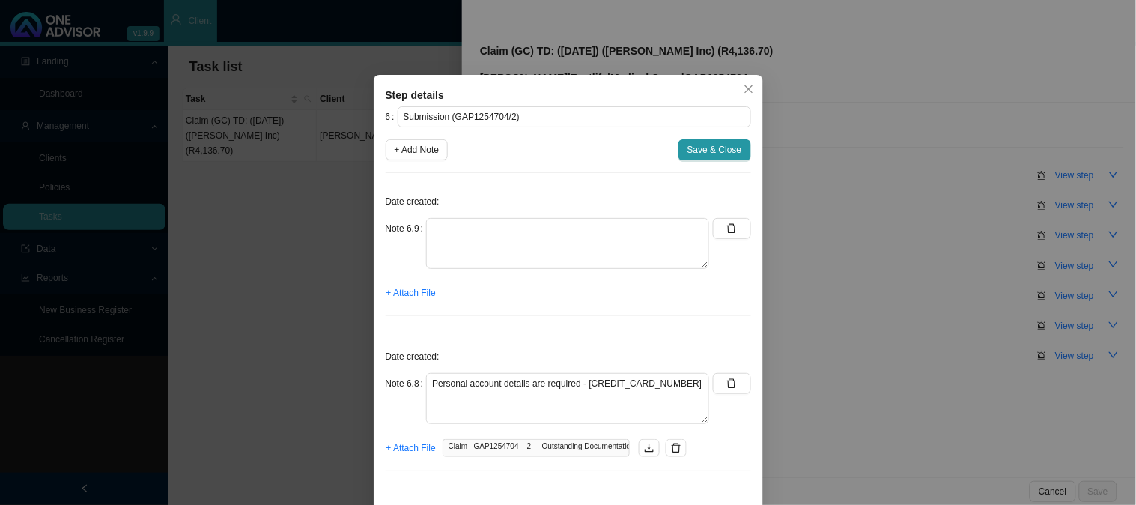
click at [458, 213] on div "Date created: Note 6.9 + Attach File" at bounding box center [569, 256] width 366 height 143
click at [464, 228] on textarea at bounding box center [567, 243] width 283 height 51
type textarea "Requested [PERSON_NAME]'s personal account details"
click at [411, 291] on span "+ Attach File" at bounding box center [411, 292] width 49 height 15
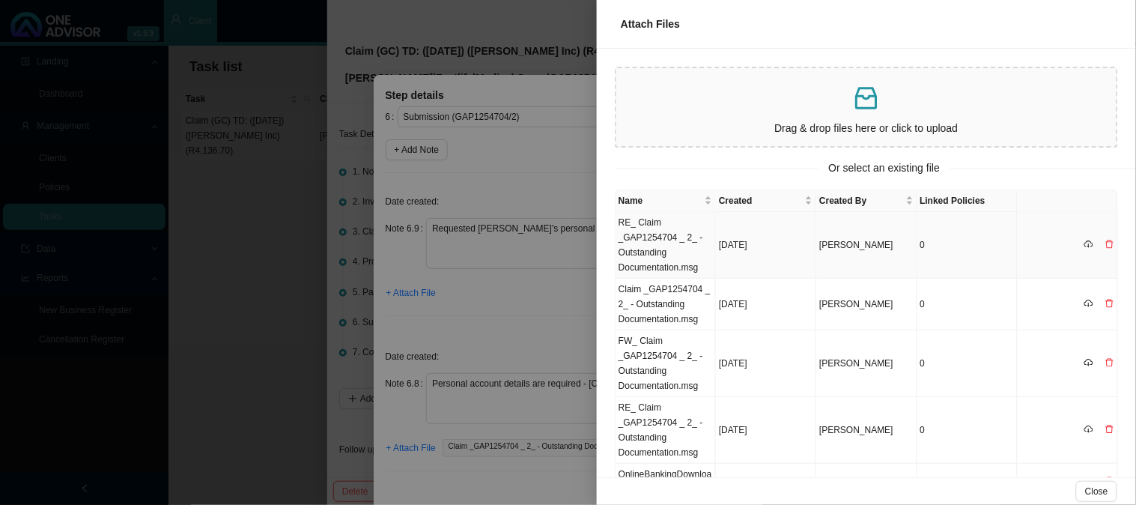
click at [663, 240] on td "RE_ Claim _GAP1254704 _ 2_ - Outstanding Documentation.msg" at bounding box center [666, 245] width 100 height 67
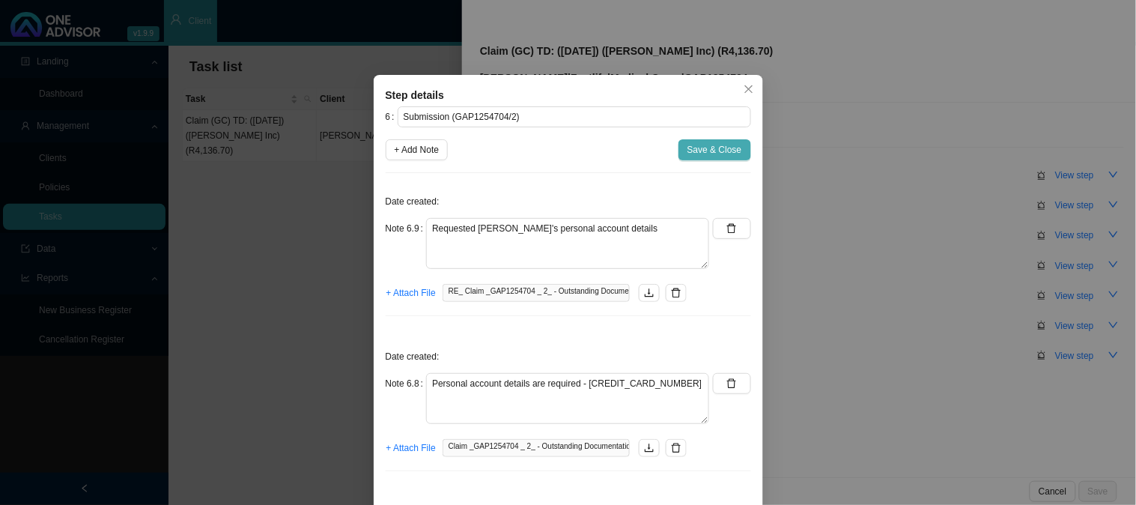
click at [694, 151] on span "Save & Close" at bounding box center [715, 149] width 55 height 15
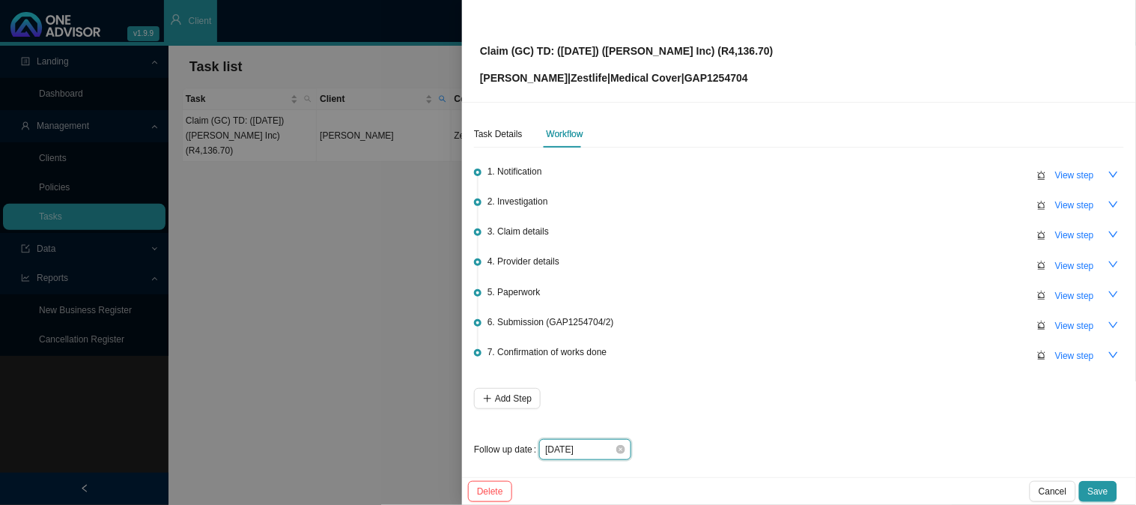
click at [599, 451] on input "[DATE]" at bounding box center [580, 449] width 70 height 15
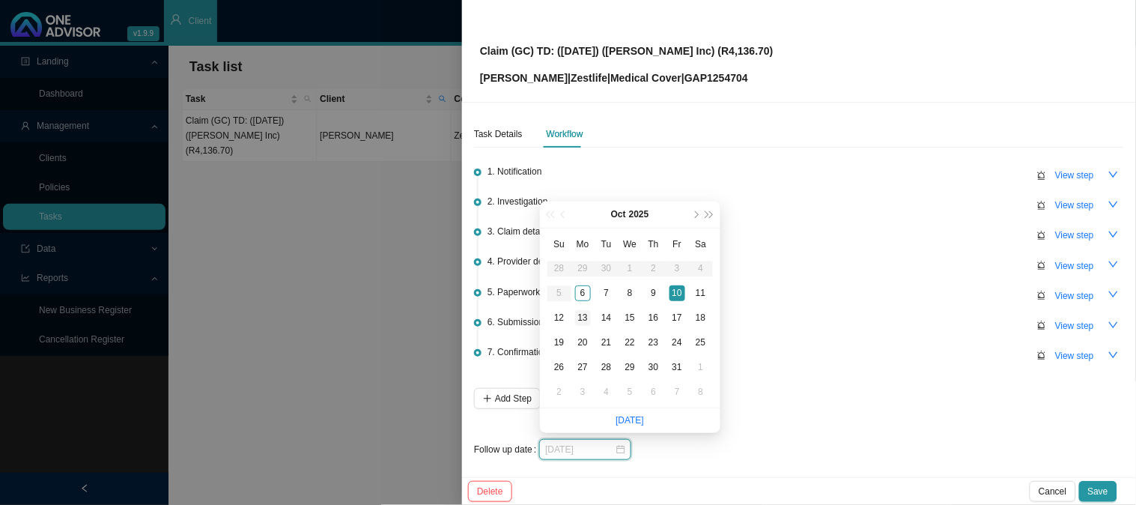
type input "[DATE]"
click at [587, 320] on div "13" at bounding box center [583, 318] width 16 height 16
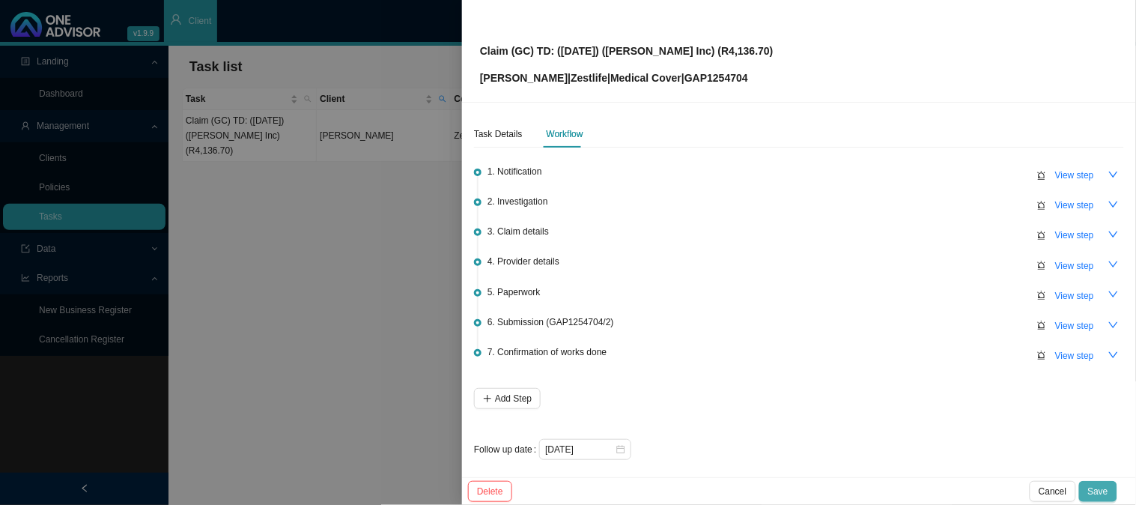
click at [1109, 490] on button "Save" at bounding box center [1098, 491] width 38 height 21
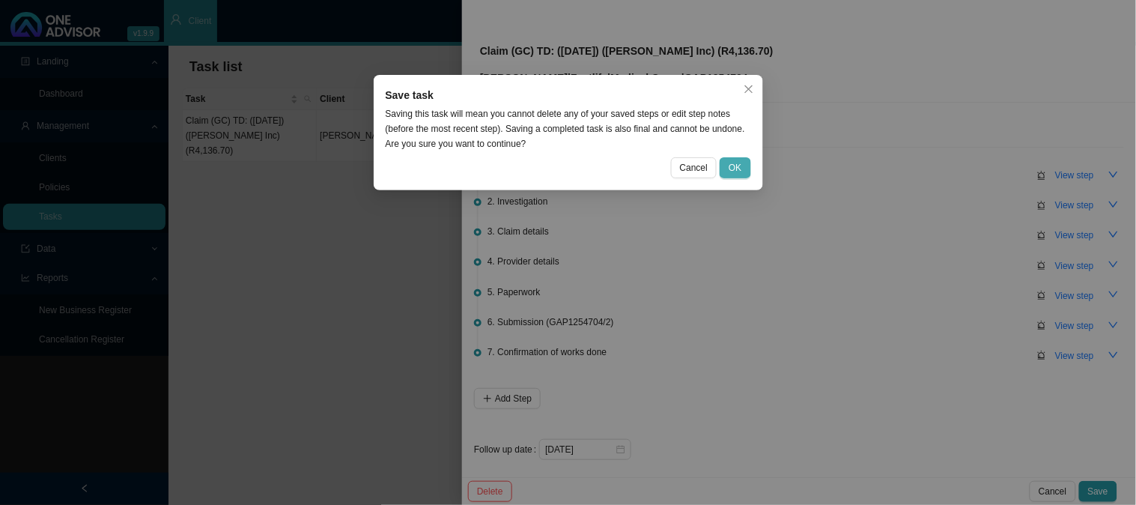
click at [747, 166] on button "OK" at bounding box center [735, 167] width 31 height 21
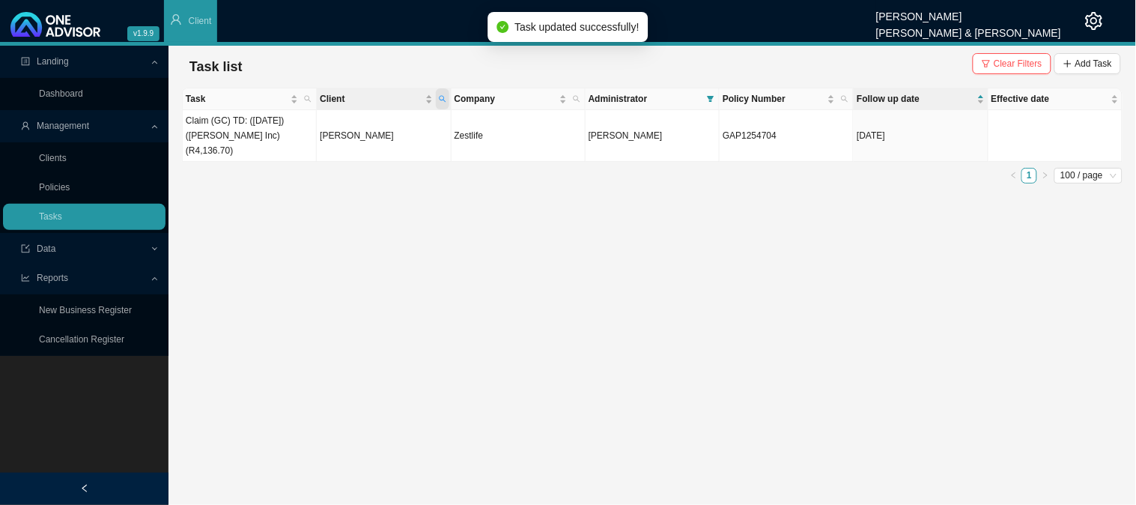
click at [448, 94] on span "Client" at bounding box center [442, 98] width 13 height 21
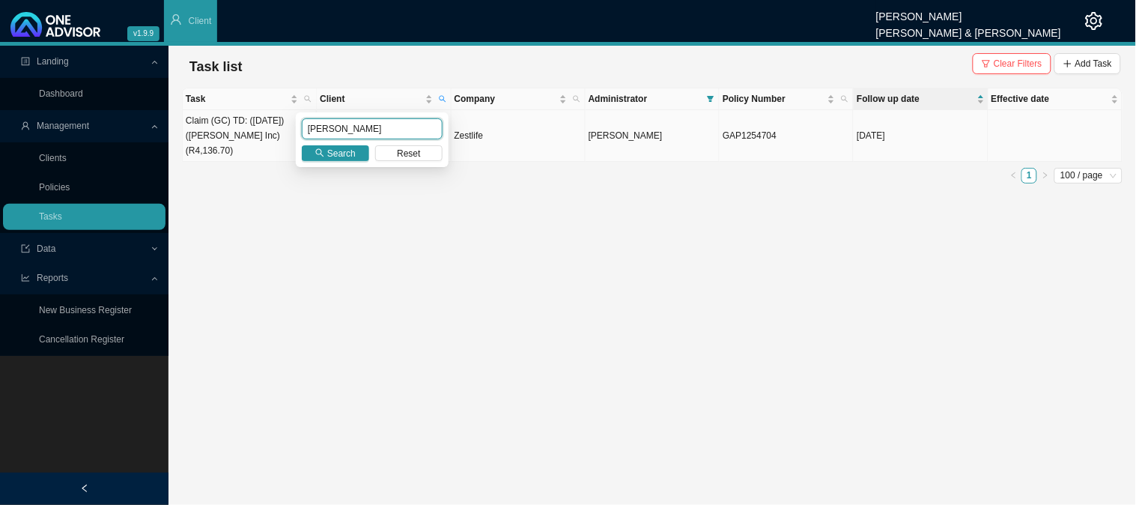
drag, startPoint x: 348, startPoint y: 125, endPoint x: 272, endPoint y: 131, distance: 75.9
click at [272, 131] on body "v1.9.9 [PERSON_NAME] [PERSON_NAME] & [PERSON_NAME] Client Landing Dashboard Man…" at bounding box center [568, 252] width 1136 height 505
click at [322, 148] on icon "search" at bounding box center [319, 152] width 9 height 9
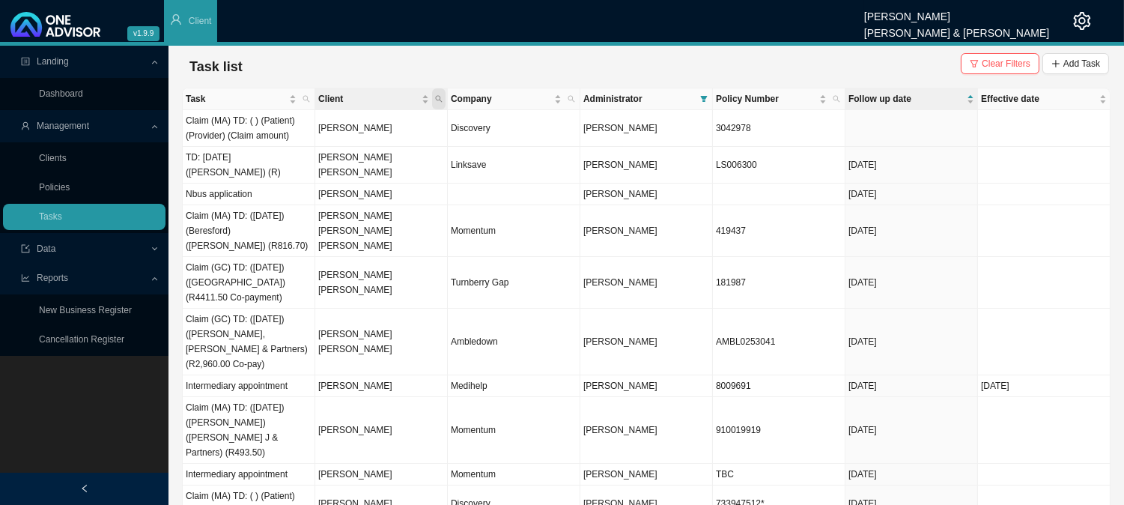
click at [437, 92] on span "Client" at bounding box center [438, 98] width 13 height 21
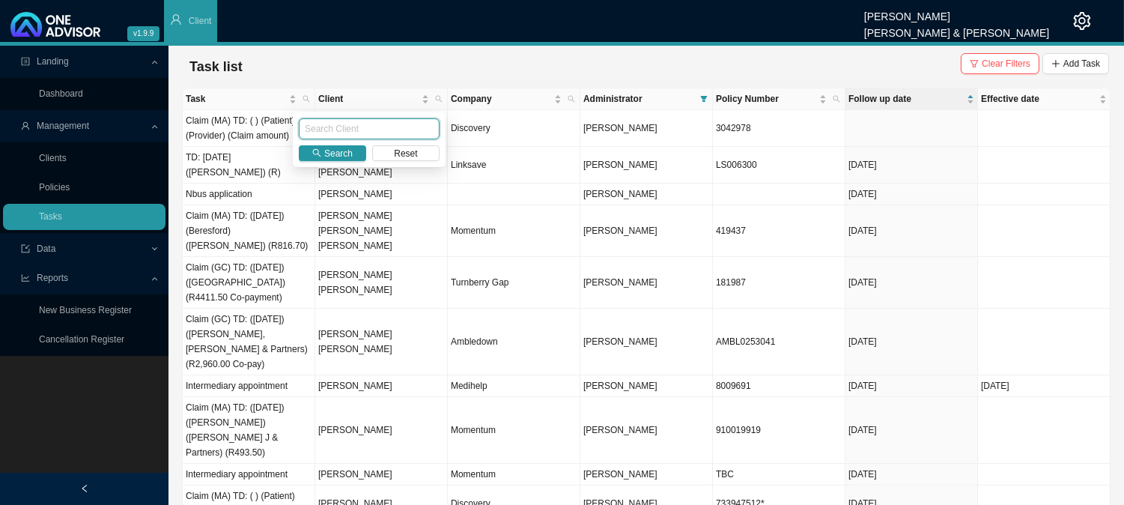
click at [322, 124] on input "text" at bounding box center [369, 128] width 141 height 21
type input "naude"
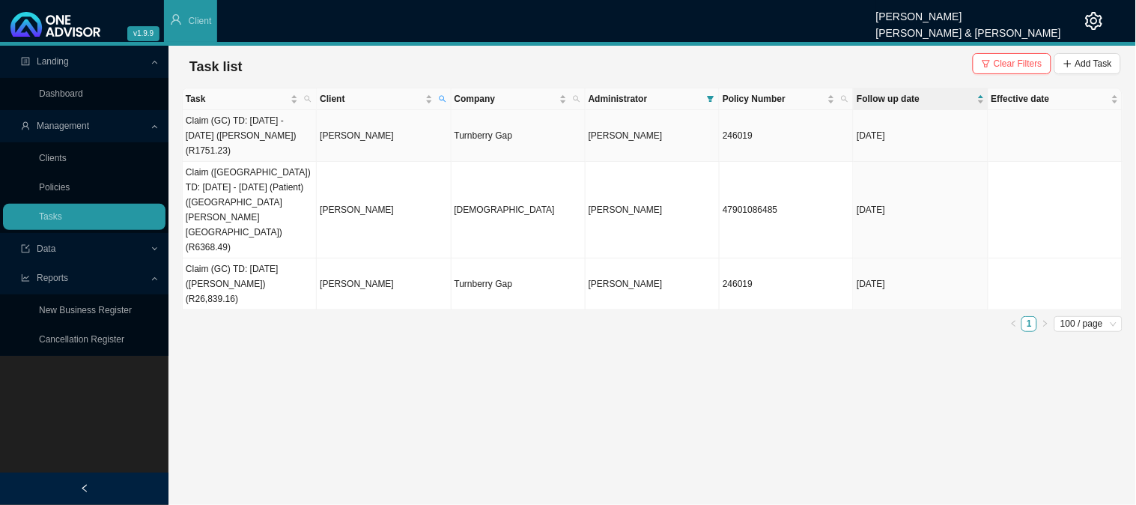
click at [366, 140] on td "[PERSON_NAME]" at bounding box center [384, 136] width 134 height 52
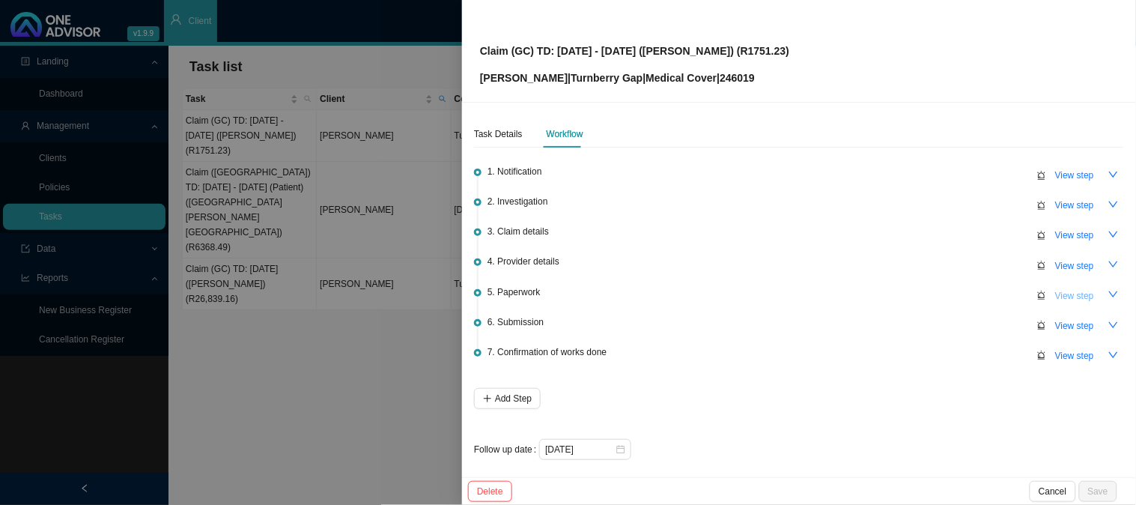
click at [1061, 293] on span "View step" at bounding box center [1075, 295] width 39 height 15
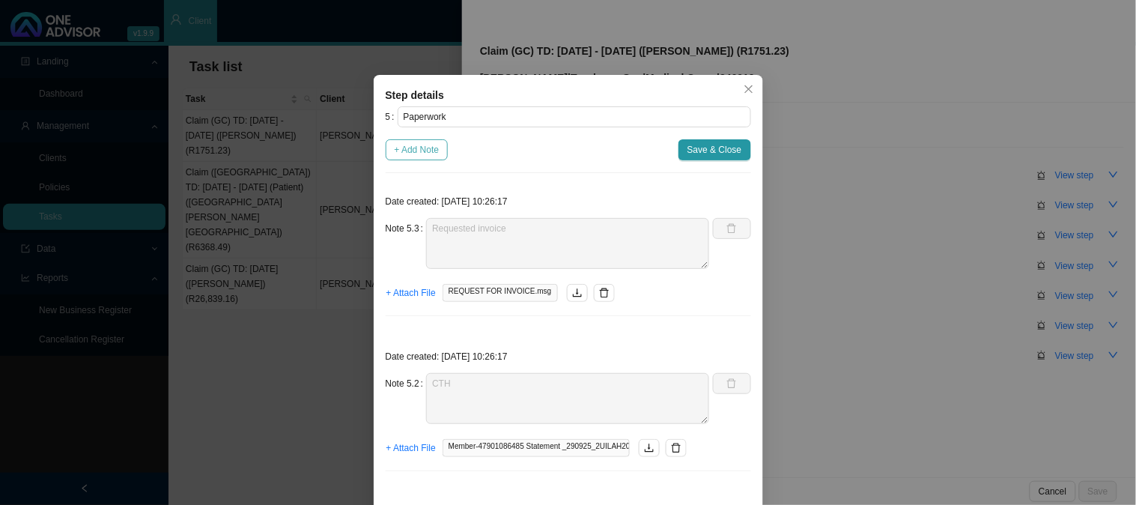
click at [433, 148] on span "+ Add Note" at bounding box center [417, 149] width 45 height 15
type textarea "Requested invoice"
type textarea "CTH"
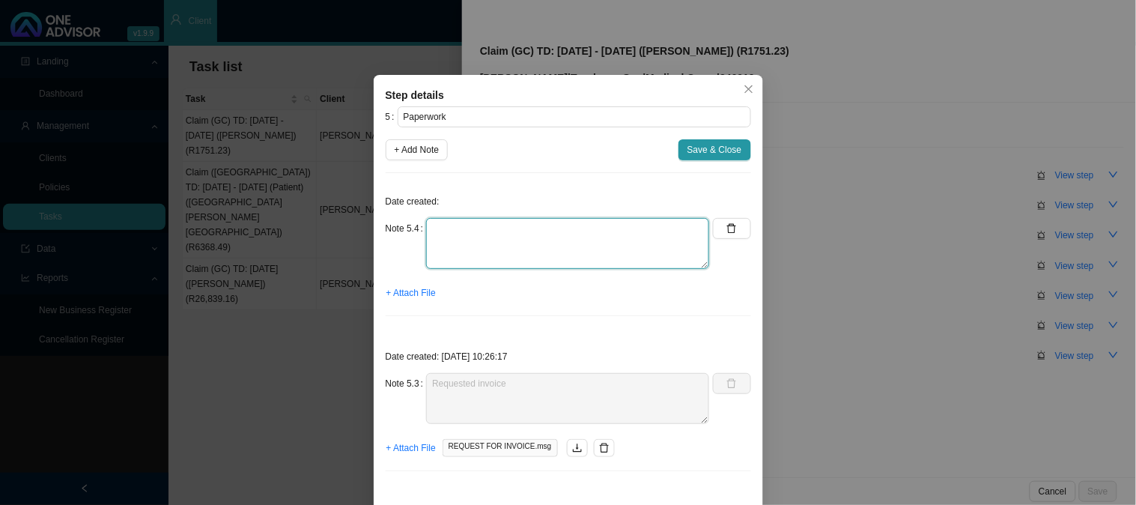
click at [461, 228] on textarea at bounding box center [567, 243] width 283 height 51
type textarea "Sent a request to the practice for the invoice"
click at [407, 294] on span "+ Attach File" at bounding box center [411, 292] width 49 height 15
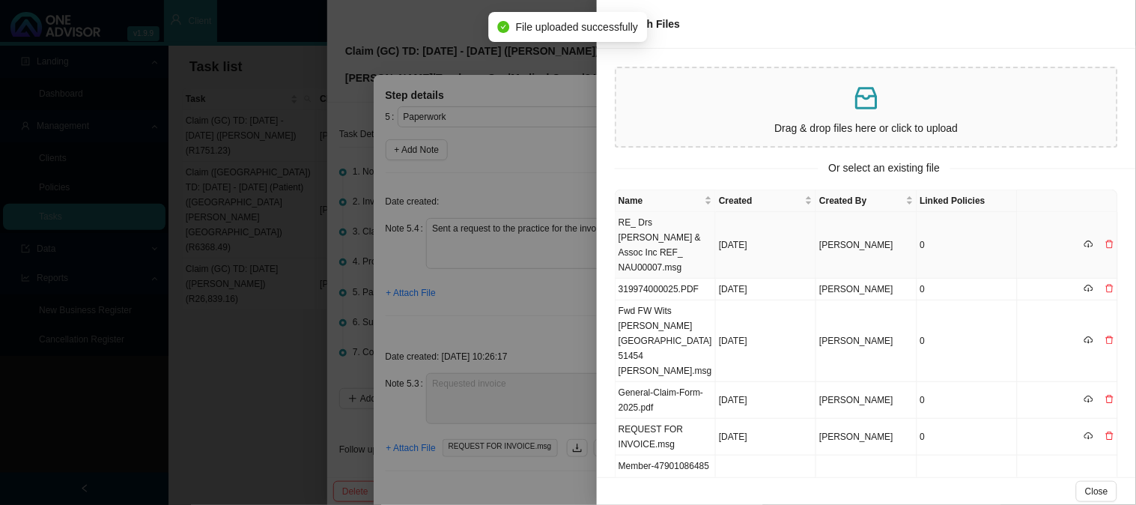
click at [720, 232] on td "[DATE]" at bounding box center [766, 245] width 100 height 67
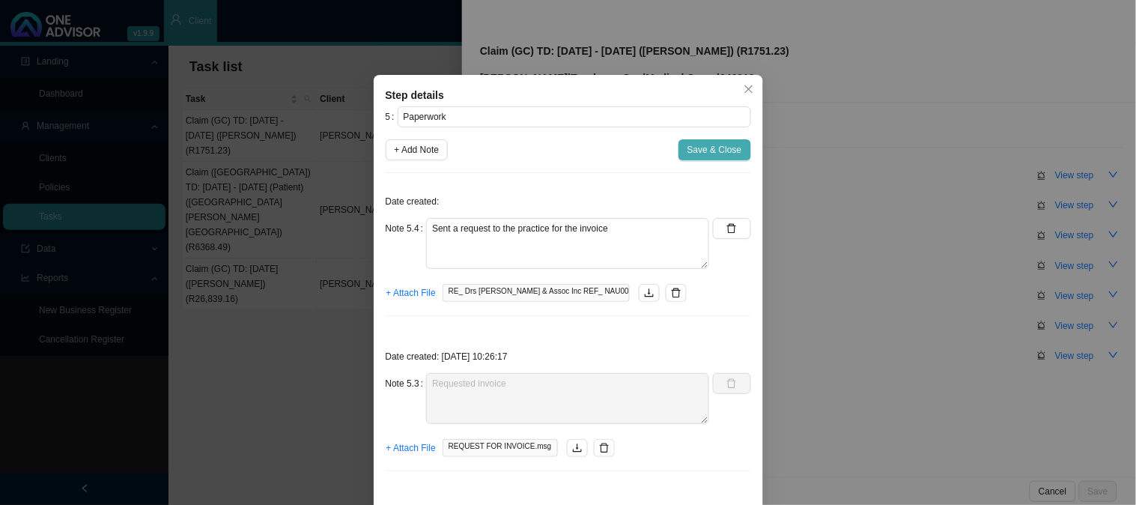
click at [694, 148] on span "Save & Close" at bounding box center [715, 149] width 55 height 15
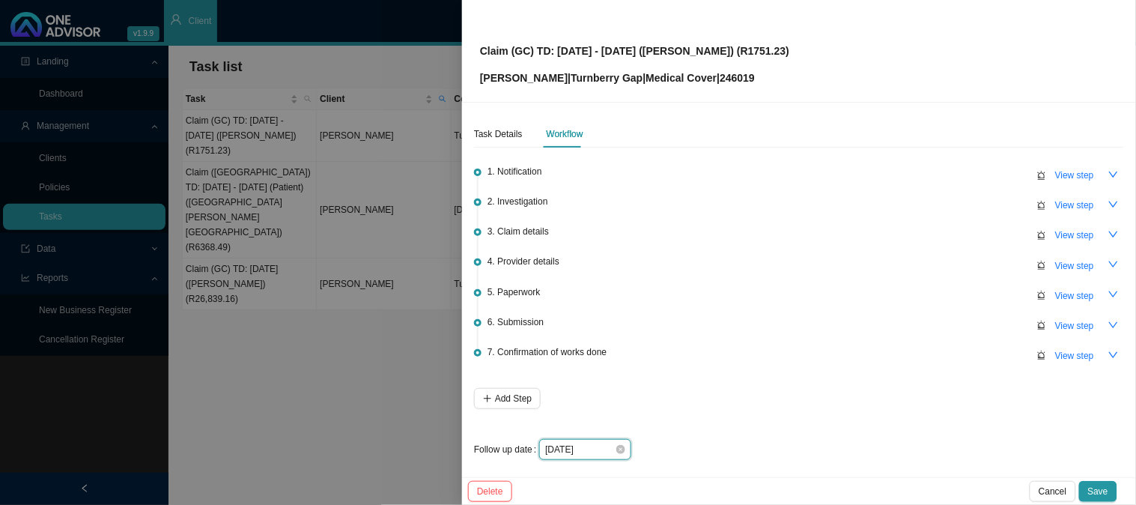
click at [584, 449] on input "[DATE]" at bounding box center [580, 449] width 70 height 15
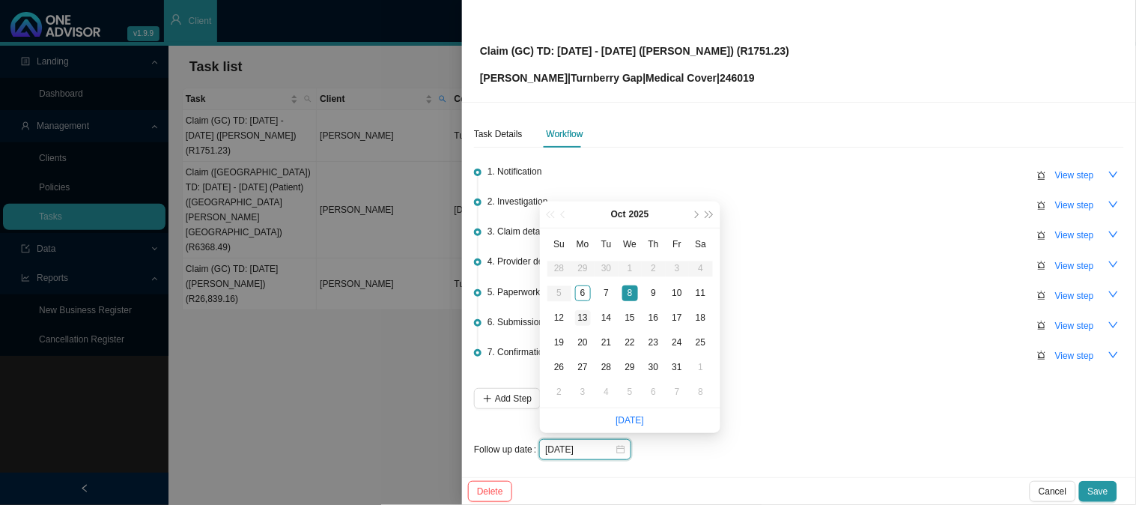
type input "[DATE]"
click at [584, 322] on div "13" at bounding box center [583, 318] width 16 height 16
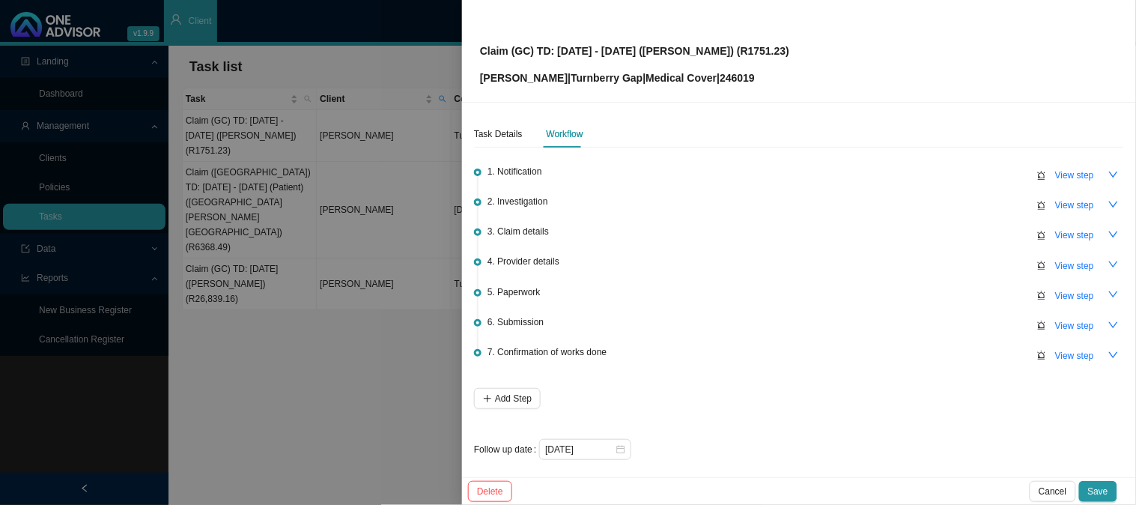
click at [1110, 490] on button "Save" at bounding box center [1098, 491] width 38 height 21
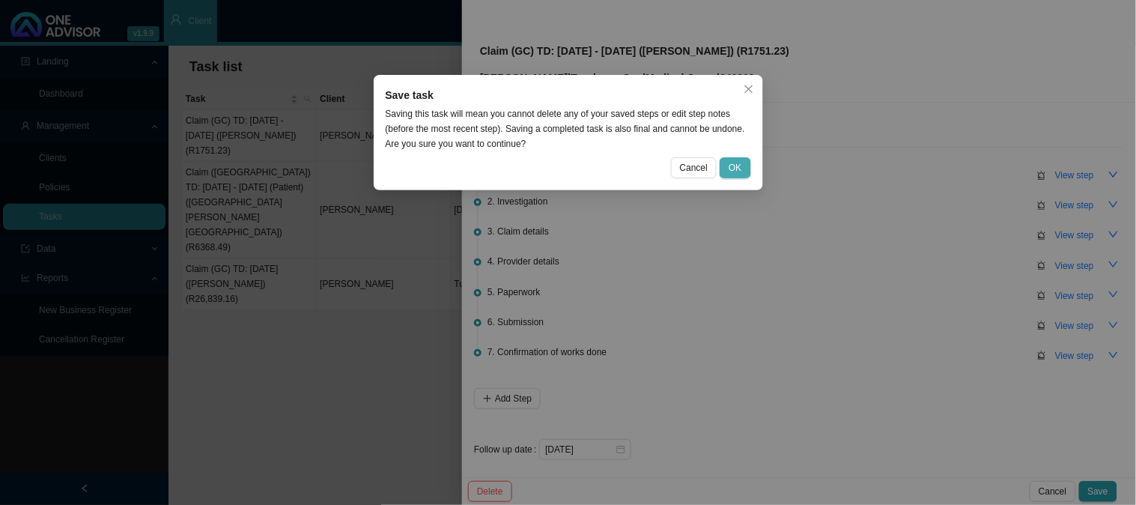
click at [733, 165] on span "OK" at bounding box center [735, 167] width 13 height 15
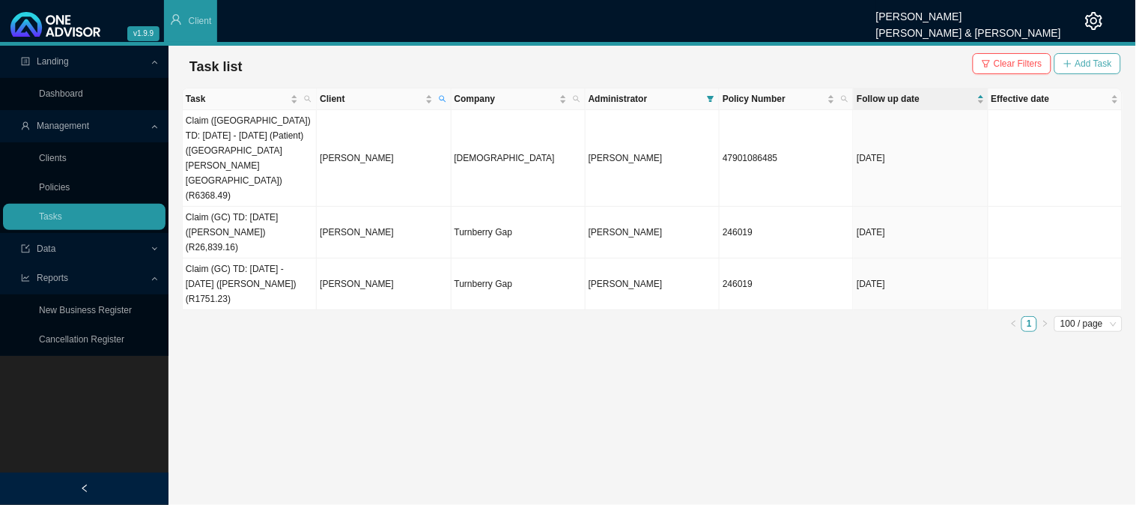
click at [1077, 60] on span "Add Task" at bounding box center [1094, 63] width 37 height 15
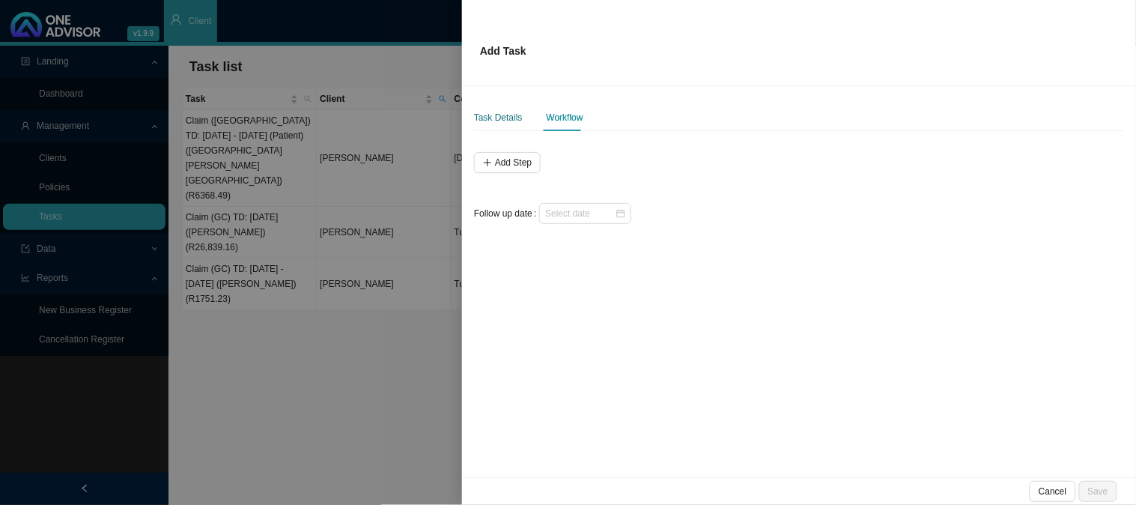
click at [510, 116] on div "Task Details" at bounding box center [498, 117] width 49 height 15
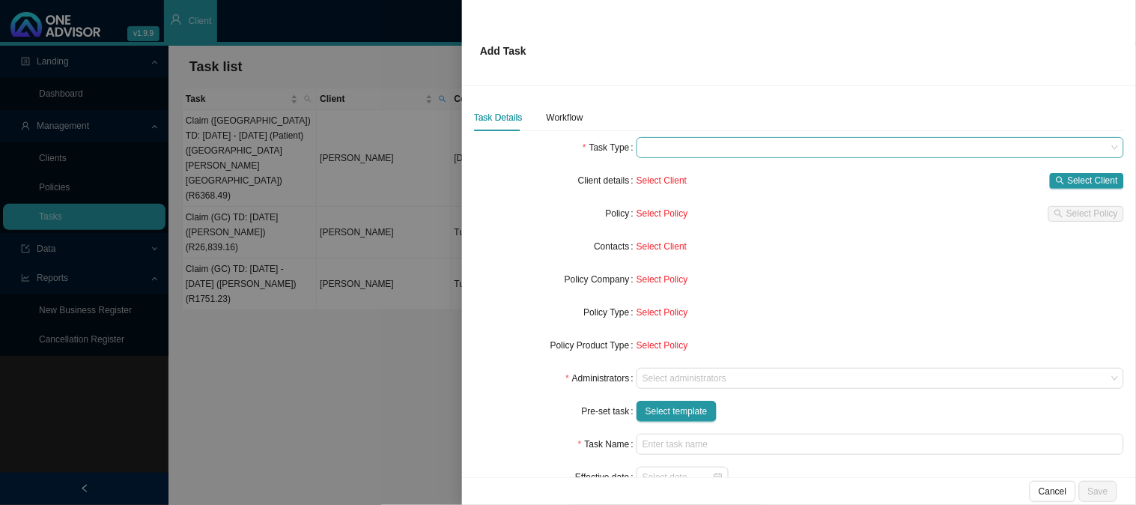
click at [649, 148] on span at bounding box center [881, 147] width 476 height 19
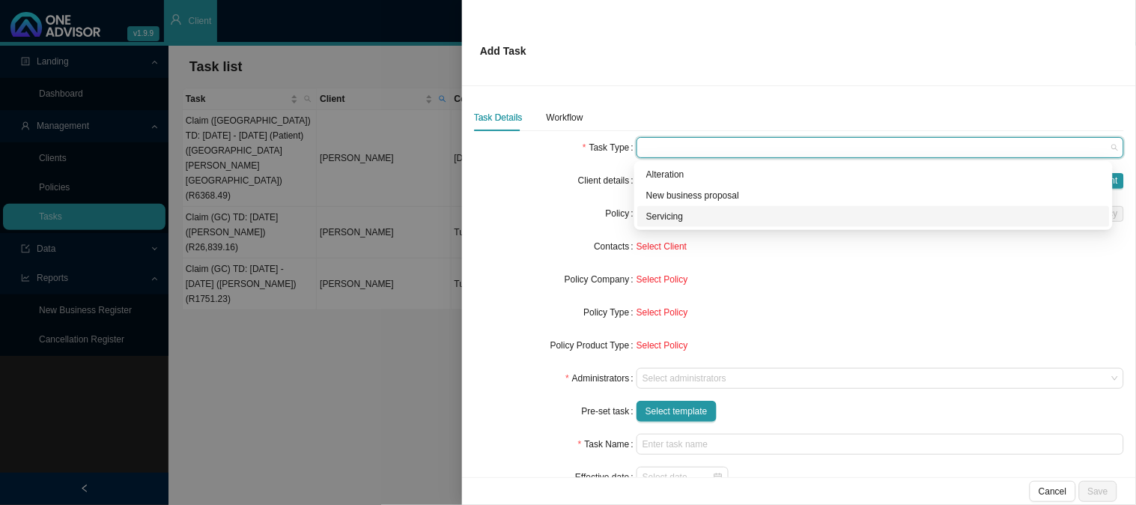
click at [664, 216] on div "Servicing" at bounding box center [873, 216] width 455 height 15
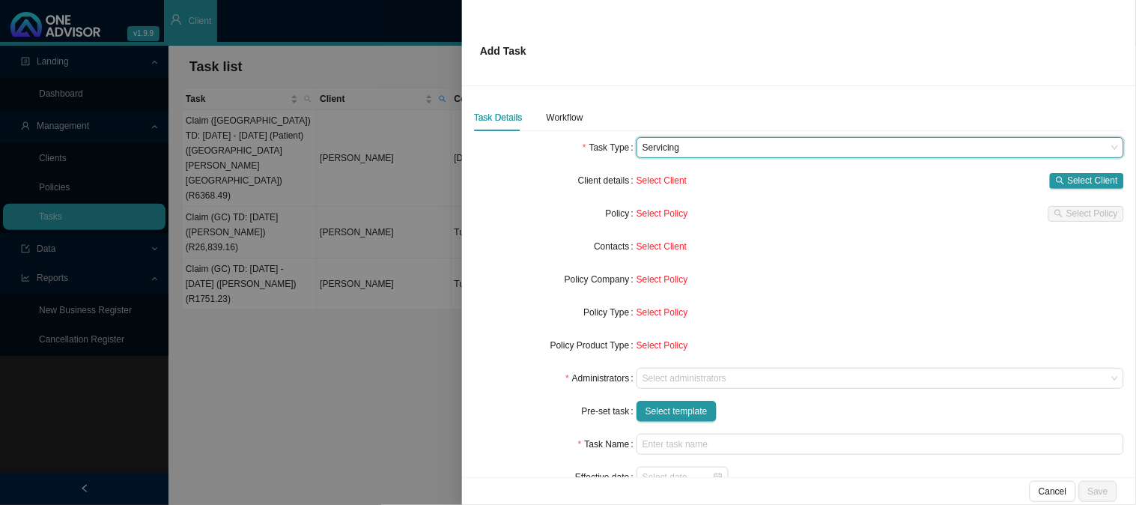
drag, startPoint x: 654, startPoint y: 391, endPoint x: 664, endPoint y: 391, distance: 10.5
click at [655, 392] on form "Task Type Servicing Servicing Client details Select Client Select Client Policy…" at bounding box center [799, 329] width 650 height 384
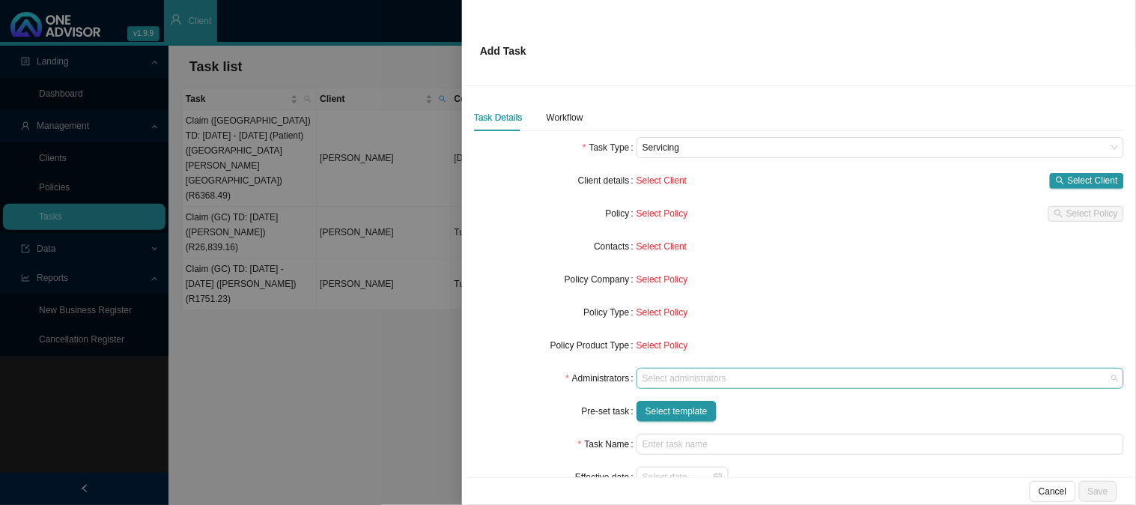
click at [665, 376] on div at bounding box center [873, 378] width 467 height 11
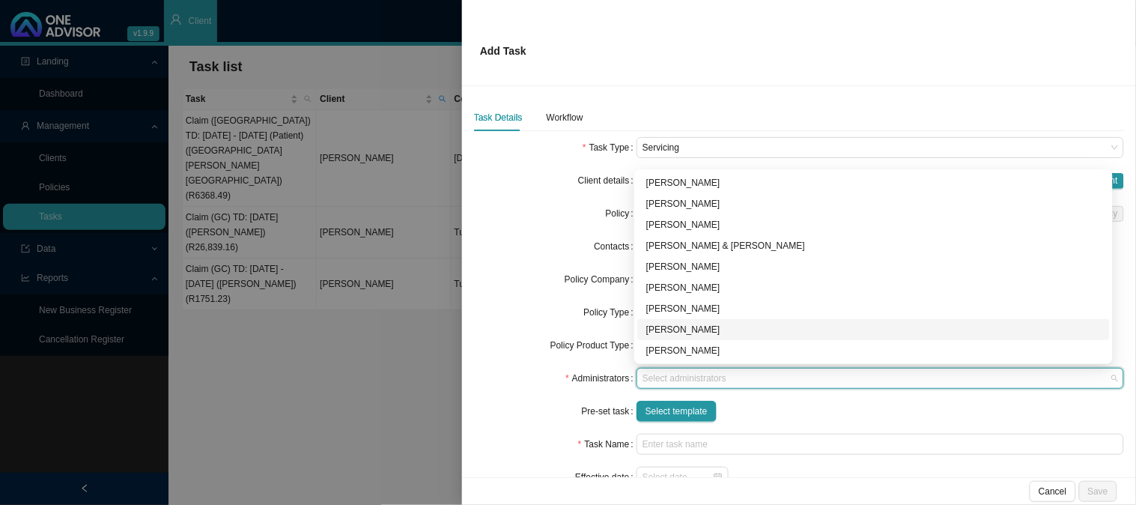
click at [659, 331] on div "[PERSON_NAME]" at bounding box center [873, 329] width 455 height 15
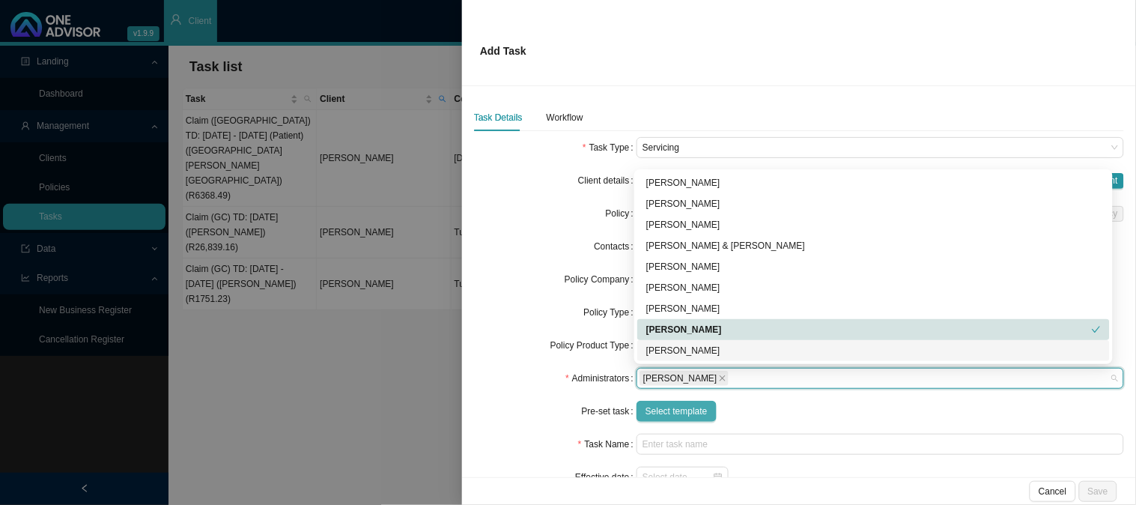
click at [656, 414] on span "Select template" at bounding box center [677, 411] width 62 height 15
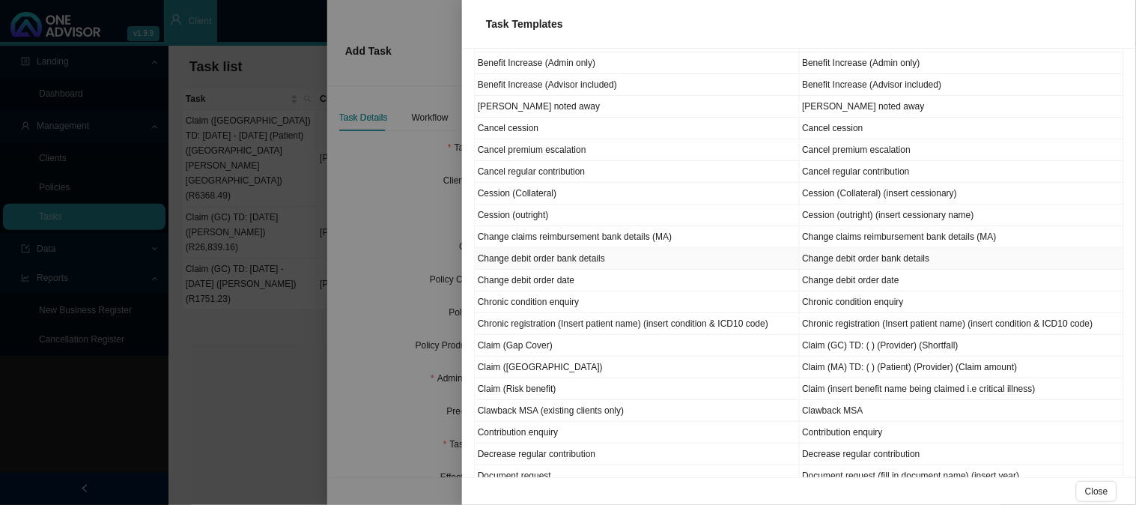
scroll to position [249, 0]
click at [515, 369] on td "Claim ([GEOGRAPHIC_DATA])" at bounding box center [637, 367] width 325 height 22
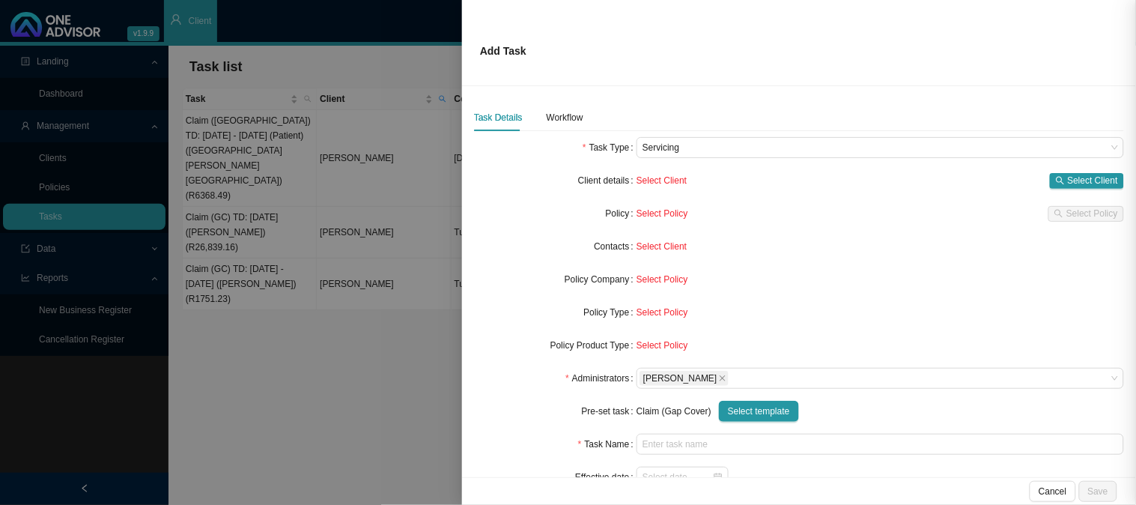
type input "Claim (MA) TD: ( ) (Patient) (Provider) (Claim amount)"
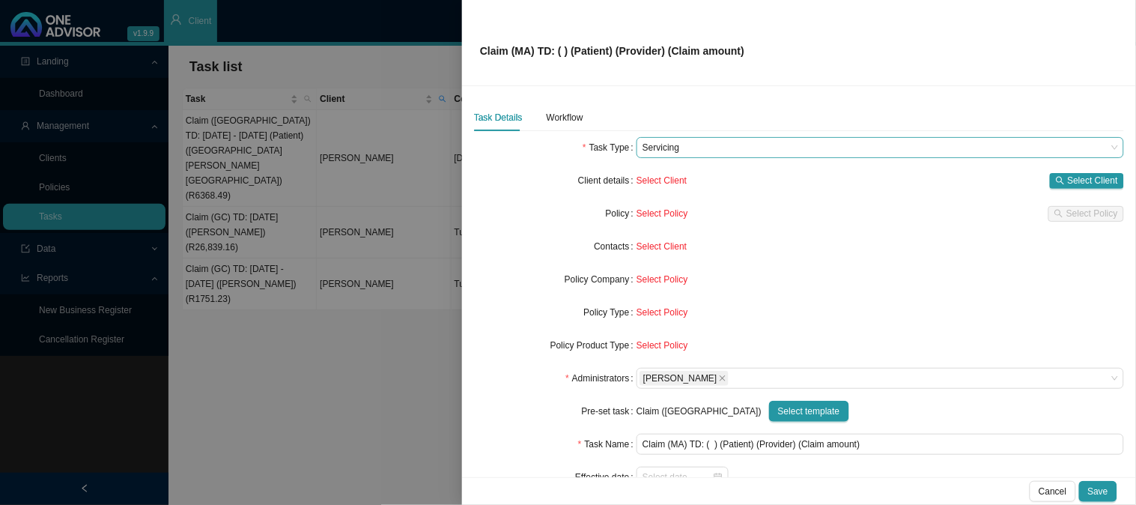
click at [730, 151] on span "Servicing" at bounding box center [881, 147] width 476 height 19
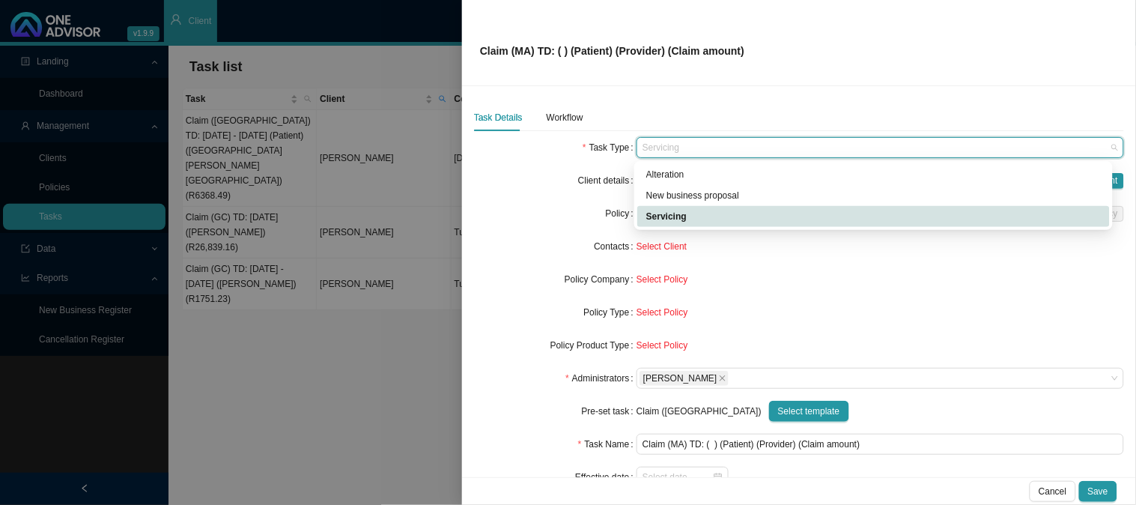
click at [700, 222] on div "Servicing" at bounding box center [873, 216] width 455 height 15
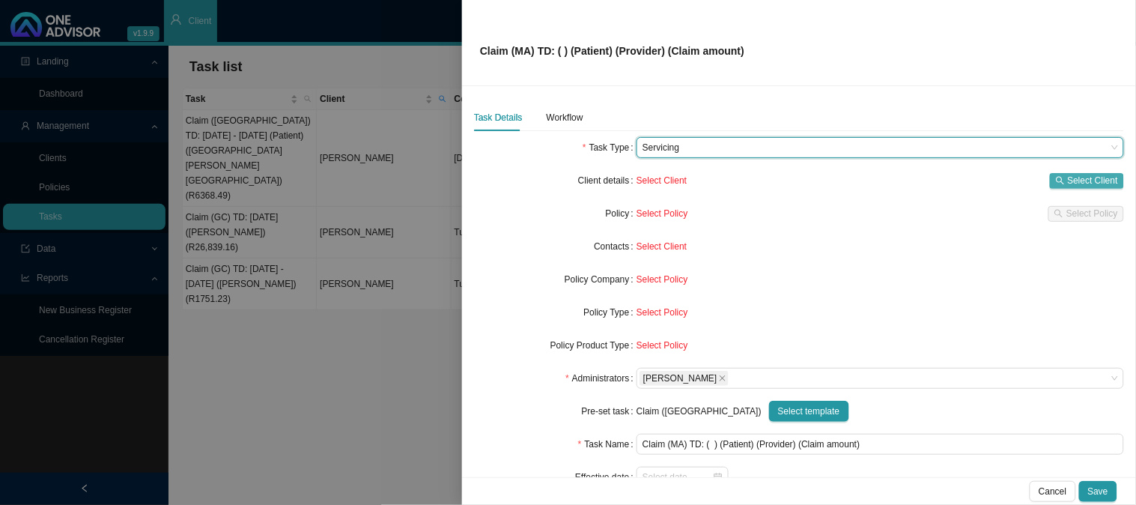
click at [1068, 180] on span "Select Client" at bounding box center [1093, 180] width 50 height 15
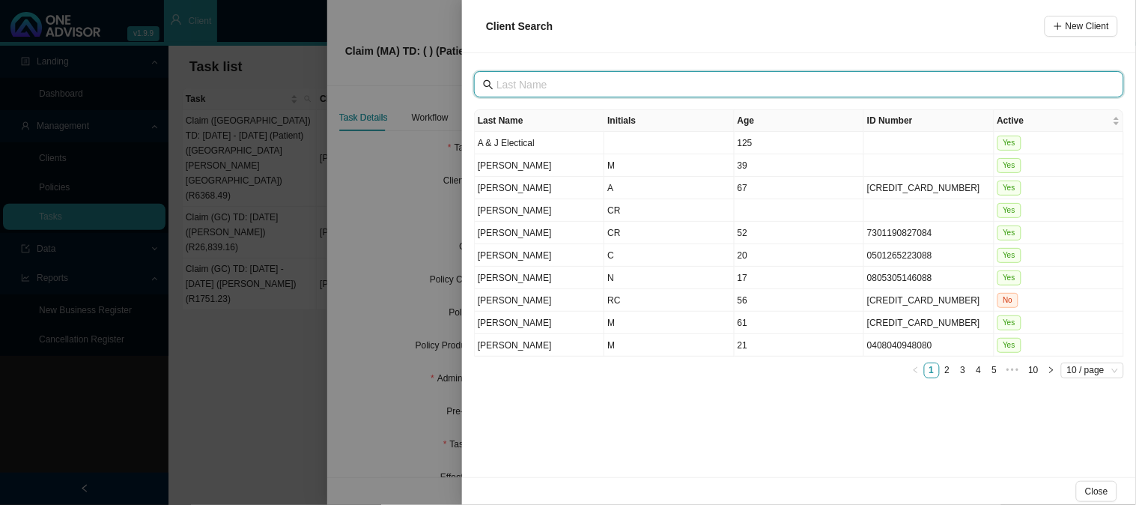
click at [548, 79] on input "text" at bounding box center [801, 84] width 608 height 16
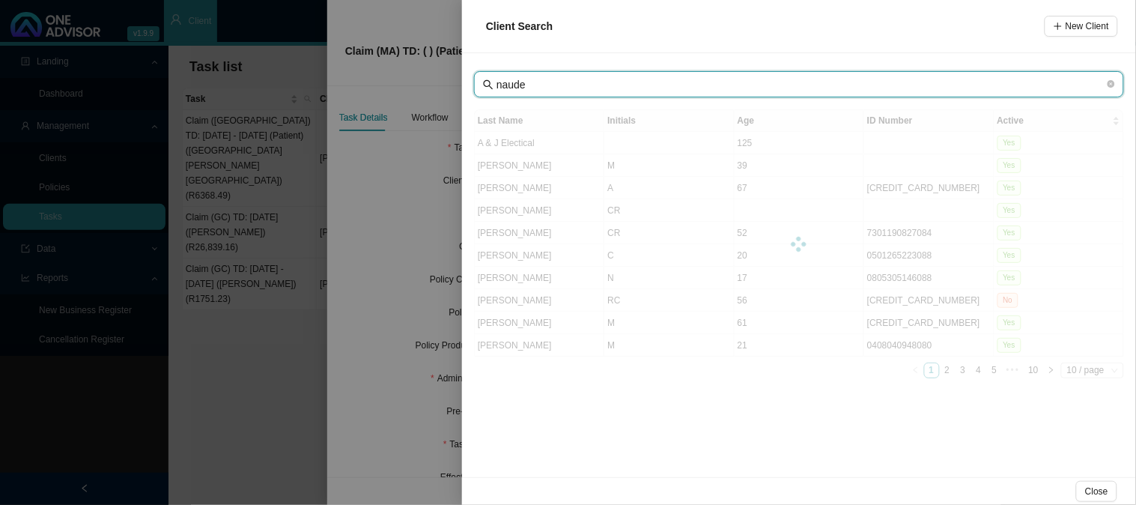
type input "naude"
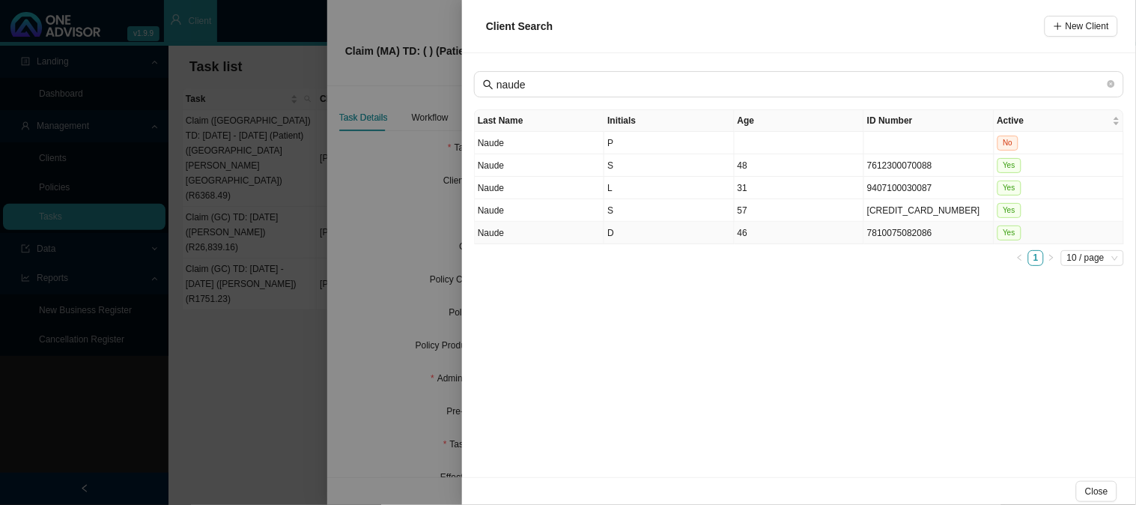
click at [544, 228] on td "Naude" at bounding box center [540, 233] width 130 height 22
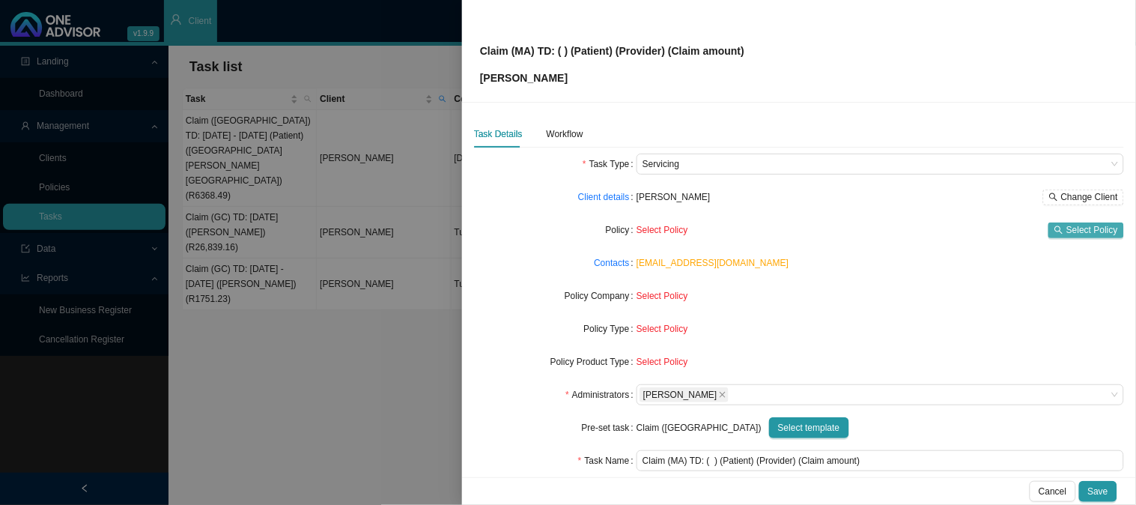
click at [1067, 229] on span "Select Policy" at bounding box center [1093, 229] width 52 height 15
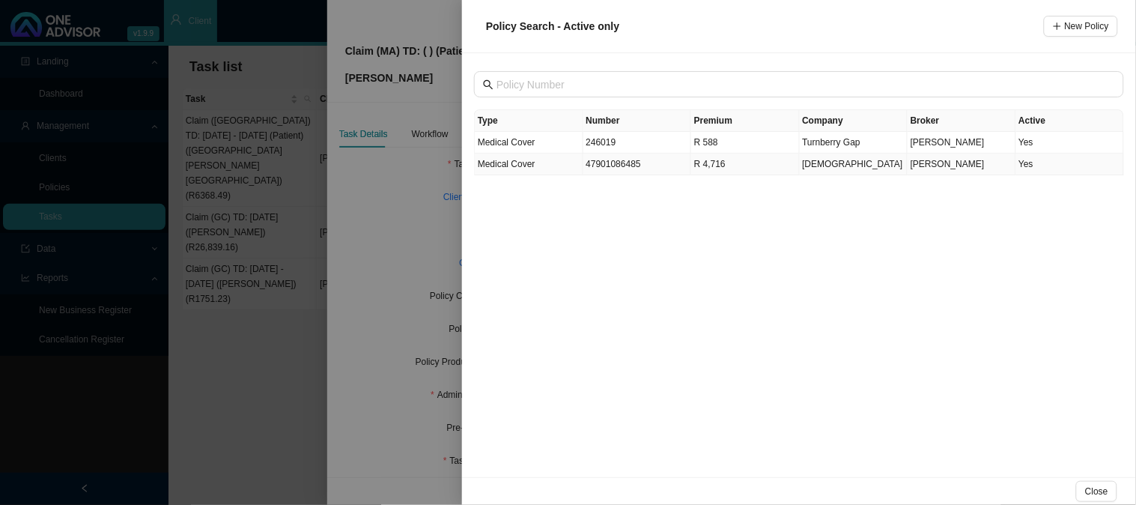
click at [542, 168] on td "Medical Cover" at bounding box center [529, 165] width 109 height 22
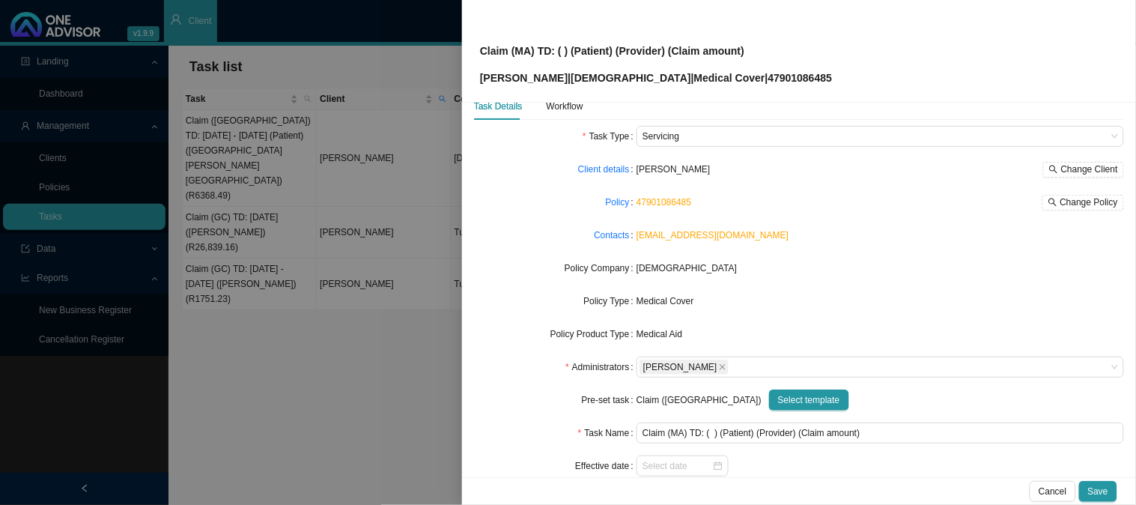
scroll to position [0, 0]
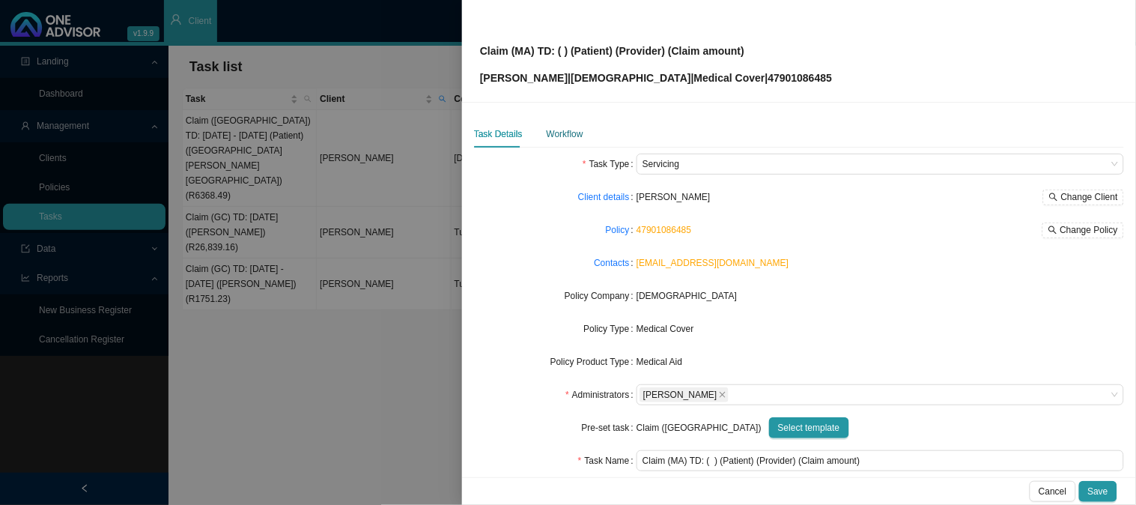
click at [550, 130] on div "Workflow" at bounding box center [565, 134] width 37 height 15
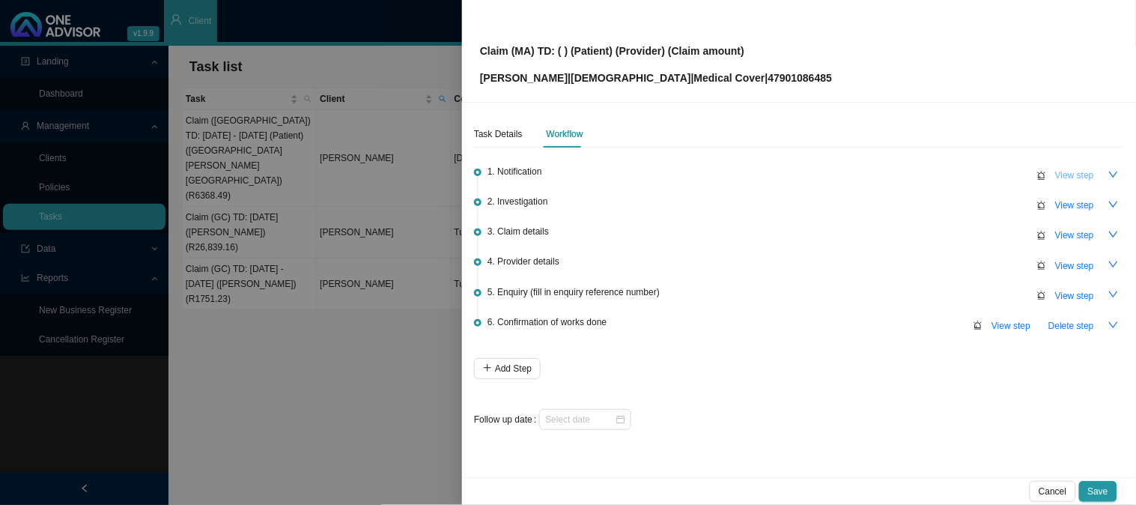
click at [1079, 169] on span "View step" at bounding box center [1075, 175] width 39 height 15
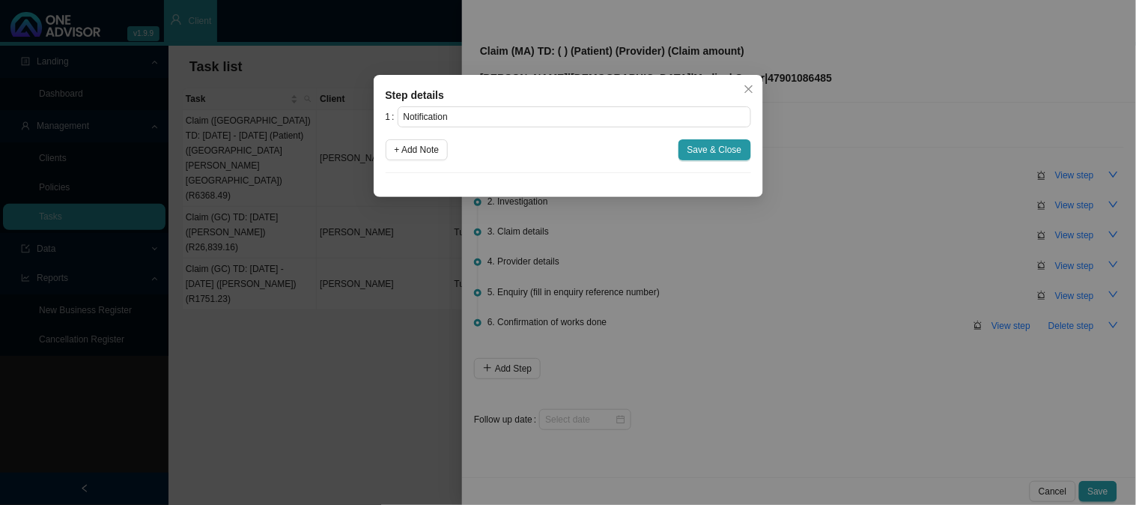
click at [397, 136] on div "1 Notification + Add Note Save & Close" at bounding box center [569, 139] width 366 height 67
click at [409, 150] on span "+ Add Note" at bounding box center [417, 149] width 45 height 15
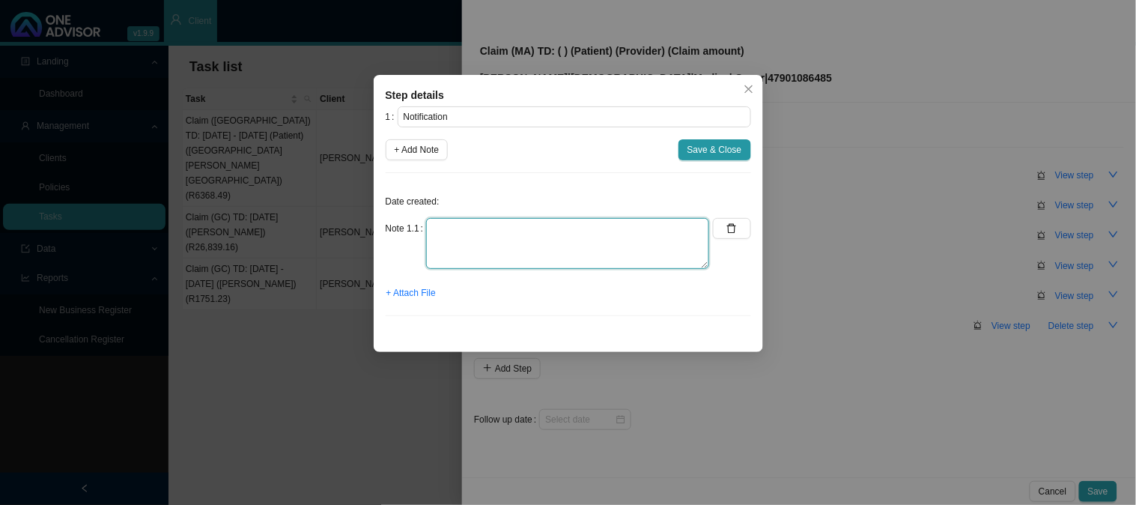
click at [502, 230] on textarea at bounding box center [567, 243] width 283 height 51
type textarea "Received a claim"
click at [428, 297] on span "+ Attach File" at bounding box center [411, 292] width 49 height 15
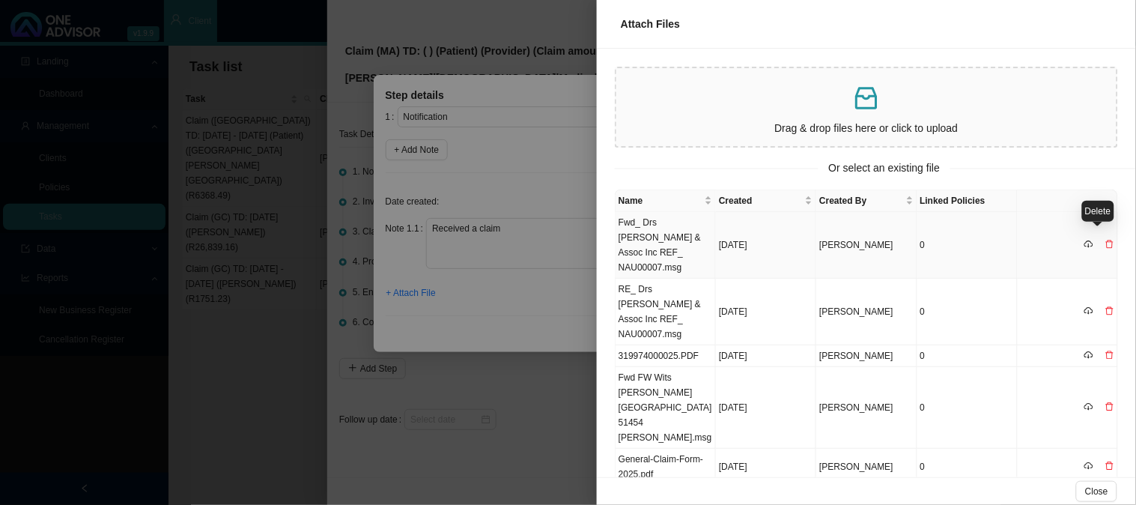
click at [1106, 240] on icon "delete" at bounding box center [1110, 244] width 9 height 9
click at [1113, 205] on span "Yes" at bounding box center [1115, 205] width 15 height 15
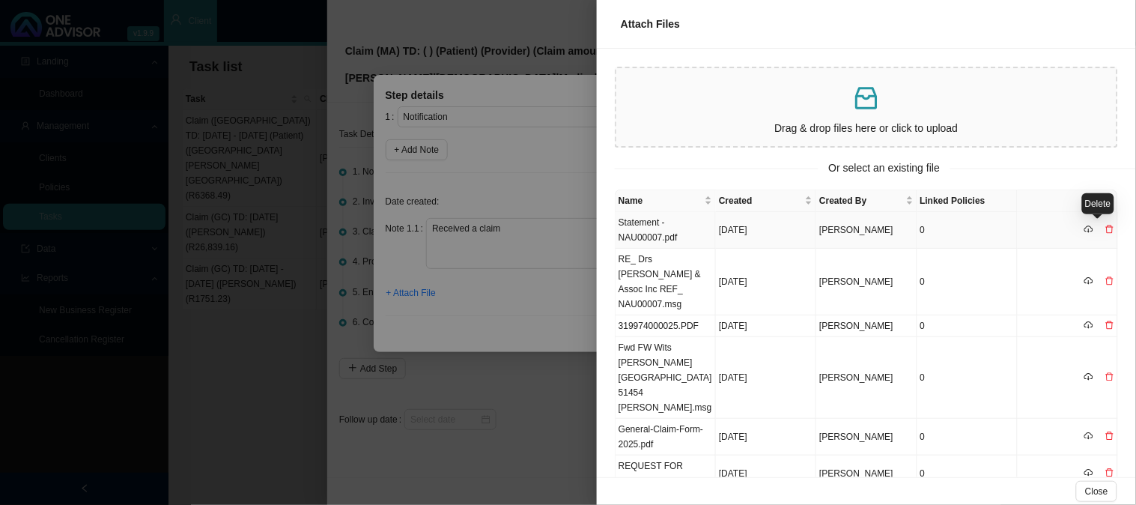
click at [1106, 225] on icon "delete" at bounding box center [1109, 229] width 7 height 8
click at [1116, 191] on span "Yes" at bounding box center [1115, 197] width 15 height 15
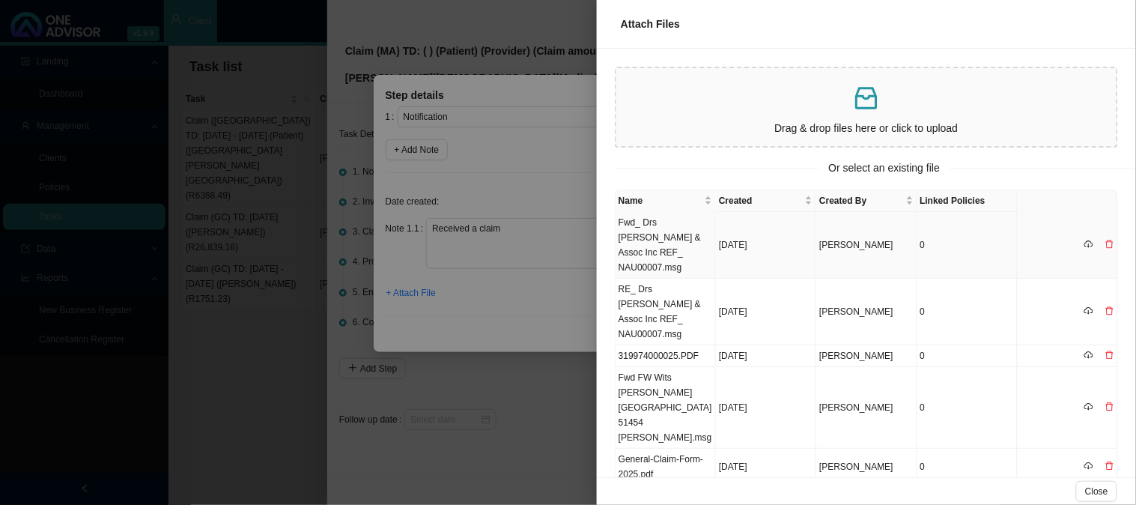
click at [656, 234] on td "Fwd_ Drs [PERSON_NAME] & Assoc Inc REF_ NAU00007.msg" at bounding box center [666, 245] width 100 height 67
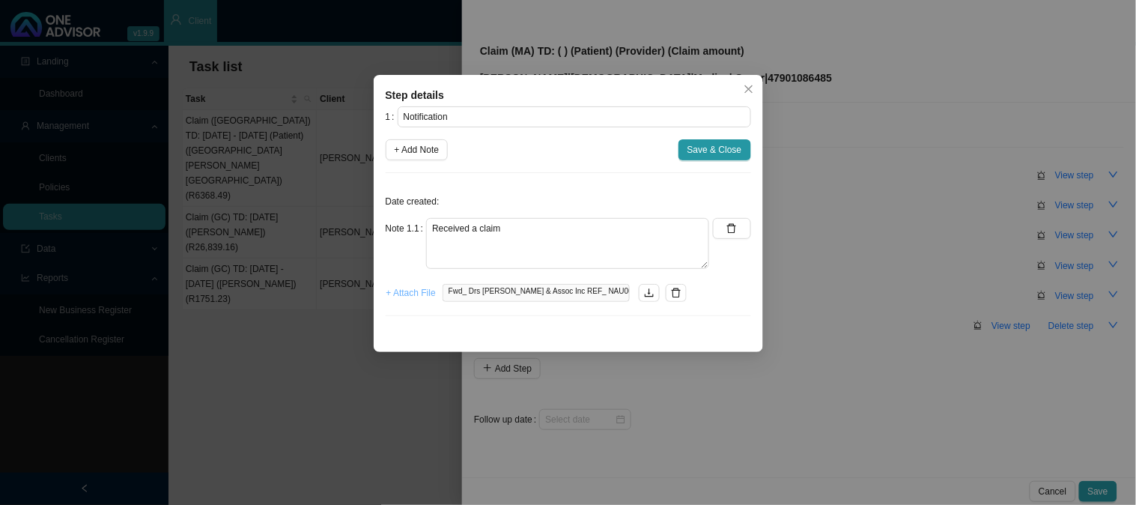
click at [412, 292] on span "+ Attach File" at bounding box center [411, 292] width 49 height 15
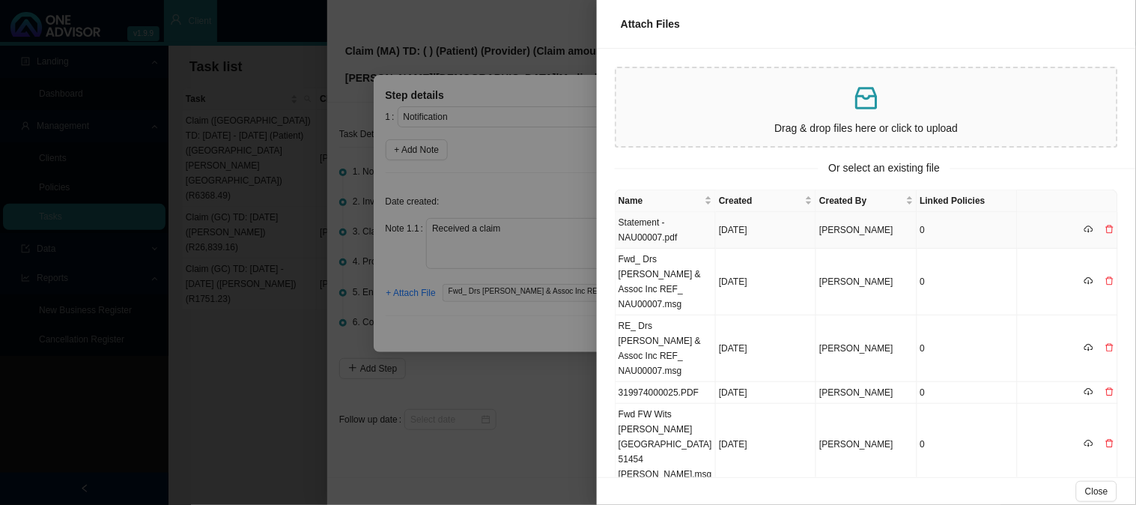
click at [653, 231] on td "Statement - NAU00007.pdf" at bounding box center [666, 230] width 100 height 37
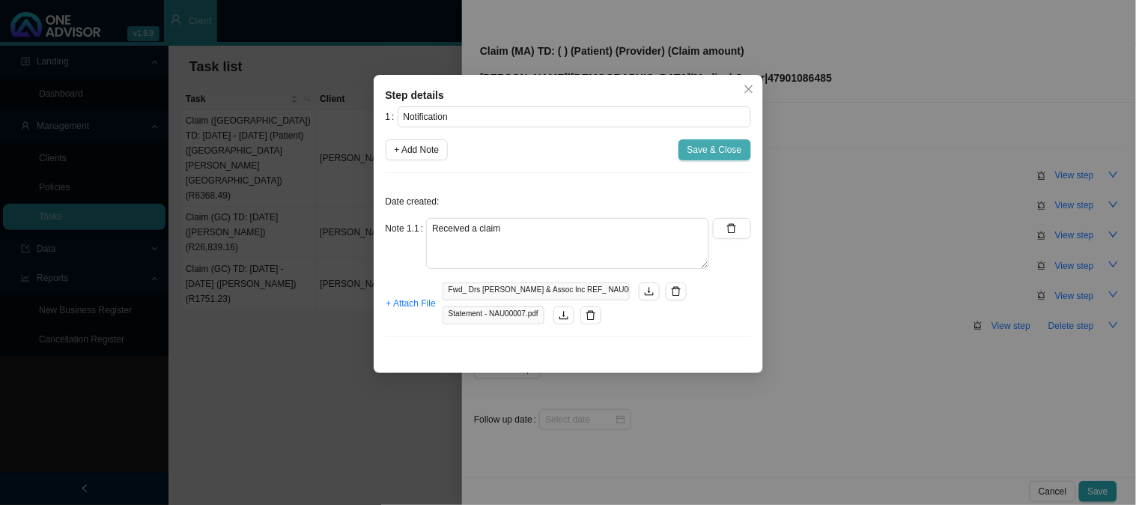
click at [699, 154] on span "Save & Close" at bounding box center [715, 149] width 55 height 15
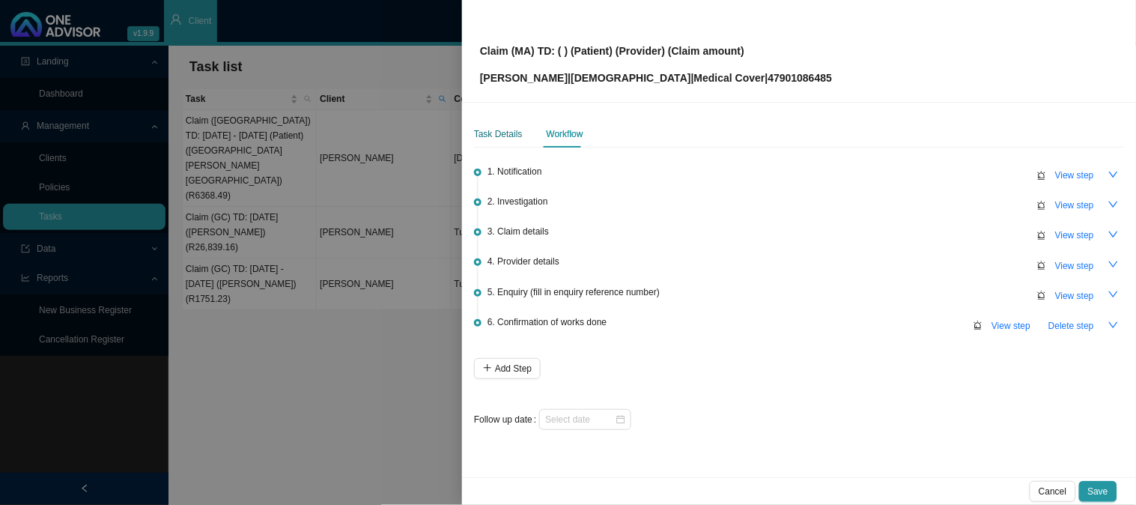
click at [518, 133] on div "Task Details" at bounding box center [498, 134] width 49 height 15
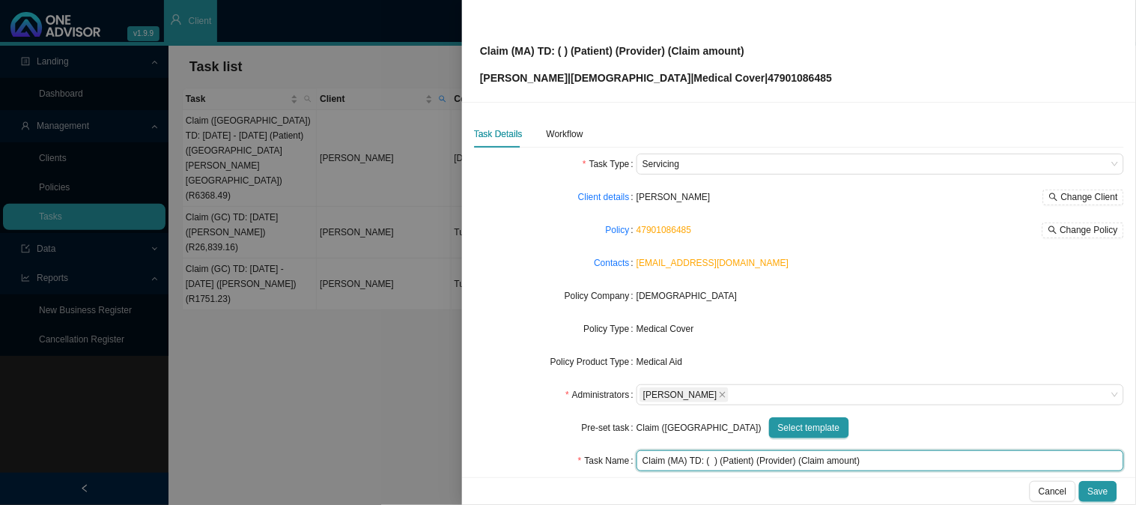
click at [730, 461] on input "Claim (MA) TD: ( ) (Patient) (Provider) (Claim amount)" at bounding box center [881, 460] width 488 height 21
click at [714, 461] on input "Claim (MA) TD: ( ) ([PERSON_NAME]) (Provider) (Claim amount)" at bounding box center [881, 460] width 488 height 21
click at [709, 461] on input "Claim (MA) TD: ( ) ([PERSON_NAME]) (Provider) (Claim amount)" at bounding box center [881, 460] width 488 height 21
click at [811, 460] on input "Claim (MA) TD: ([DATE]) ([PERSON_NAME]) (Provider) (Claim amount)" at bounding box center [881, 460] width 488 height 21
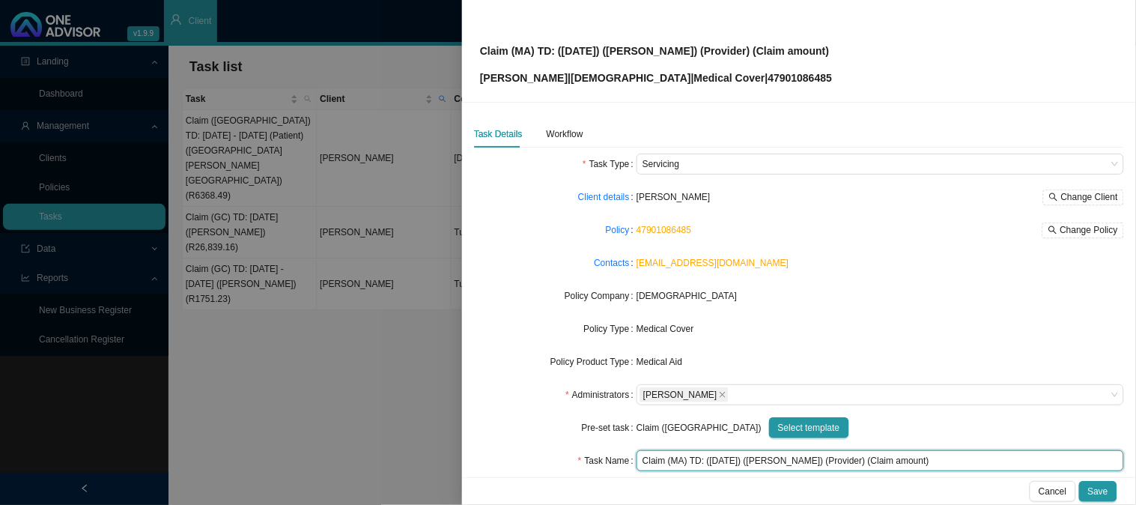
click at [811, 460] on input "Claim (MA) TD: ([DATE]) ([PERSON_NAME]) (Provider) (Claim amount)" at bounding box center [881, 460] width 488 height 21
click at [915, 458] on input "Claim (MA) TD: ([DATE]) ([PERSON_NAME]) ([PERSON_NAME] [PERSON_NAME]) (Claim am…" at bounding box center [881, 460] width 488 height 21
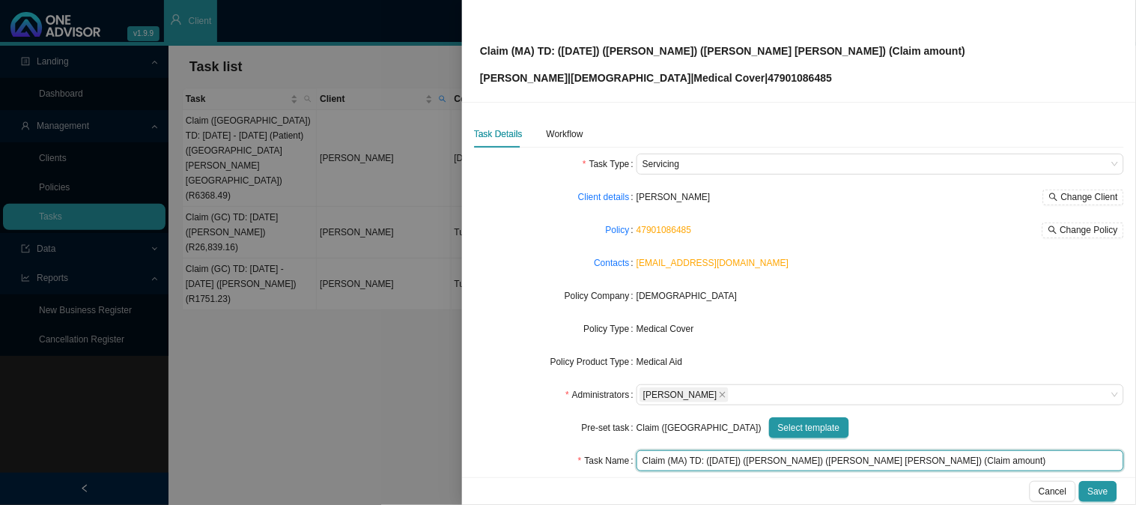
click at [915, 458] on input "Claim (MA) TD: ([DATE]) ([PERSON_NAME]) ([PERSON_NAME] [PERSON_NAME]) (Claim am…" at bounding box center [881, 460] width 488 height 21
click at [916, 459] on input "Claim (MA) TD: ([DATE]) ([PERSON_NAME]) ([PERSON_NAME] [PERSON_NAME]) (Claim am…" at bounding box center [881, 460] width 488 height 21
click at [948, 461] on input "Claim (MA) TD: ([DATE]) ([PERSON_NAME]) ([PERSON_NAME] [PERSON_NAME]) (Claim am…" at bounding box center [881, 460] width 488 height 21
drag, startPoint x: 921, startPoint y: 458, endPoint x: 871, endPoint y: 451, distance: 50.6
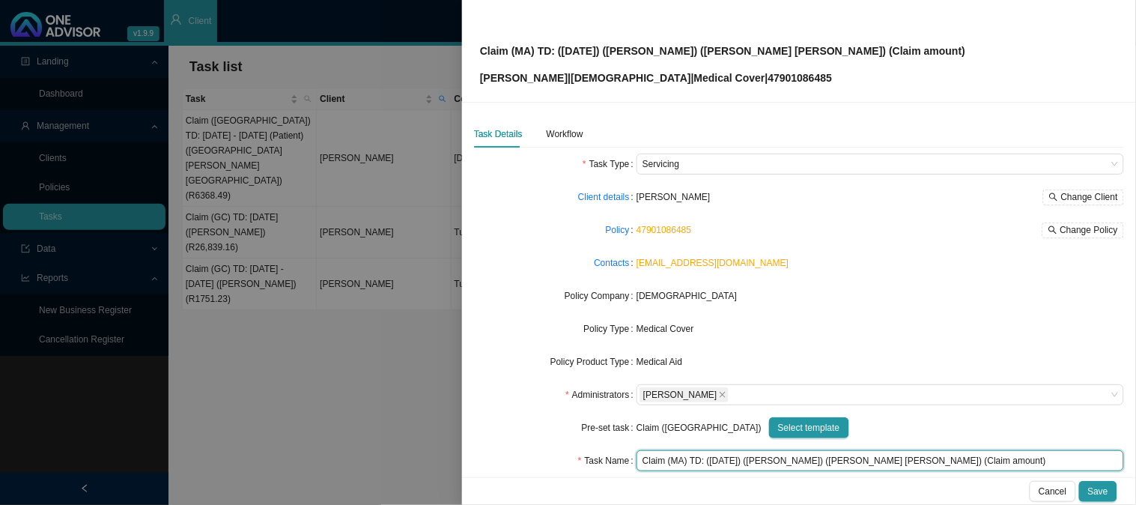
click at [871, 451] on input "Claim (MA) TD: ([DATE]) ([PERSON_NAME]) ([PERSON_NAME] [PERSON_NAME]) (Claim am…" at bounding box center [881, 460] width 488 height 21
type input "Claim (MA) TD: ([DATE]) ([PERSON_NAME]) ([PERSON_NAME] [PERSON_NAME]) (R1868.07)"
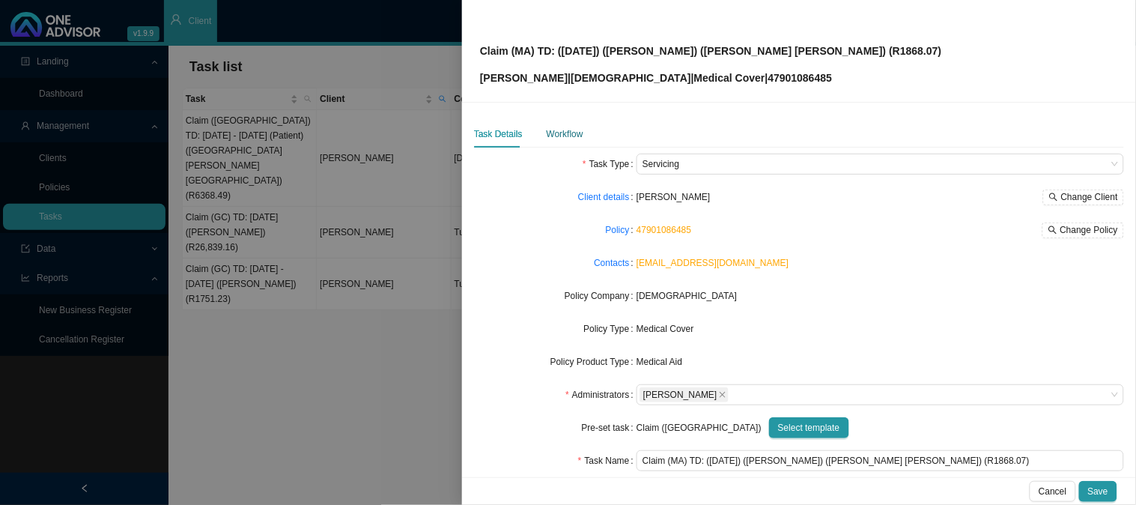
click at [569, 136] on div "Workflow" at bounding box center [565, 134] width 37 height 15
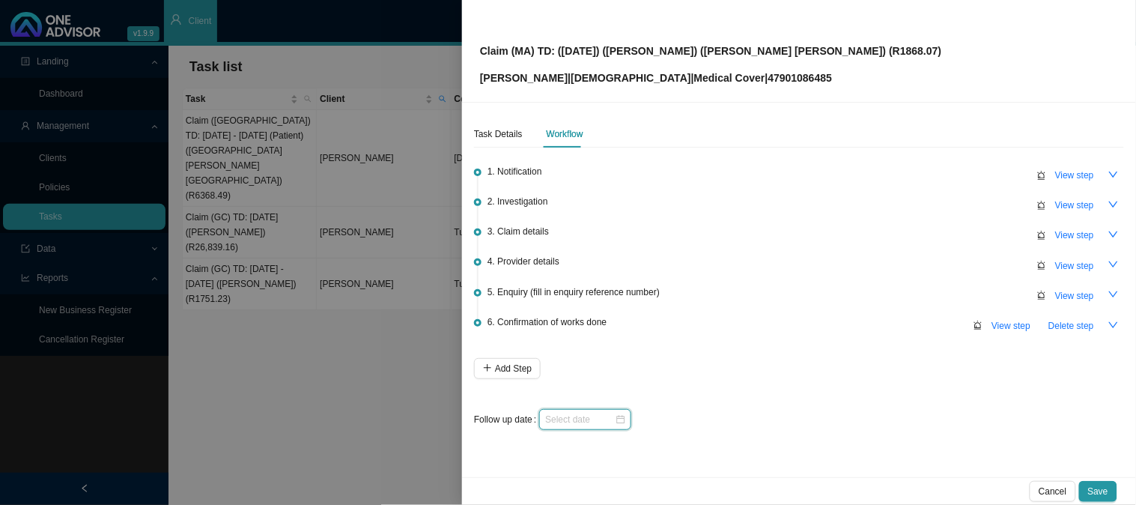
click at [597, 415] on input at bounding box center [580, 419] width 70 height 15
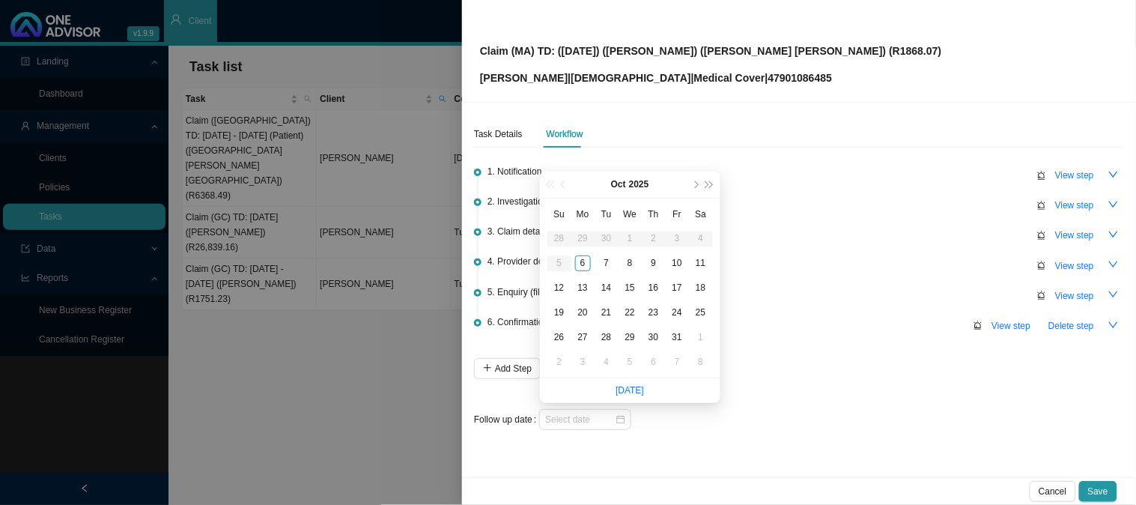
click at [819, 388] on div "1. Notification View step 2. Investigation View step 3. Claim details View step…" at bounding box center [799, 292] width 650 height 276
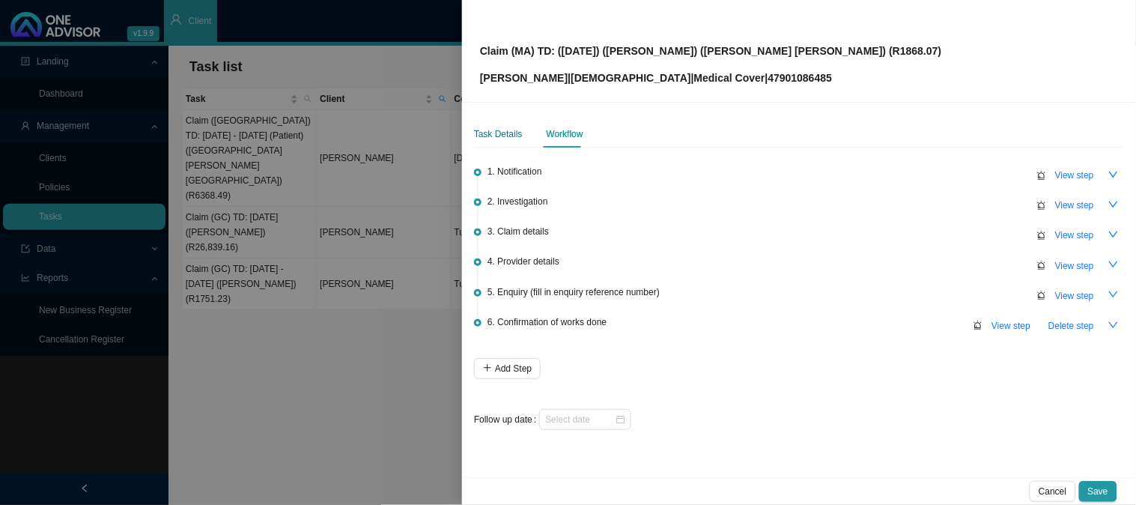
click at [505, 136] on div "Task Details" at bounding box center [498, 134] width 49 height 15
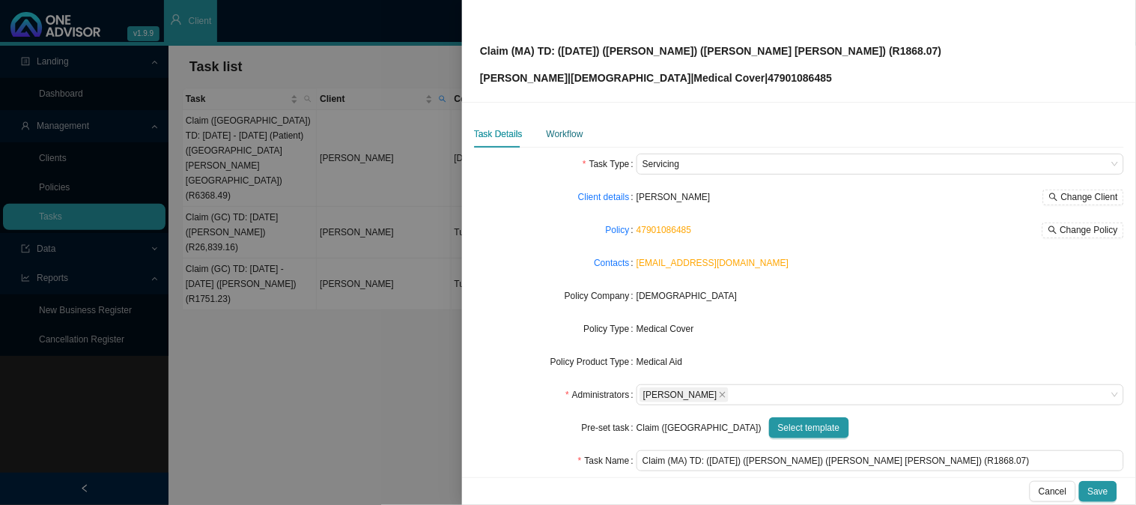
click at [563, 131] on div "Workflow" at bounding box center [565, 134] width 37 height 15
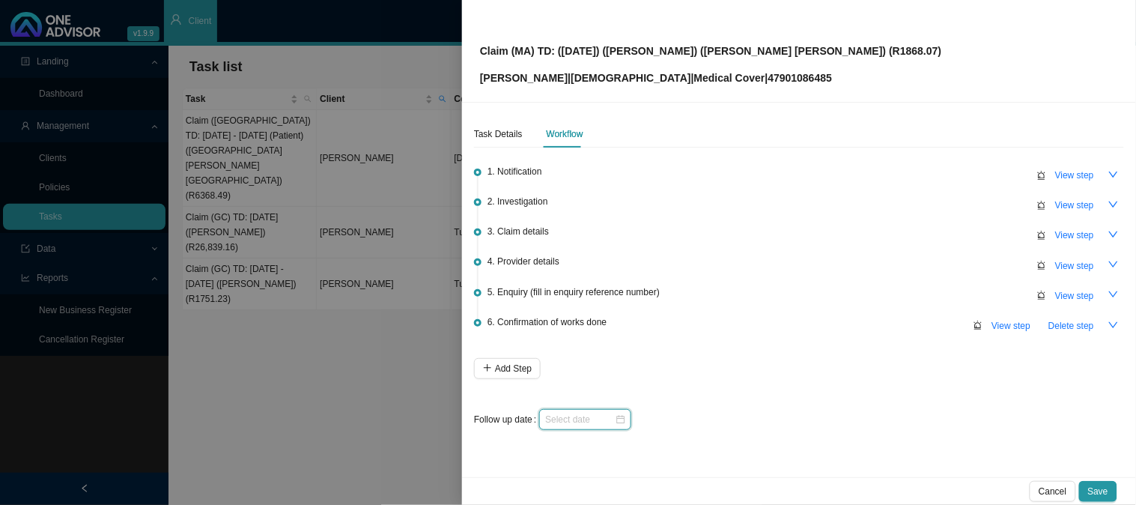
click at [605, 417] on input at bounding box center [580, 419] width 70 height 15
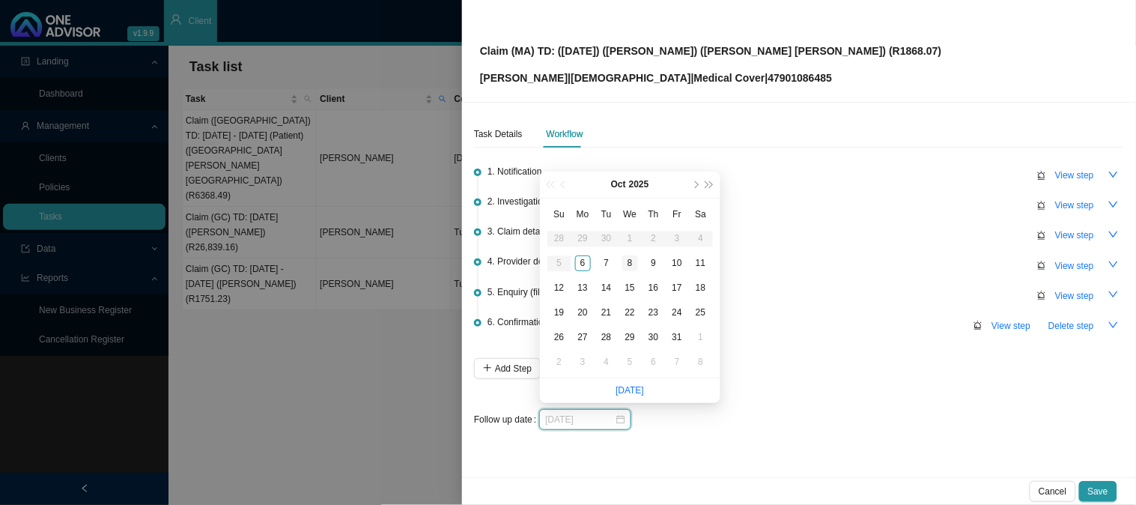
type input "[DATE]"
click at [635, 261] on div "8" at bounding box center [631, 263] width 16 height 16
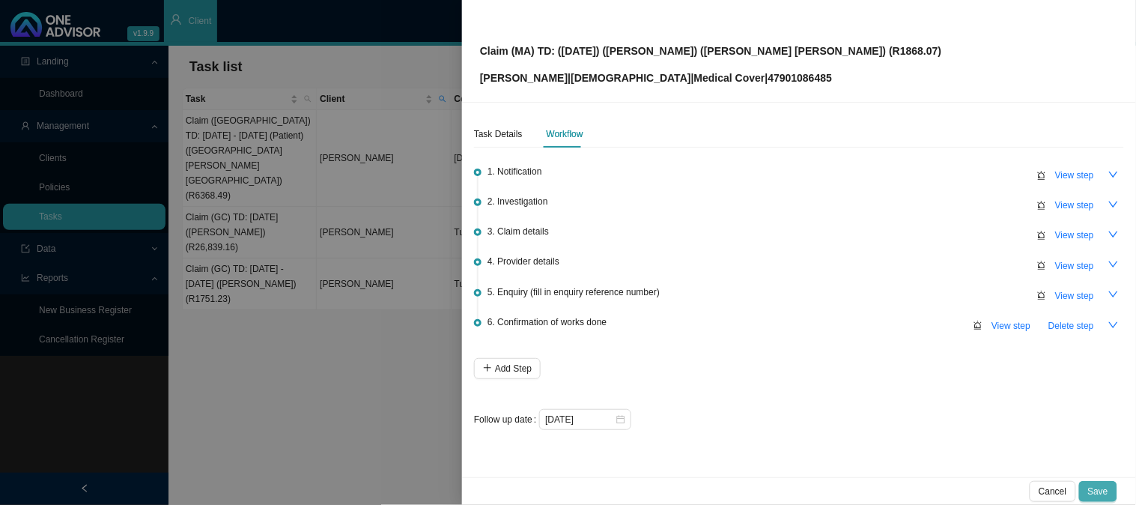
click at [1109, 490] on span "Save" at bounding box center [1098, 491] width 20 height 15
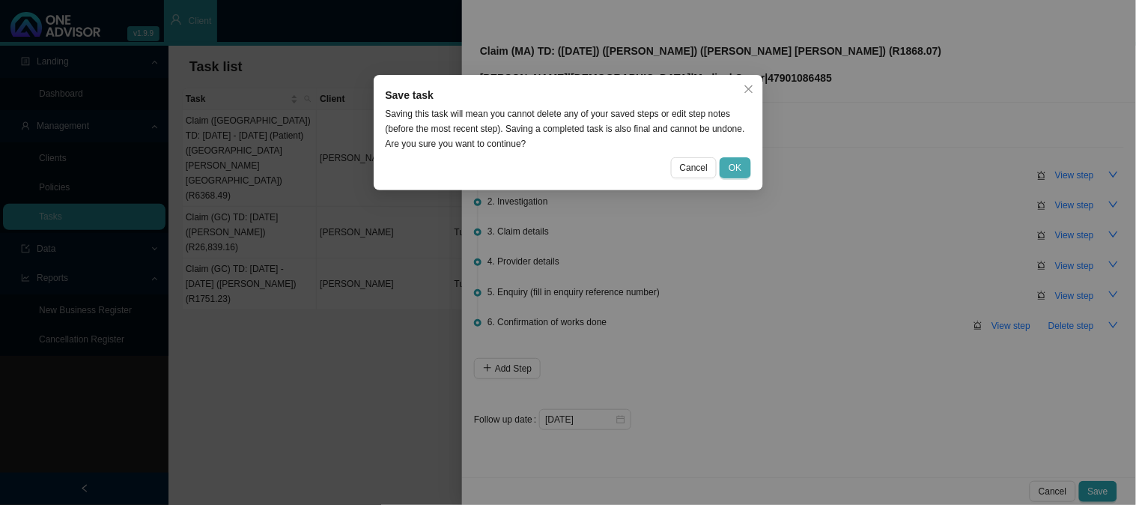
click at [744, 165] on button "OK" at bounding box center [735, 167] width 31 height 21
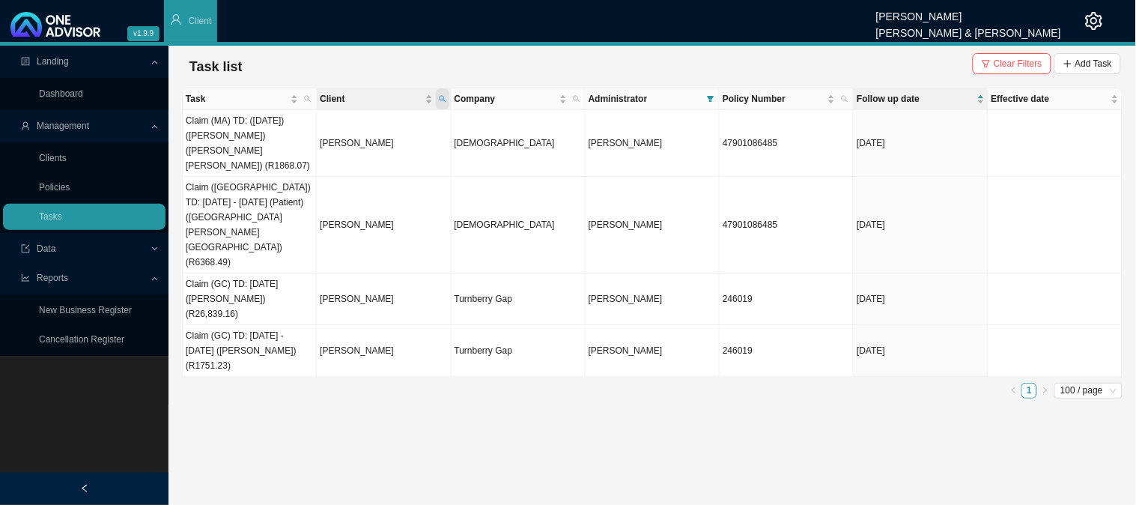
click at [443, 95] on icon "search" at bounding box center [442, 98] width 7 height 7
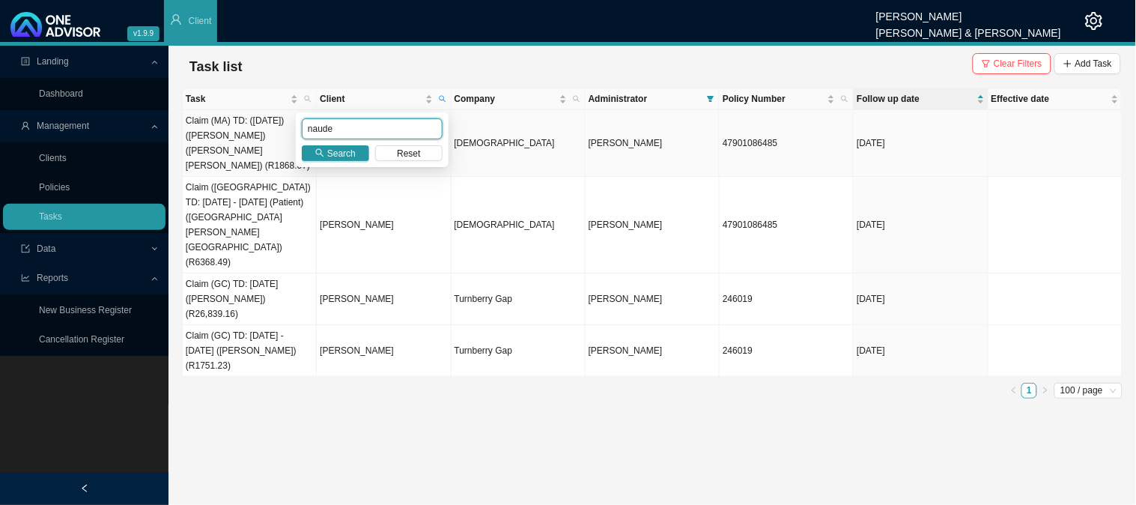
drag, startPoint x: 372, startPoint y: 133, endPoint x: 252, endPoint y: 137, distance: 119.2
click at [252, 137] on body "v1.9.9 [PERSON_NAME] [PERSON_NAME] & [PERSON_NAME] Client Landing Dashboard Man…" at bounding box center [568, 252] width 1136 height 505
type input "[PERSON_NAME]"
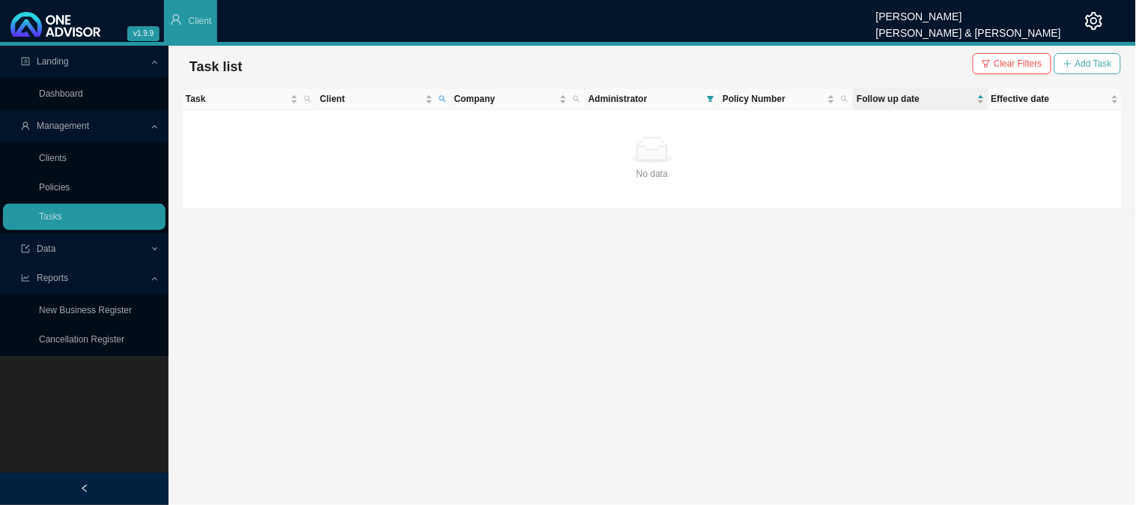
click at [1081, 56] on span "Add Task" at bounding box center [1094, 63] width 37 height 15
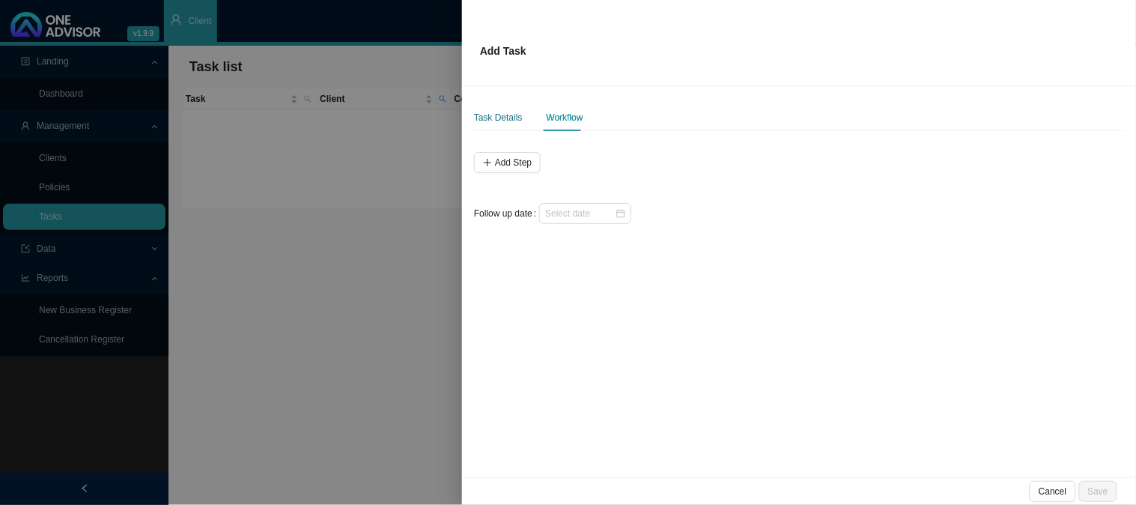
click at [506, 121] on div "Task Details" at bounding box center [498, 117] width 49 height 15
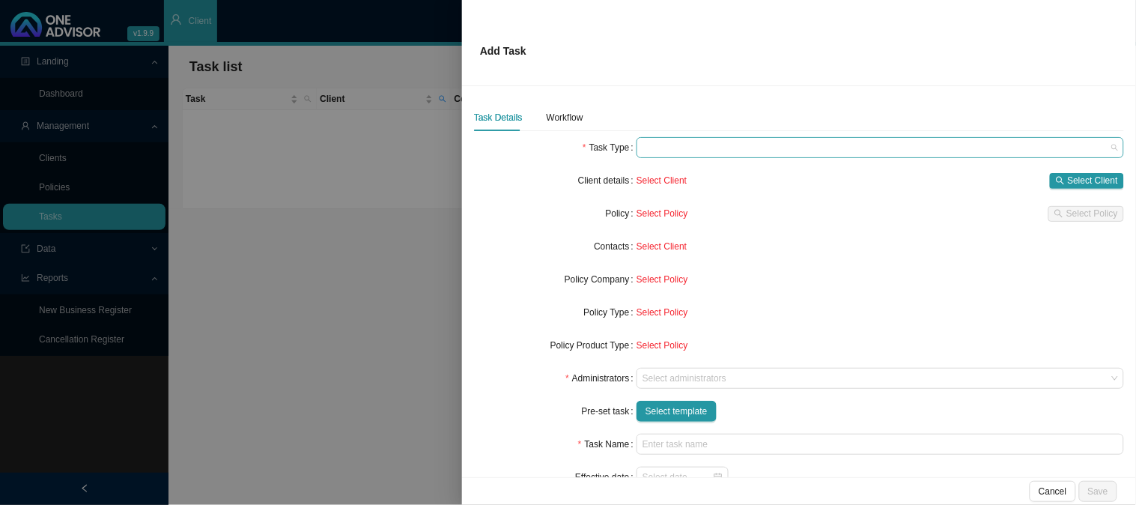
click at [663, 151] on span at bounding box center [881, 147] width 476 height 19
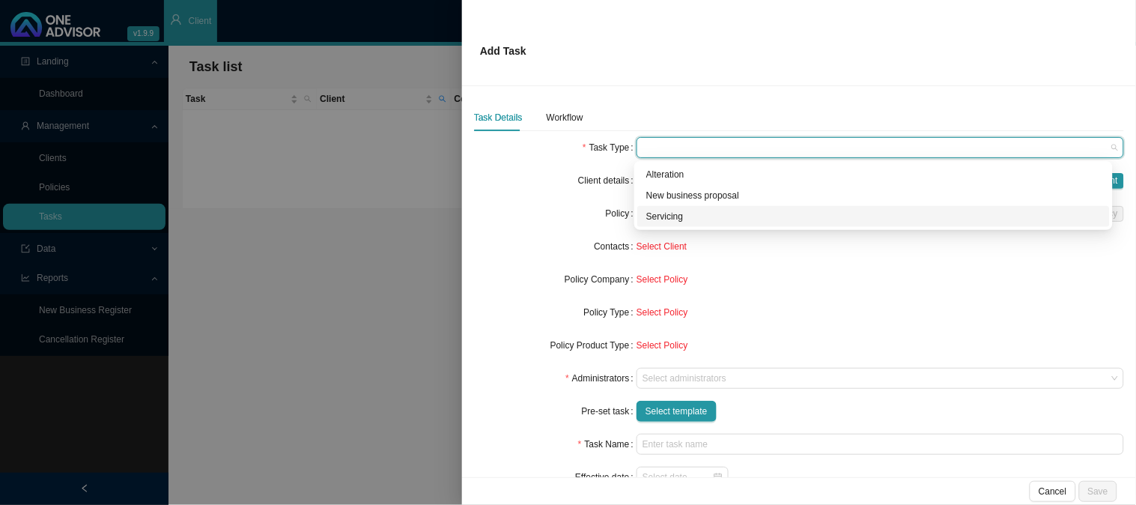
click at [669, 218] on div "Servicing" at bounding box center [873, 216] width 455 height 15
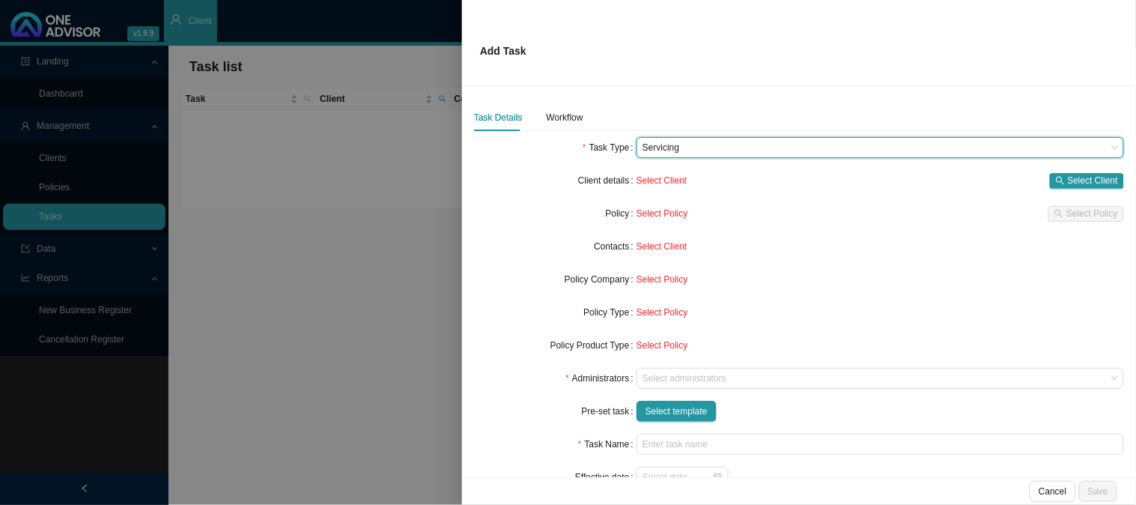
click at [654, 366] on form "Task Type Servicing Servicing Client details Select Client Select Client Policy…" at bounding box center [799, 329] width 650 height 384
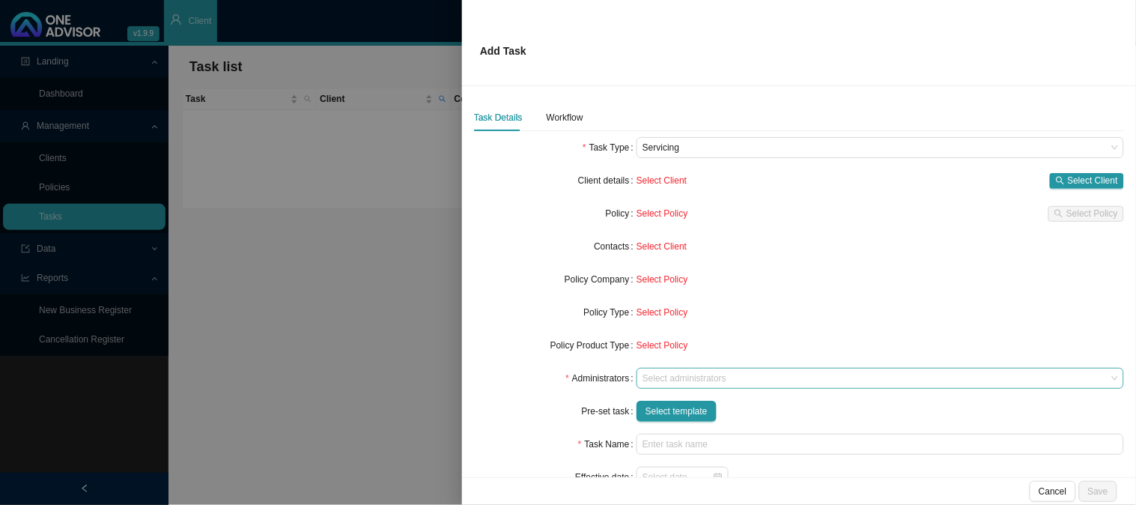
click at [657, 381] on div at bounding box center [873, 378] width 467 height 11
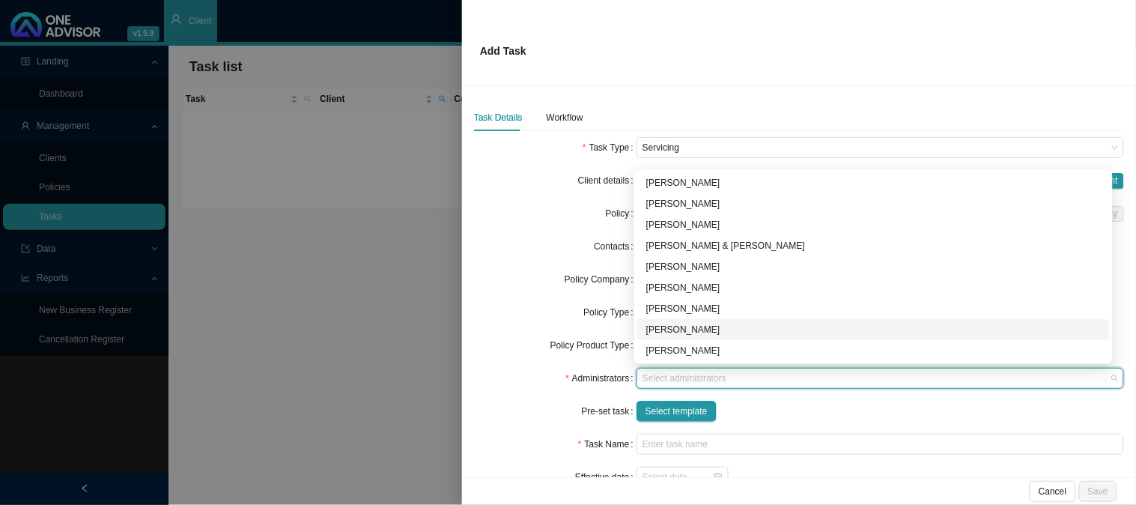
click at [662, 333] on div "[PERSON_NAME]" at bounding box center [873, 329] width 455 height 15
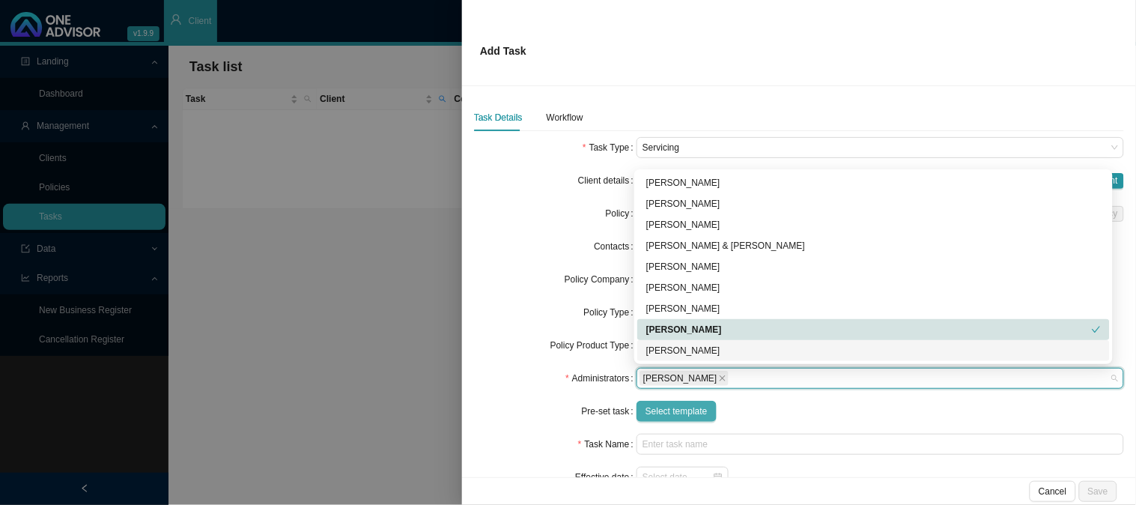
click at [679, 410] on span "Select template" at bounding box center [677, 411] width 62 height 15
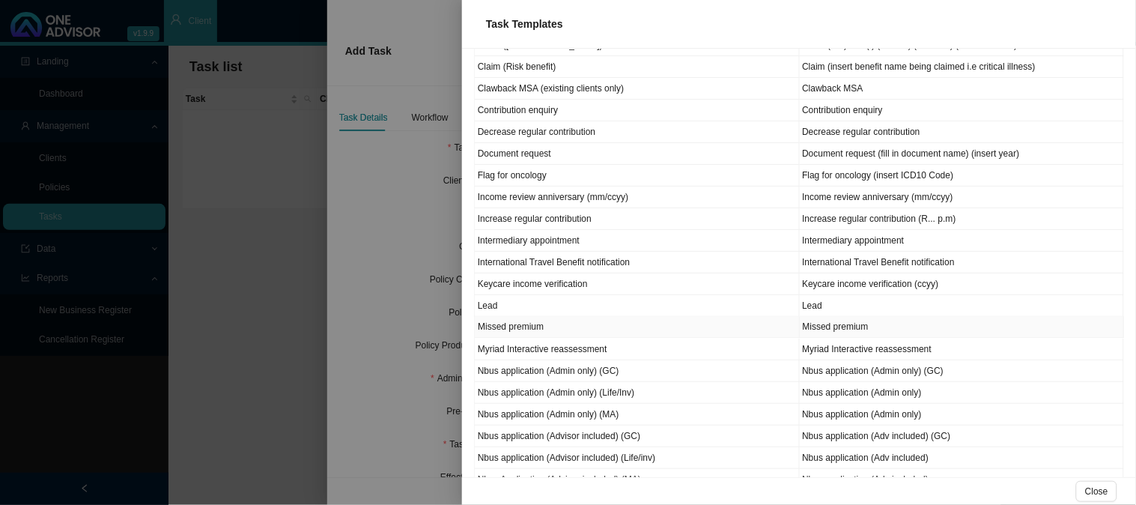
scroll to position [544, 0]
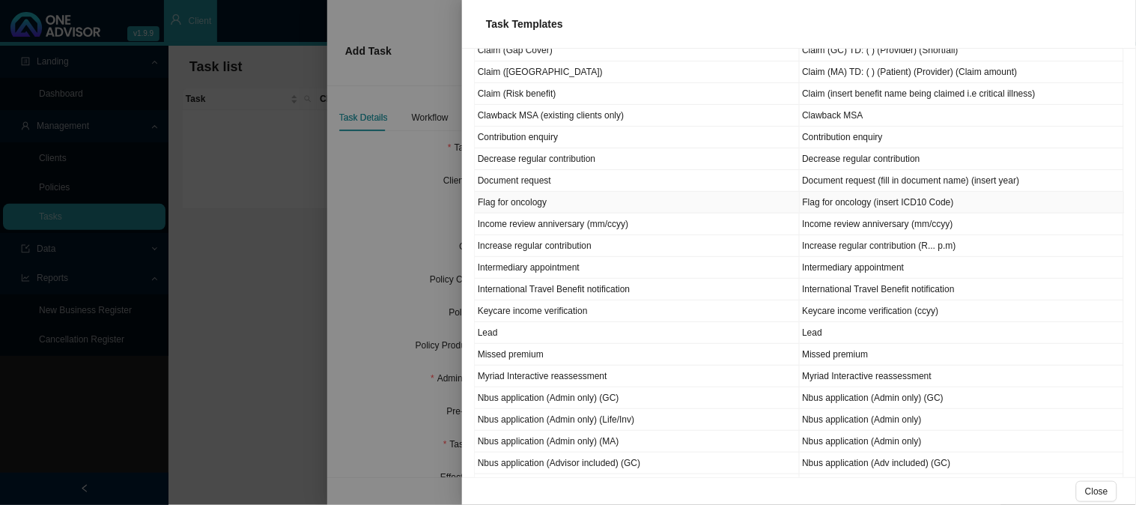
click at [543, 199] on td "Flag for oncology" at bounding box center [637, 203] width 325 height 22
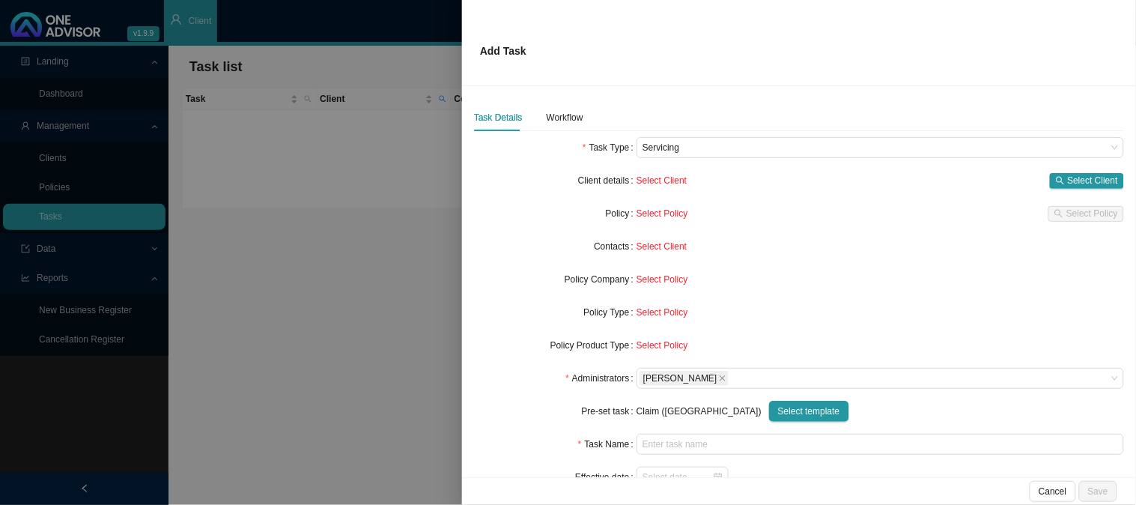
type input "Flag for oncology (insert ICD10 Code)"
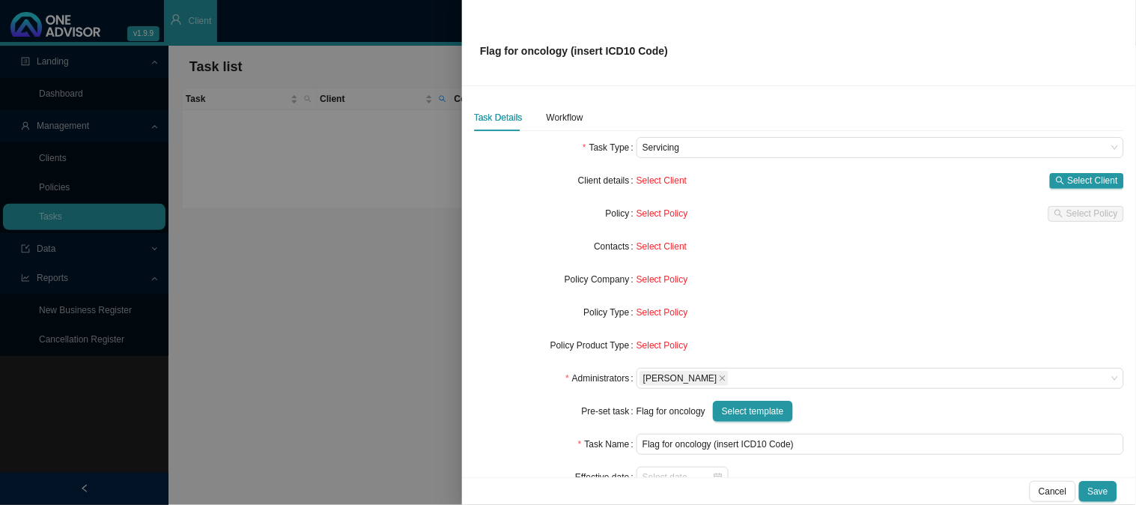
click at [1038, 177] on div "Select Client Select Client" at bounding box center [881, 181] width 488 height 16
click at [1068, 176] on span "Select Client" at bounding box center [1093, 180] width 50 height 15
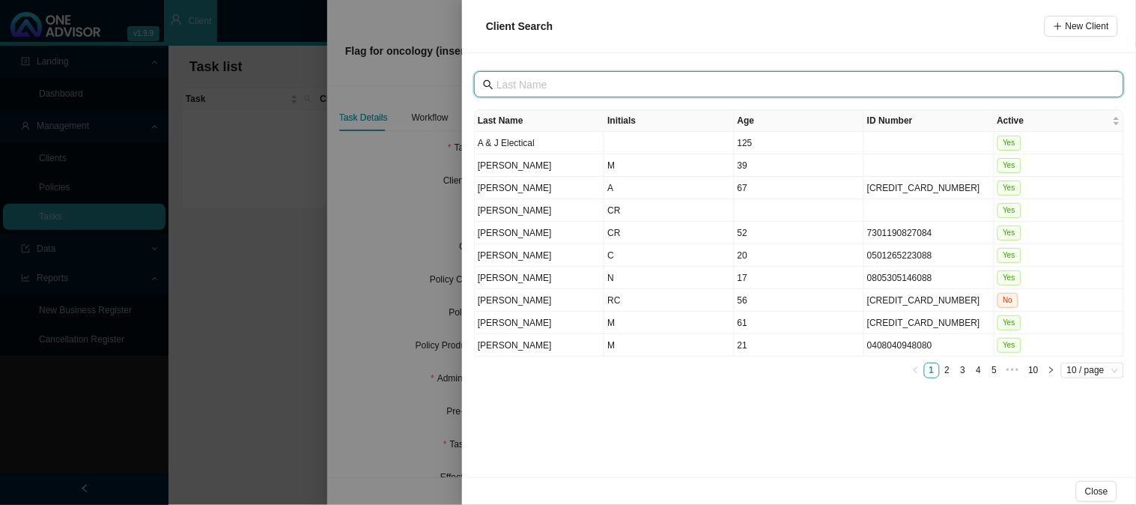
click at [563, 85] on input "text" at bounding box center [801, 84] width 608 height 16
type input "[PERSON_NAME]"
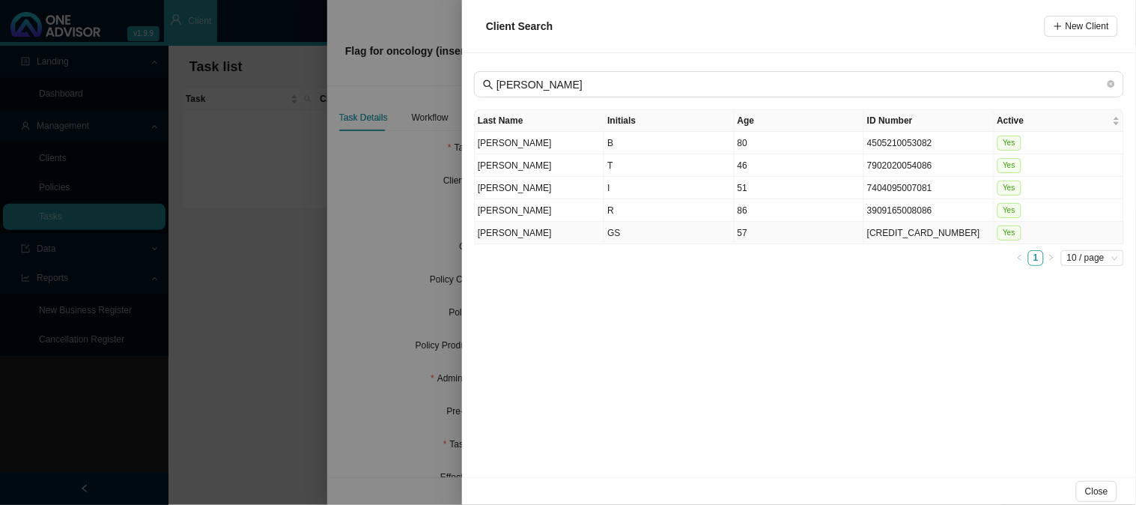
click at [568, 226] on td "[PERSON_NAME]" at bounding box center [540, 233] width 130 height 22
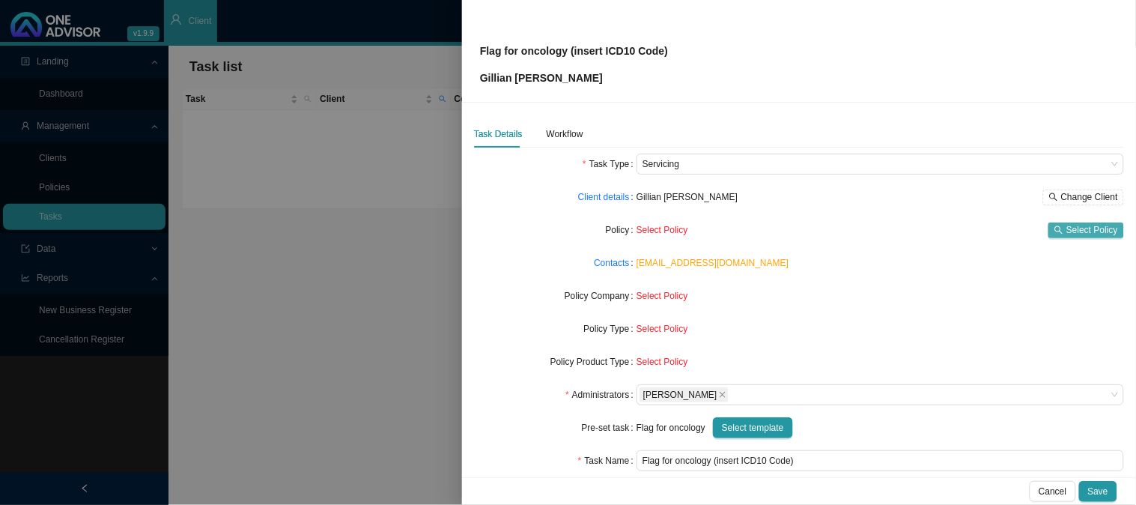
click at [1091, 230] on span "Select Policy" at bounding box center [1093, 229] width 52 height 15
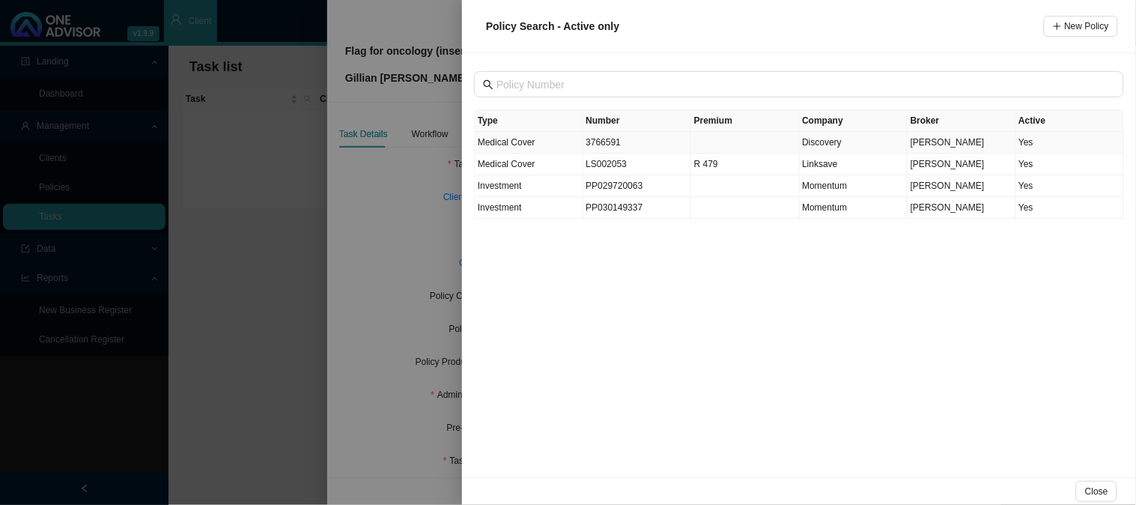
click at [624, 141] on td "3766591" at bounding box center [638, 143] width 109 height 22
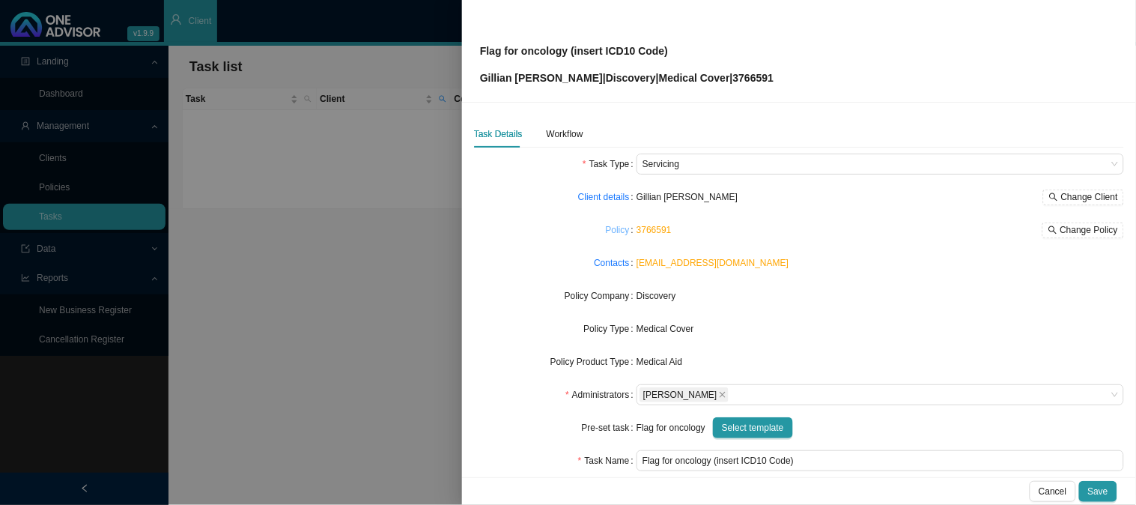
click at [625, 230] on link "Policy" at bounding box center [618, 229] width 24 height 15
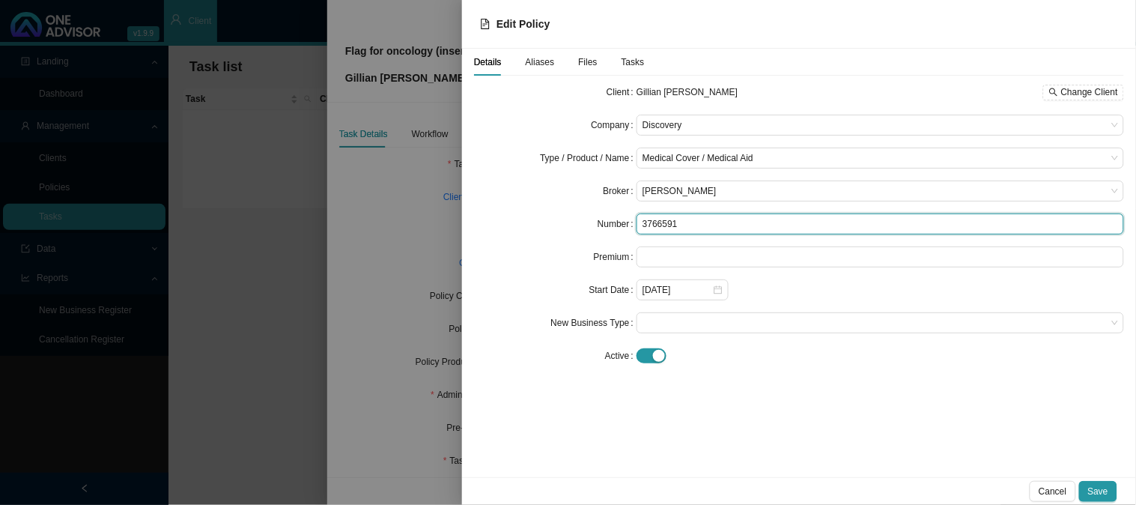
click at [669, 219] on input "3766591" at bounding box center [881, 223] width 488 height 21
click at [736, 223] on input "3766591" at bounding box center [881, 223] width 488 height 21
type input "376659162"
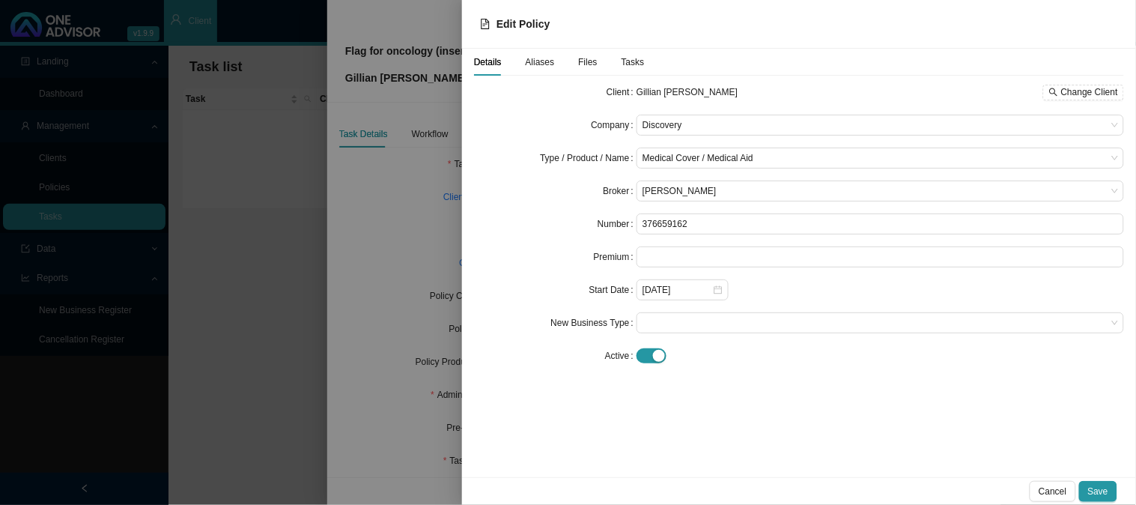
click at [530, 58] on span "Aliases" at bounding box center [540, 62] width 29 height 9
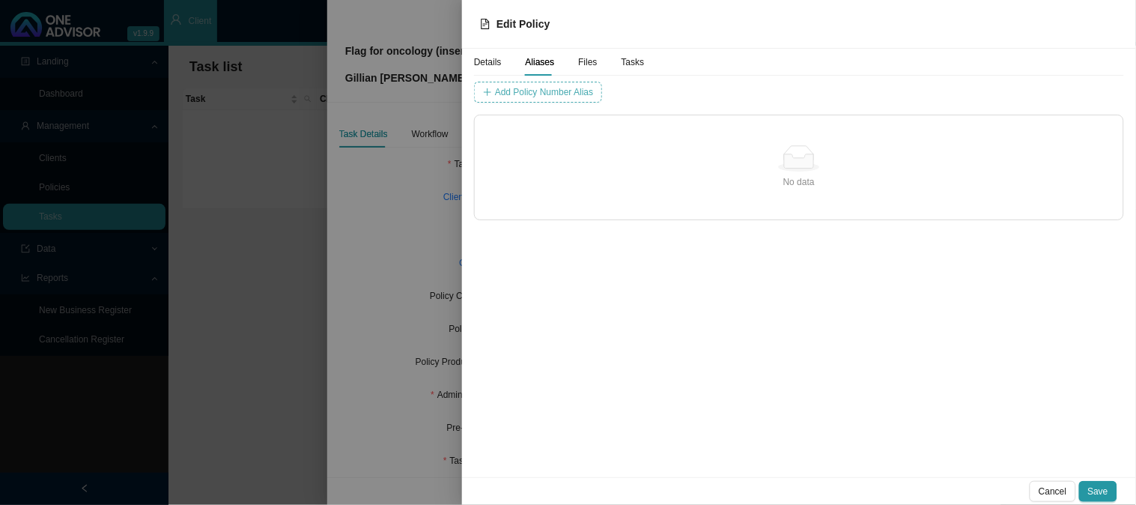
click at [582, 100] on button "Add Policy Number Alias" at bounding box center [538, 92] width 128 height 21
click at [616, 92] on input "text" at bounding box center [678, 92] width 124 height 21
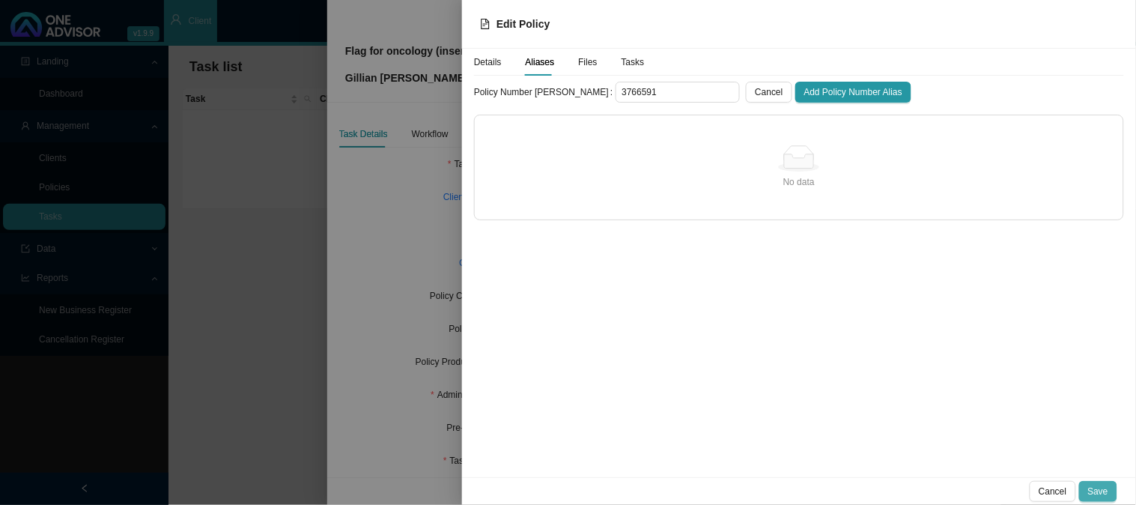
type input "3766591"
click at [1102, 489] on span "Save" at bounding box center [1098, 491] width 20 height 15
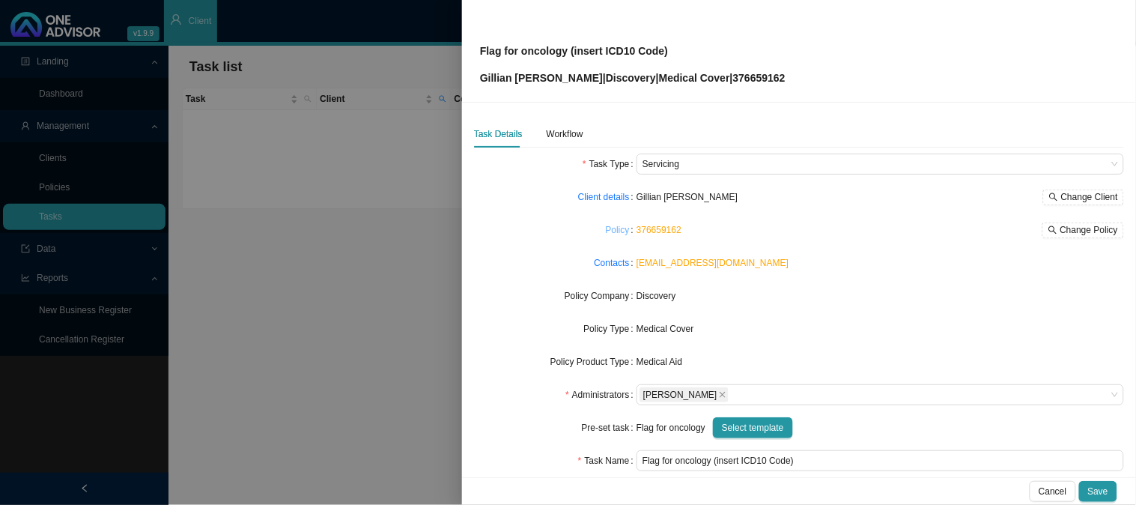
click at [611, 233] on link "Policy" at bounding box center [618, 229] width 24 height 15
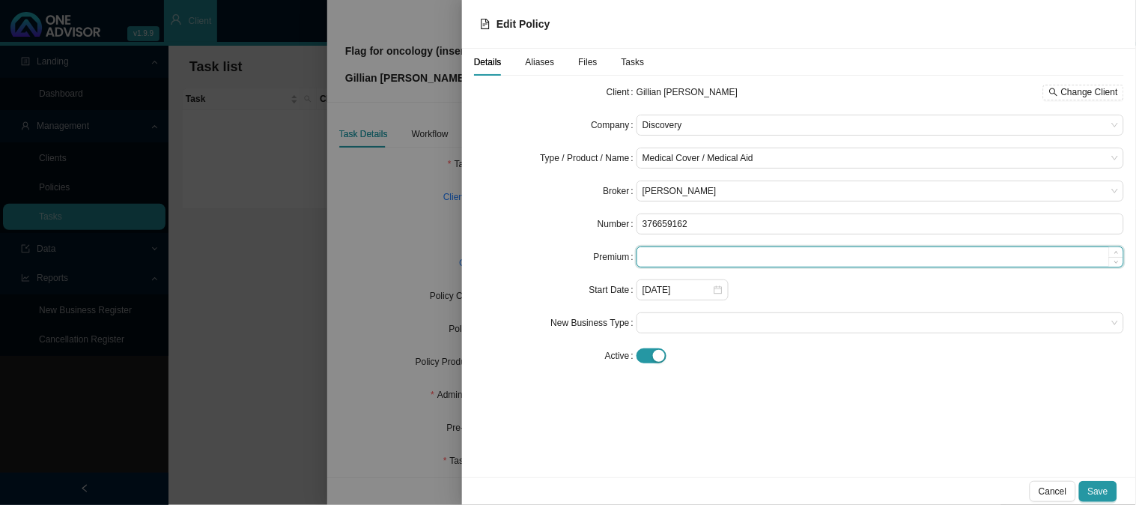
click at [677, 256] on input at bounding box center [880, 256] width 486 height 19
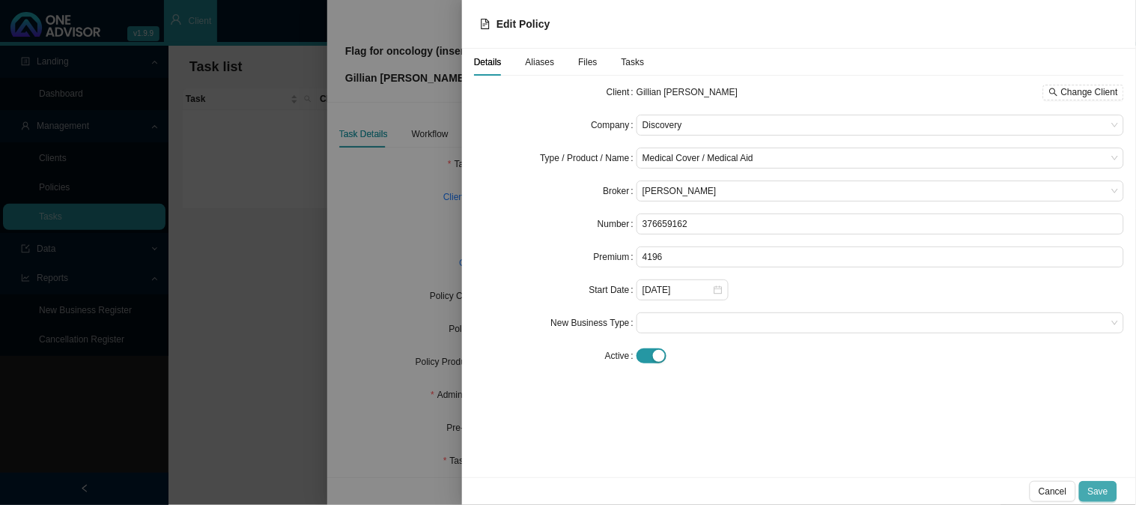
type input "4196.00"
click at [1097, 484] on span "Save" at bounding box center [1098, 491] width 20 height 15
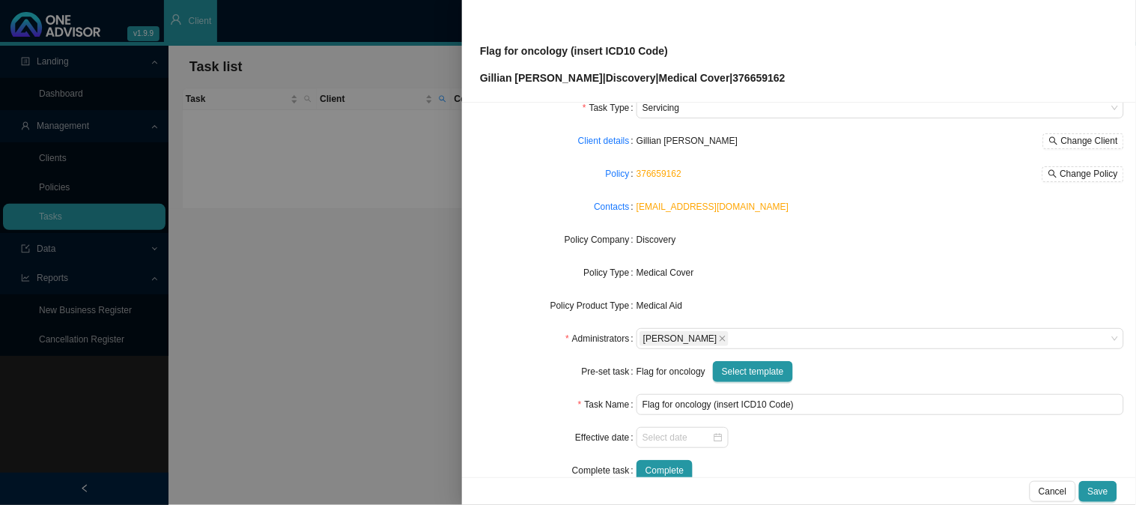
scroll to position [83, 0]
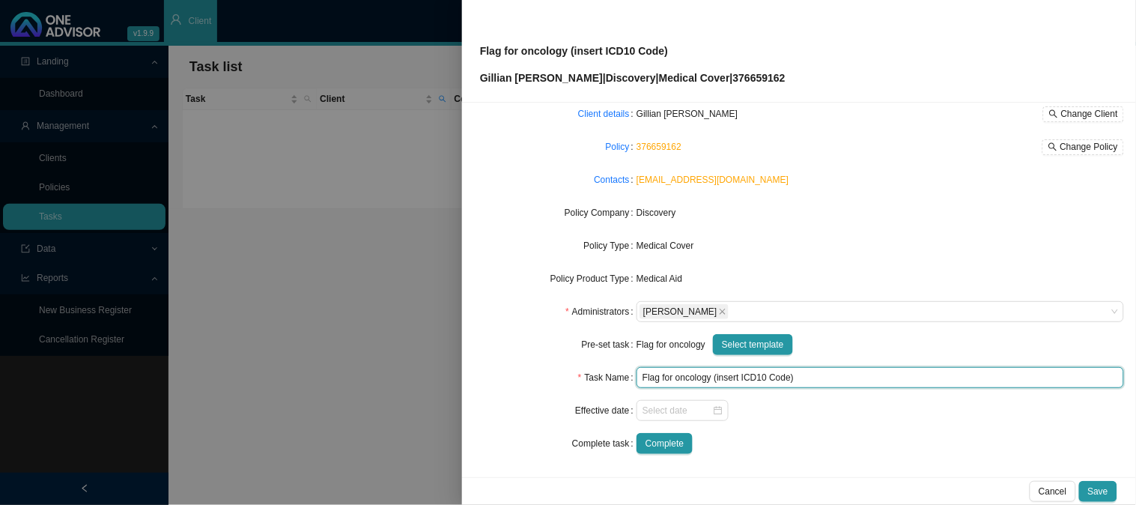
click at [766, 377] on input "Flag for oncology (insert ICD10 Code)" at bounding box center [881, 377] width 488 height 21
click at [836, 383] on input "Flag for oncology (insert ICD10 Code)" at bounding box center [881, 377] width 488 height 21
click at [718, 375] on input "Flag for oncology (insert ICD10 Code)" at bounding box center [881, 377] width 488 height 21
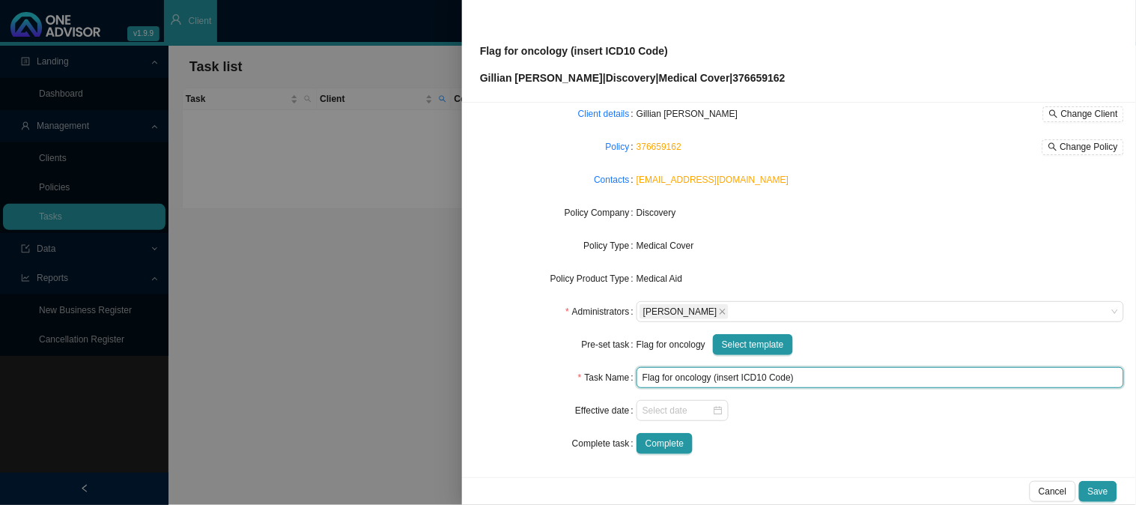
click at [705, 375] on input "Flag for oncology (insert ICD10 Code)" at bounding box center [881, 377] width 488 height 21
click at [847, 384] on input "Flag for oncology (insert ICD10 Code)" at bounding box center [881, 377] width 488 height 21
click at [809, 378] on input "Flag for oncology (insert ICD10 Code)" at bounding box center [881, 377] width 488 height 21
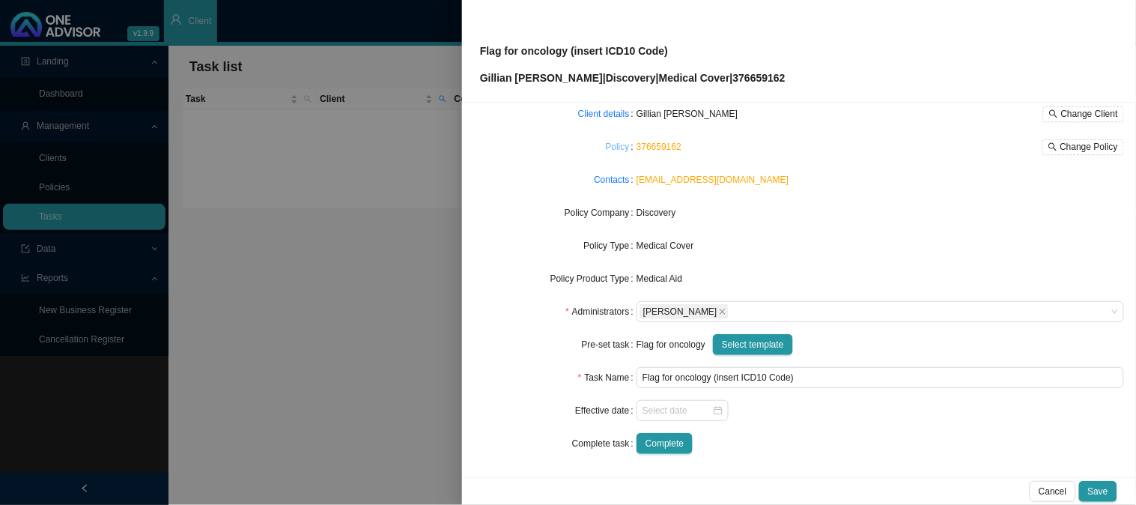
click at [613, 151] on link "Policy" at bounding box center [618, 146] width 24 height 15
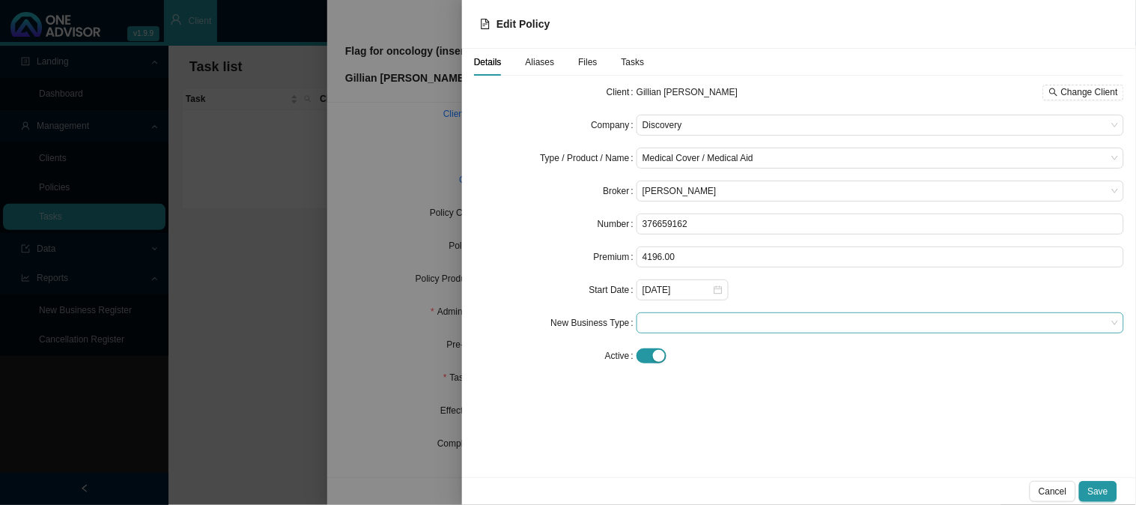
click at [661, 313] on span at bounding box center [881, 322] width 476 height 19
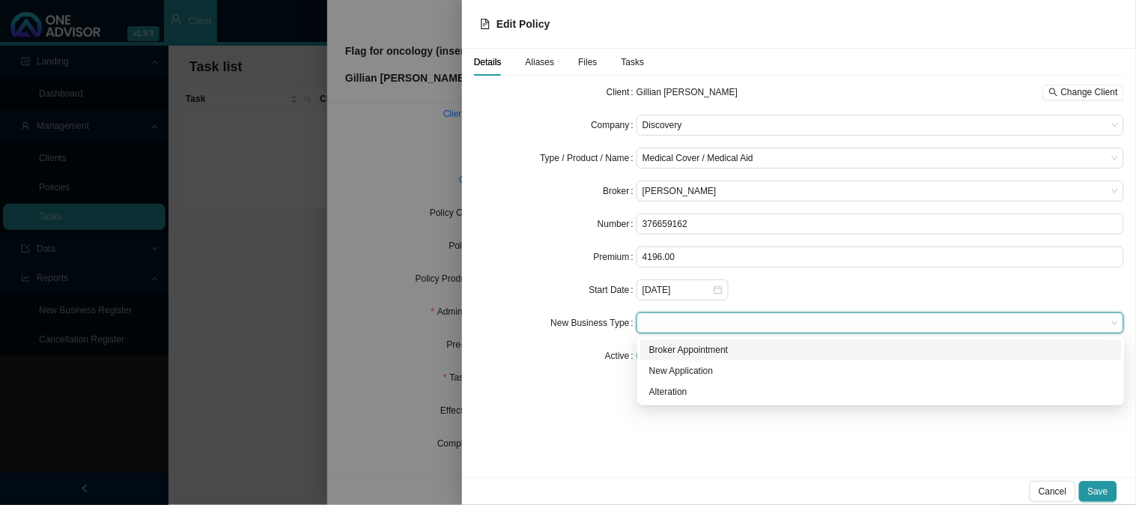
click at [685, 341] on div "Broker Appointment" at bounding box center [881, 349] width 482 height 21
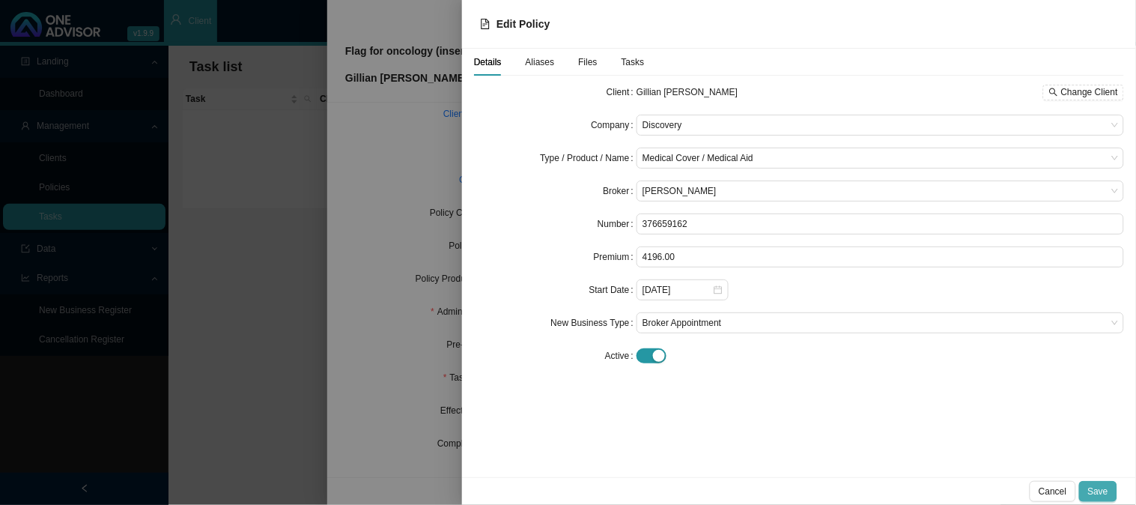
click at [1109, 491] on span "Save" at bounding box center [1098, 491] width 20 height 15
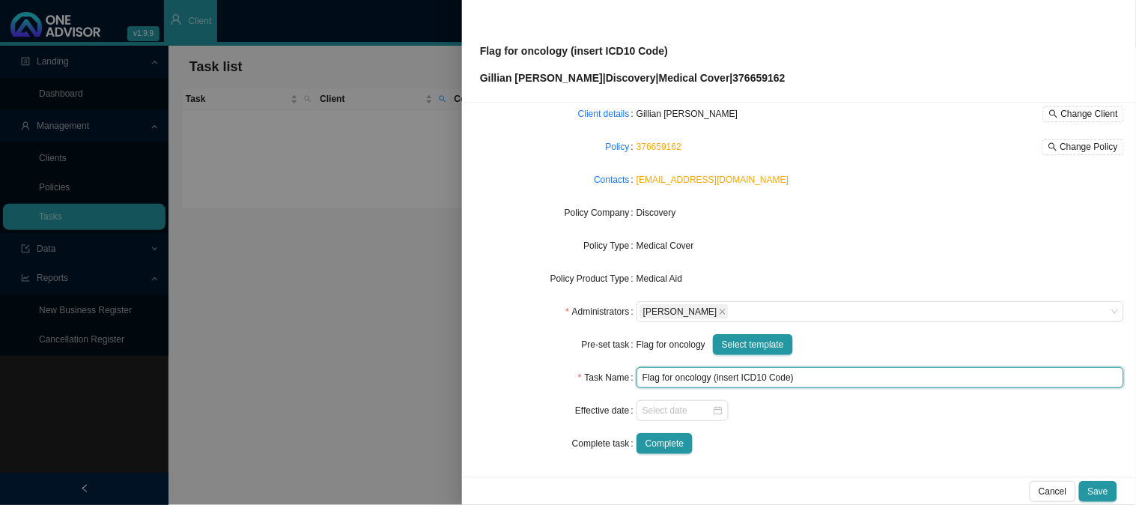
click at [769, 377] on input "Flag for oncology (insert ICD10 Code)" at bounding box center [881, 377] width 488 height 21
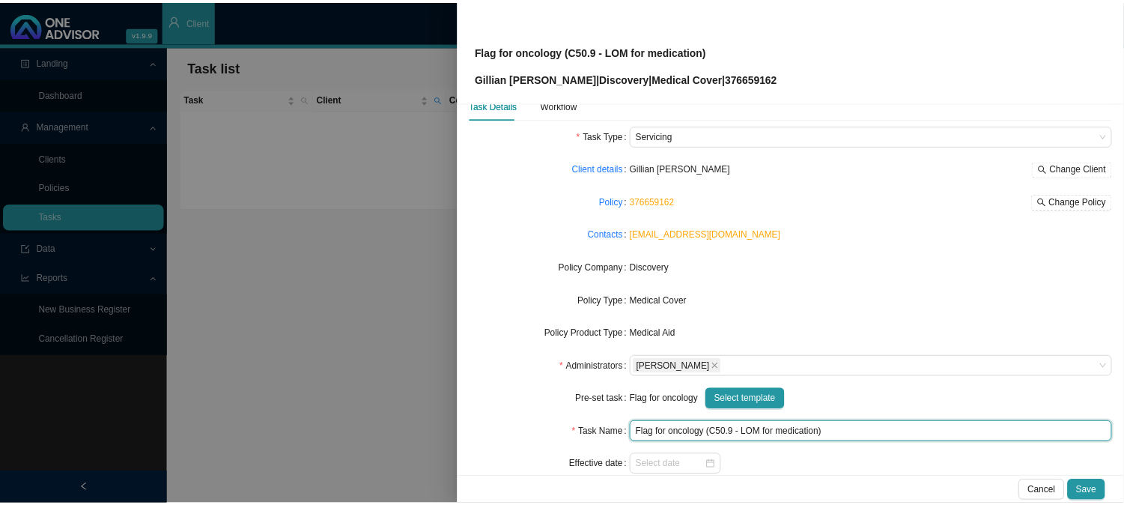
scroll to position [0, 0]
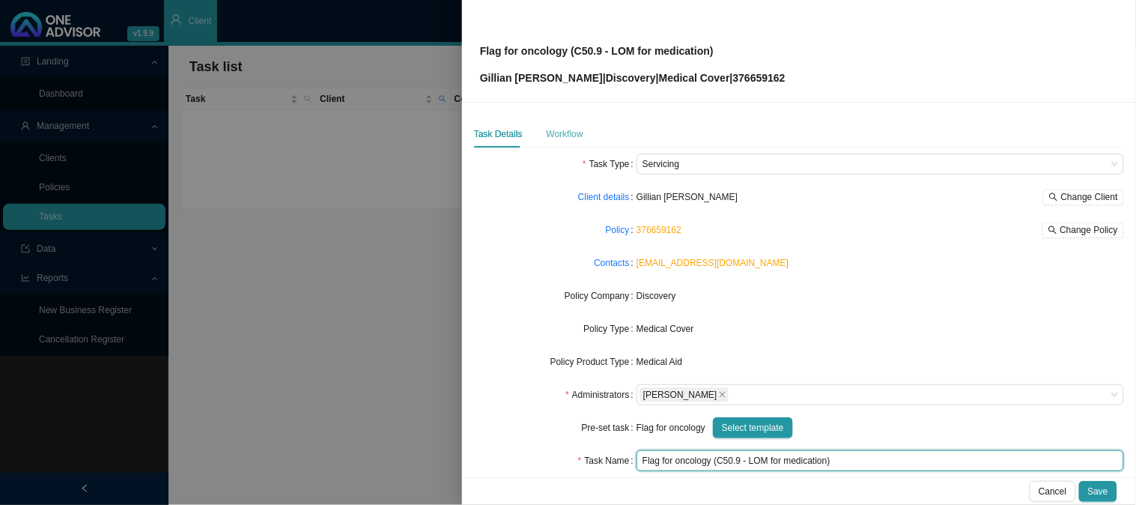
type input "Flag for oncology (C50.9 - LOM for medication)"
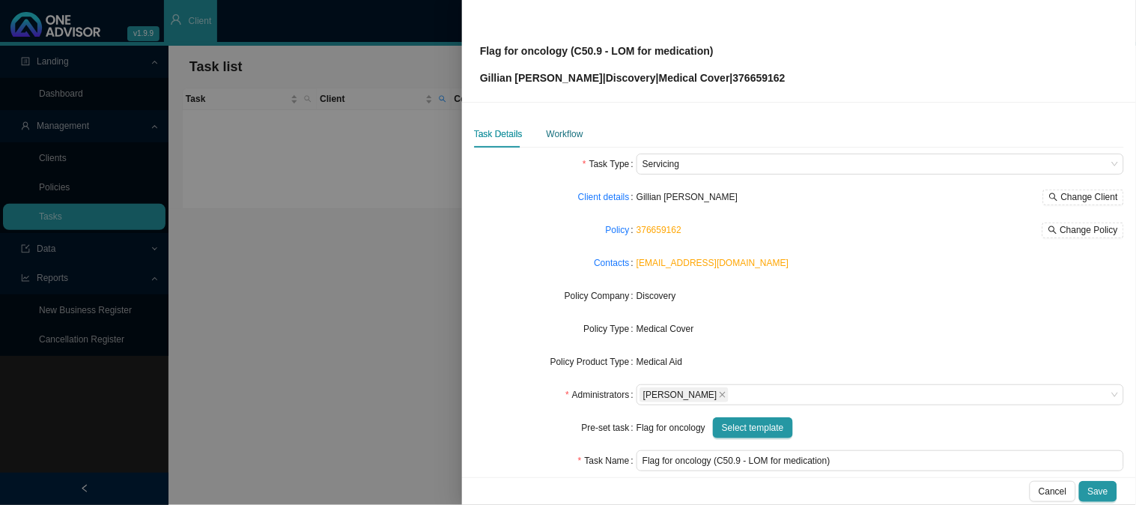
click at [572, 136] on div "Workflow" at bounding box center [565, 134] width 37 height 15
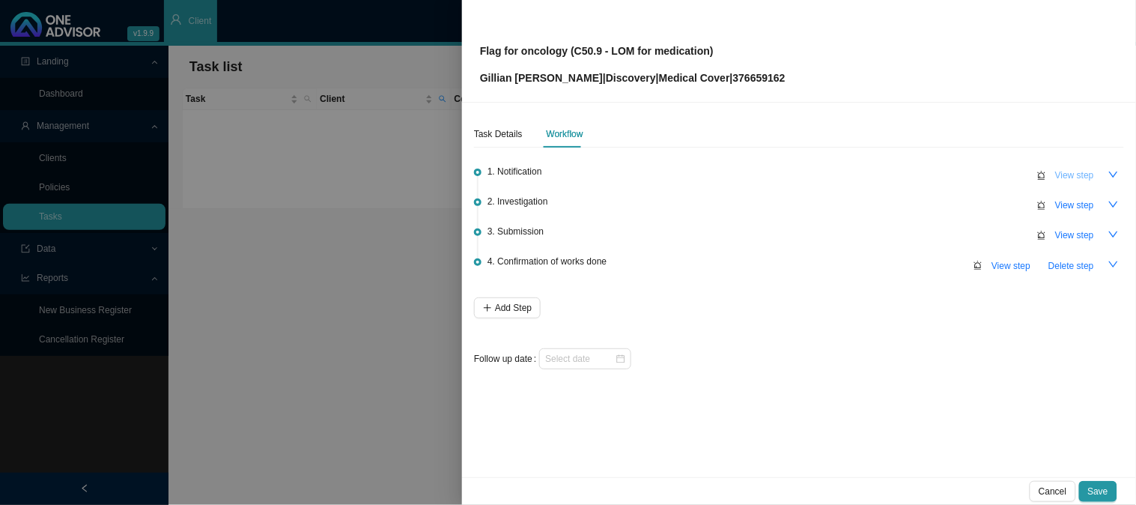
click at [1066, 166] on button "View step" at bounding box center [1075, 175] width 57 height 21
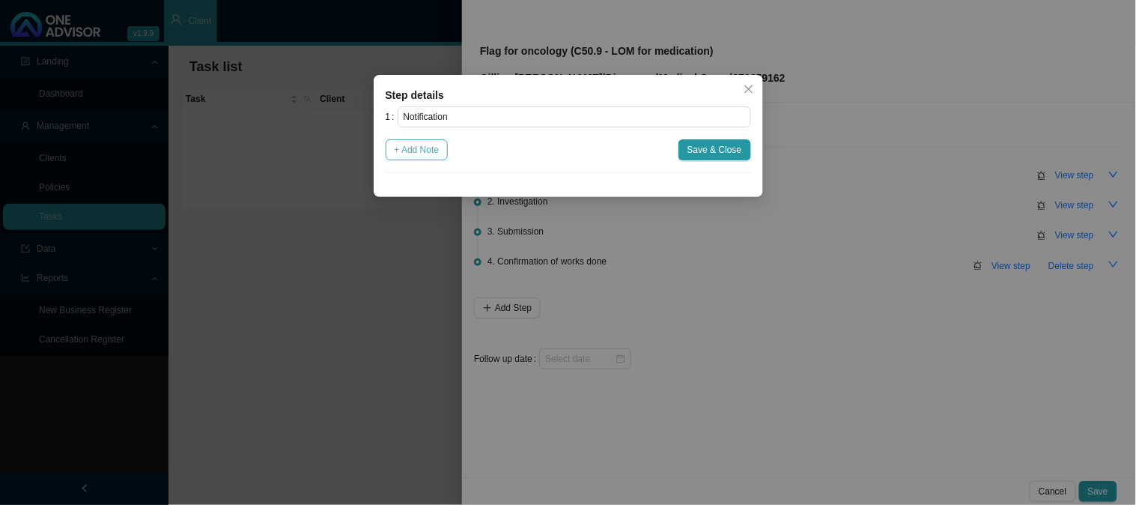
click at [412, 147] on span "+ Add Note" at bounding box center [417, 149] width 45 height 15
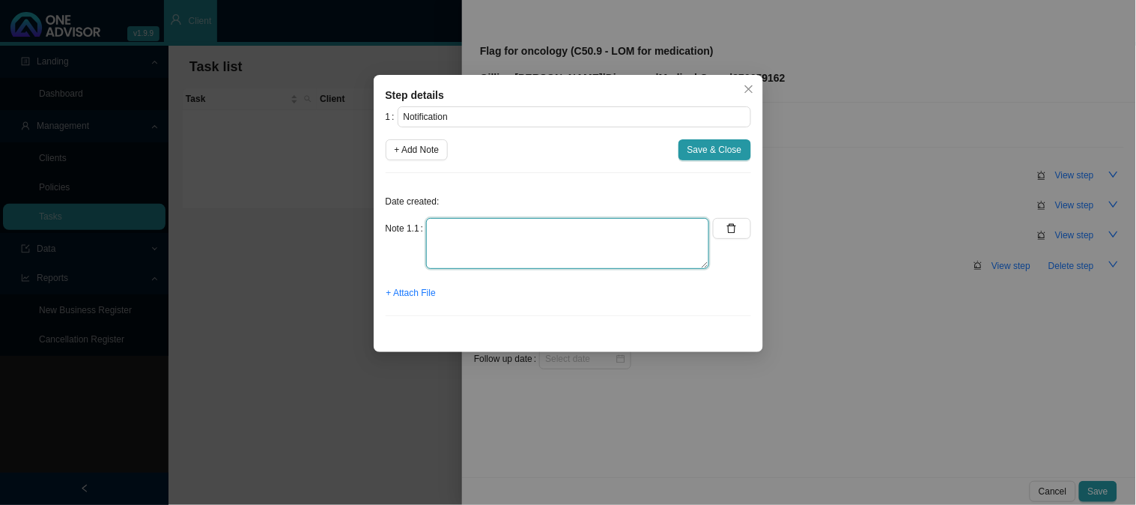
click at [510, 222] on textarea at bounding box center [567, 243] width 283 height 51
click at [551, 229] on textarea "Received a LOM for" at bounding box center [567, 243] width 283 height 51
type textarea "Received a LOM for [MEDICAL_DATA]"
click at [417, 294] on span "+ Attach File" at bounding box center [411, 292] width 49 height 15
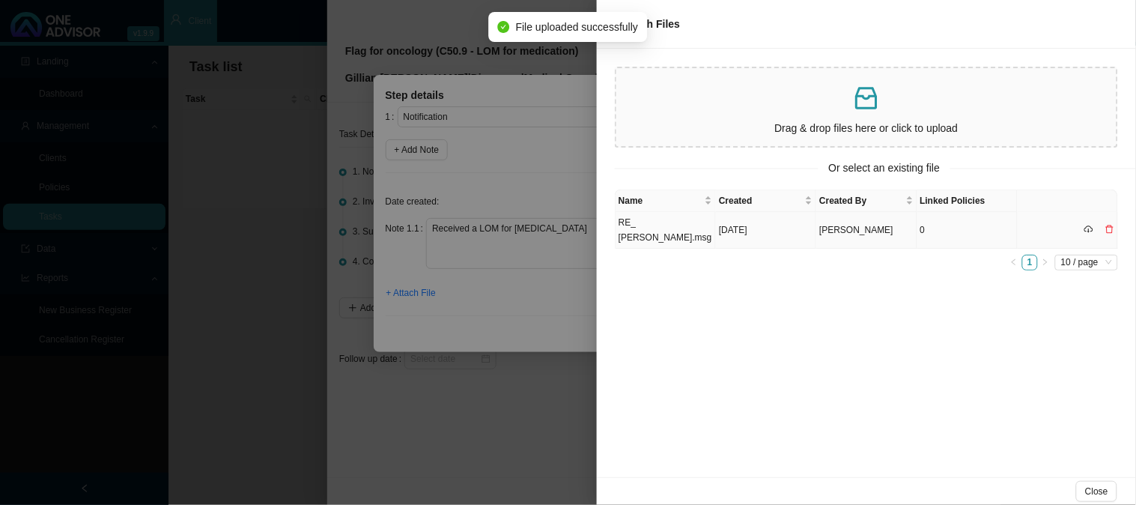
click at [676, 234] on td "RE_ [PERSON_NAME].msg" at bounding box center [666, 230] width 100 height 37
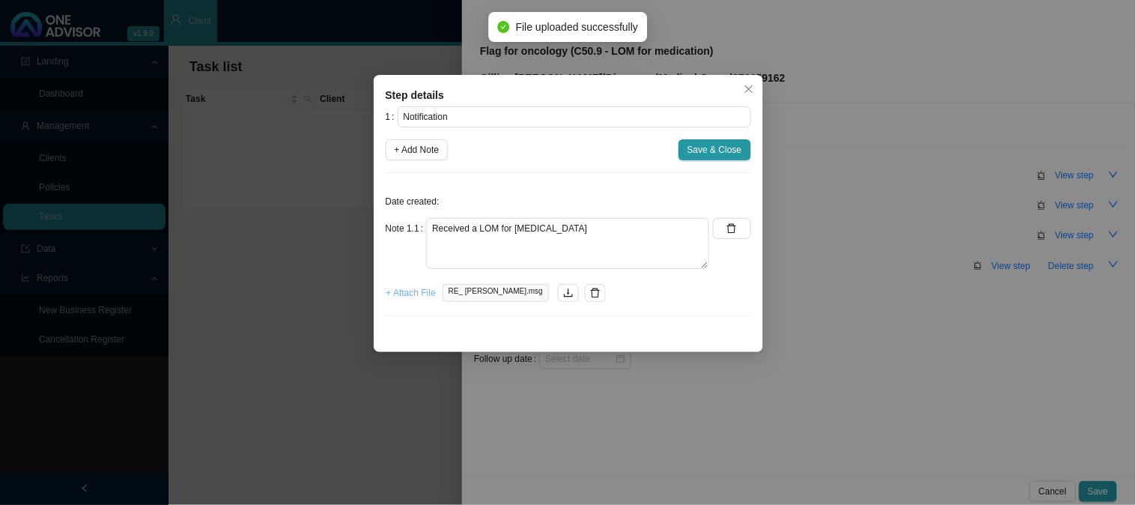
click at [407, 291] on span "+ Attach File" at bounding box center [411, 292] width 49 height 15
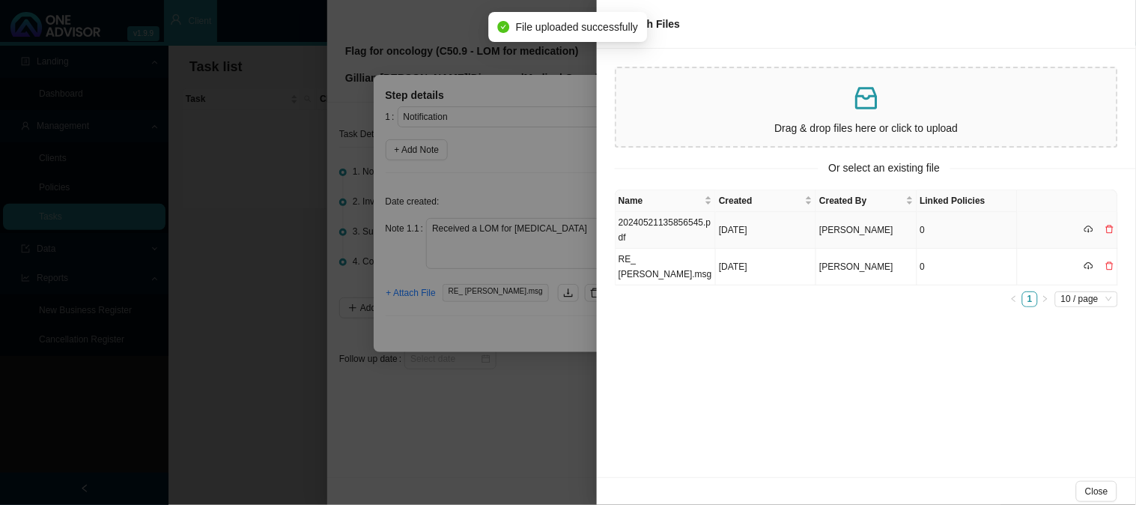
click at [691, 223] on td "20240521135856545.pdf" at bounding box center [666, 230] width 100 height 37
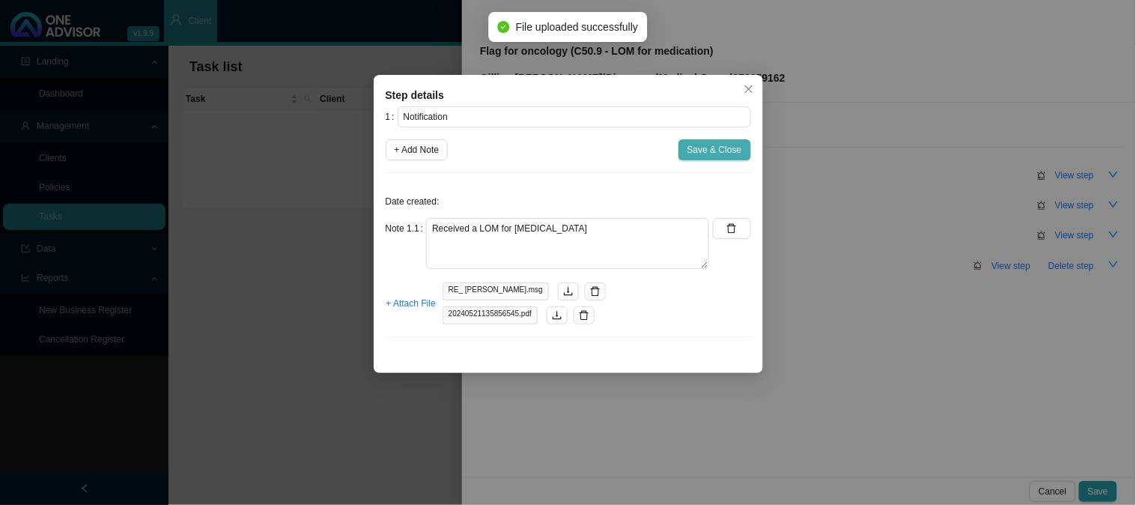
click at [712, 151] on span "Save & Close" at bounding box center [715, 149] width 55 height 15
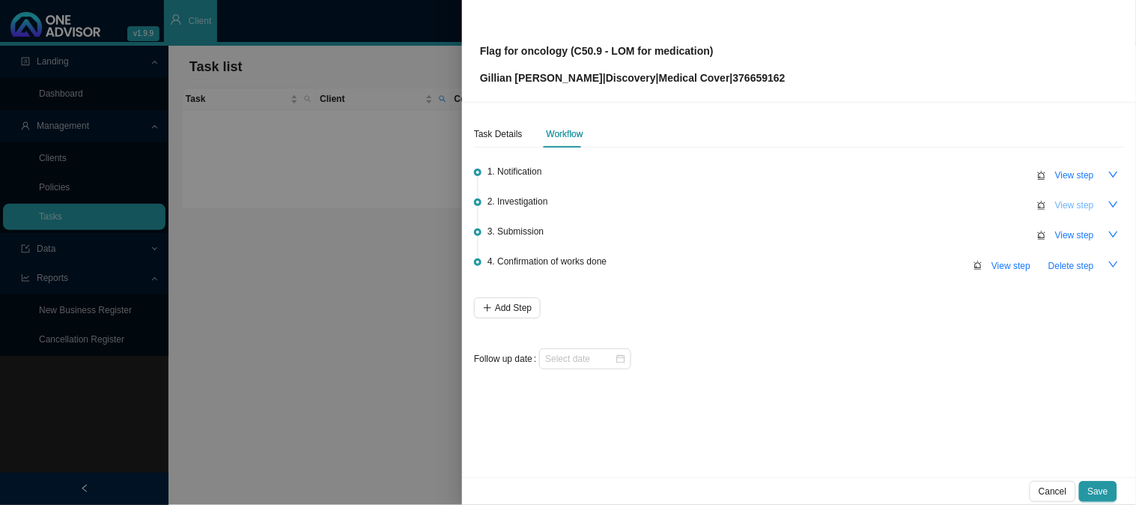
click at [1082, 204] on span "View step" at bounding box center [1075, 205] width 39 height 15
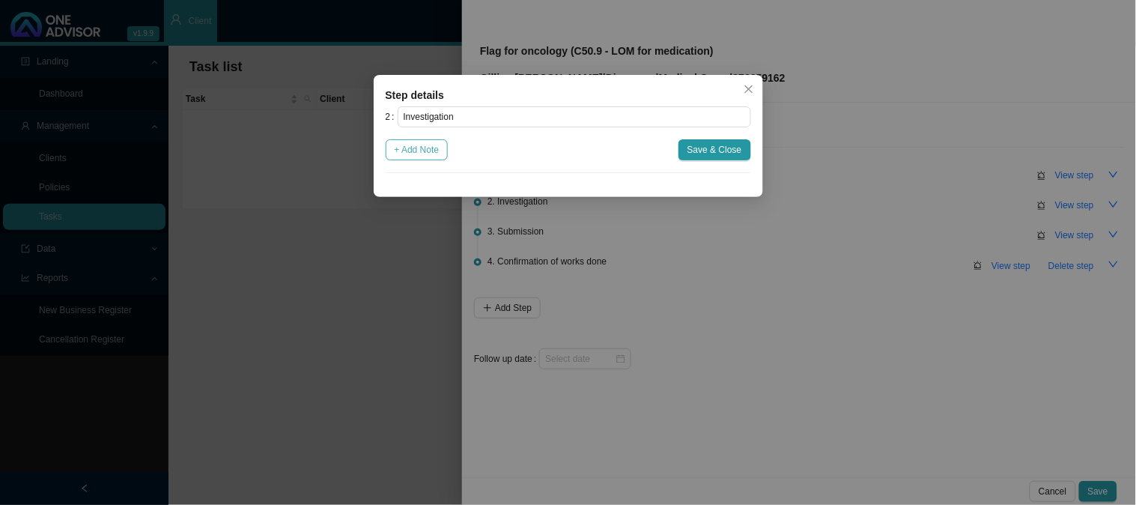
click at [431, 151] on span "+ Add Note" at bounding box center [417, 149] width 45 height 15
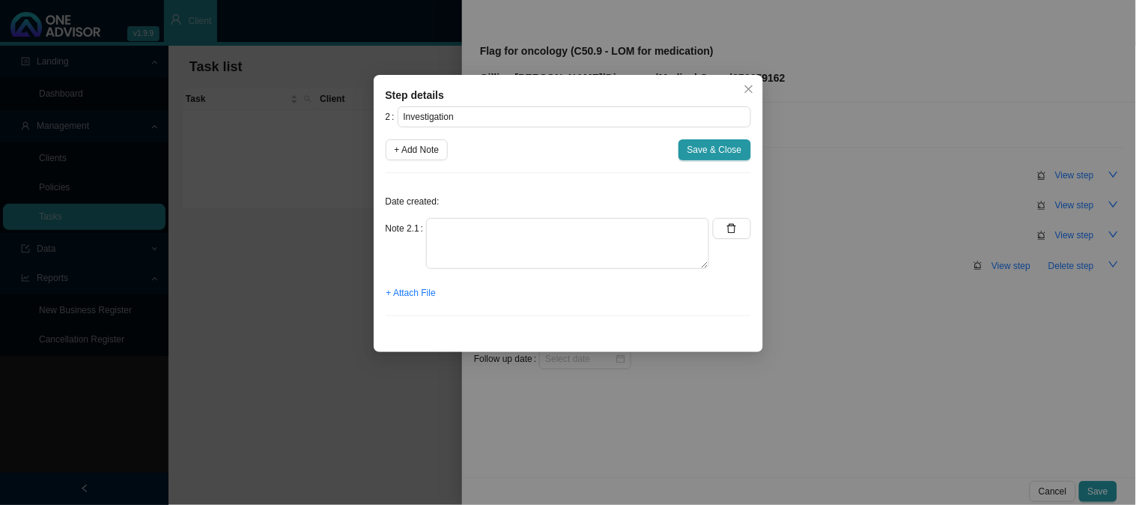
click at [772, 85] on div "Step details 2 Investigation + Add Note Save & Close Date created: Note 2.1 + A…" at bounding box center [568, 252] width 1136 height 505
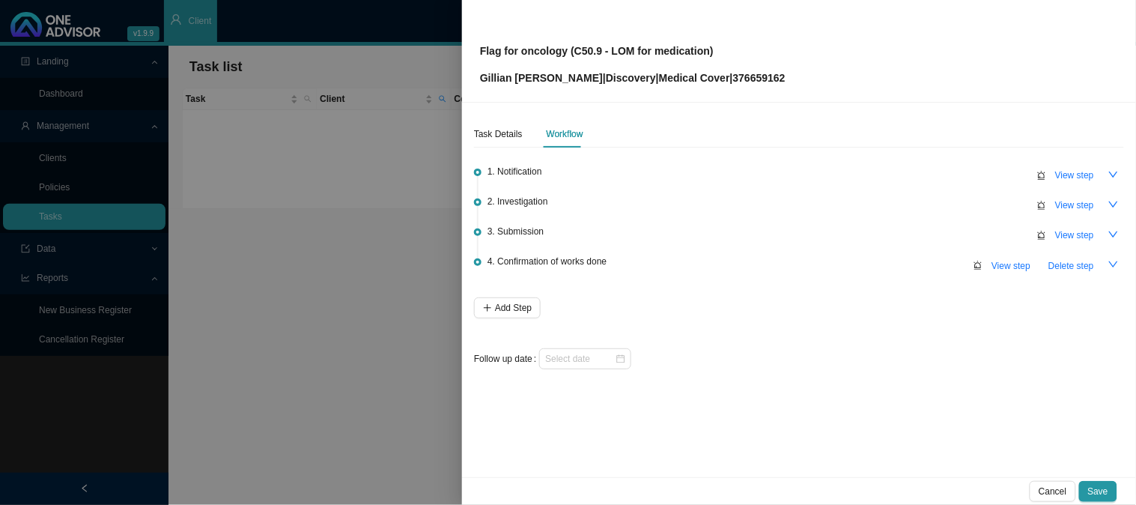
click at [744, 86] on body "v1.9.9 [PERSON_NAME] [PERSON_NAME] & [PERSON_NAME] Client Landing Dashboard Man…" at bounding box center [568, 252] width 1136 height 505
click at [1081, 234] on span "View step" at bounding box center [1075, 235] width 39 height 15
type input "Submission"
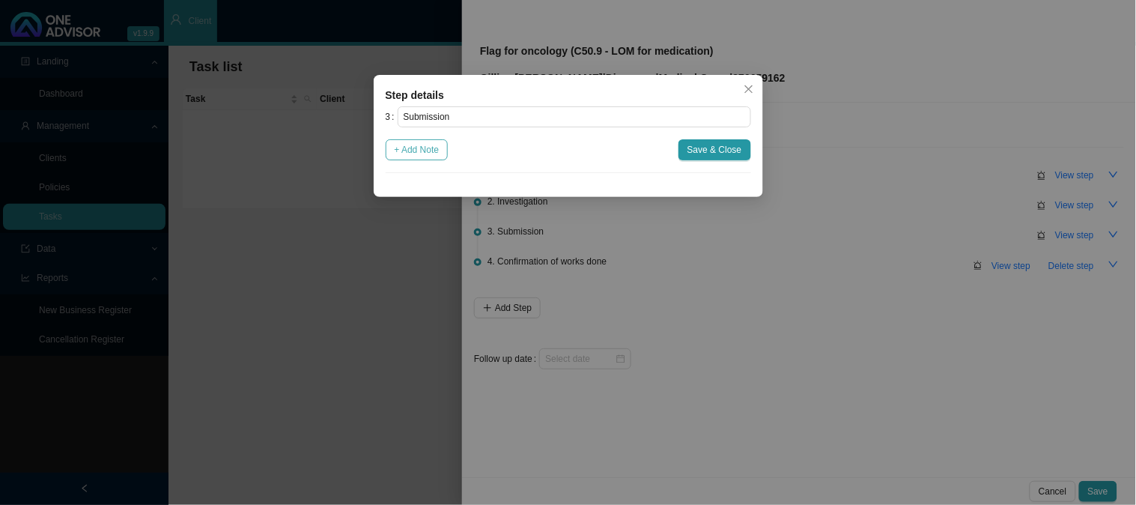
click at [417, 152] on span "+ Add Note" at bounding box center [417, 149] width 45 height 15
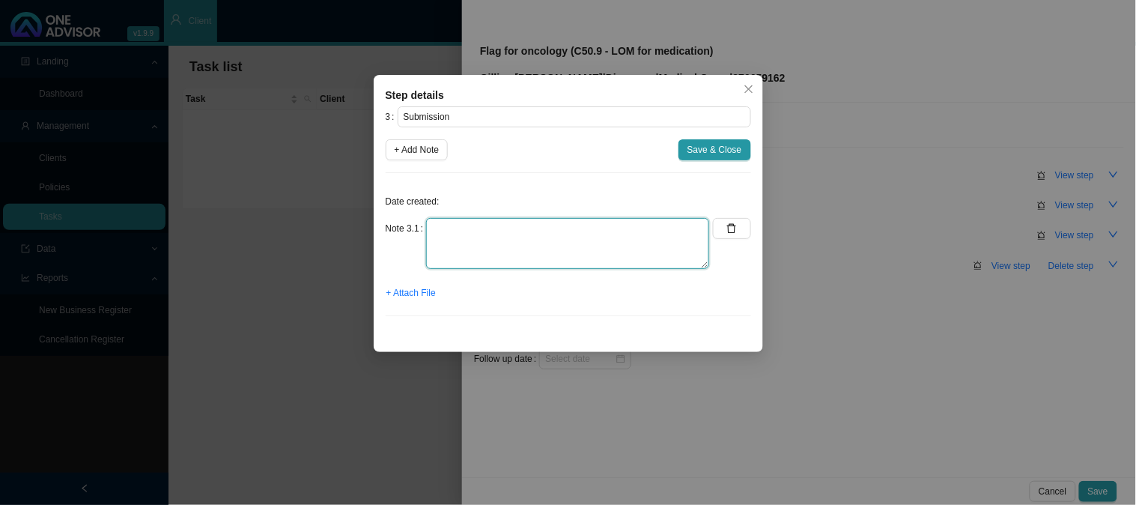
click at [511, 228] on textarea at bounding box center [567, 243] width 283 height 51
type textarea "Submitted LOM to Oncology"
click at [724, 152] on span "Save & Close" at bounding box center [715, 149] width 55 height 15
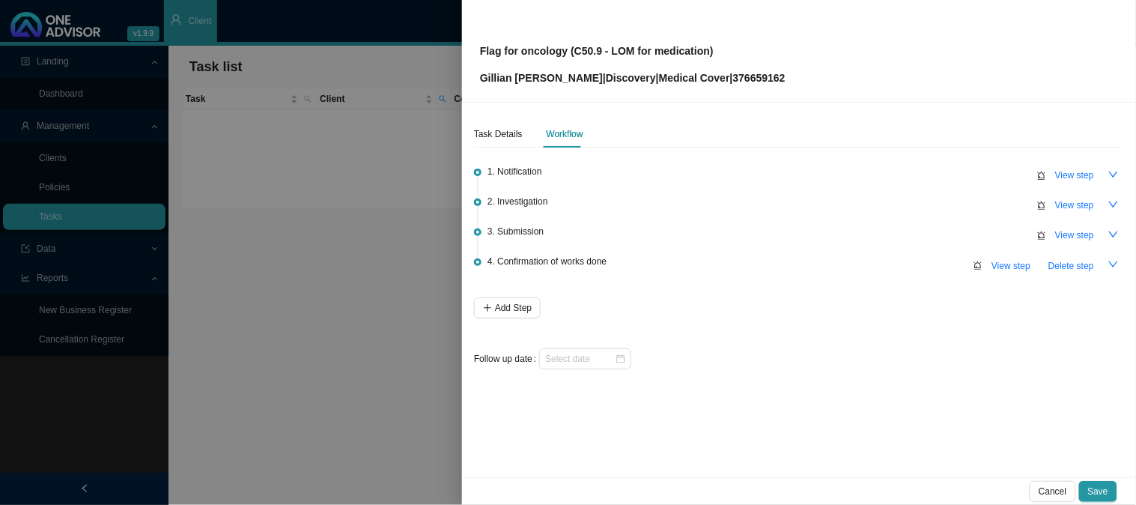
click at [790, 76] on div "Flag for oncology (C50.9 - LOM for medication) [PERSON_NAME] [PERSON_NAME] | Di…" at bounding box center [799, 51] width 638 height 70
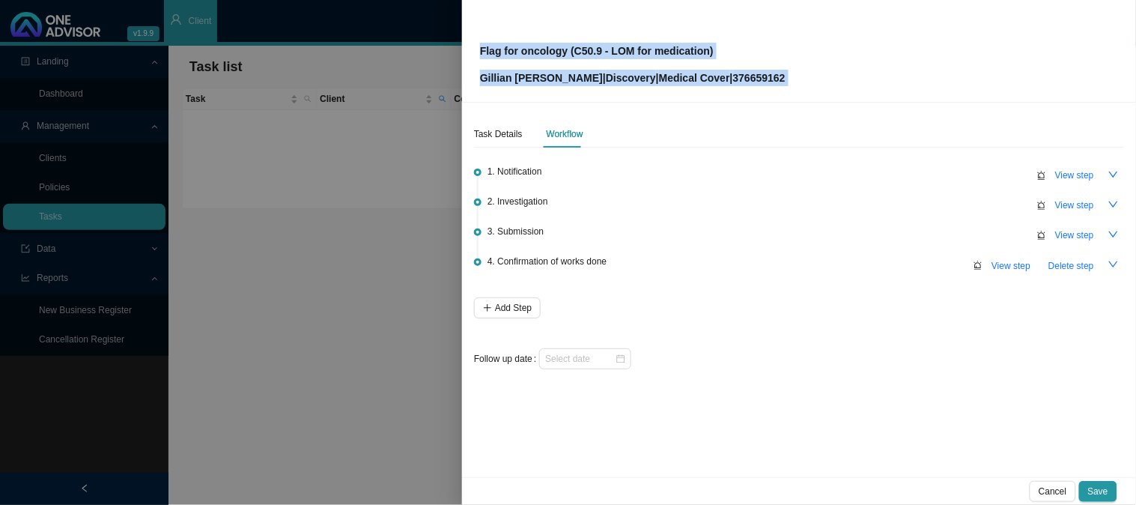
drag, startPoint x: 790, startPoint y: 76, endPoint x: 458, endPoint y: 80, distance: 332.6
click at [458, 80] on div "Flag for oncology (C50.9 - LOM for medication) [PERSON_NAME] [PERSON_NAME] | Di…" at bounding box center [568, 252] width 1136 height 505
click at [866, 78] on div "Flag for oncology (C50.9 - LOM for medication) [PERSON_NAME] [PERSON_NAME] | Di…" at bounding box center [799, 51] width 638 height 70
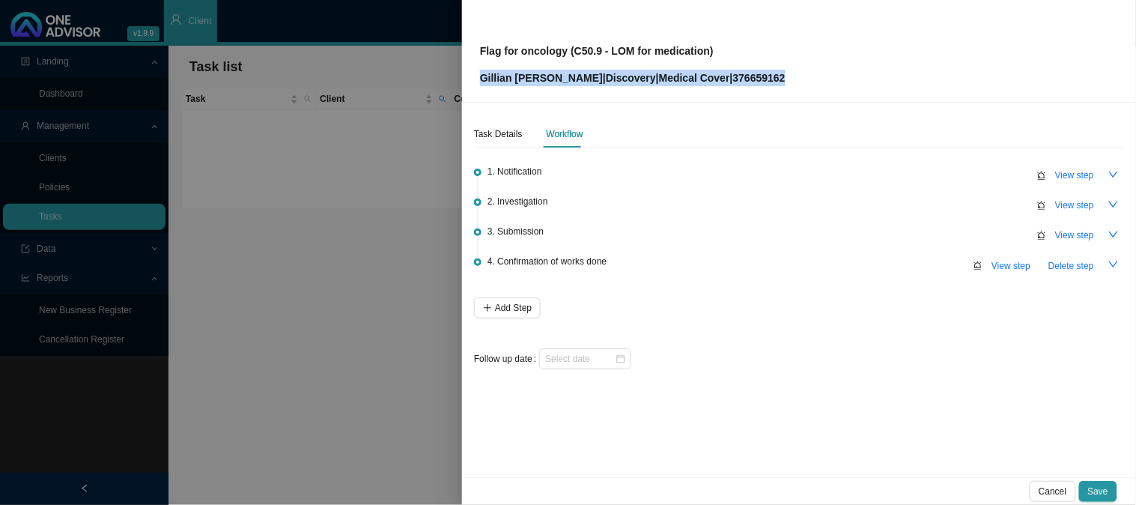
drag, startPoint x: 782, startPoint y: 80, endPoint x: 481, endPoint y: 78, distance: 301.2
click at [481, 78] on div "Flag for oncology (C50.9 - LOM for medication) [PERSON_NAME] [PERSON_NAME] | Di…" at bounding box center [799, 51] width 638 height 70
copy p "[PERSON_NAME] [PERSON_NAME] | Discovery | Medical Cover | 376659162"
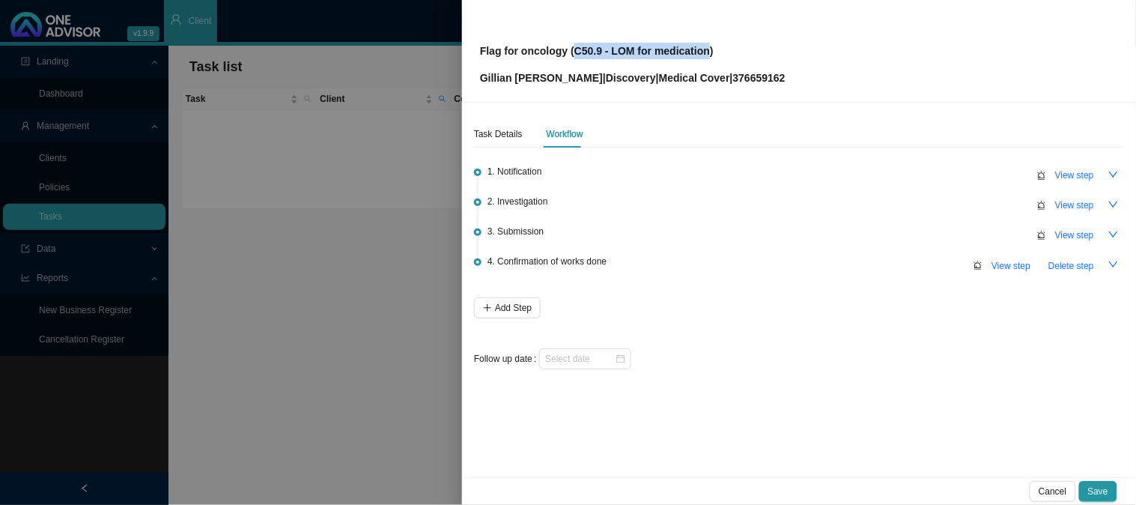
drag, startPoint x: 702, startPoint y: 49, endPoint x: 571, endPoint y: 46, distance: 131.1
click at [571, 46] on p "Flag for oncology (C50.9 - LOM for medication)" at bounding box center [633, 51] width 306 height 16
copy p "C50.9 - LOM for medication"
click at [508, 131] on div "Task Details" at bounding box center [498, 134] width 49 height 15
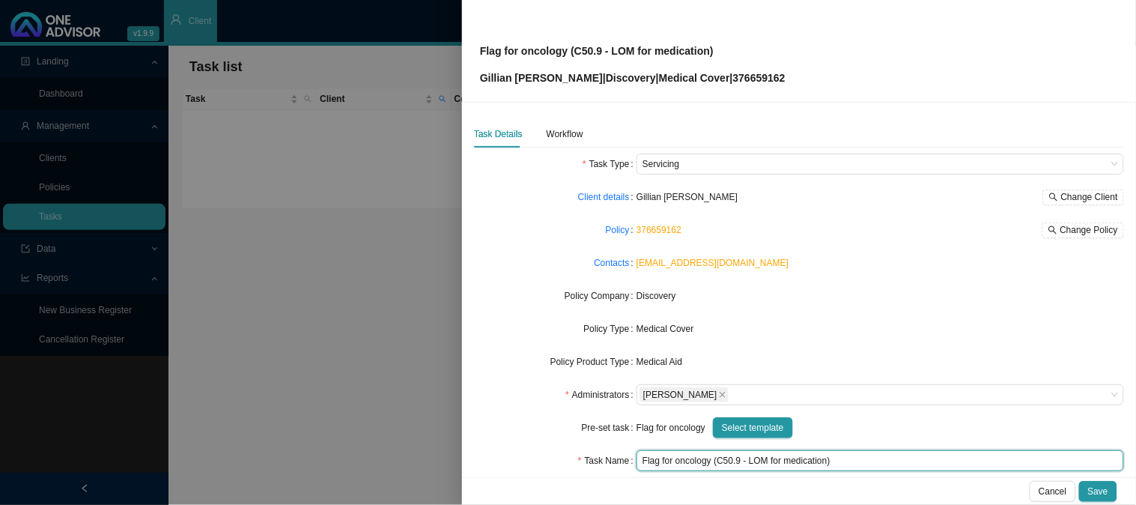
click at [802, 461] on input "Flag for oncology (C50.9 - LOM for medication)" at bounding box center [881, 460] width 488 height 21
type input "Flag for oncology (C50.9 - LOM for [MEDICAL_DATA])"
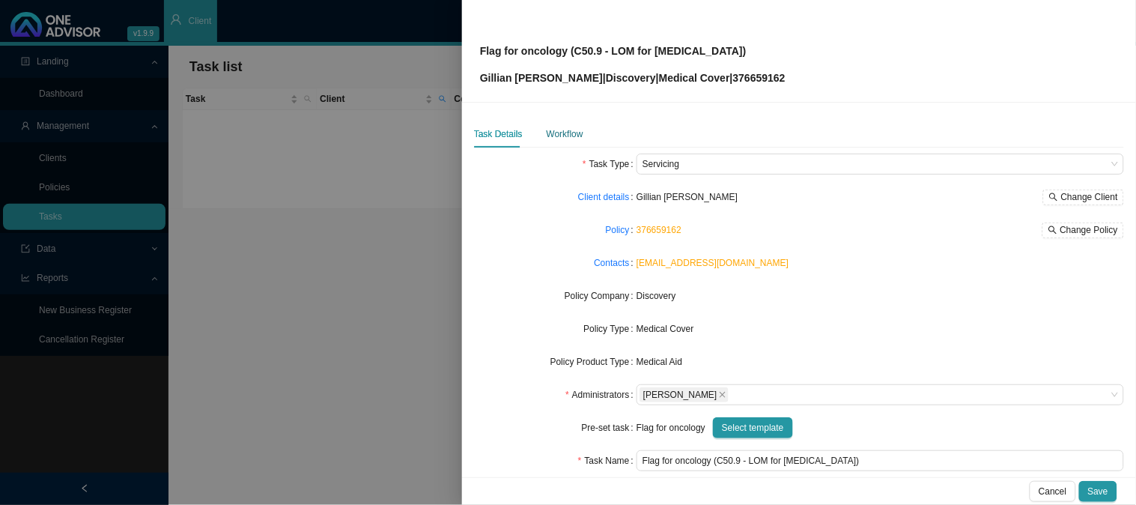
click at [569, 133] on div "Workflow" at bounding box center [565, 134] width 37 height 15
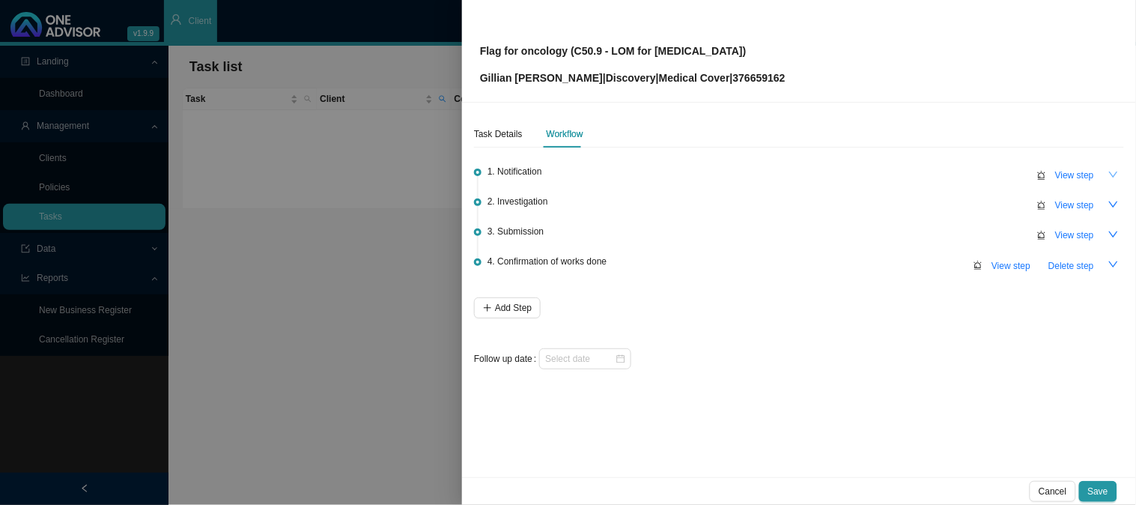
click at [1117, 175] on icon "down" at bounding box center [1114, 174] width 10 height 10
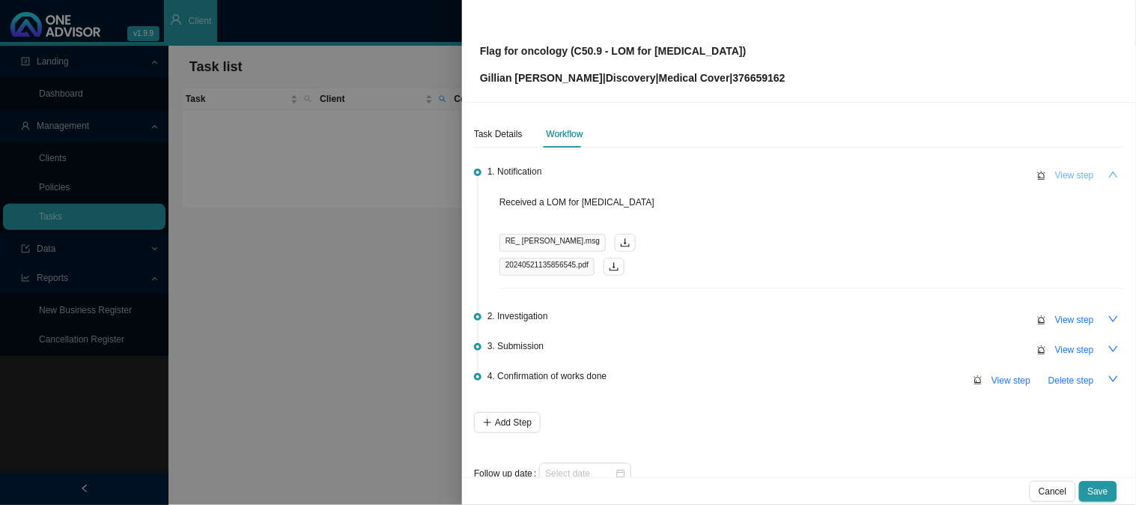
click at [1061, 175] on span "View step" at bounding box center [1075, 175] width 39 height 15
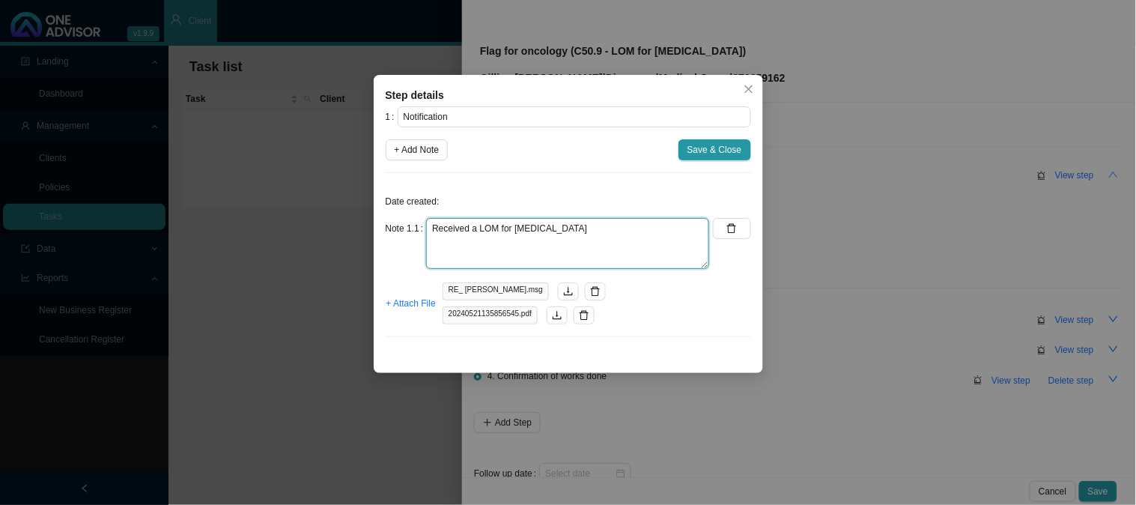
click at [578, 232] on textarea "Received a LOM for [MEDICAL_DATA]" at bounding box center [567, 243] width 283 height 51
type textarea "Received a LOM for [MEDICAL_DATA] 60mg"
click at [720, 154] on span "Save & Close" at bounding box center [715, 149] width 55 height 15
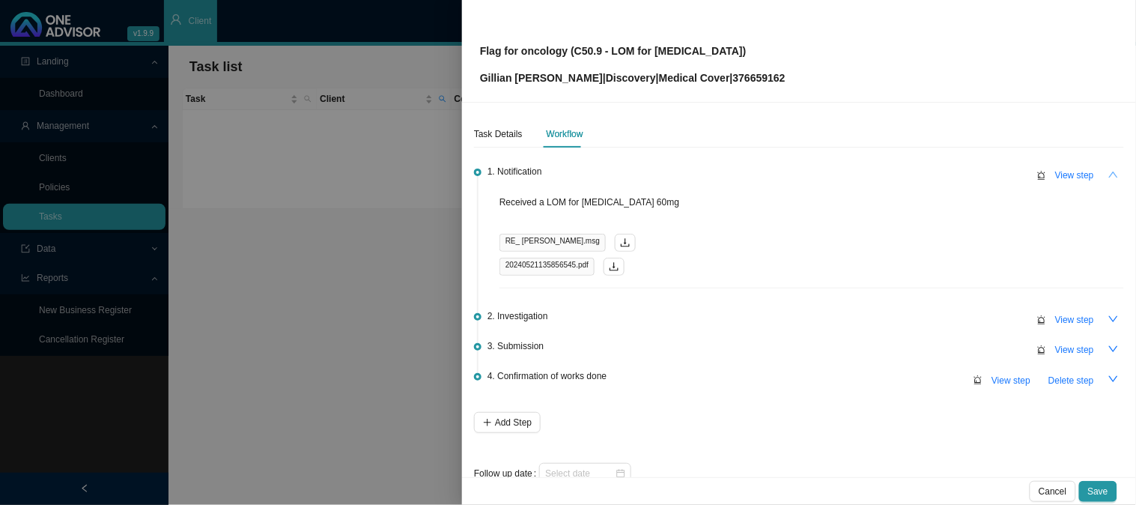
click at [1109, 169] on icon "up" at bounding box center [1114, 174] width 10 height 10
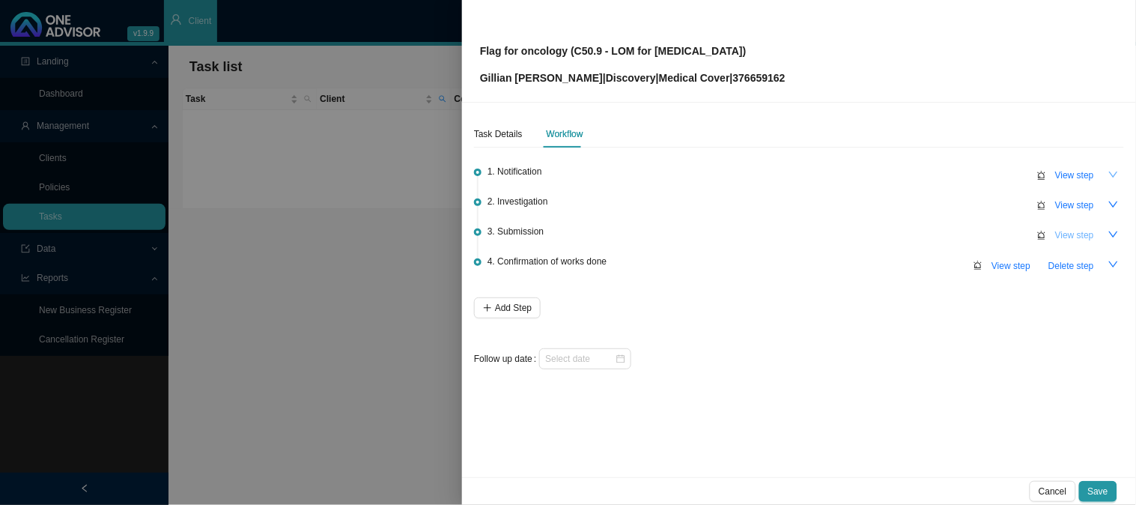
click at [1084, 229] on span "View step" at bounding box center [1075, 235] width 39 height 15
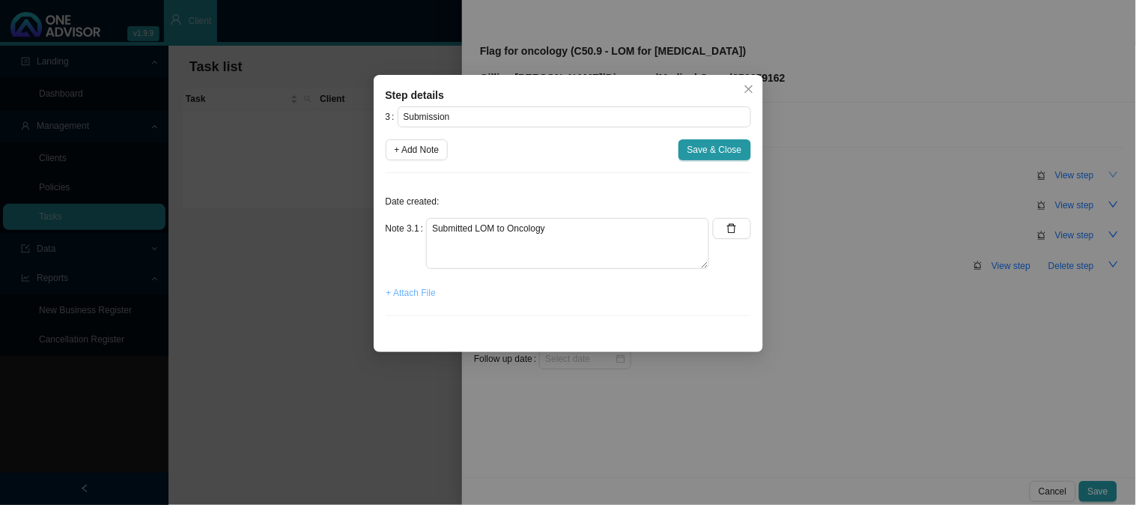
click at [402, 295] on span "+ Attach File" at bounding box center [411, 292] width 49 height 15
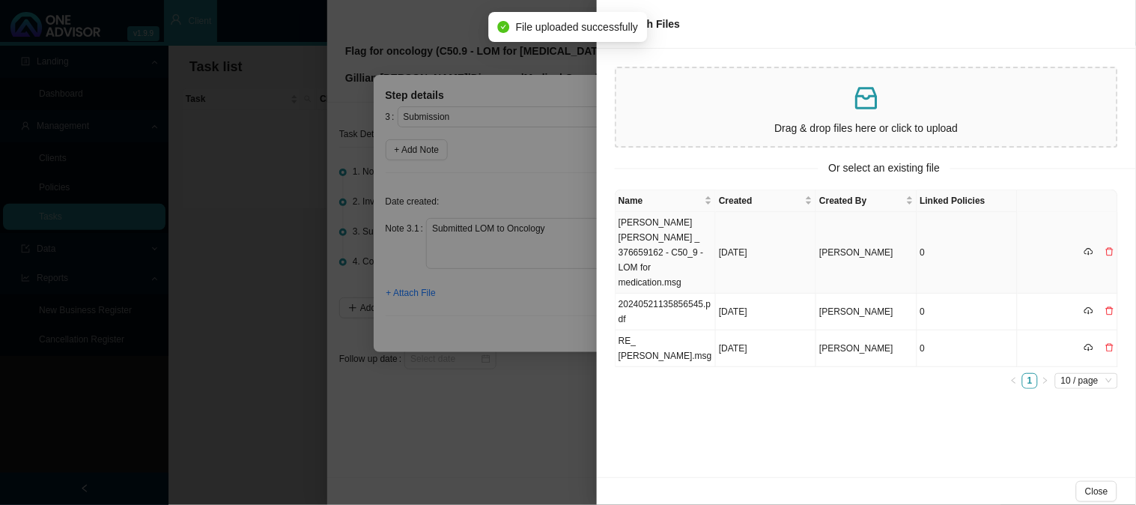
click at [671, 231] on td "[PERSON_NAME] [PERSON_NAME] _ 376659162 - C50_9 - LOM for medication.msg" at bounding box center [666, 253] width 100 height 82
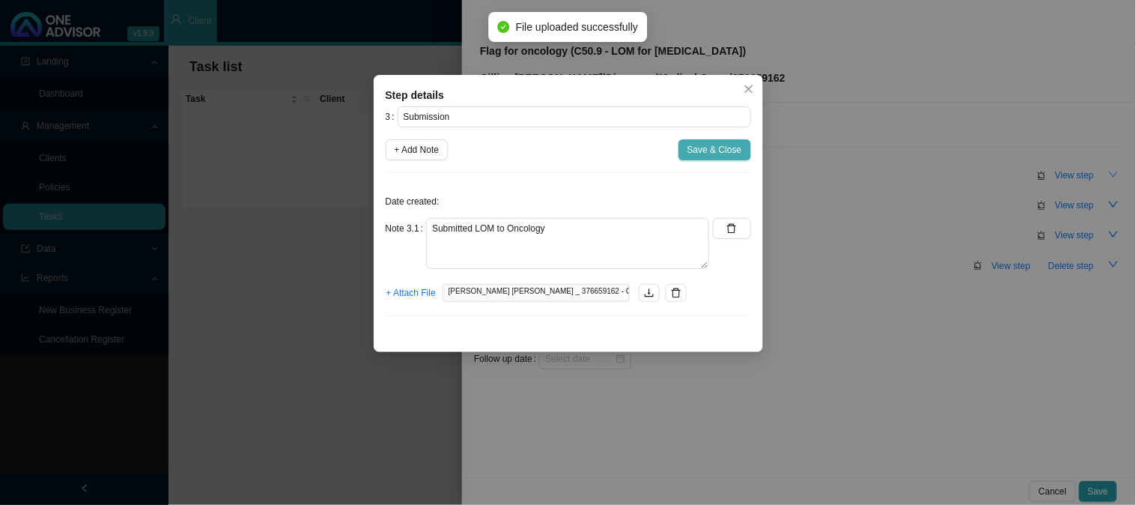
click at [721, 148] on span "Save & Close" at bounding box center [715, 149] width 55 height 15
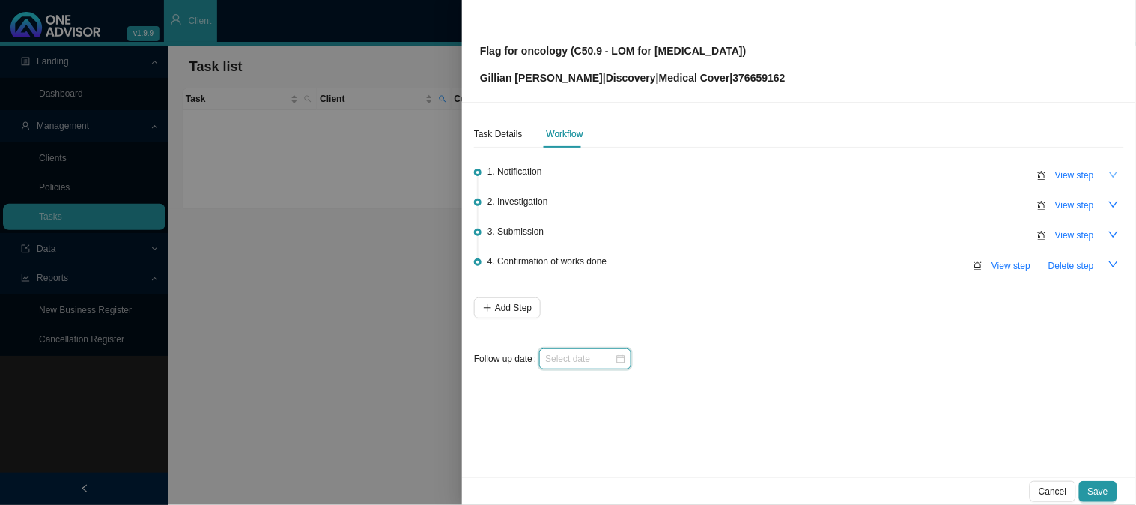
click at [602, 356] on input at bounding box center [580, 358] width 70 height 15
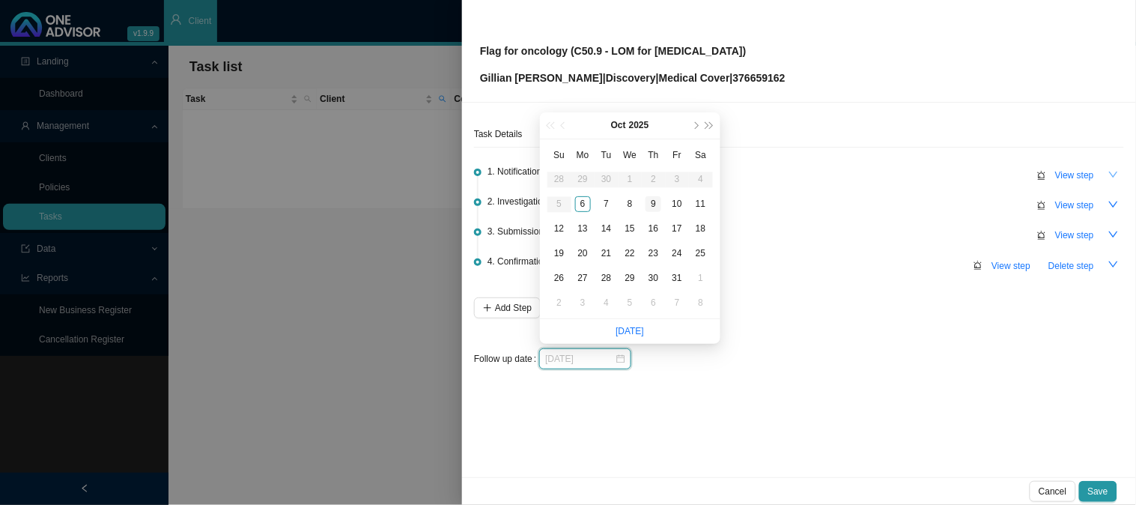
type input "[DATE]"
click at [656, 200] on div "9" at bounding box center [654, 204] width 16 height 16
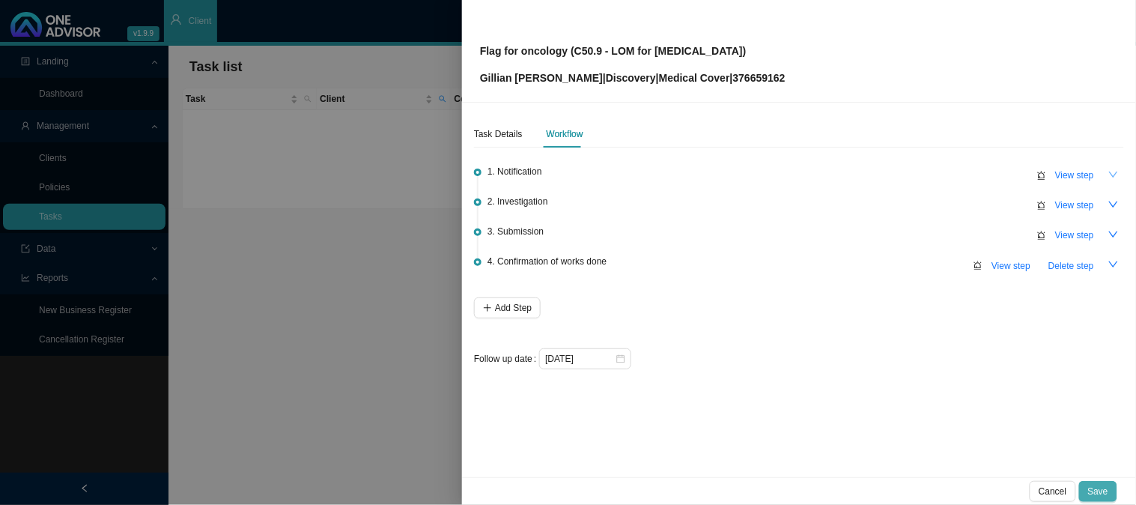
click at [1104, 491] on span "Save" at bounding box center [1098, 491] width 20 height 15
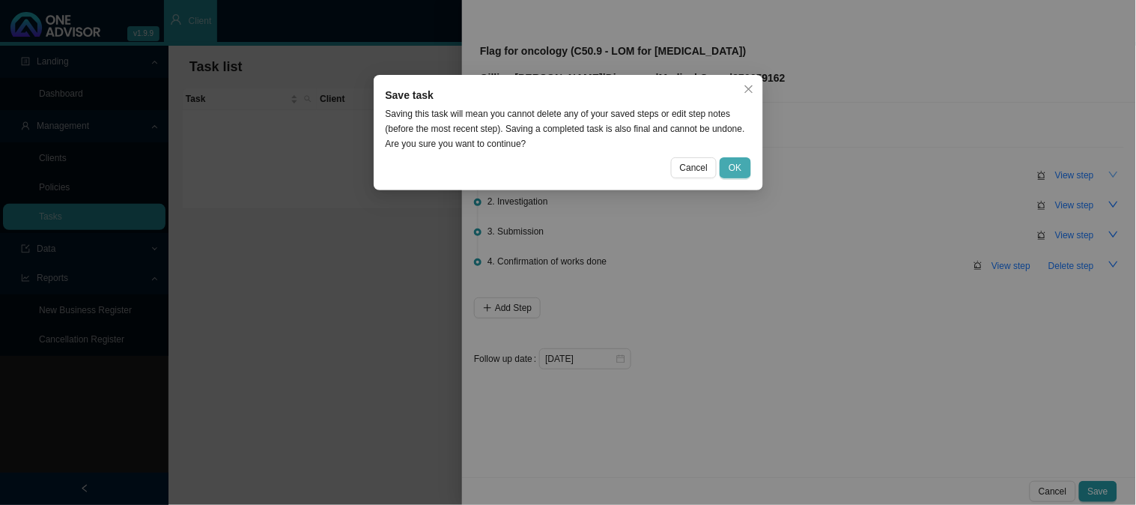
click at [739, 172] on span "OK" at bounding box center [735, 167] width 13 height 15
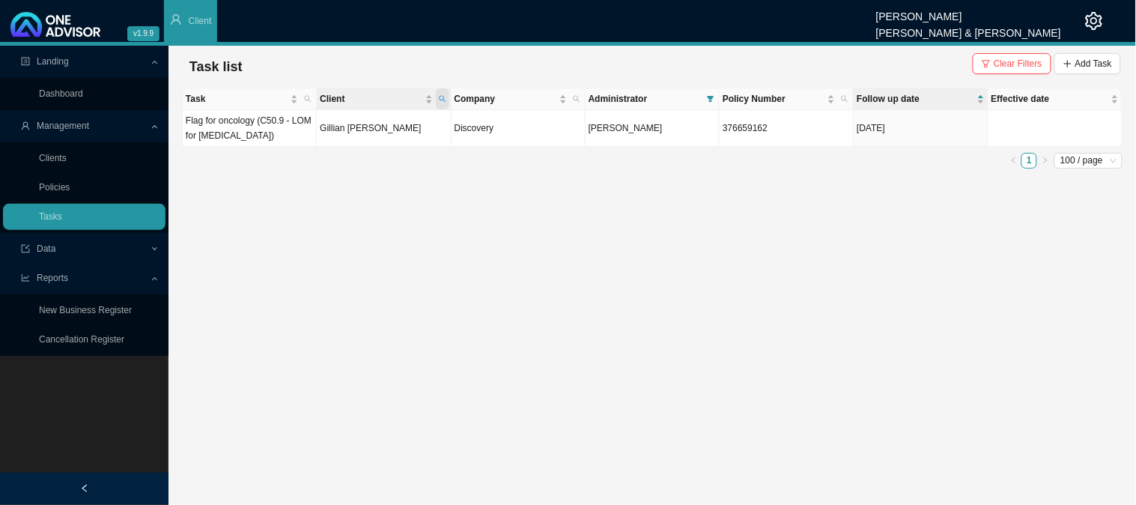
click at [443, 96] on icon "search" at bounding box center [442, 99] width 7 height 7
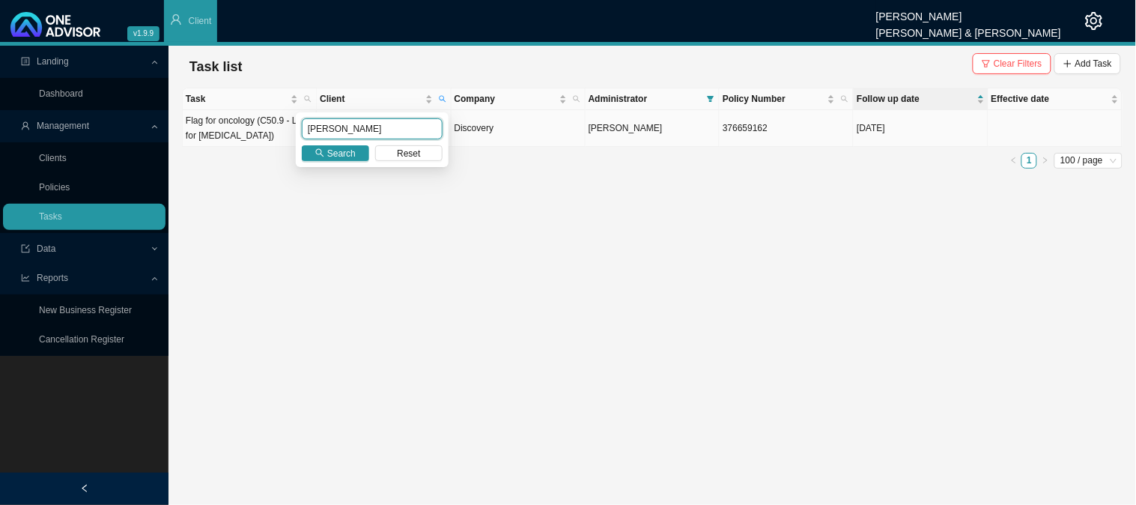
drag, startPoint x: 387, startPoint y: 124, endPoint x: 200, endPoint y: 128, distance: 187.3
click at [201, 129] on body "v1.9.9 [PERSON_NAME] [PERSON_NAME] & [PERSON_NAME] Client Landing Dashboard Man…" at bounding box center [568, 252] width 1136 height 505
click at [335, 152] on span "Search" at bounding box center [341, 153] width 28 height 15
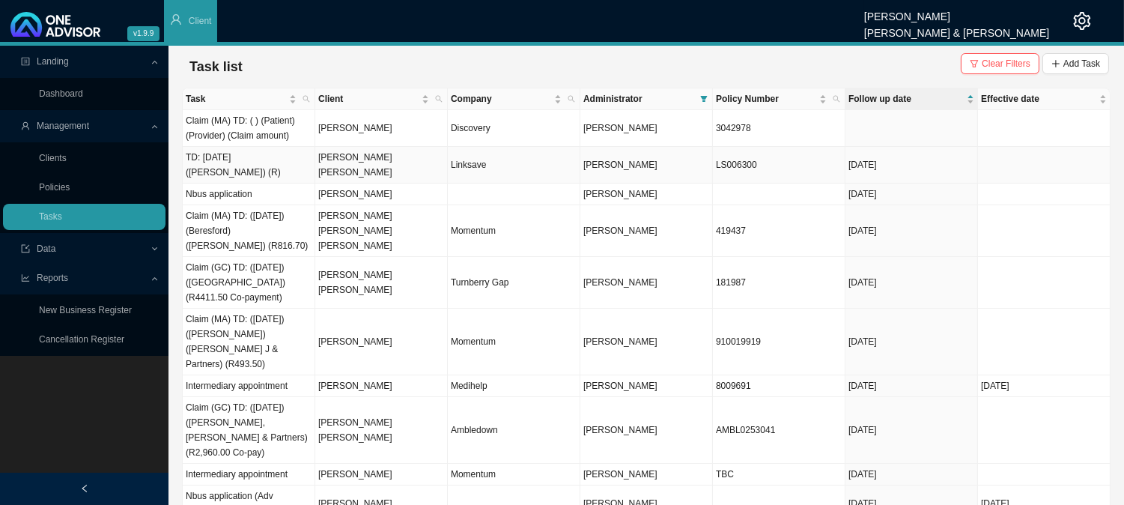
click at [365, 168] on td "[PERSON_NAME] [PERSON_NAME]" at bounding box center [381, 165] width 133 height 37
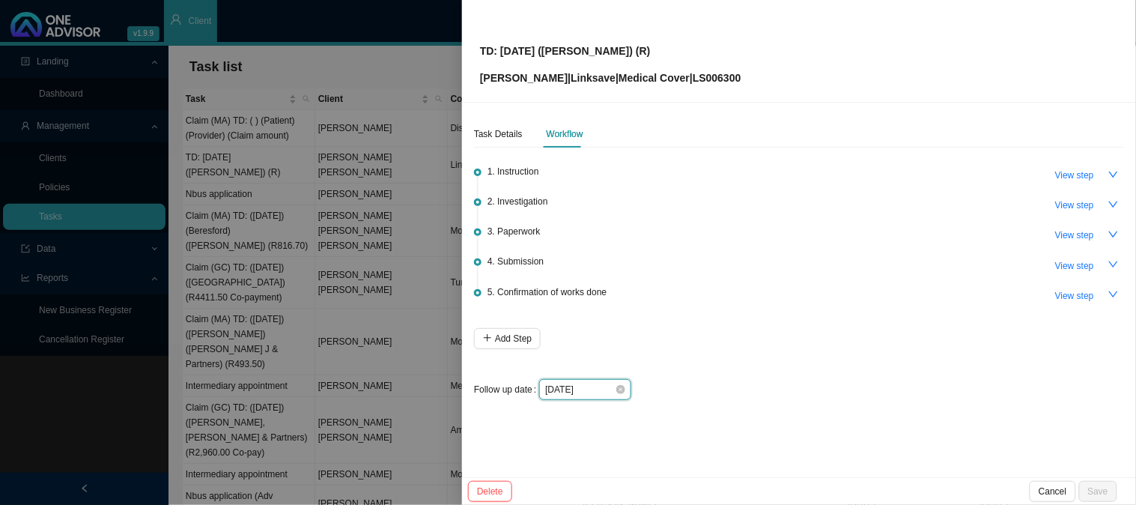
click at [598, 390] on input "[DATE]" at bounding box center [580, 389] width 70 height 15
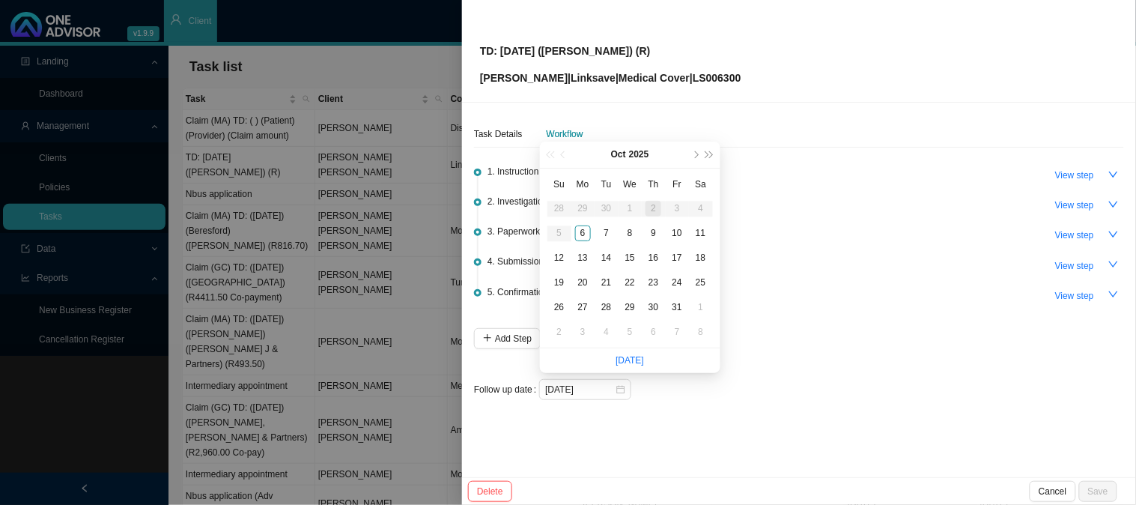
click at [339, 313] on div at bounding box center [568, 252] width 1136 height 505
